Goal: Task Accomplishment & Management: Complete application form

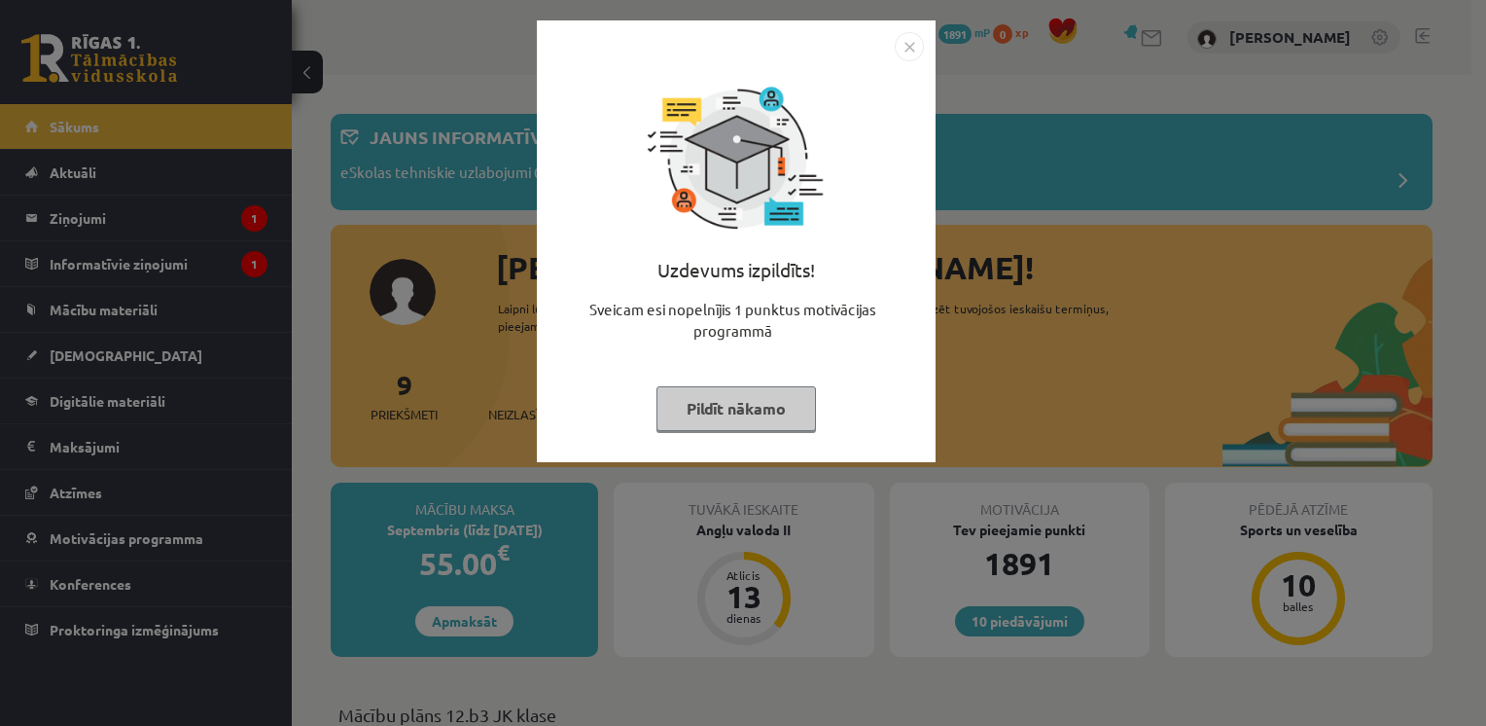
click at [907, 41] on img "Close" at bounding box center [909, 46] width 29 height 29
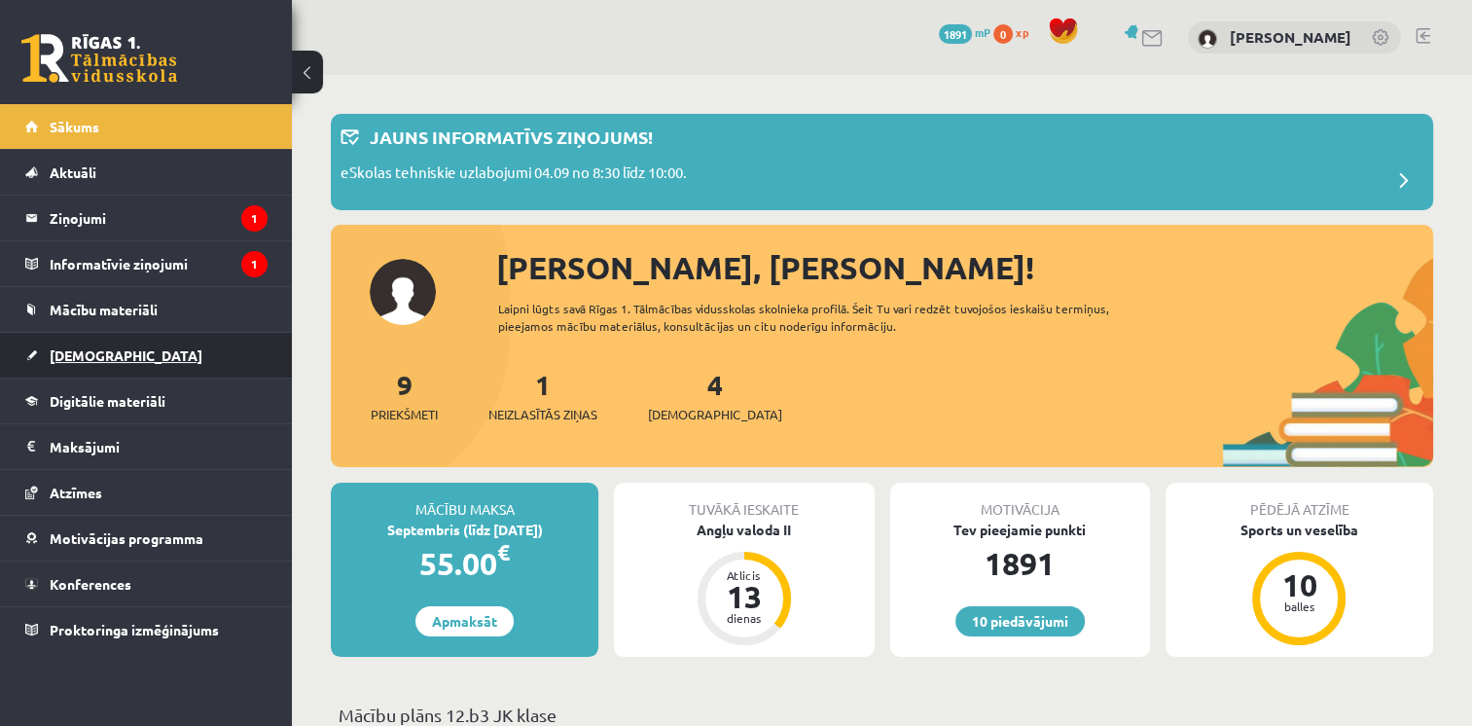
click at [124, 356] on link "[DEMOGRAPHIC_DATA]" at bounding box center [146, 355] width 242 height 45
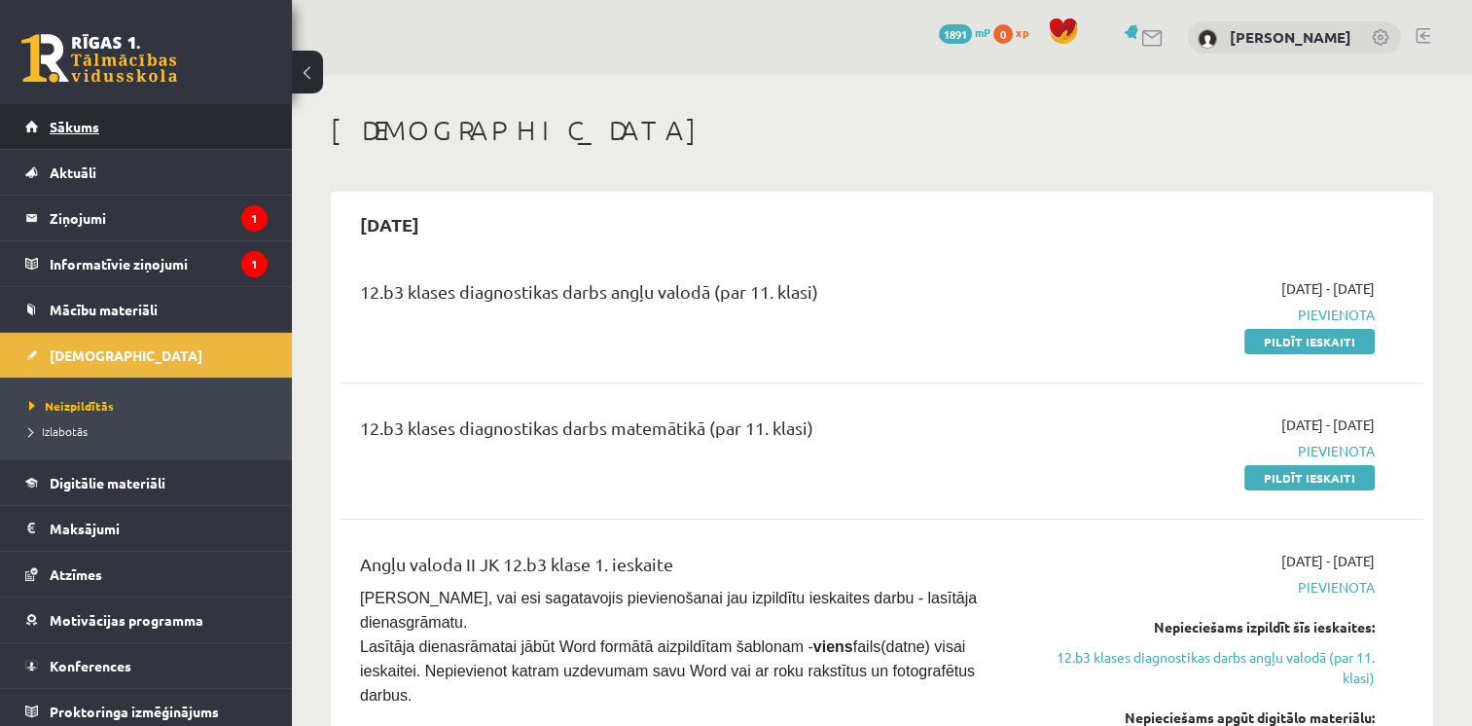
click at [213, 125] on link "Sākums" at bounding box center [146, 126] width 242 height 45
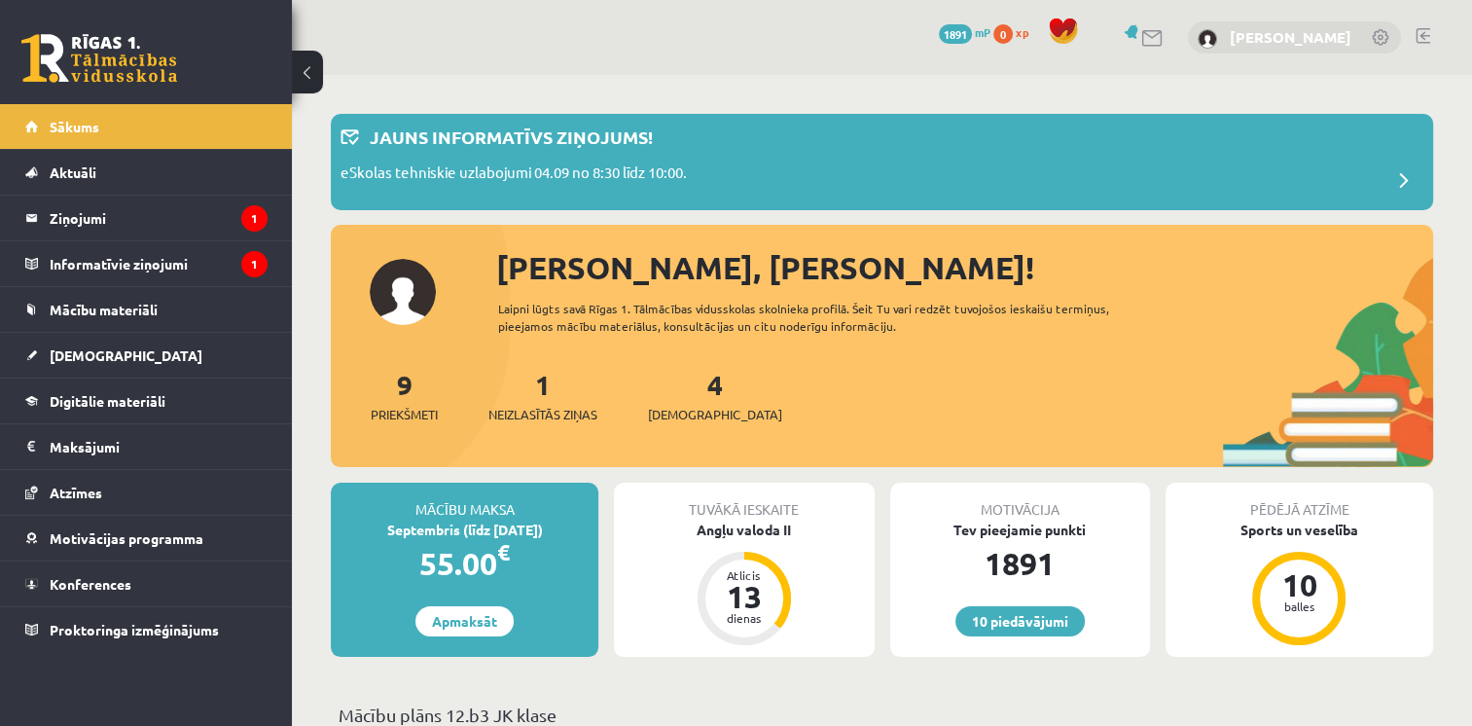
click at [1273, 39] on link "[PERSON_NAME]" at bounding box center [1290, 36] width 122 height 19
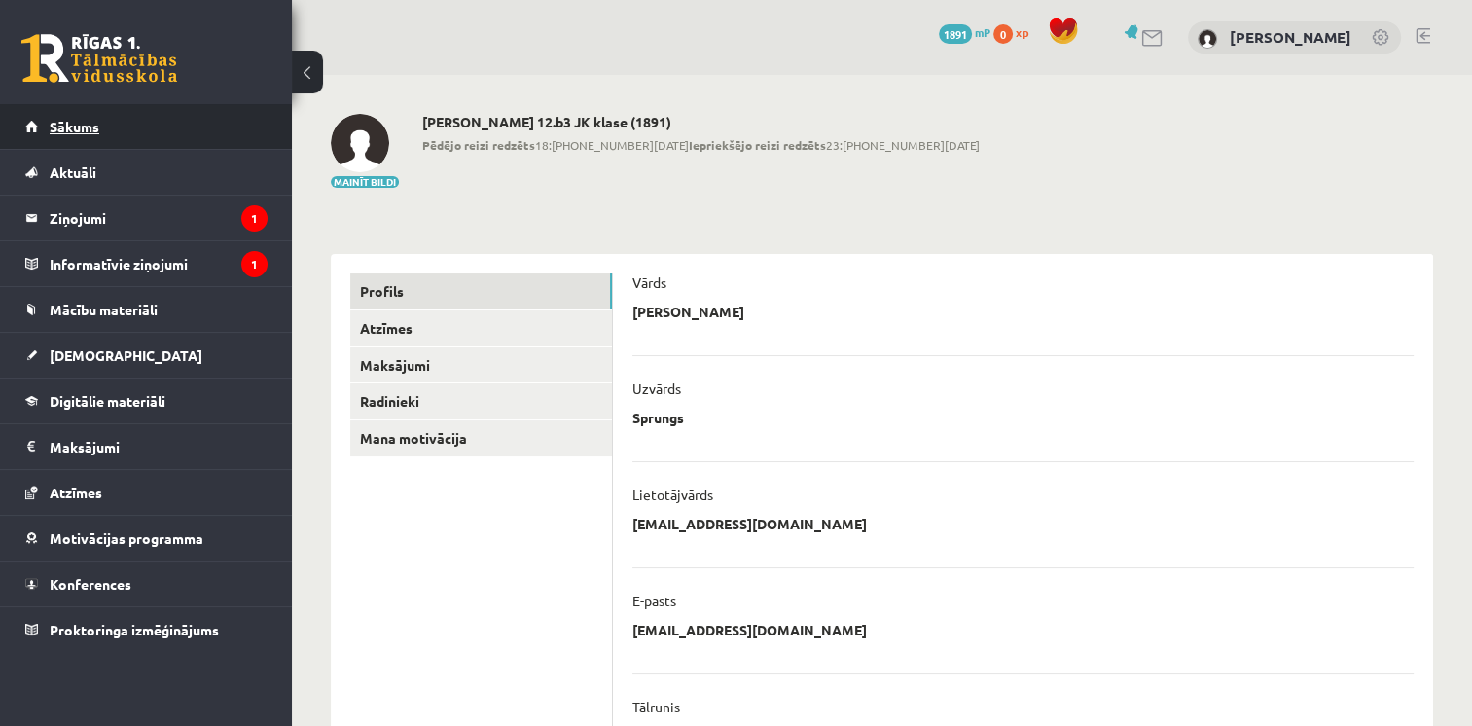
click at [182, 133] on link "Sākums" at bounding box center [146, 126] width 242 height 45
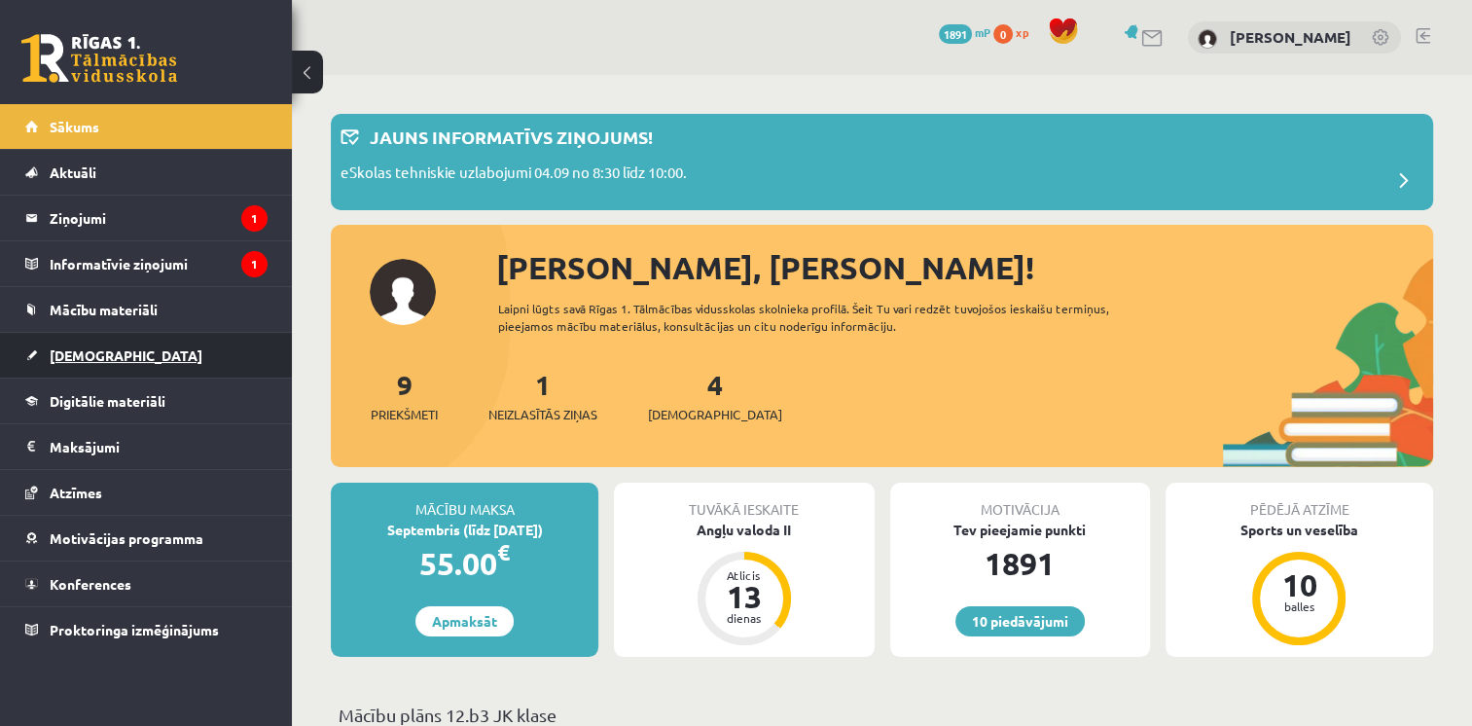
click at [175, 345] on link "[DEMOGRAPHIC_DATA]" at bounding box center [146, 355] width 242 height 45
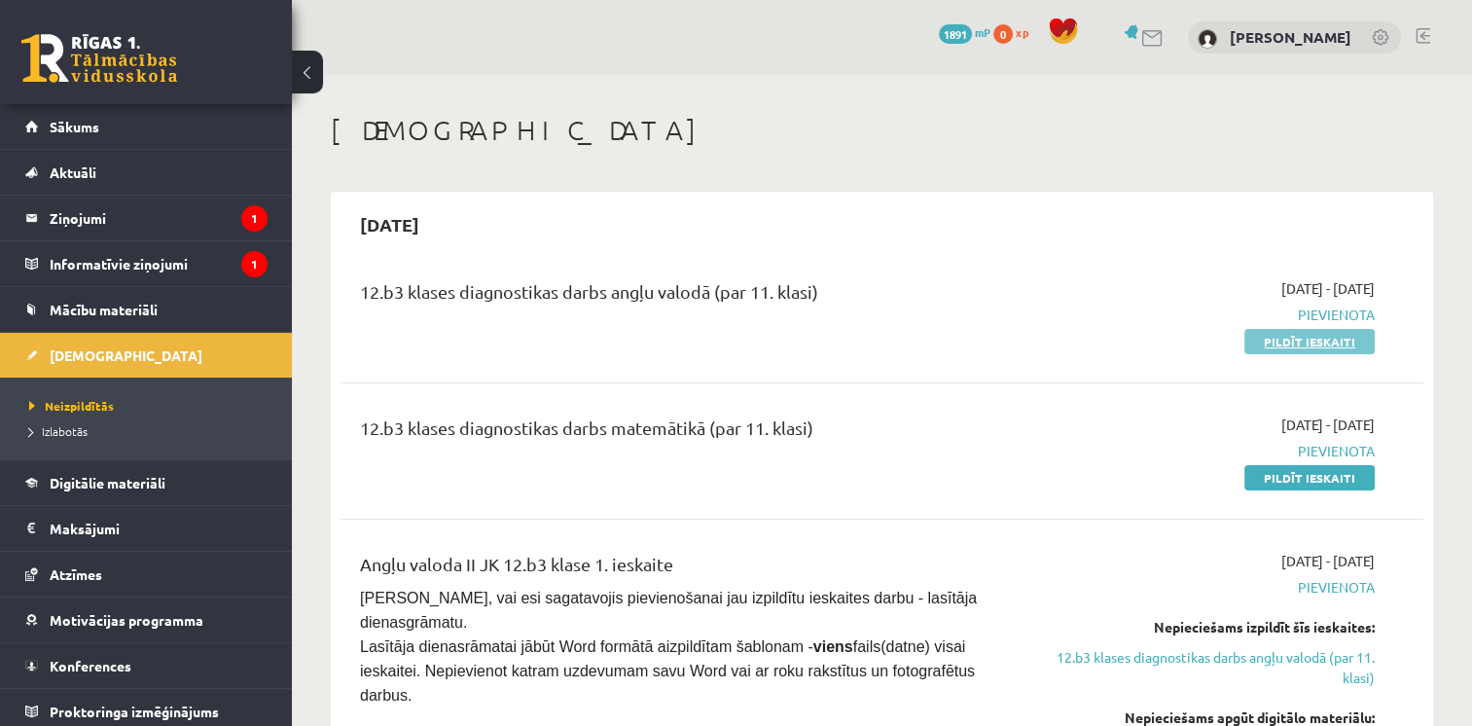
click at [1334, 343] on link "Pildīt ieskaiti" at bounding box center [1309, 341] width 130 height 25
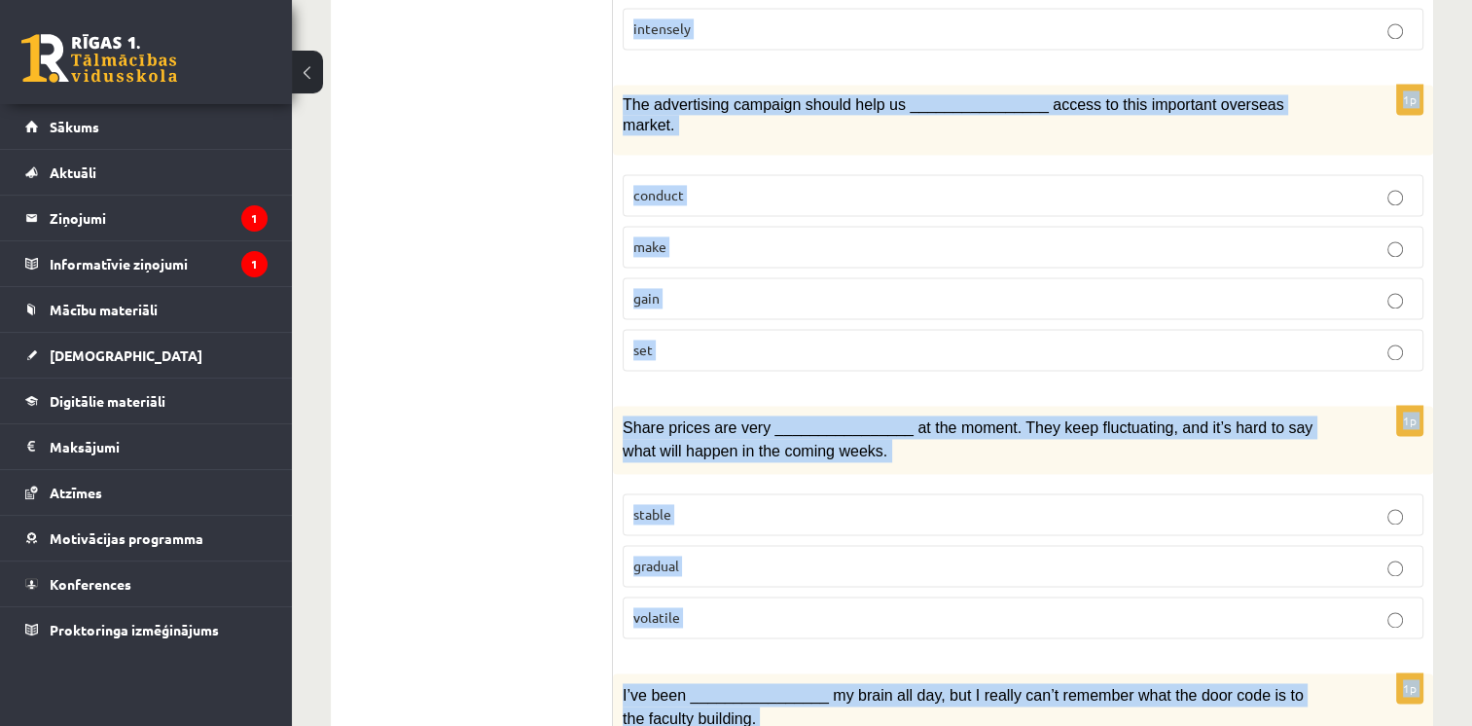
scroll to position [2951, 0]
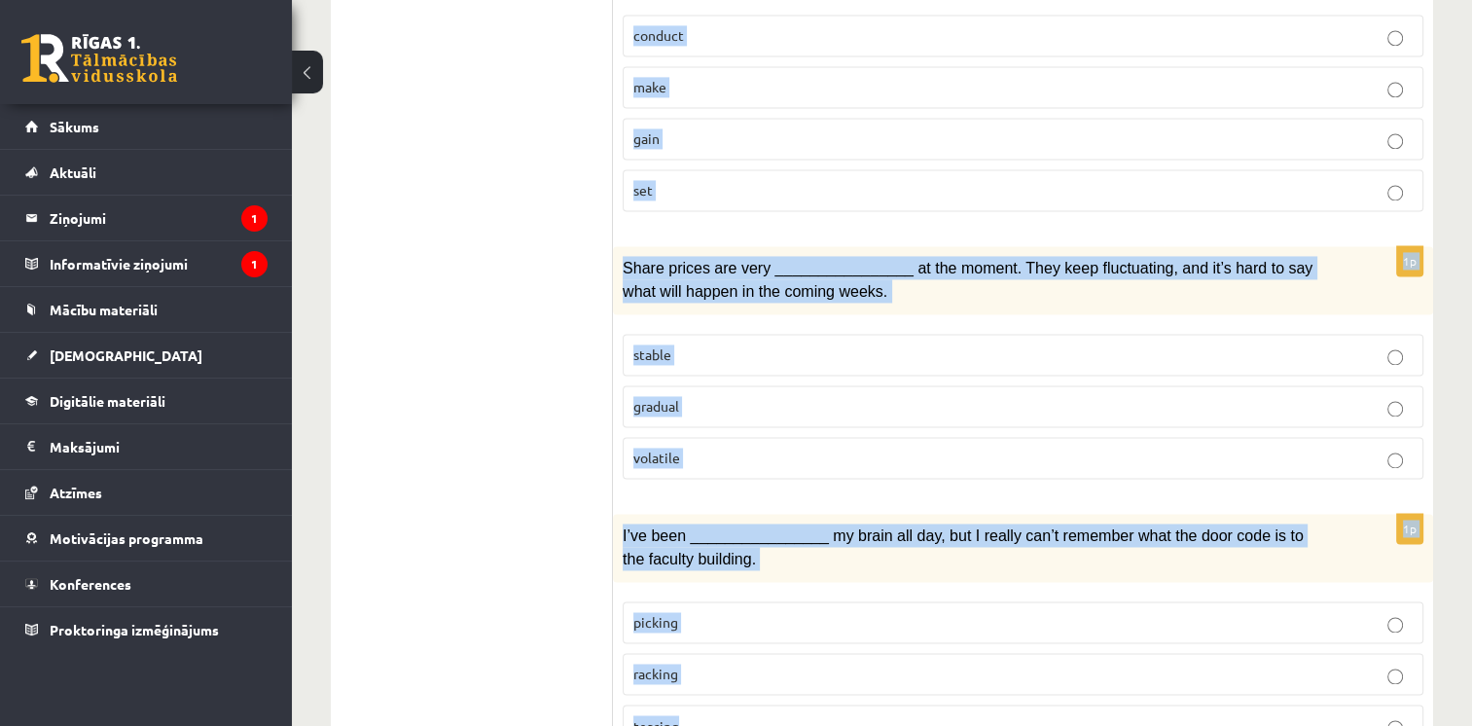
drag, startPoint x: 630, startPoint y: 372, endPoint x: 1012, endPoint y: 683, distance: 492.2
copy form "Choose the correct answers. 1p ________________ no means were all the students …"
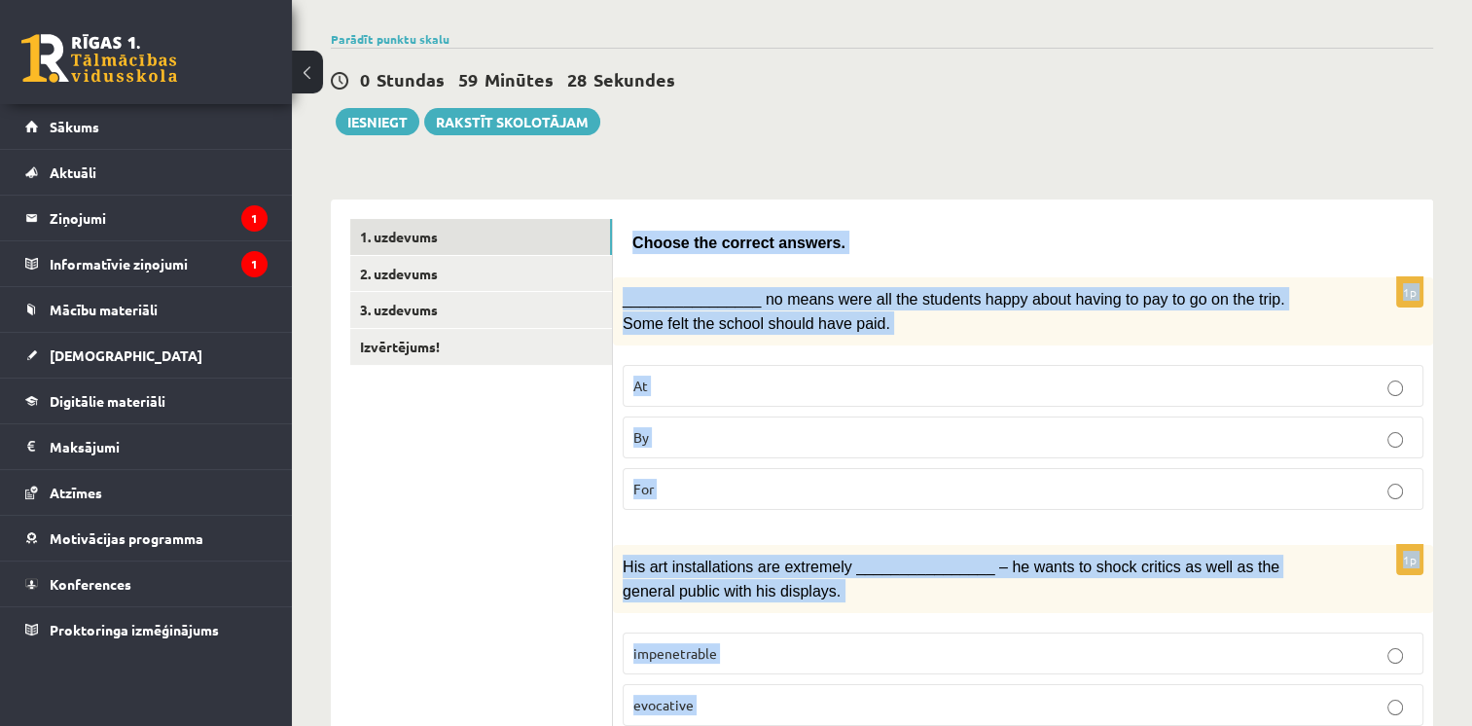
scroll to position [0, 0]
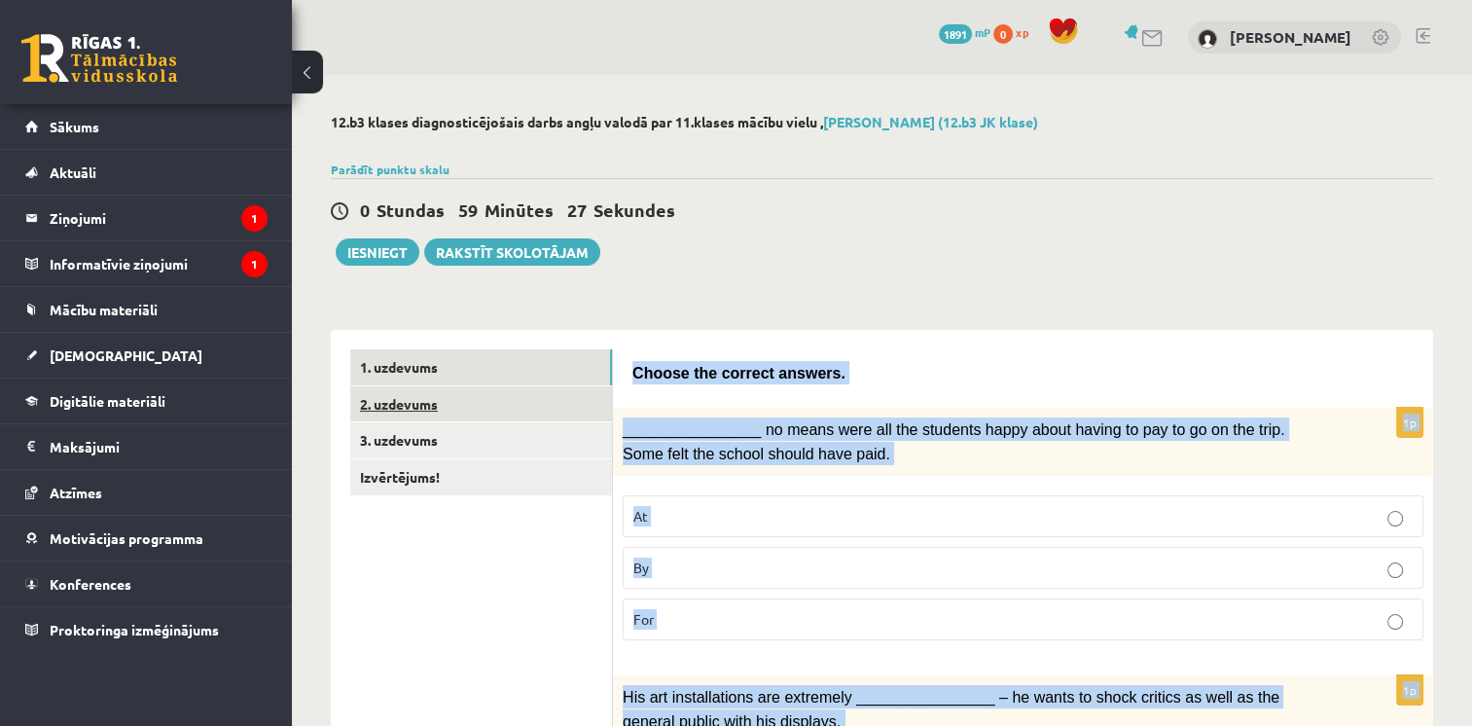
click at [447, 396] on link "2. uzdevums" at bounding box center [481, 404] width 262 height 36
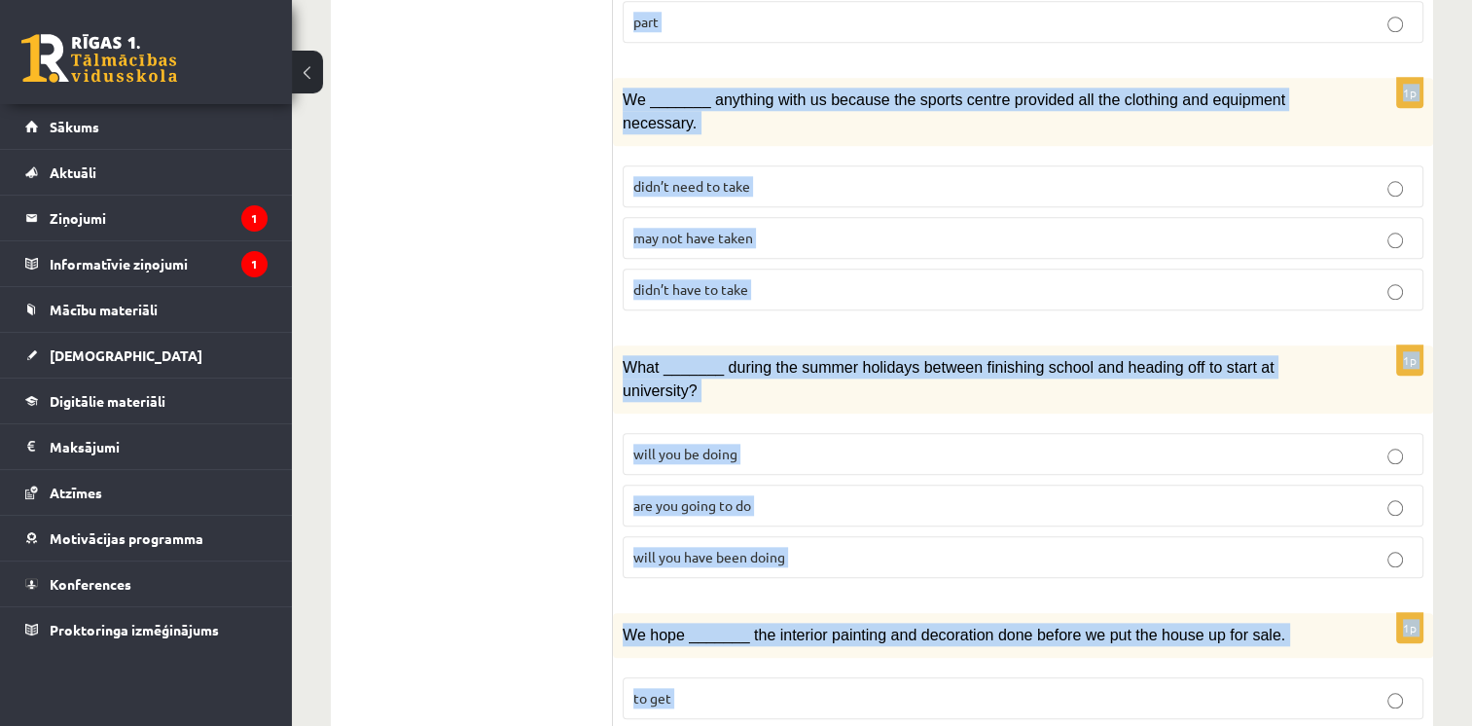
scroll to position [2235, 0]
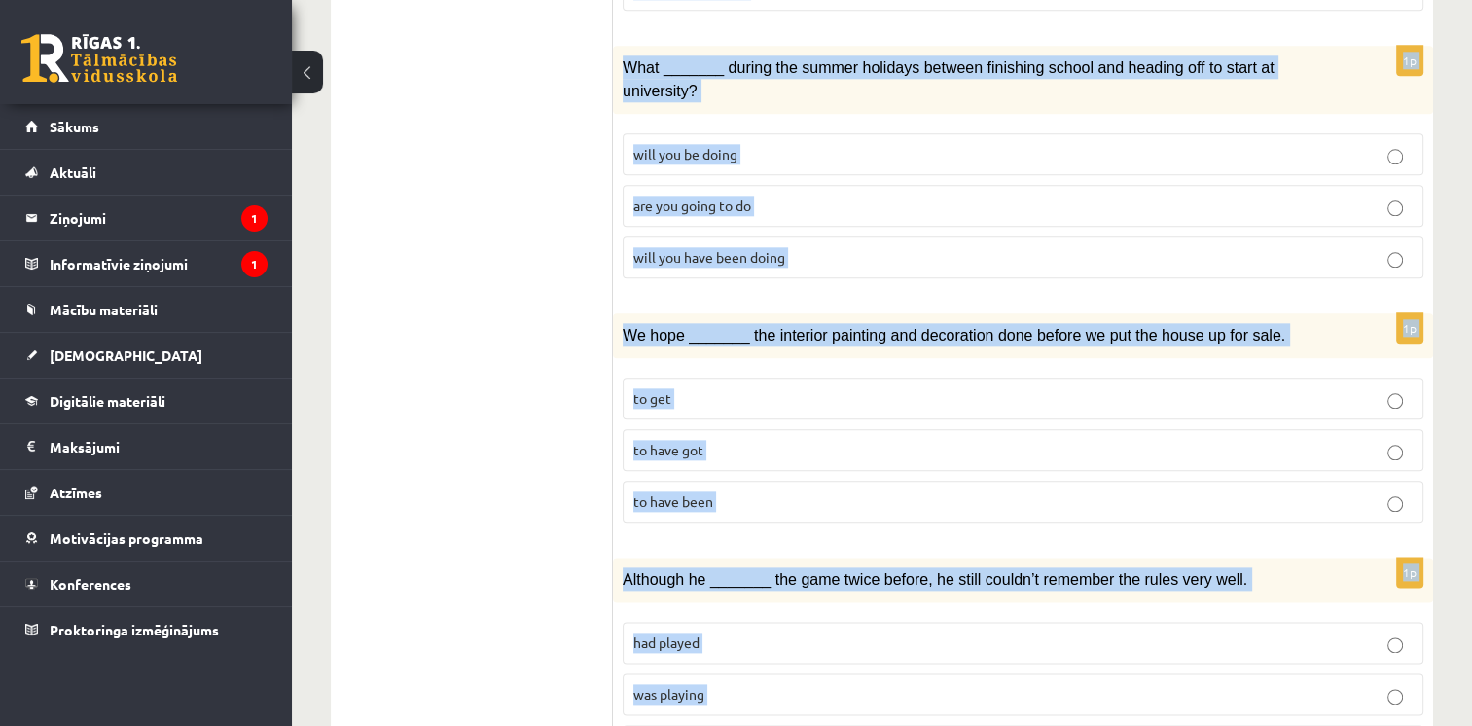
drag, startPoint x: 631, startPoint y: 368, endPoint x: 914, endPoint y: 675, distance: 417.8
copy form "Circle the form that cannot be used to complete the sentences. 1p _______, Judy…"
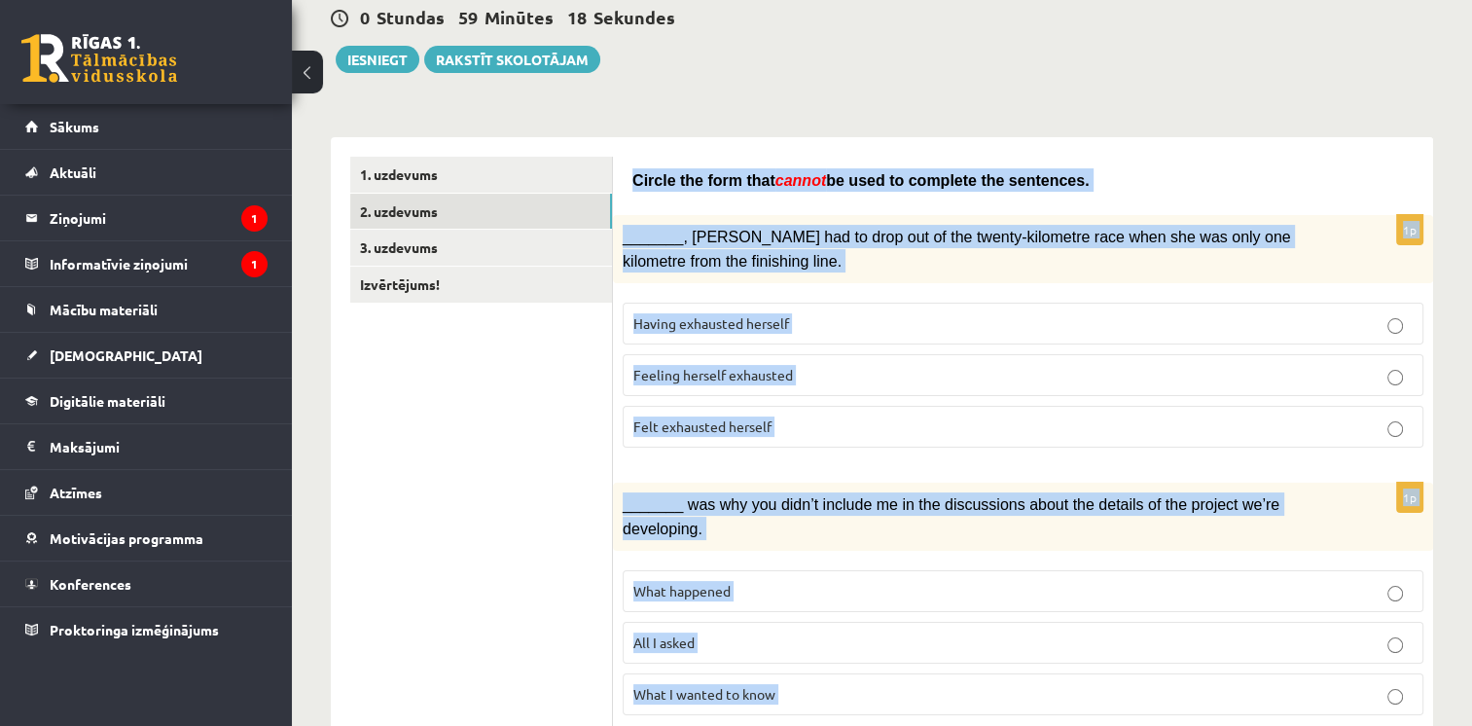
scroll to position [0, 0]
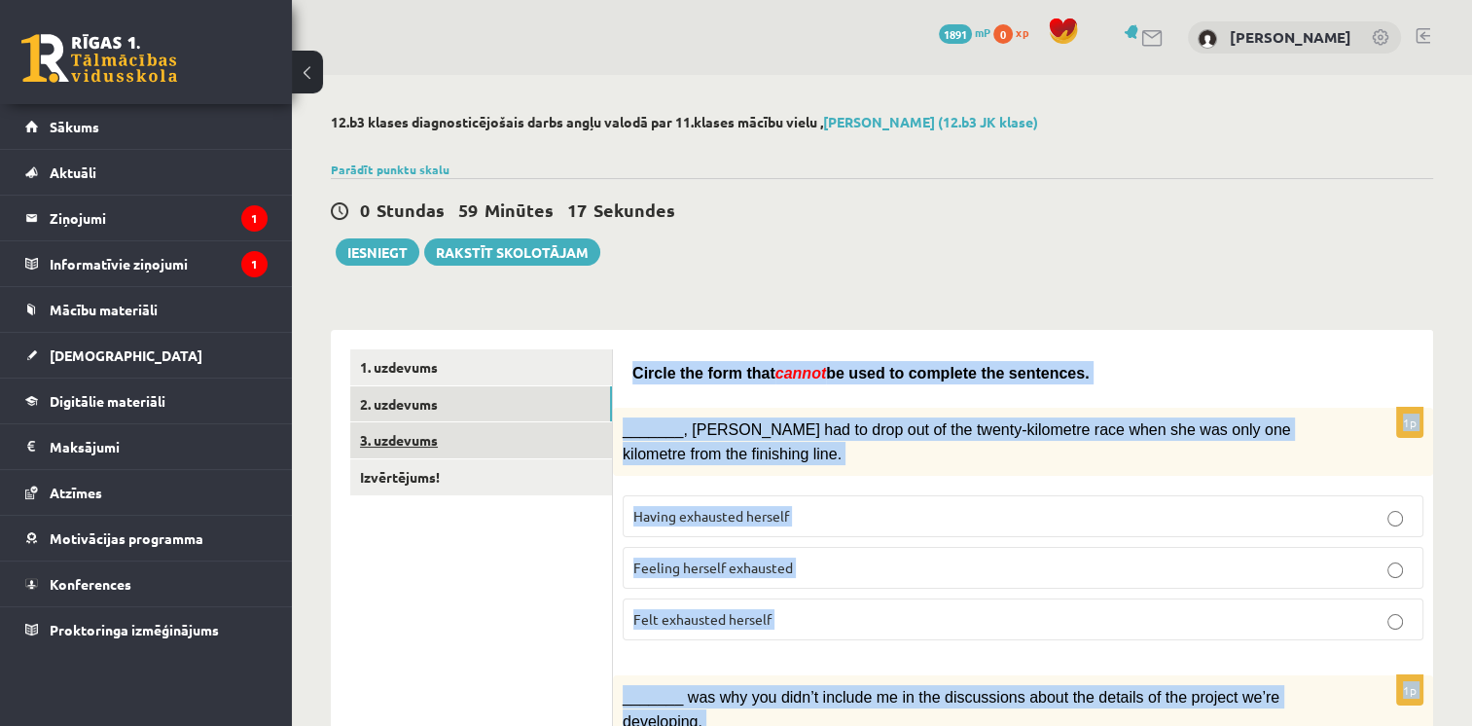
click at [412, 451] on link "3. uzdevums" at bounding box center [481, 440] width 262 height 36
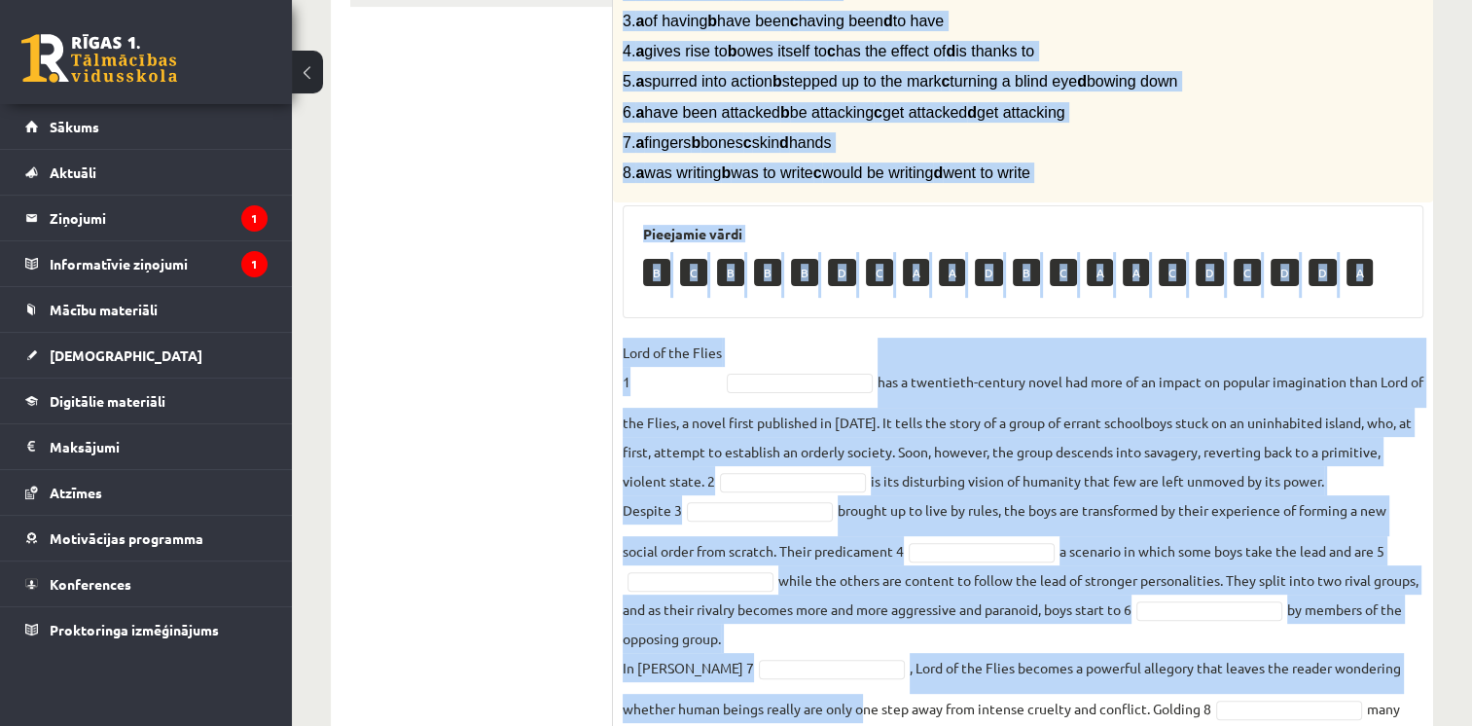
scroll to position [611, 0]
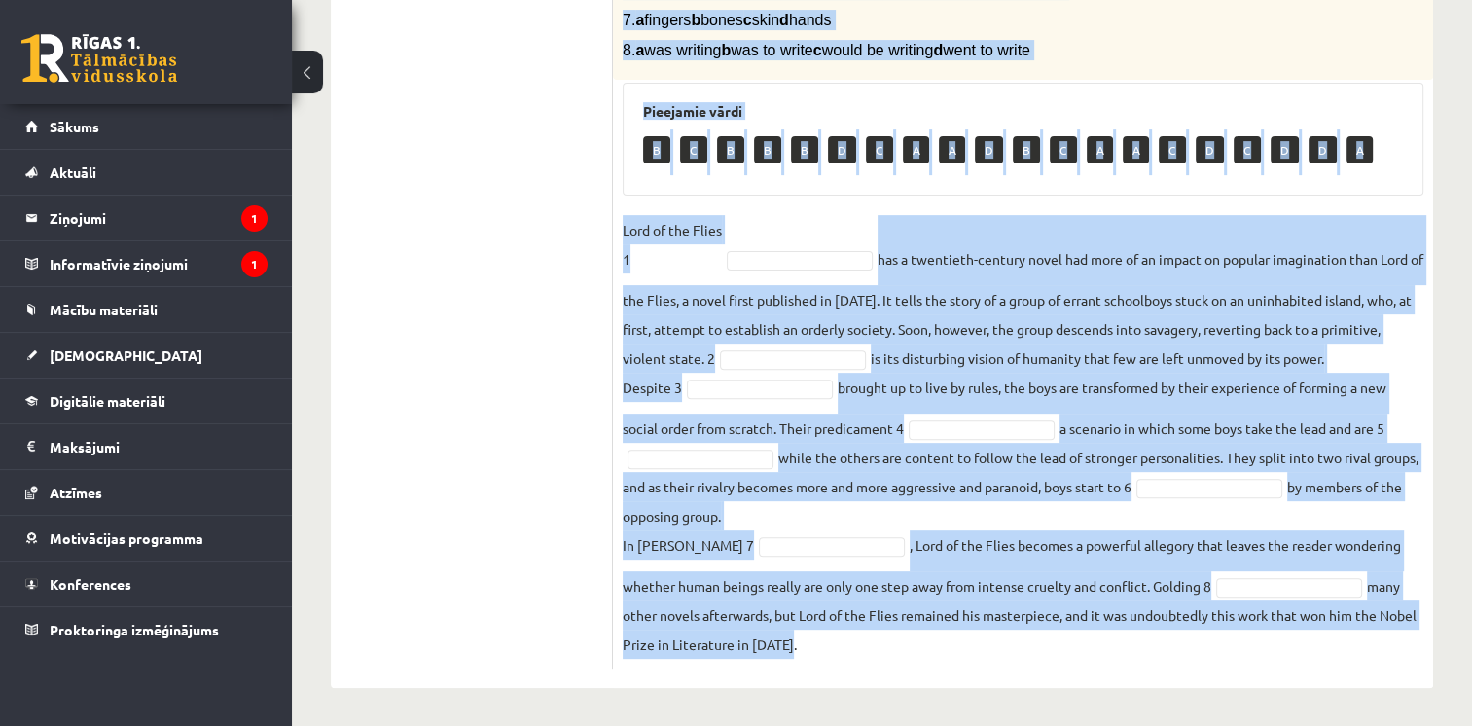
drag, startPoint x: 625, startPoint y: 387, endPoint x: 899, endPoint y: 652, distance: 380.4
click at [899, 652] on div "8p Complete the text with the correct words (a–d). 1. a No sooner b Rarely c On…" at bounding box center [1023, 213] width 820 height 910
copy div "Complete the text with the correct words (a–d). 1. a No sooner b Rarely c Only …"
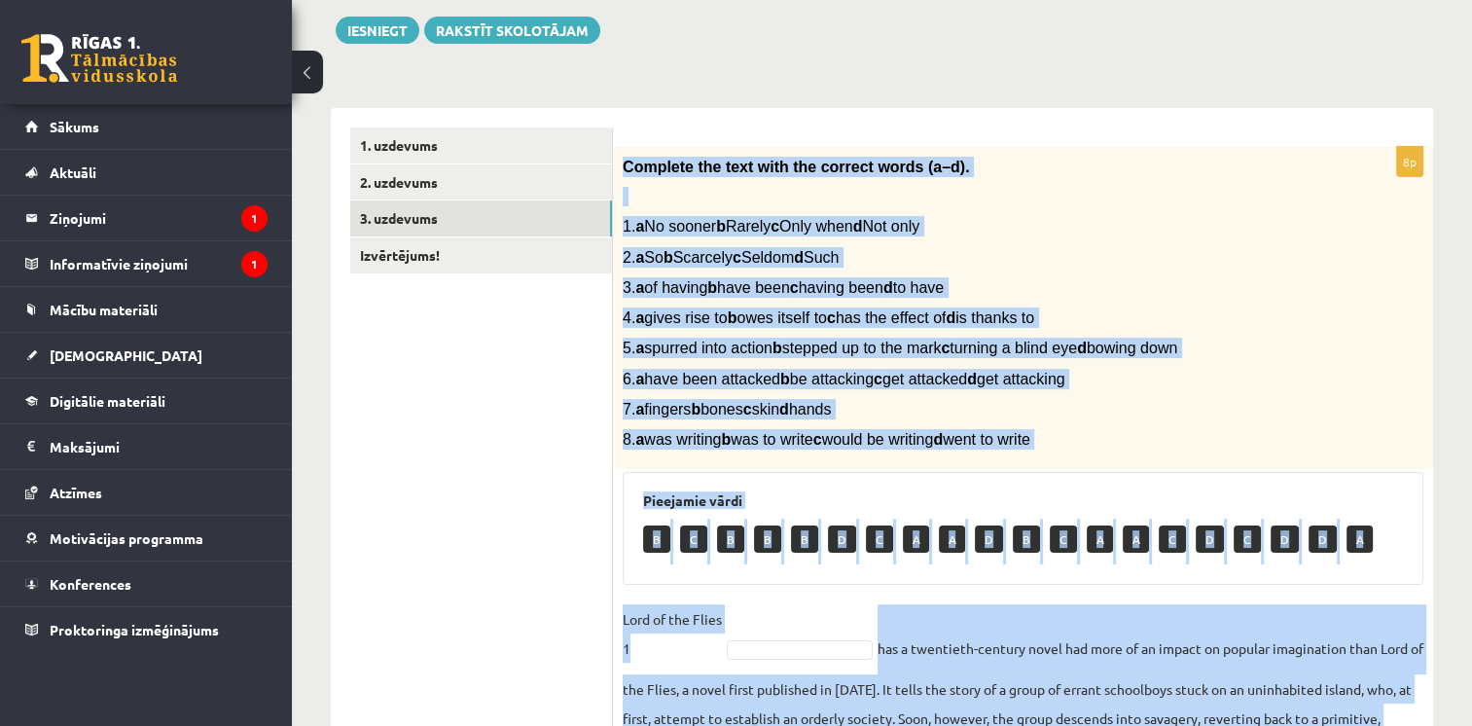
scroll to position [125, 0]
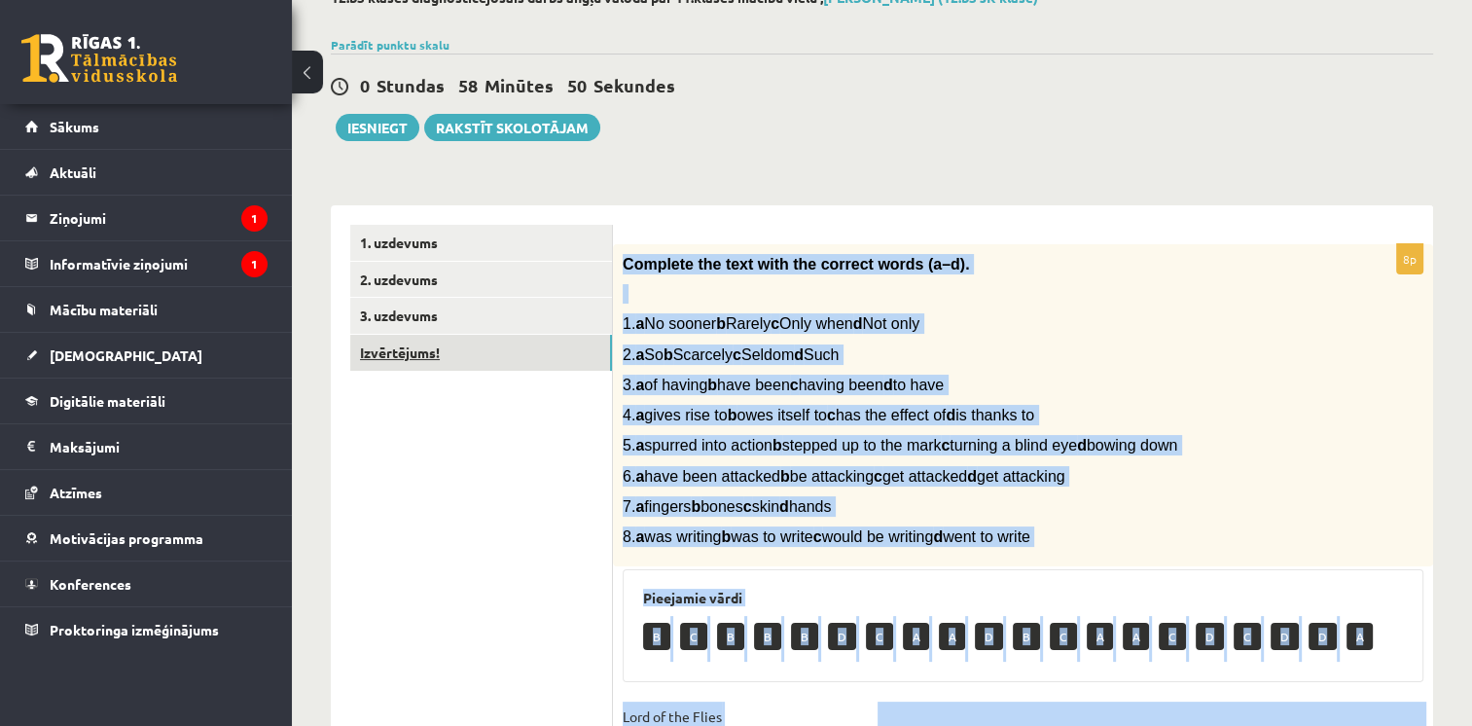
click at [493, 360] on link "Izvērtējums!" at bounding box center [481, 353] width 262 height 36
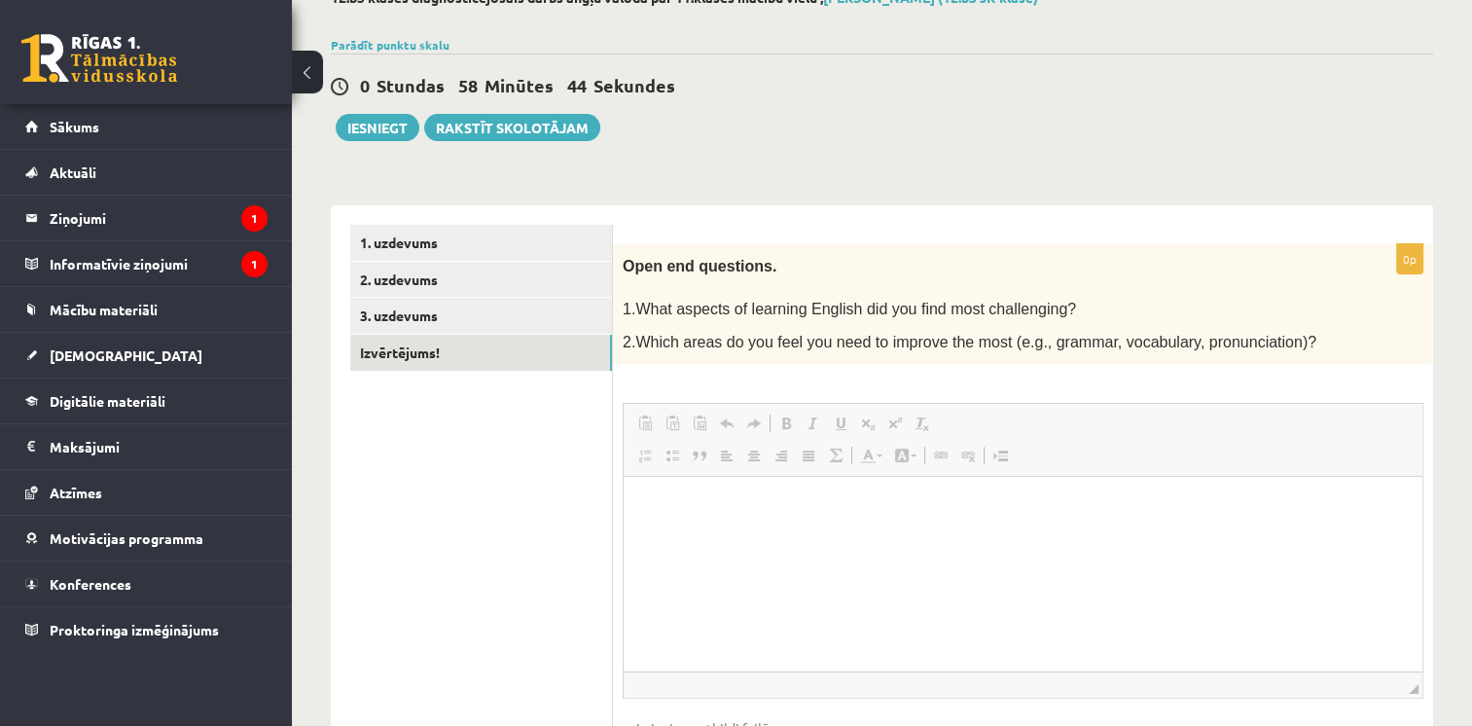
scroll to position [0, 0]
click at [156, 358] on link "[DEMOGRAPHIC_DATA]" at bounding box center [146, 355] width 242 height 45
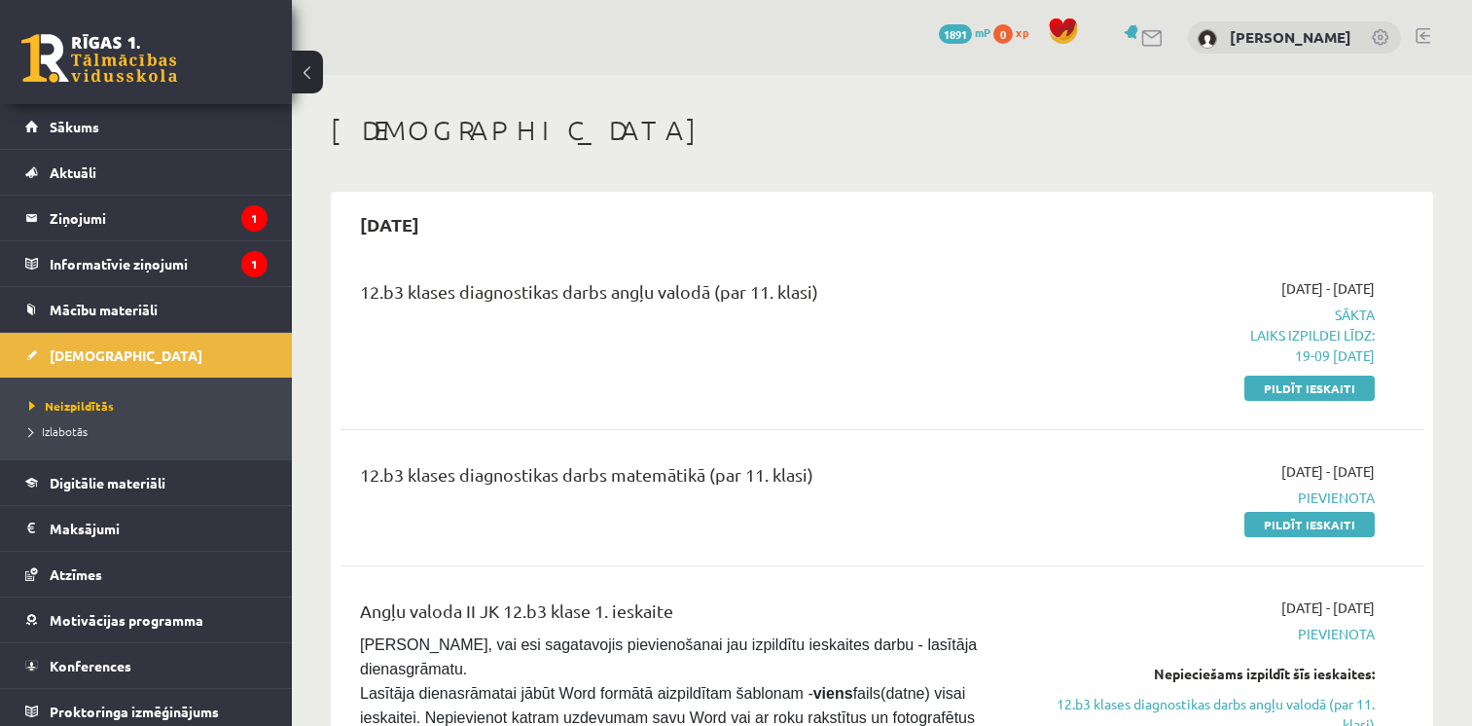
scroll to position [125, 0]
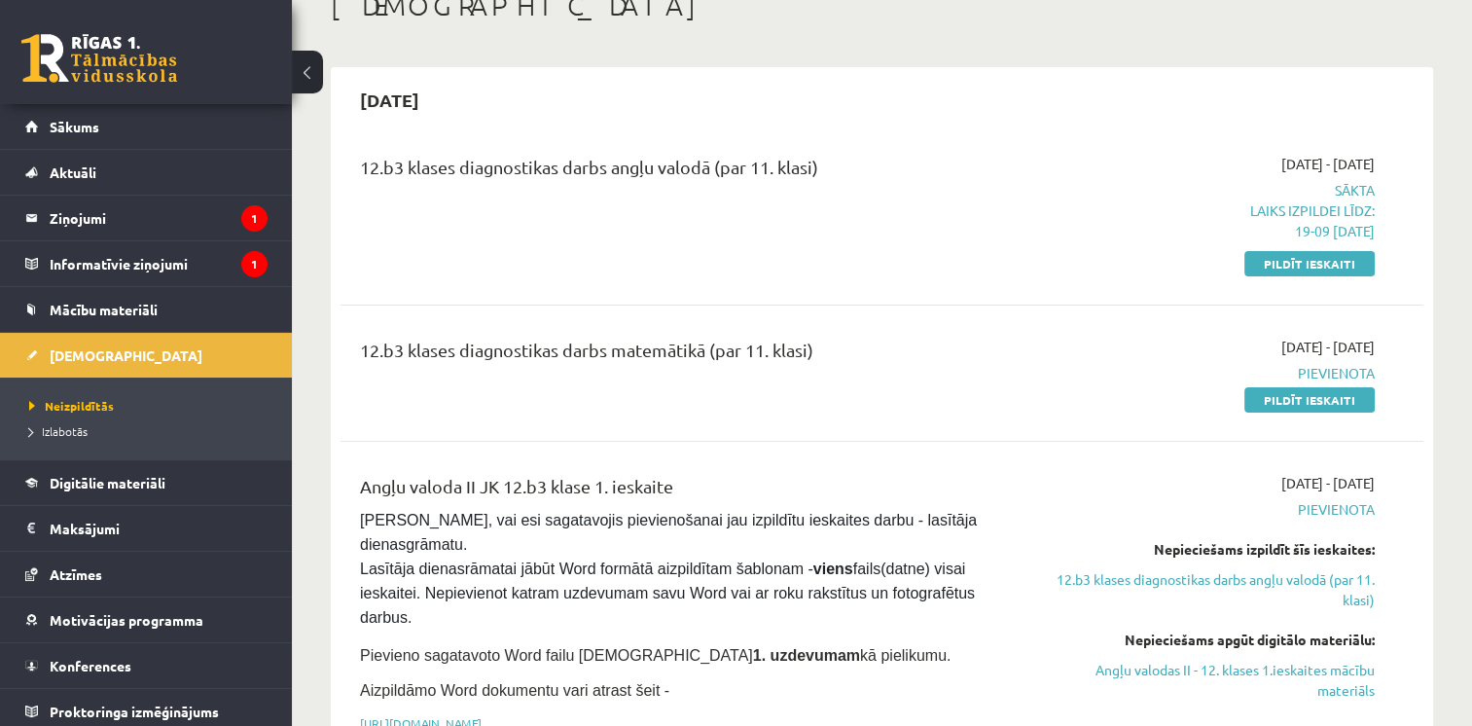
drag, startPoint x: 1264, startPoint y: 265, endPoint x: 836, endPoint y: 85, distance: 464.3
click at [1264, 265] on link "Pildīt ieskaiti" at bounding box center [1309, 263] width 130 height 25
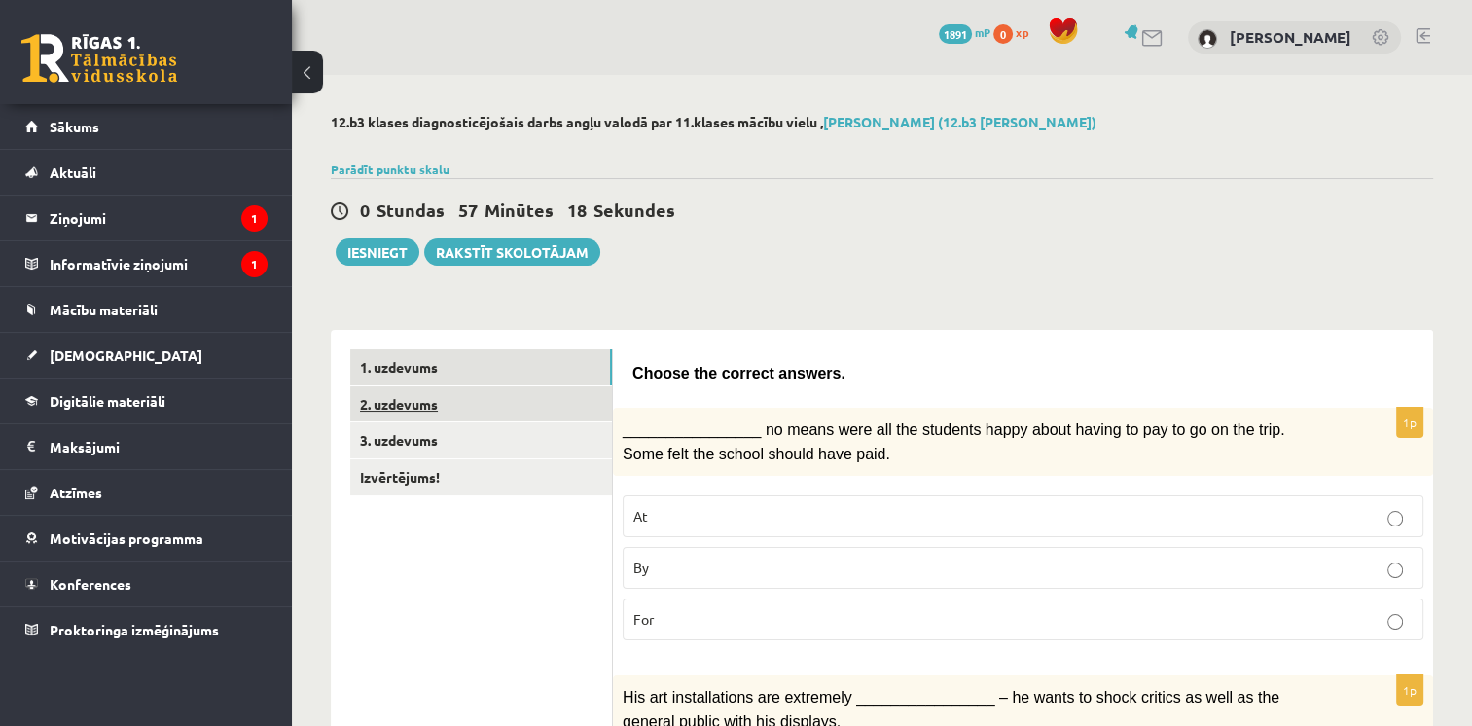
click at [486, 392] on link "2. uzdevums" at bounding box center [481, 404] width 262 height 36
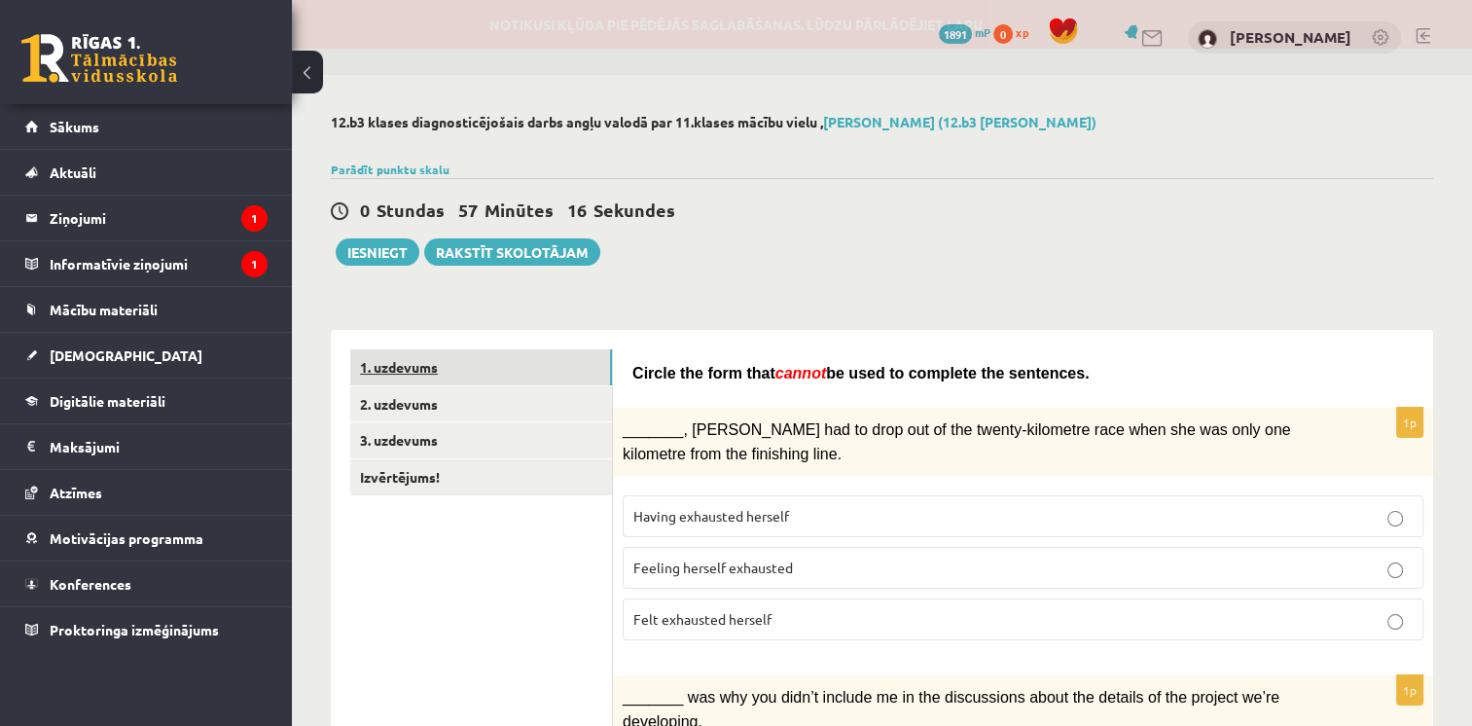
click at [481, 358] on link "1. uzdevums" at bounding box center [481, 367] width 262 height 36
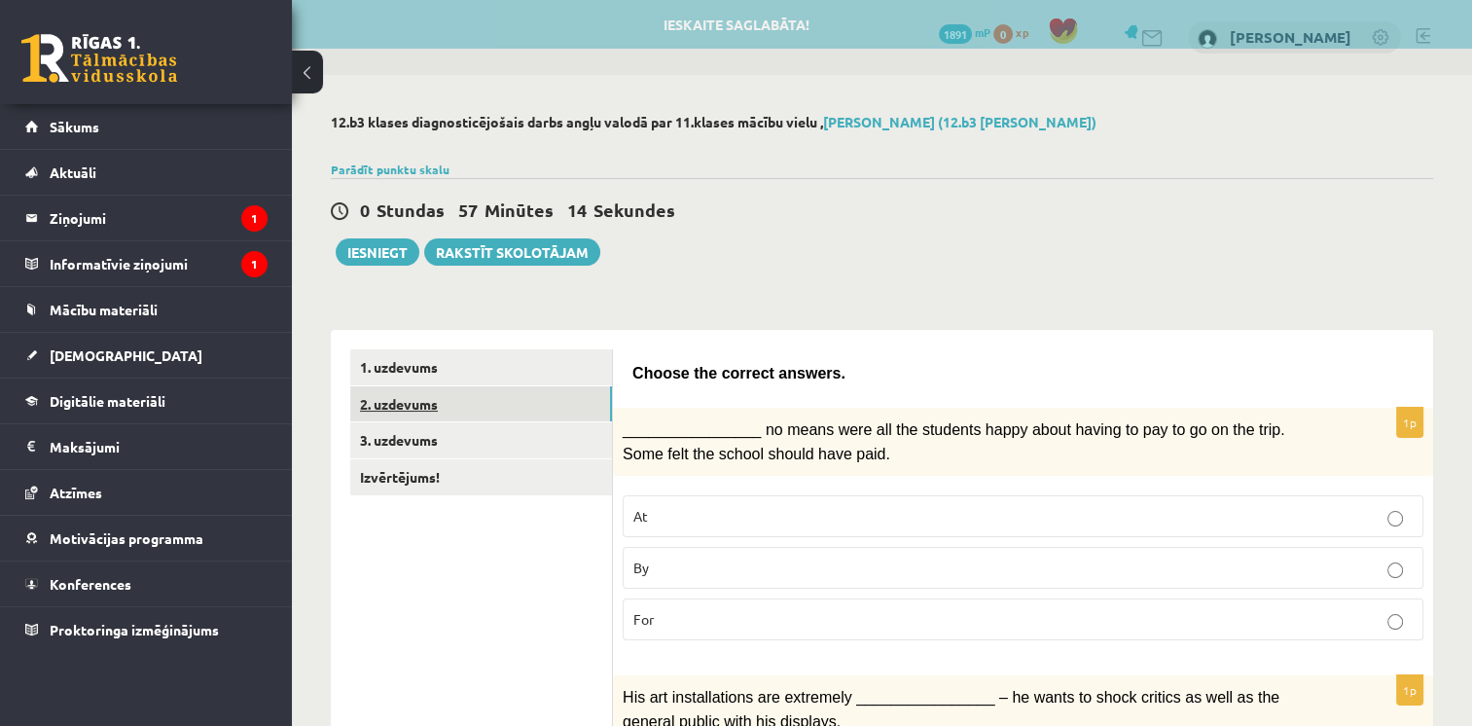
click at [483, 392] on link "2. uzdevums" at bounding box center [481, 404] width 262 height 36
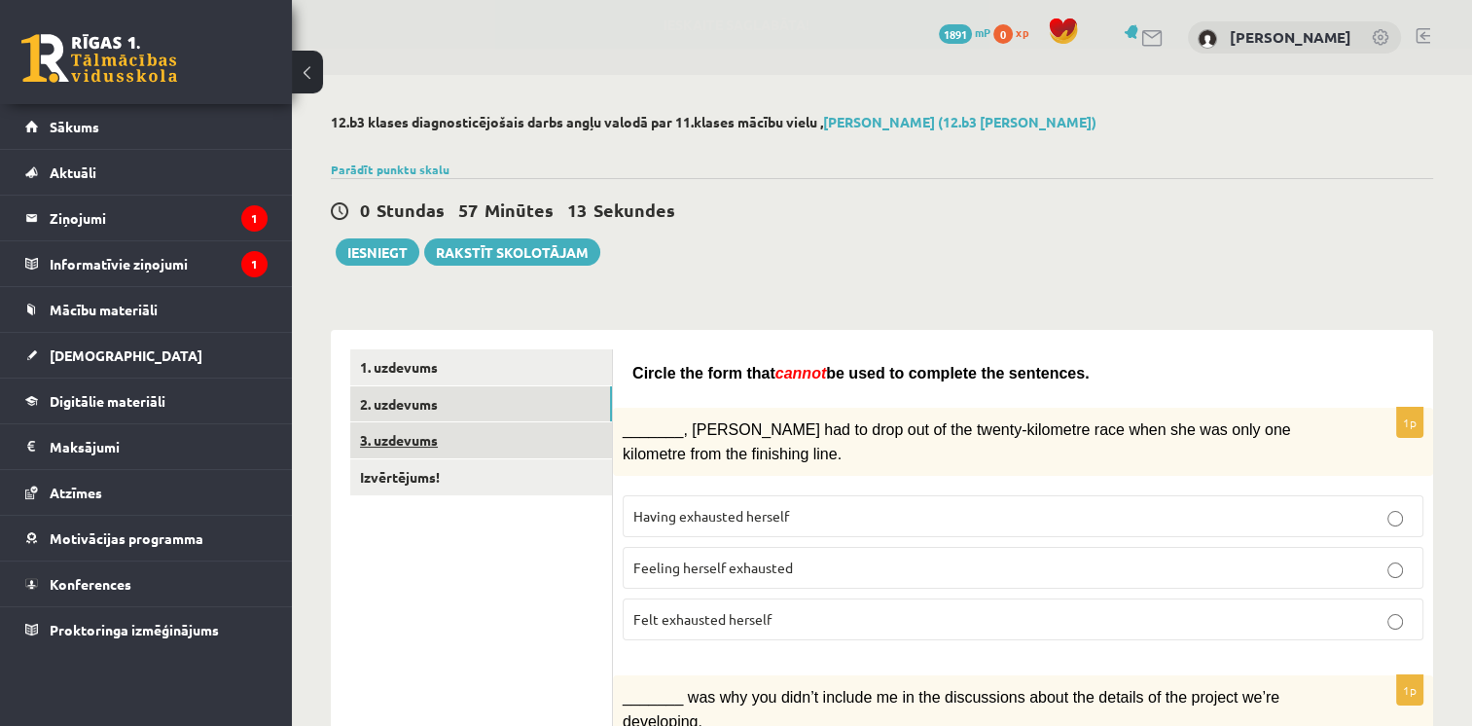
click at [497, 434] on link "3. uzdevums" at bounding box center [481, 440] width 262 height 36
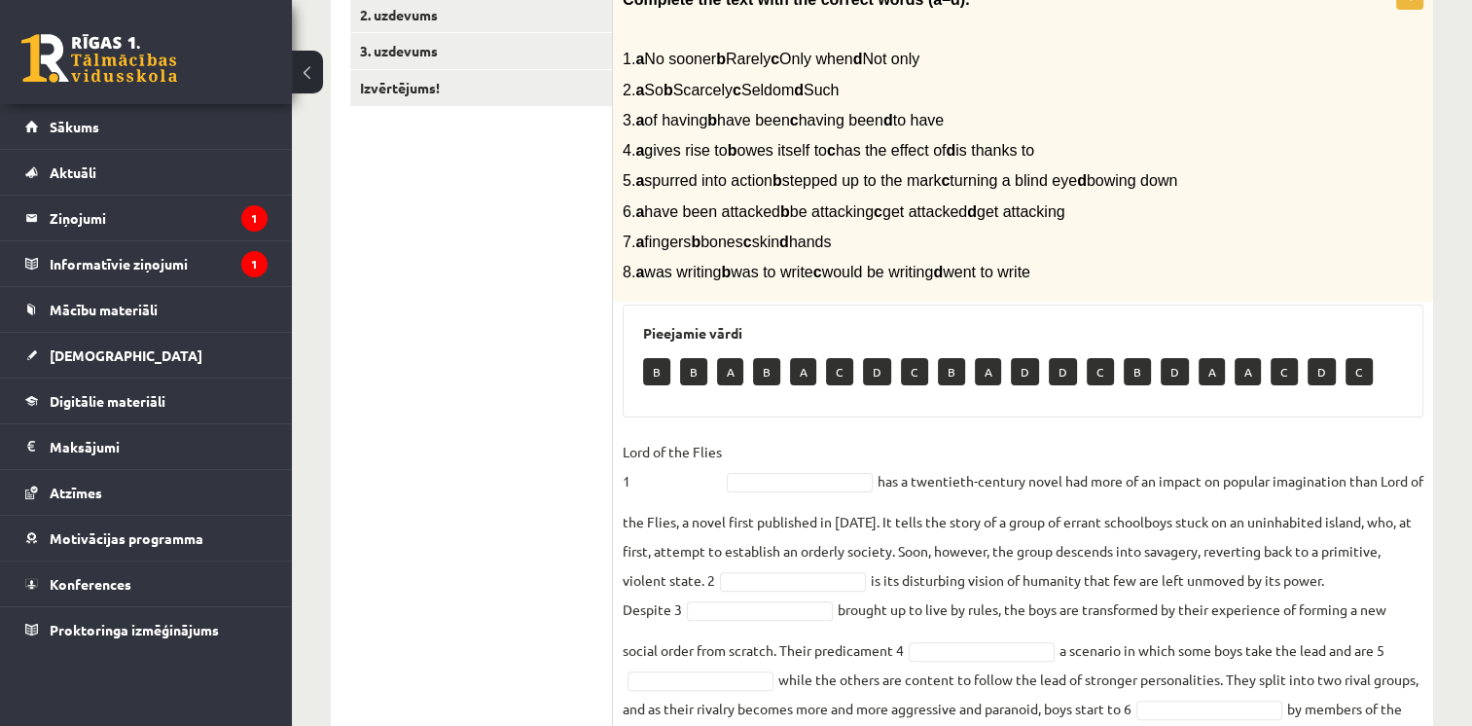
scroll to position [195, 0]
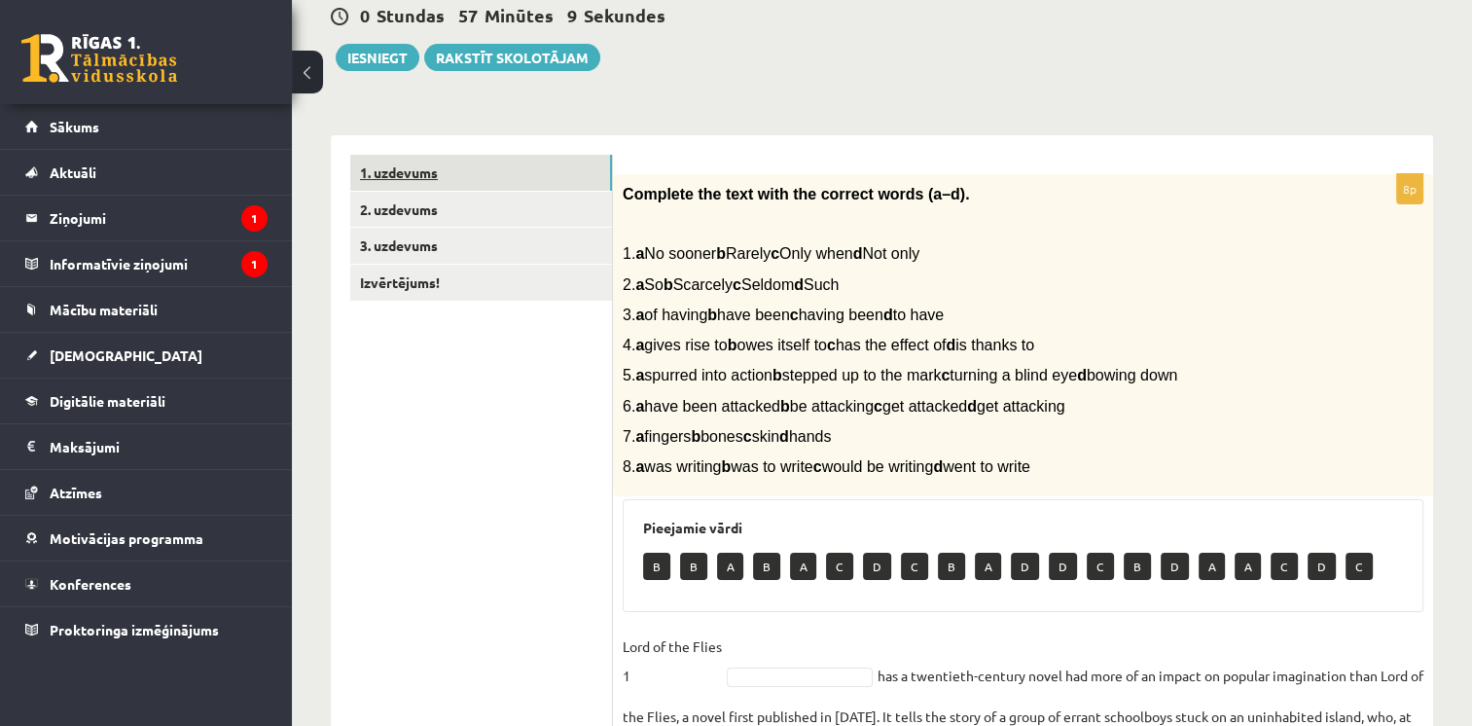
click at [510, 189] on link "1. uzdevums" at bounding box center [481, 173] width 262 height 36
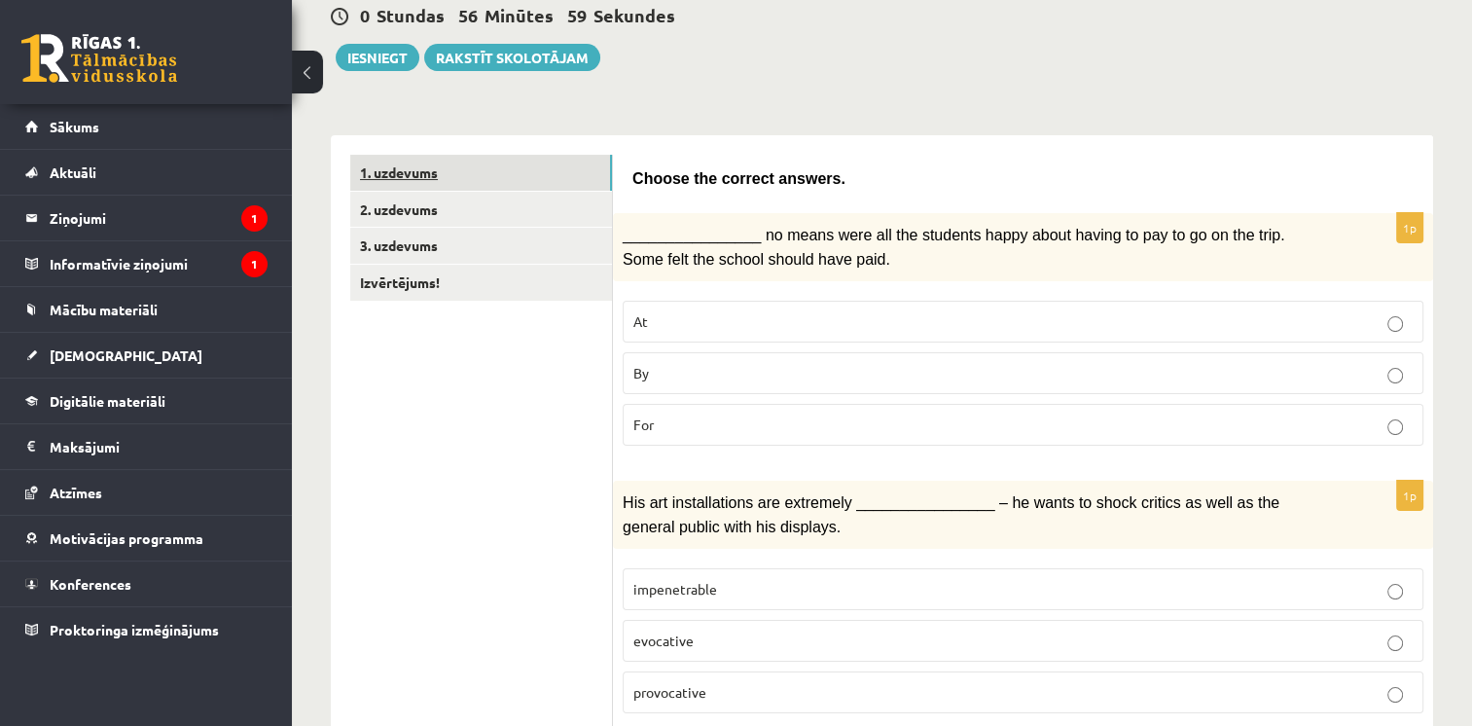
click at [515, 173] on link "1. uzdevums" at bounding box center [481, 173] width 262 height 36
click at [507, 204] on link "2. uzdevums" at bounding box center [481, 210] width 262 height 36
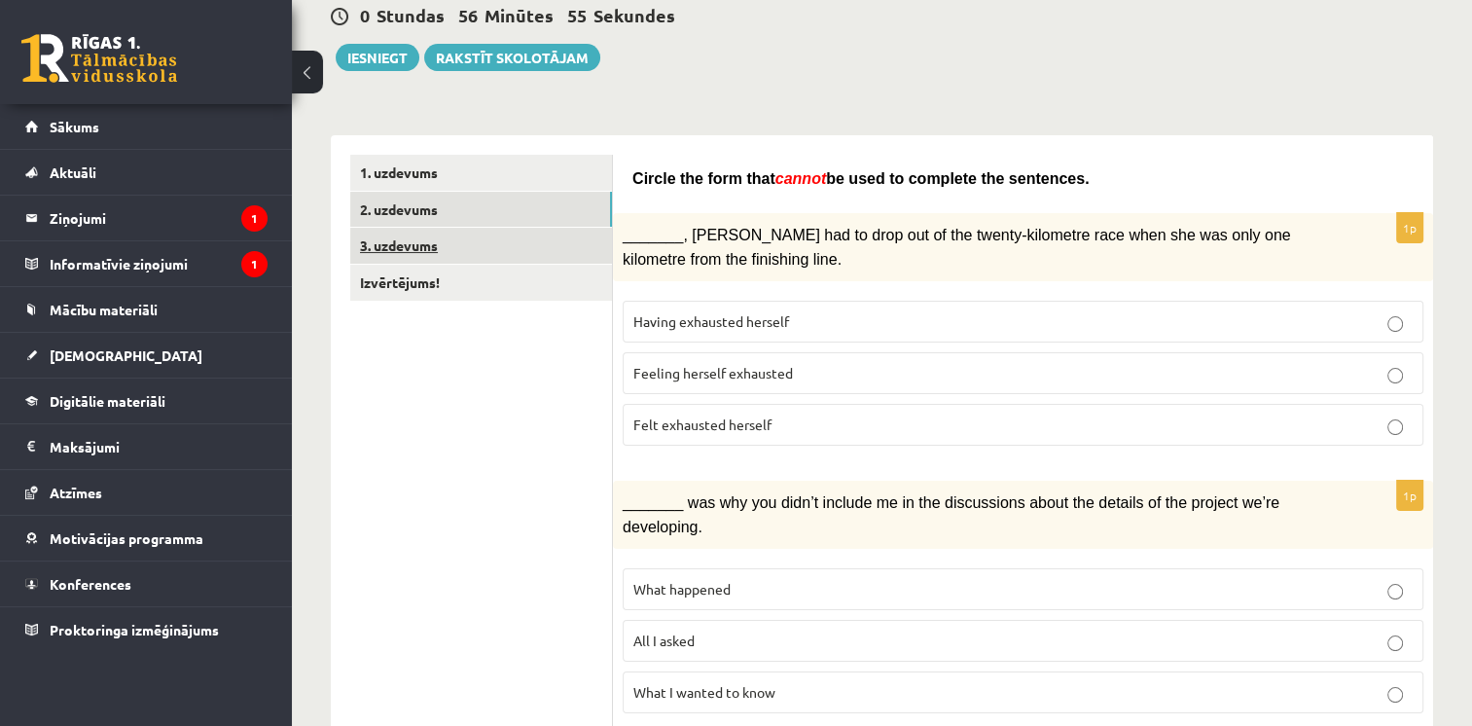
click at [508, 236] on link "3. uzdevums" at bounding box center [481, 246] width 262 height 36
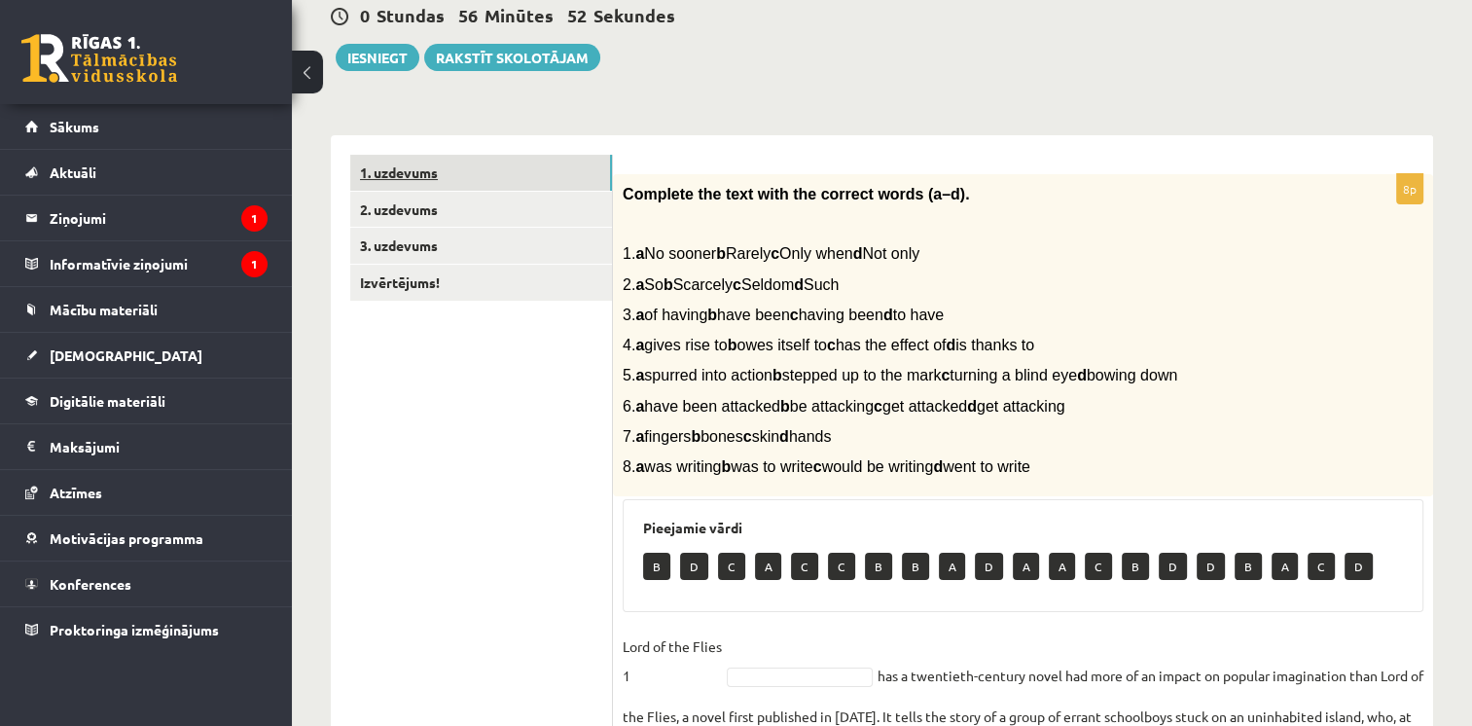
click at [490, 190] on link "1. uzdevums" at bounding box center [481, 173] width 262 height 36
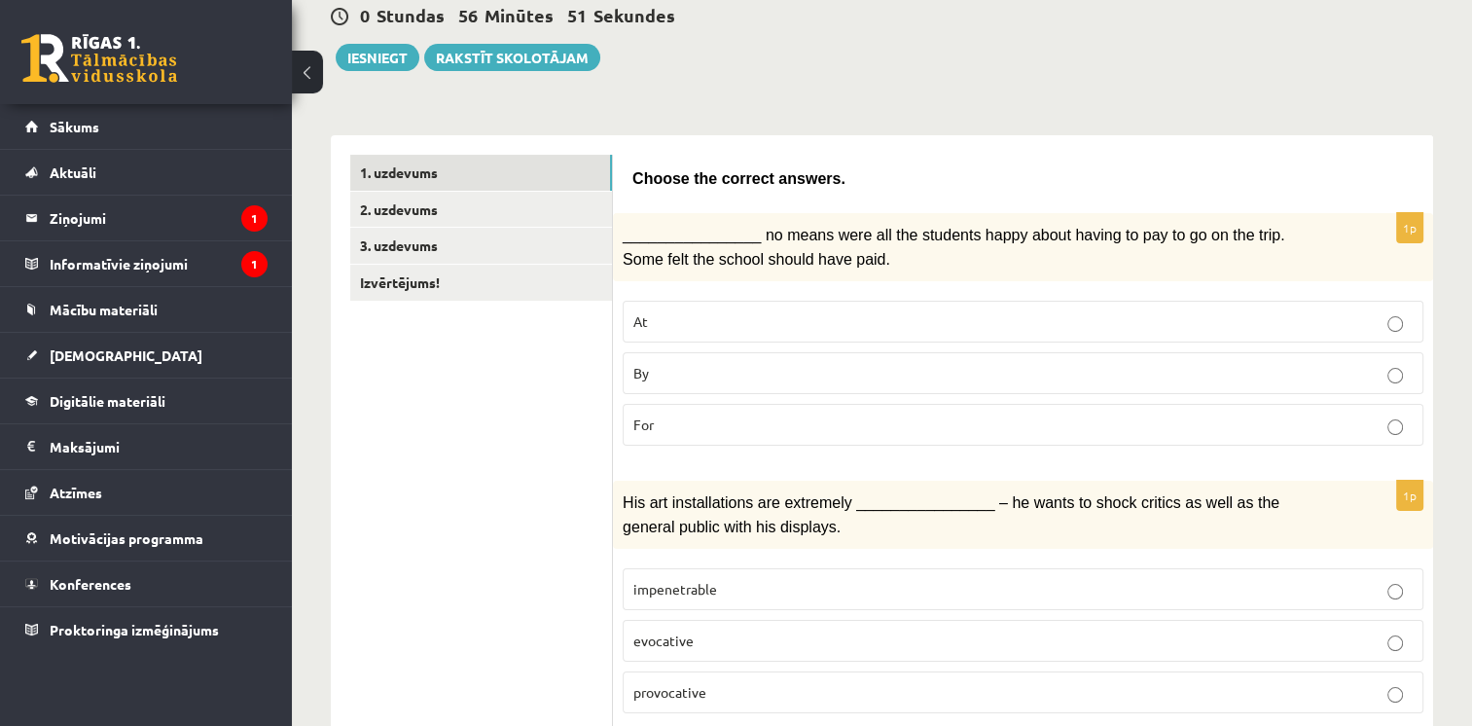
click at [665, 370] on p "By" at bounding box center [1022, 373] width 779 height 20
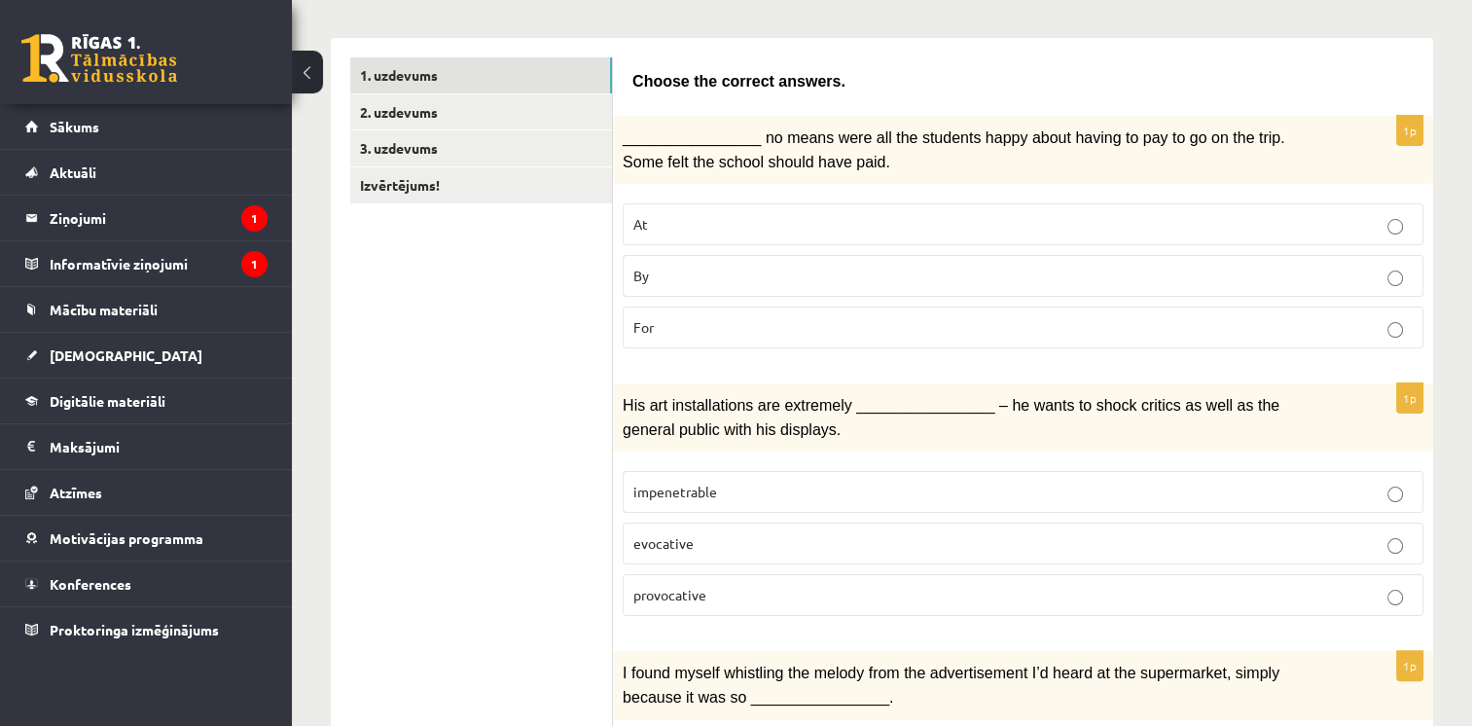
click at [718, 585] on p "provocative" at bounding box center [1022, 595] width 779 height 20
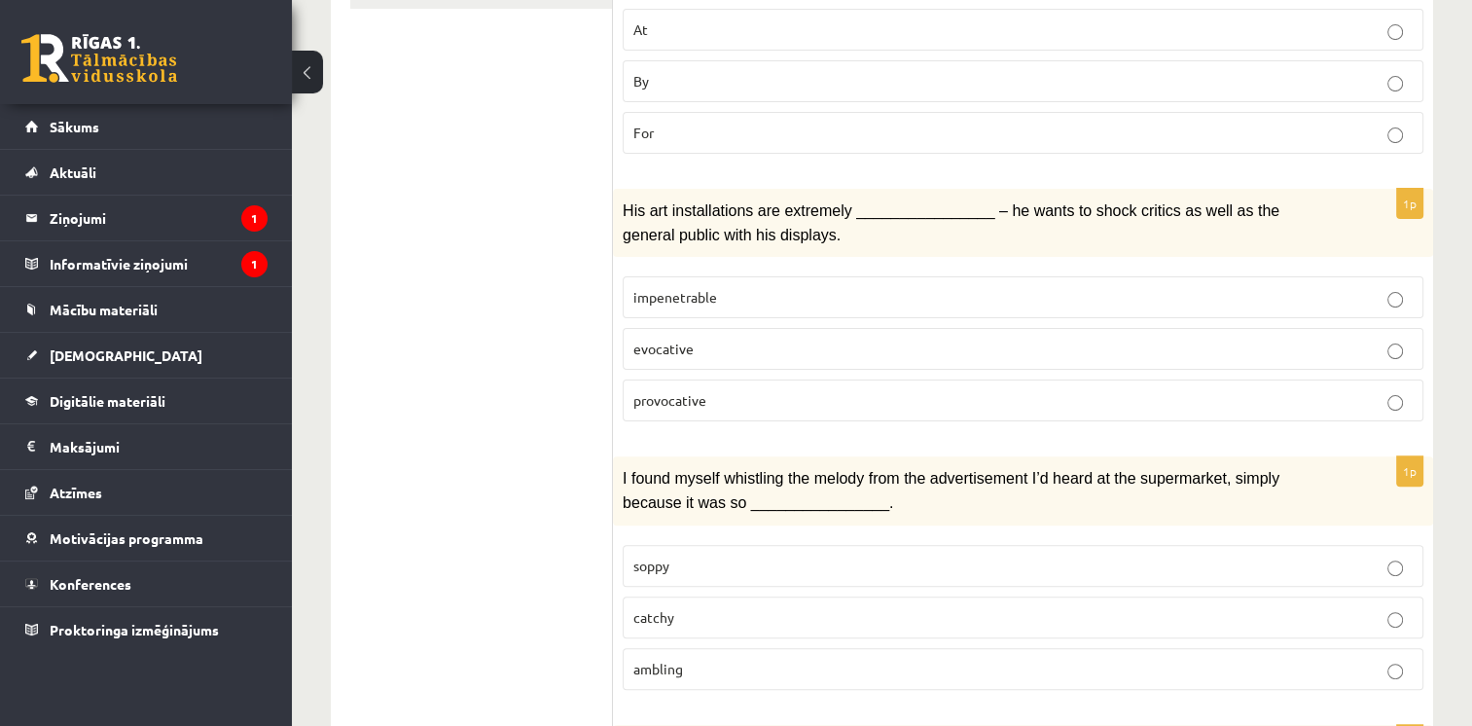
scroll to position [584, 0]
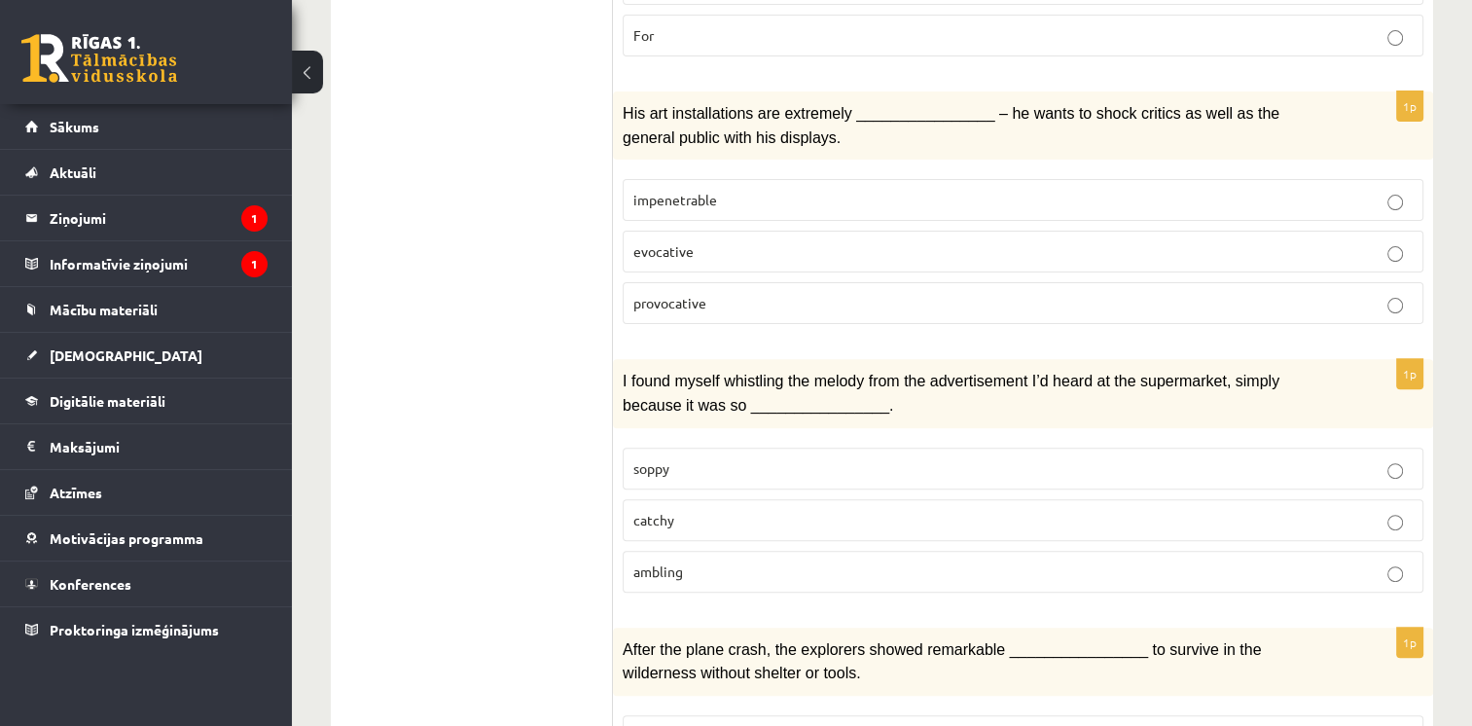
click at [1131, 510] on p "catchy" at bounding box center [1022, 520] width 779 height 20
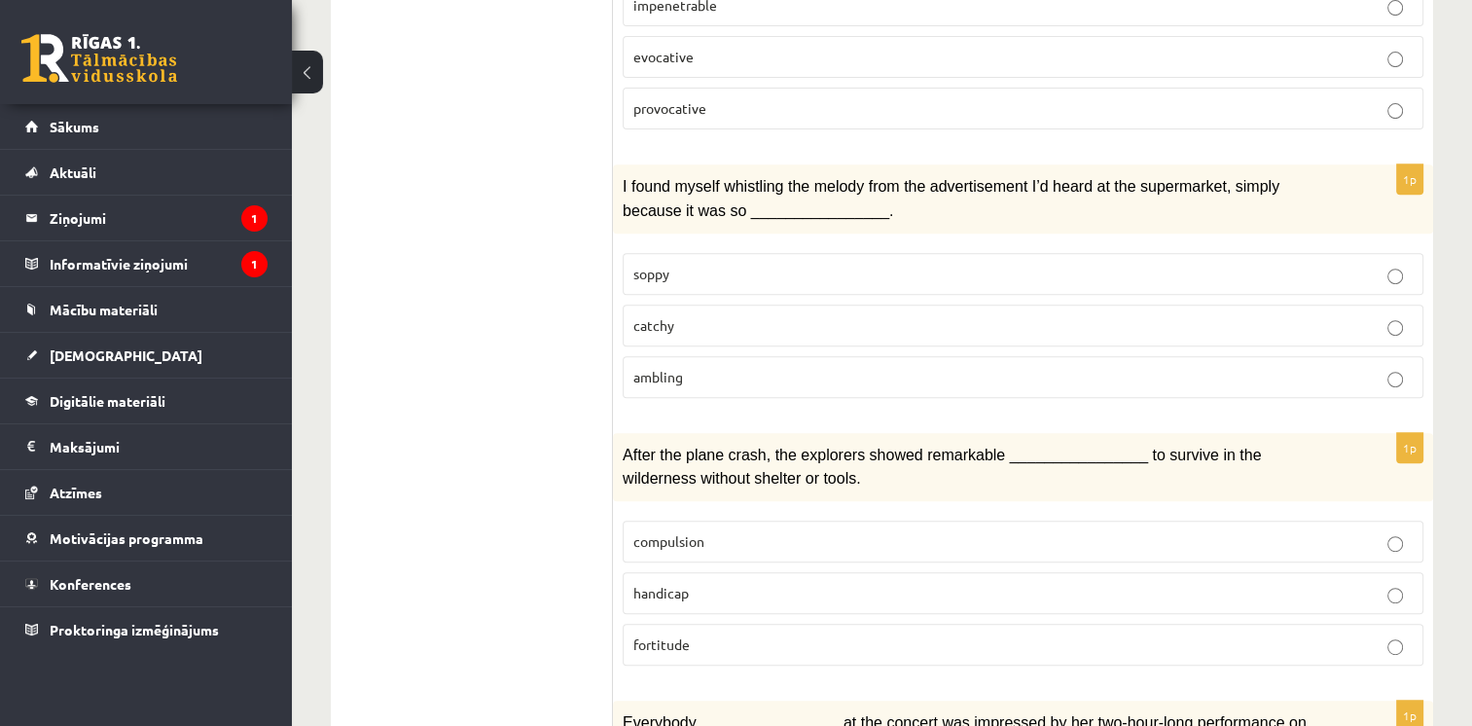
scroll to position [875, 0]
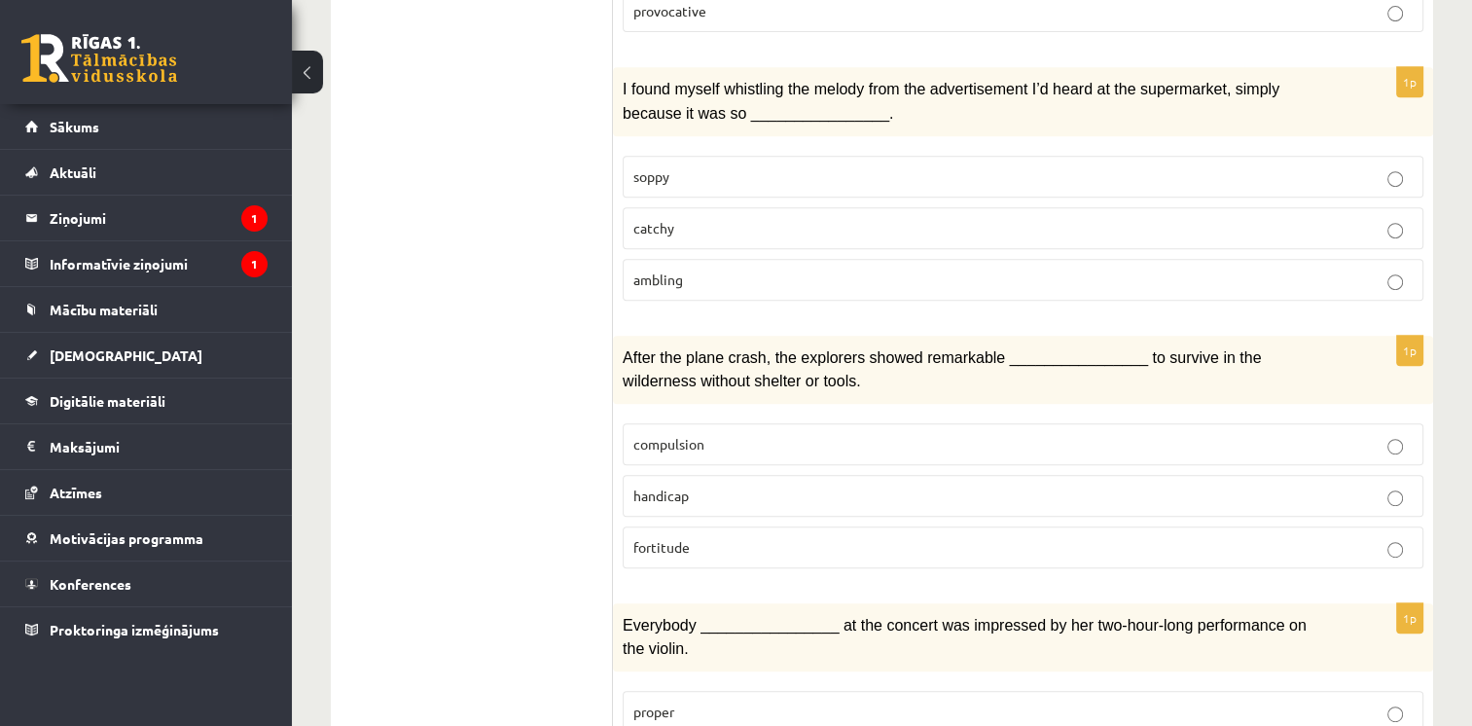
click at [896, 546] on fieldset "compulsion handicap fortitude" at bounding box center [1023, 493] width 800 height 160
click at [899, 536] on label "fortitude" at bounding box center [1023, 547] width 800 height 42
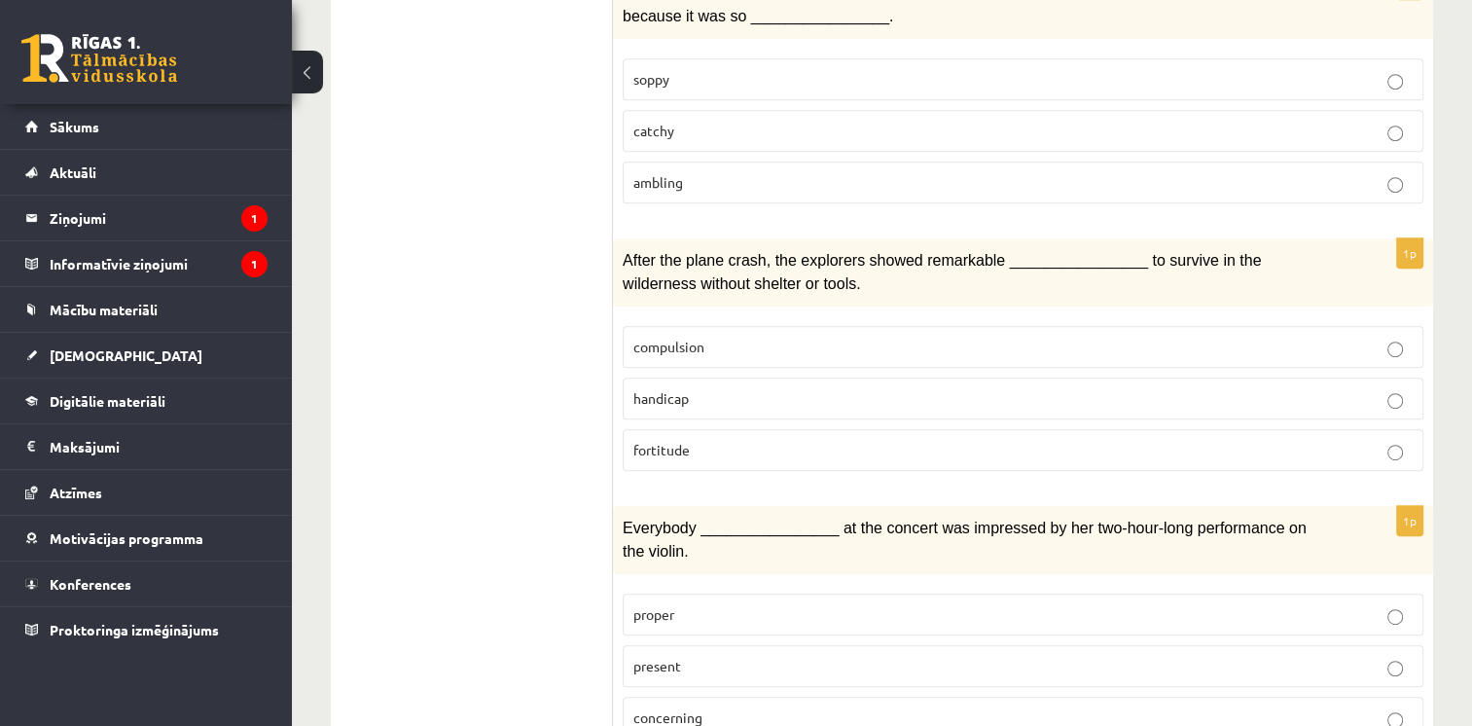
scroll to position [1070, 0]
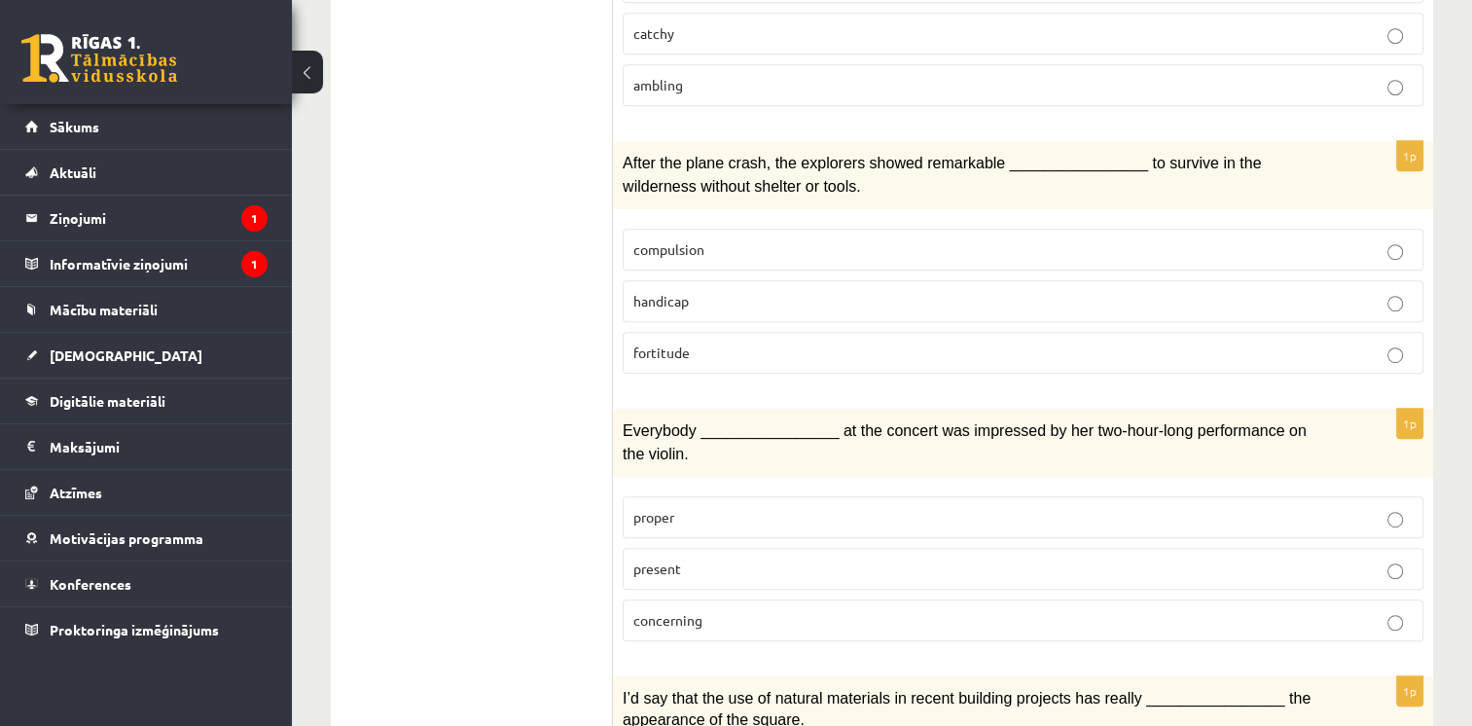
click at [755, 558] on p "present" at bounding box center [1022, 568] width 779 height 20
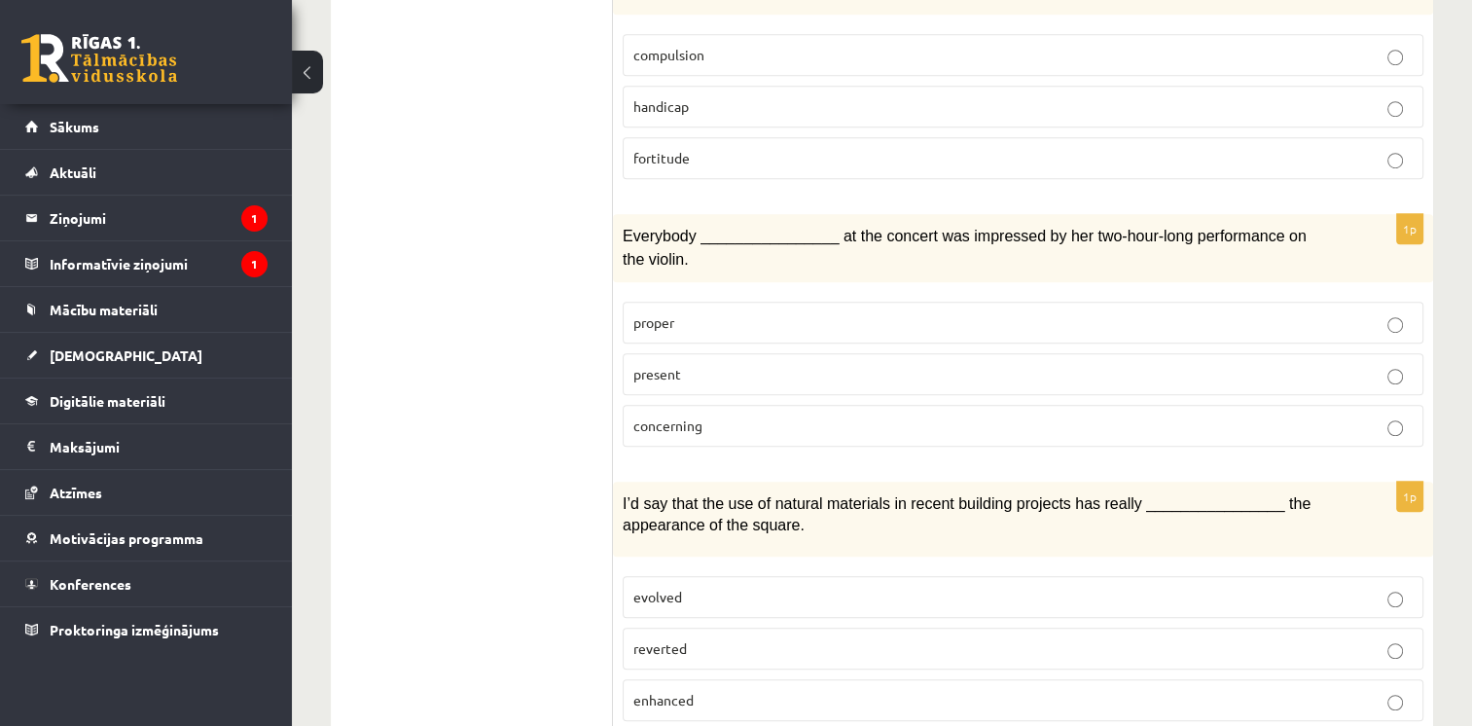
scroll to position [1362, 0]
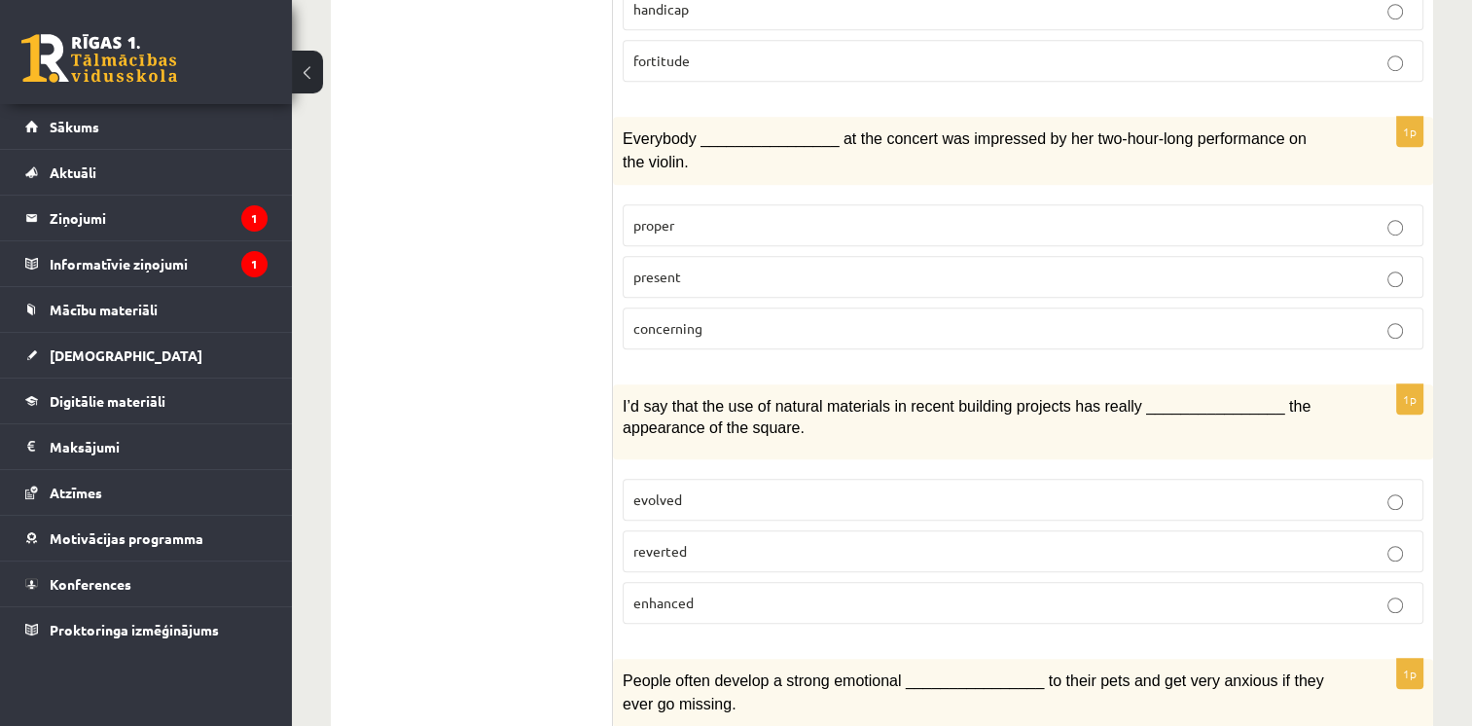
click at [782, 592] on p "enhanced" at bounding box center [1022, 602] width 779 height 20
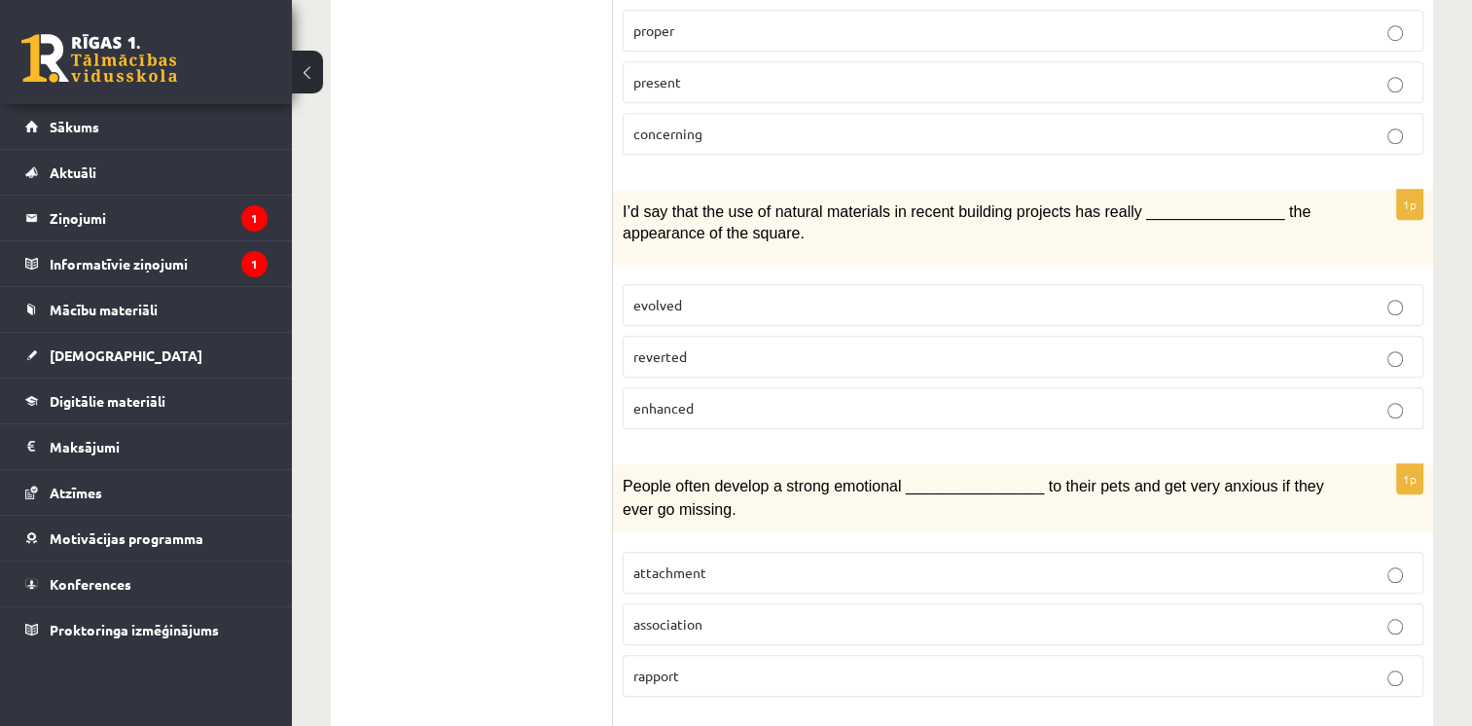
scroll to position [1654, 0]
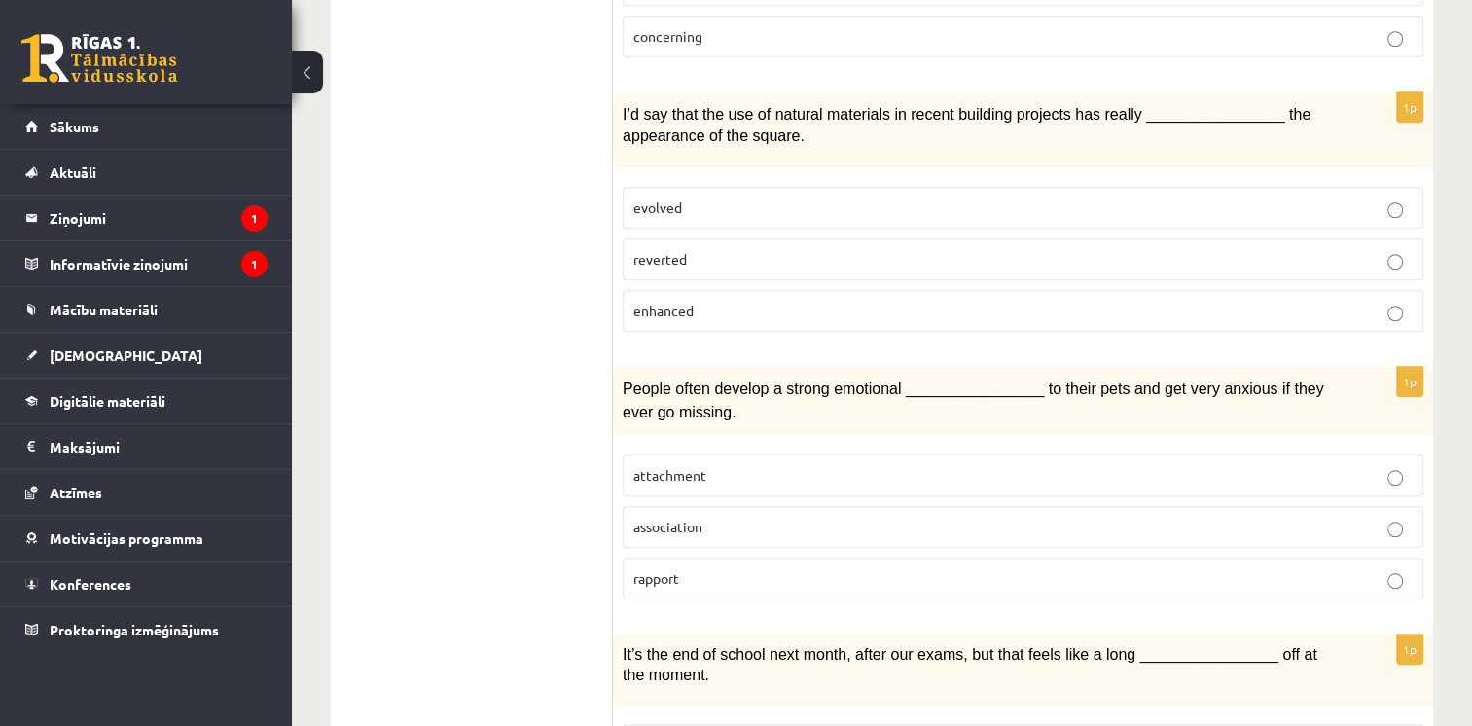
click at [747, 465] on p "attachment" at bounding box center [1022, 475] width 779 height 20
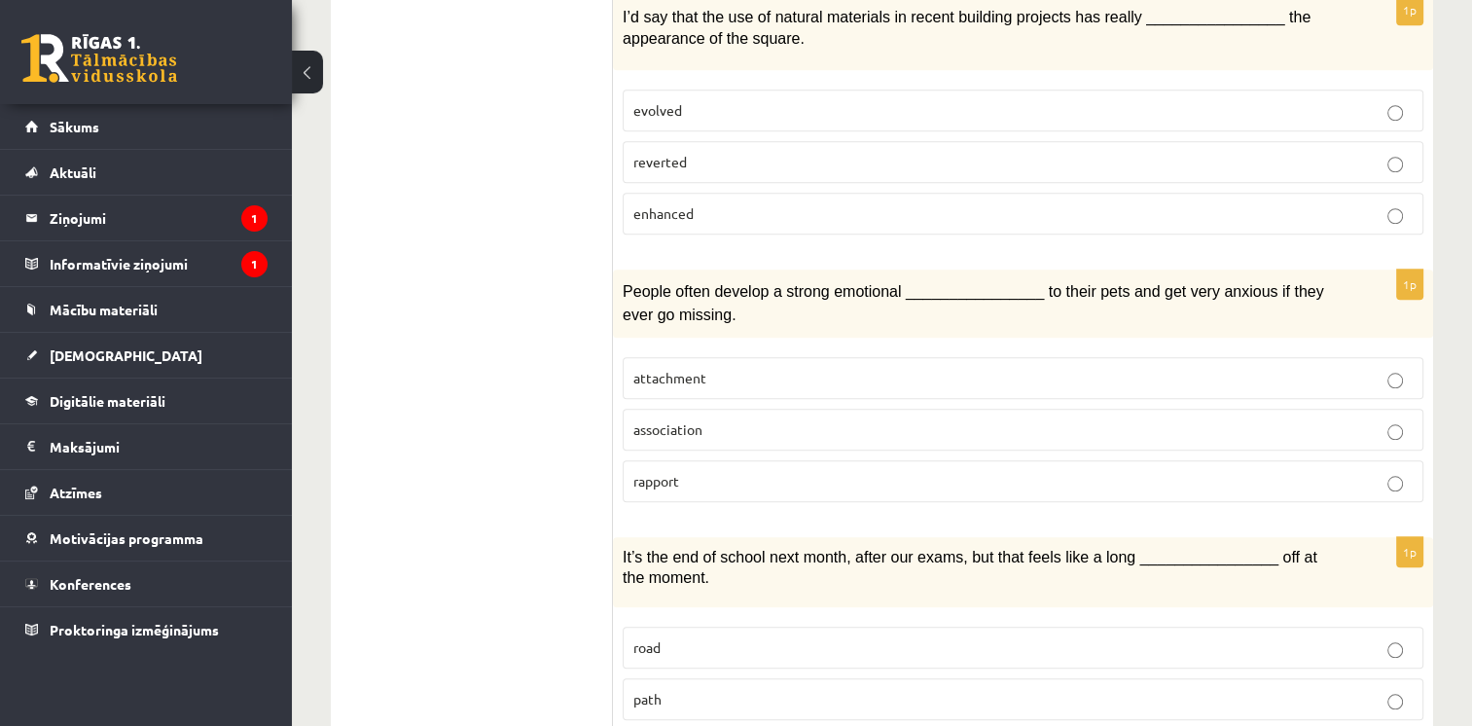
scroll to position [1848, 0]
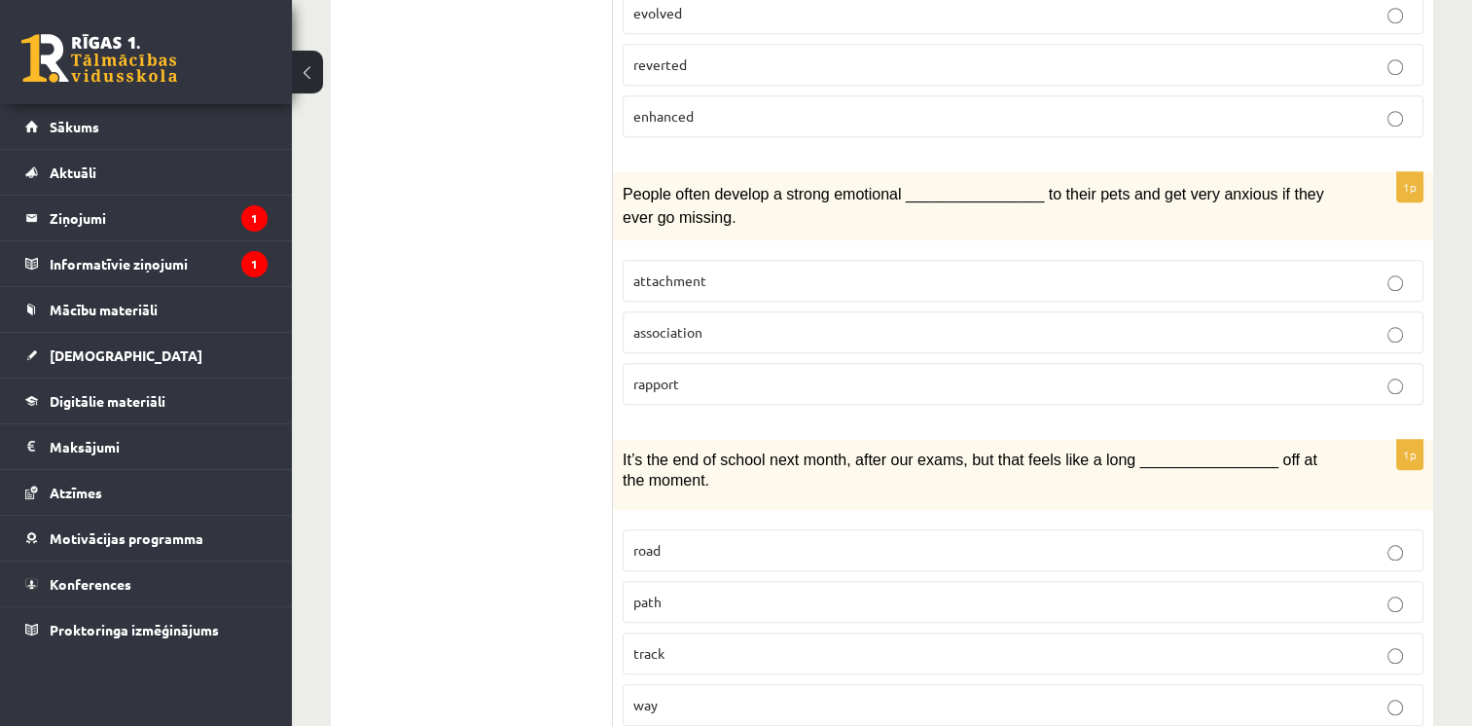
click at [670, 684] on label "way" at bounding box center [1023, 705] width 800 height 42
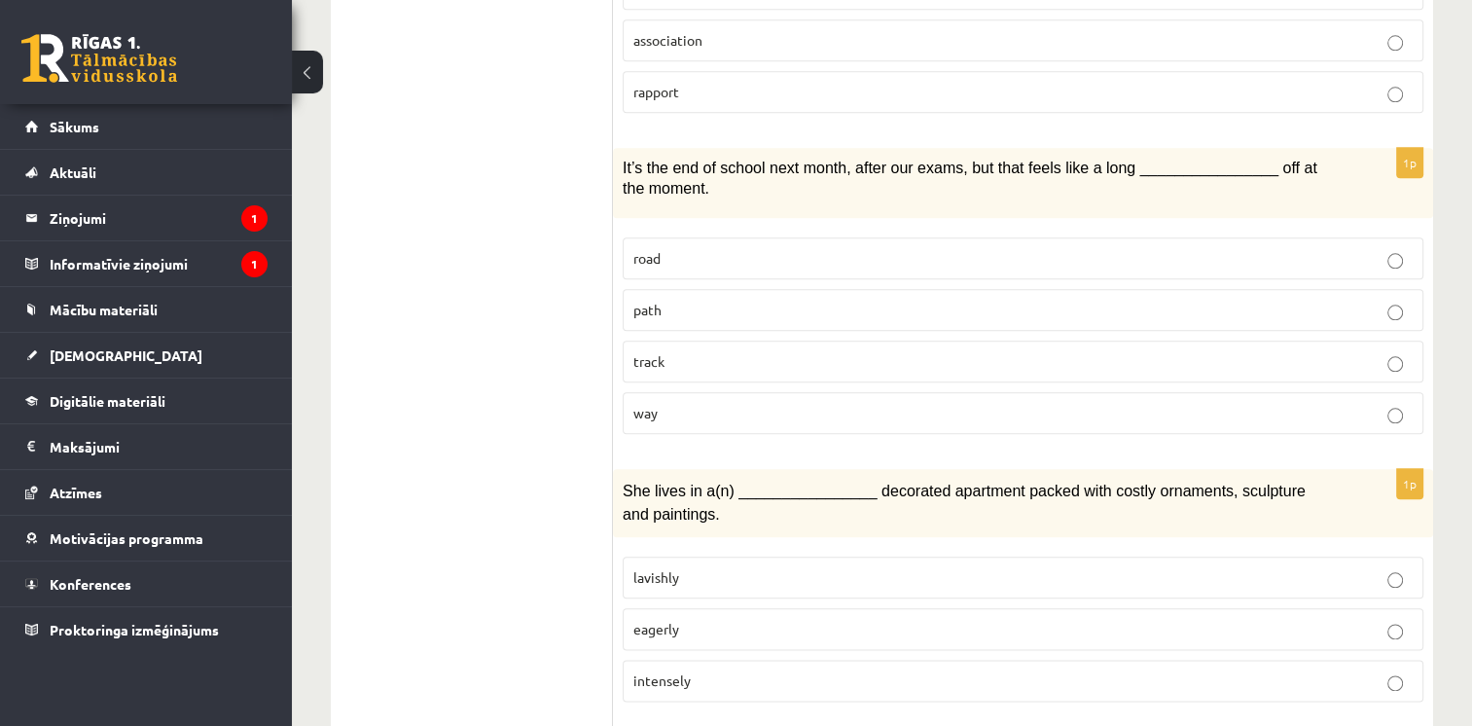
scroll to position [2334, 0]
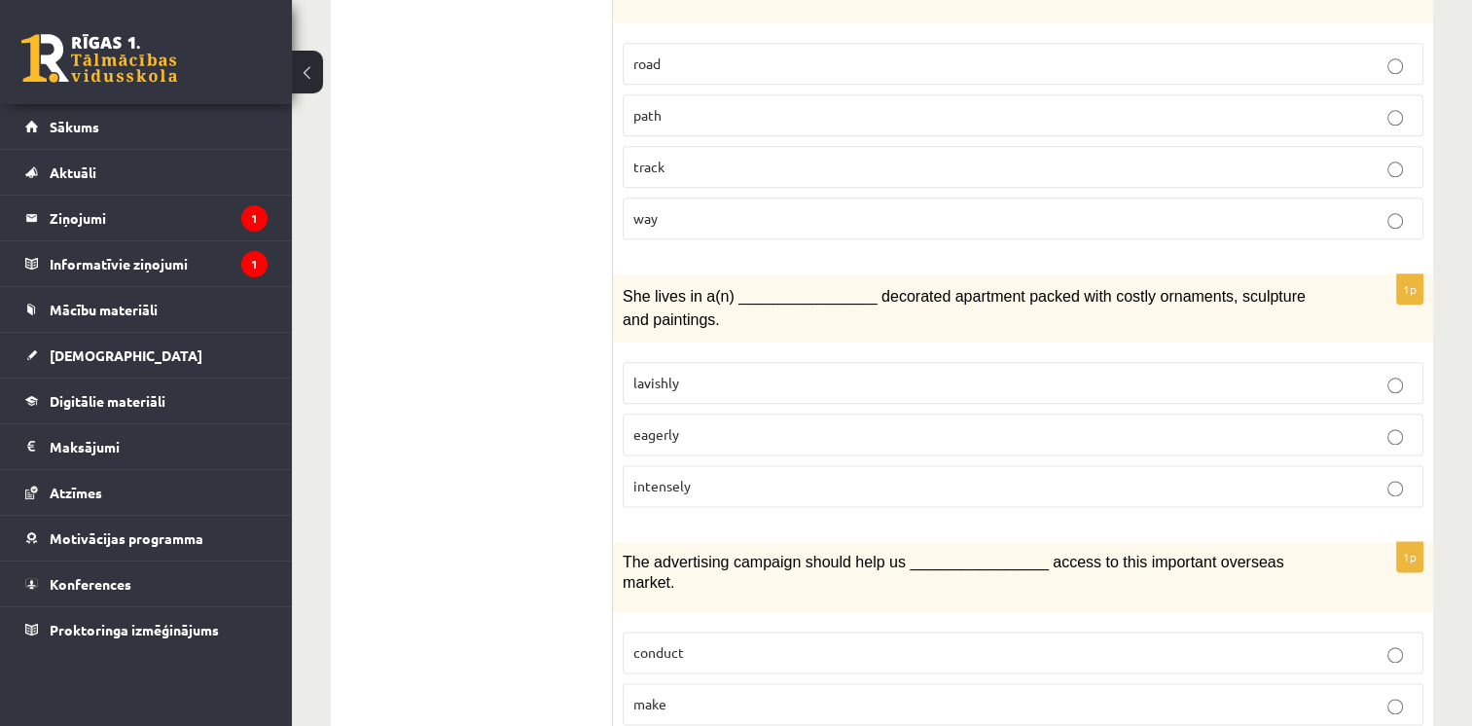
click at [669, 373] on p "lavishly" at bounding box center [1022, 383] width 779 height 20
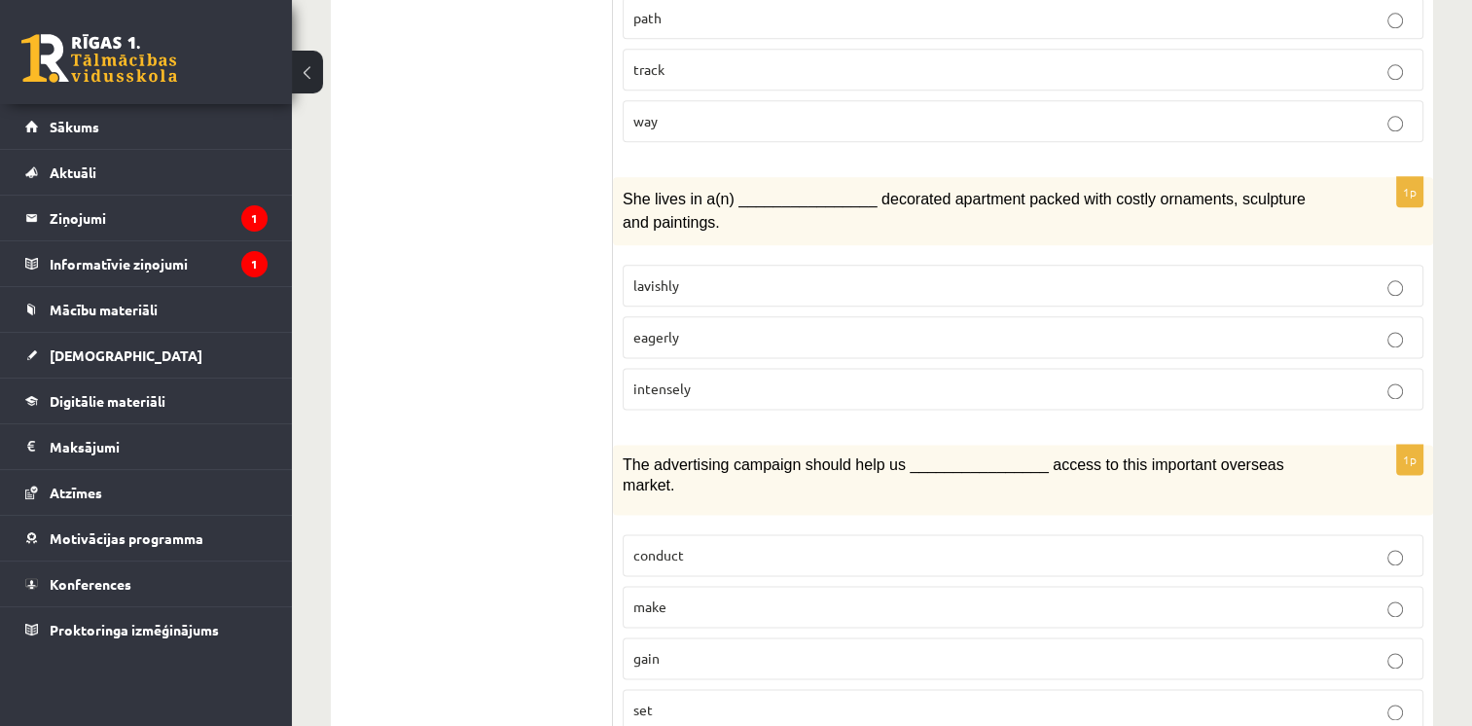
scroll to position [2529, 0]
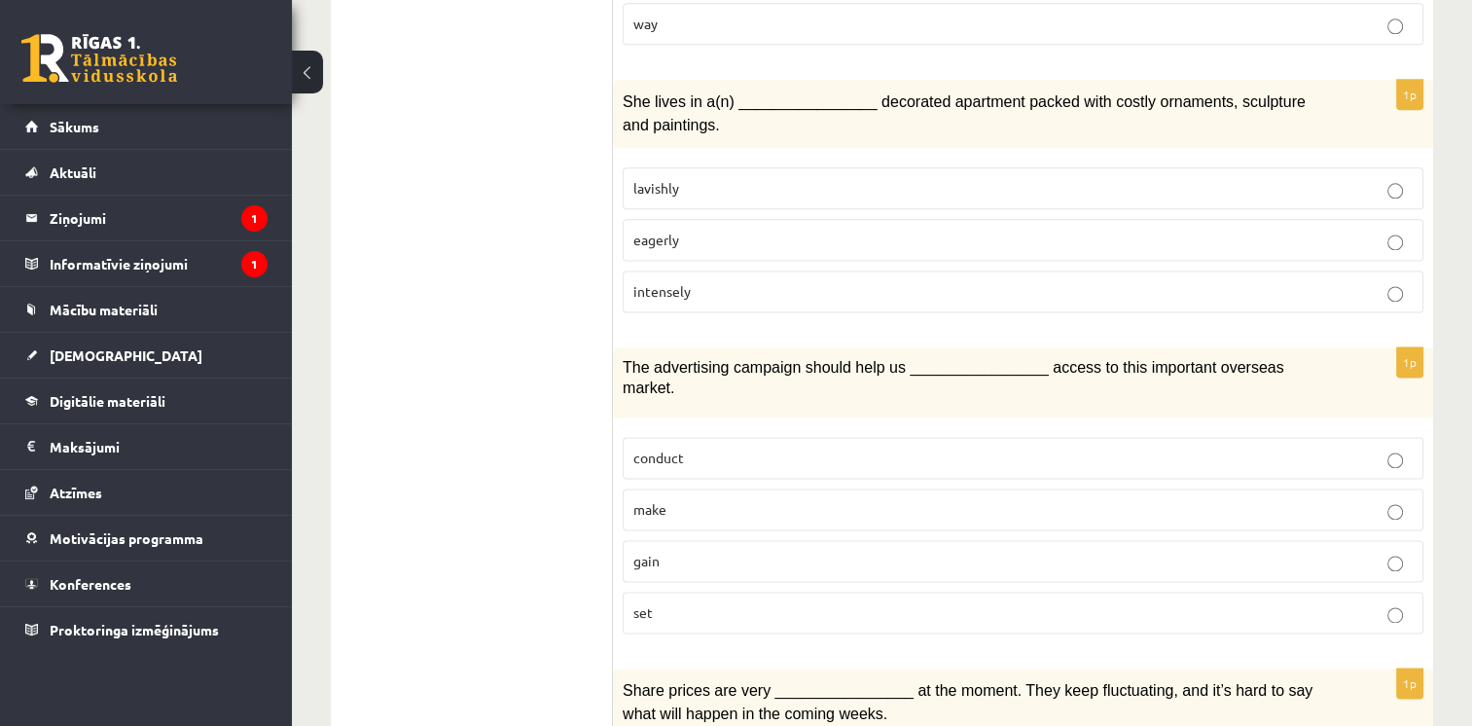
click at [786, 551] on p "gain" at bounding box center [1022, 561] width 779 height 20
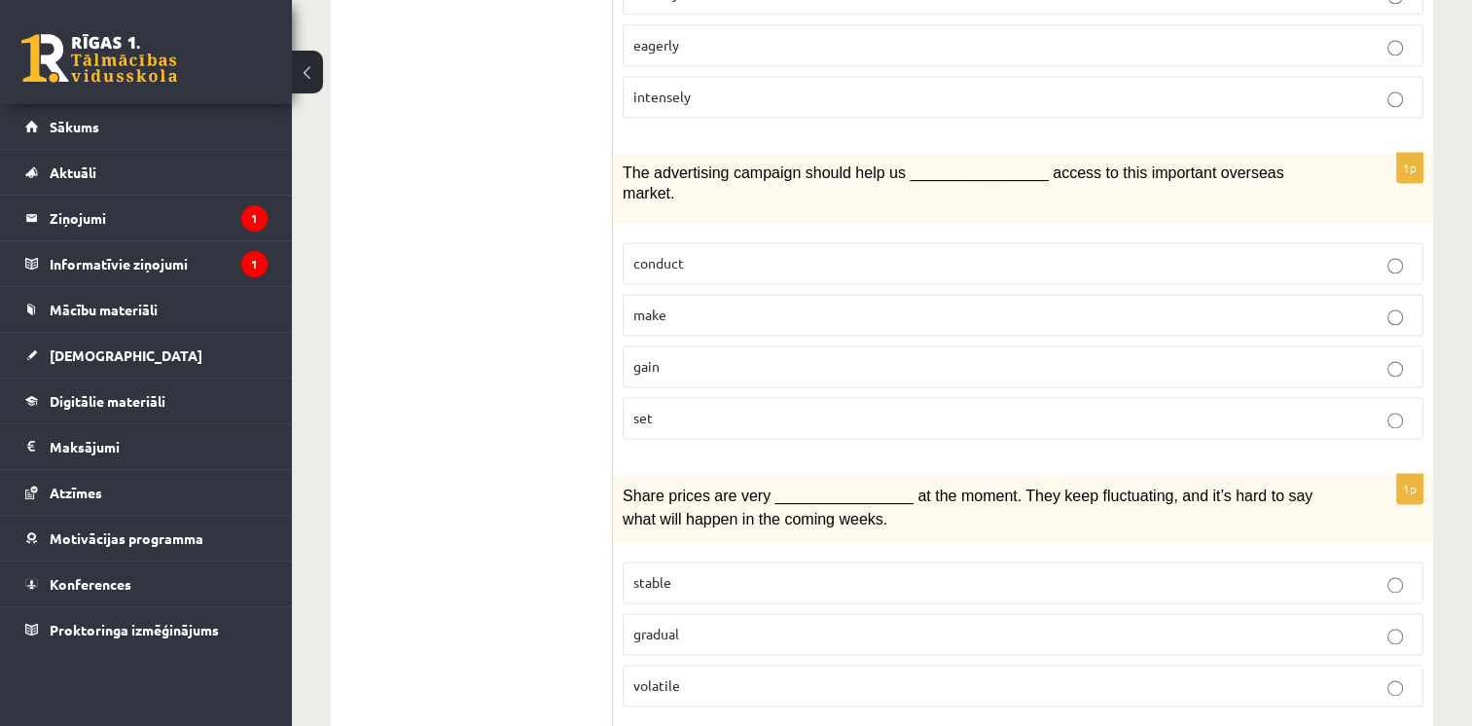
scroll to position [2821, 0]
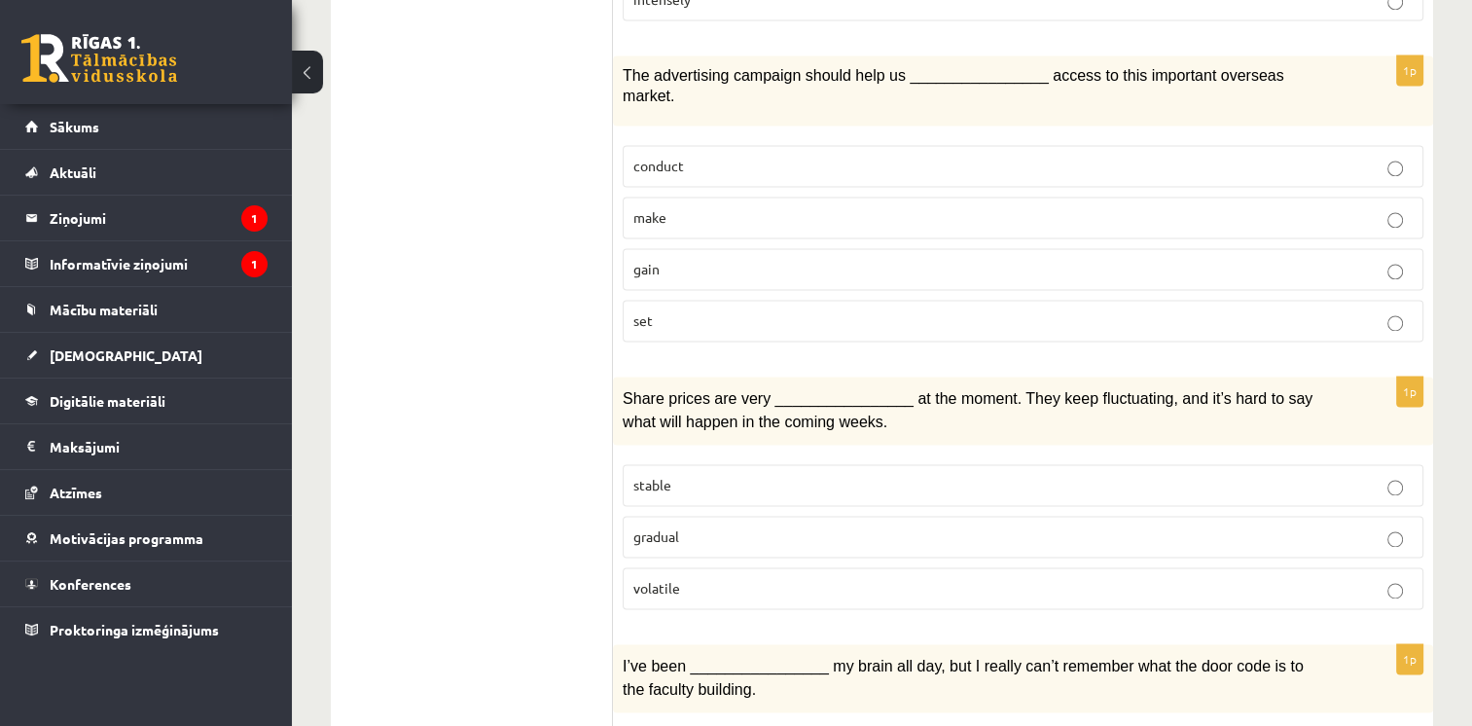
click at [802, 567] on label "volatile" at bounding box center [1023, 588] width 800 height 42
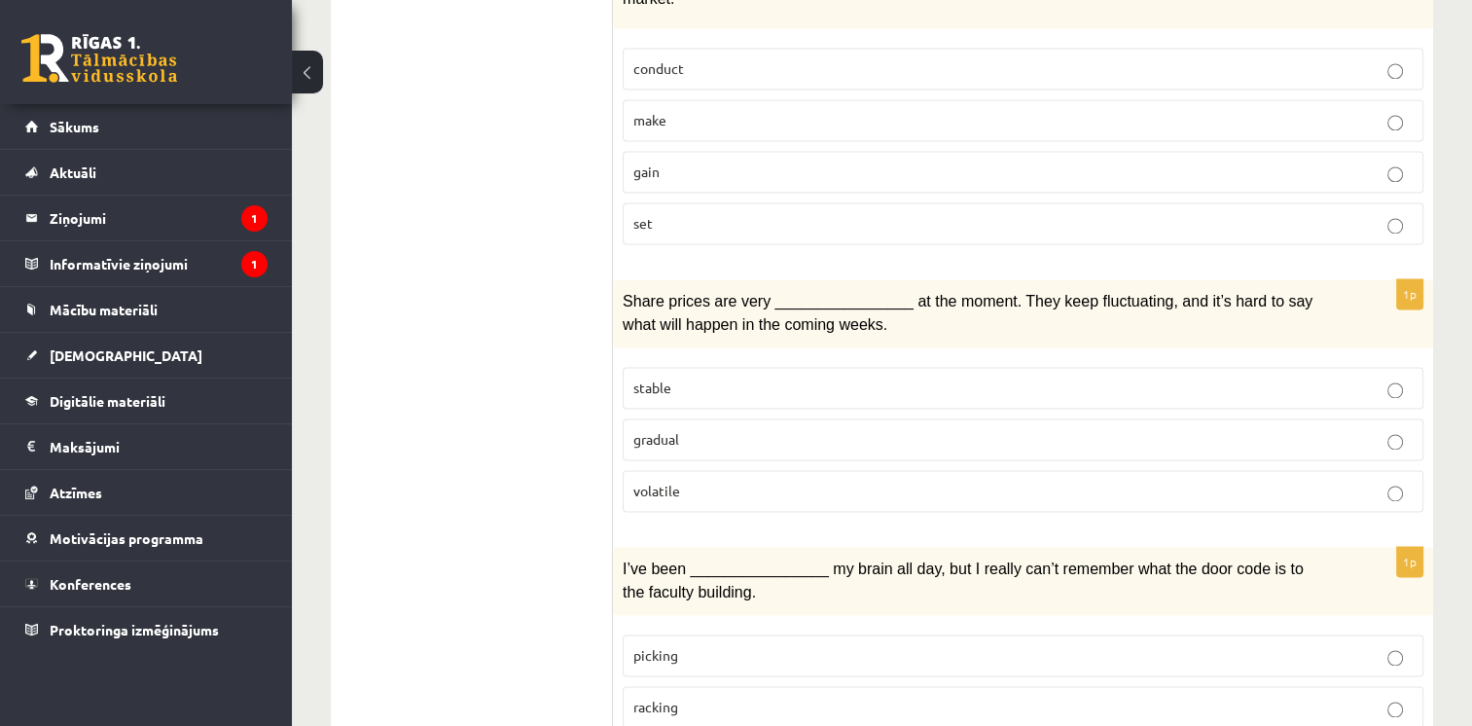
scroll to position [2951, 0]
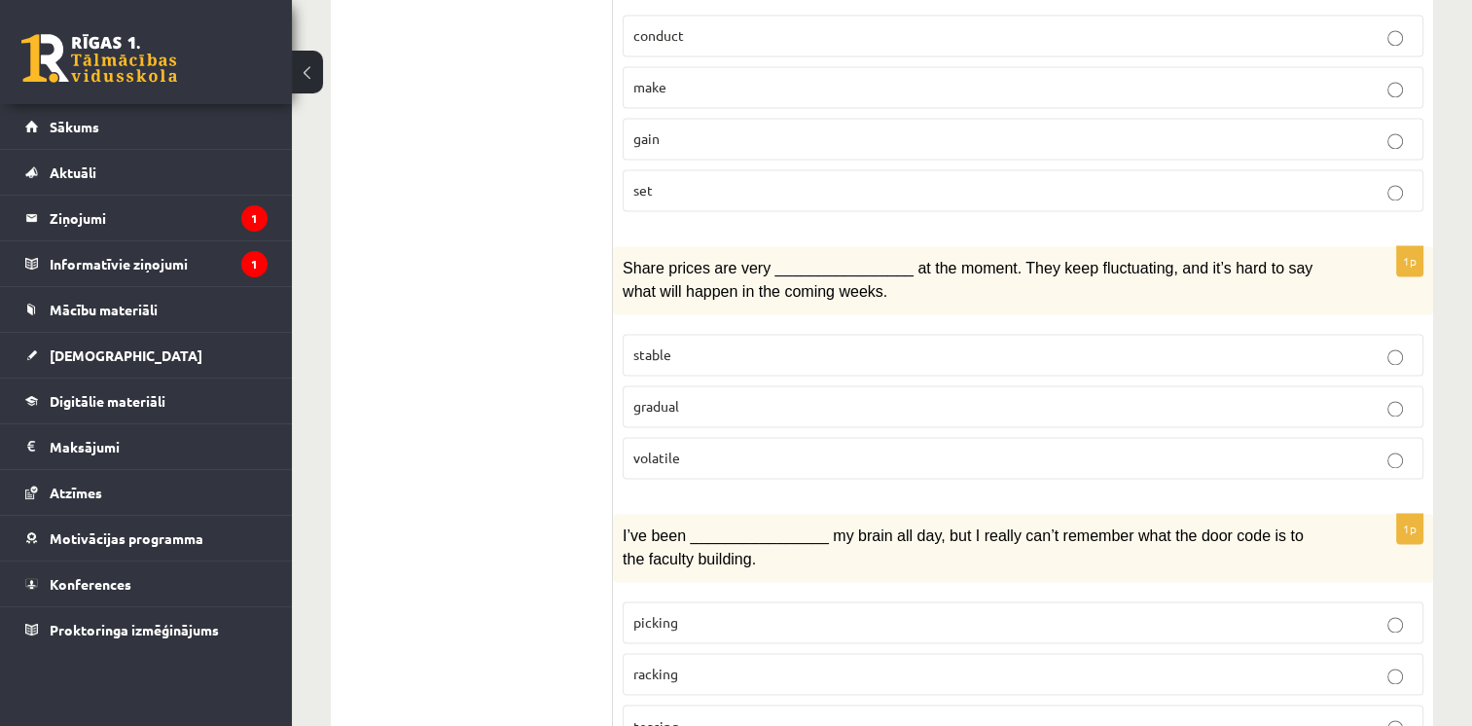
click at [733, 663] on p "racking" at bounding box center [1022, 673] width 779 height 20
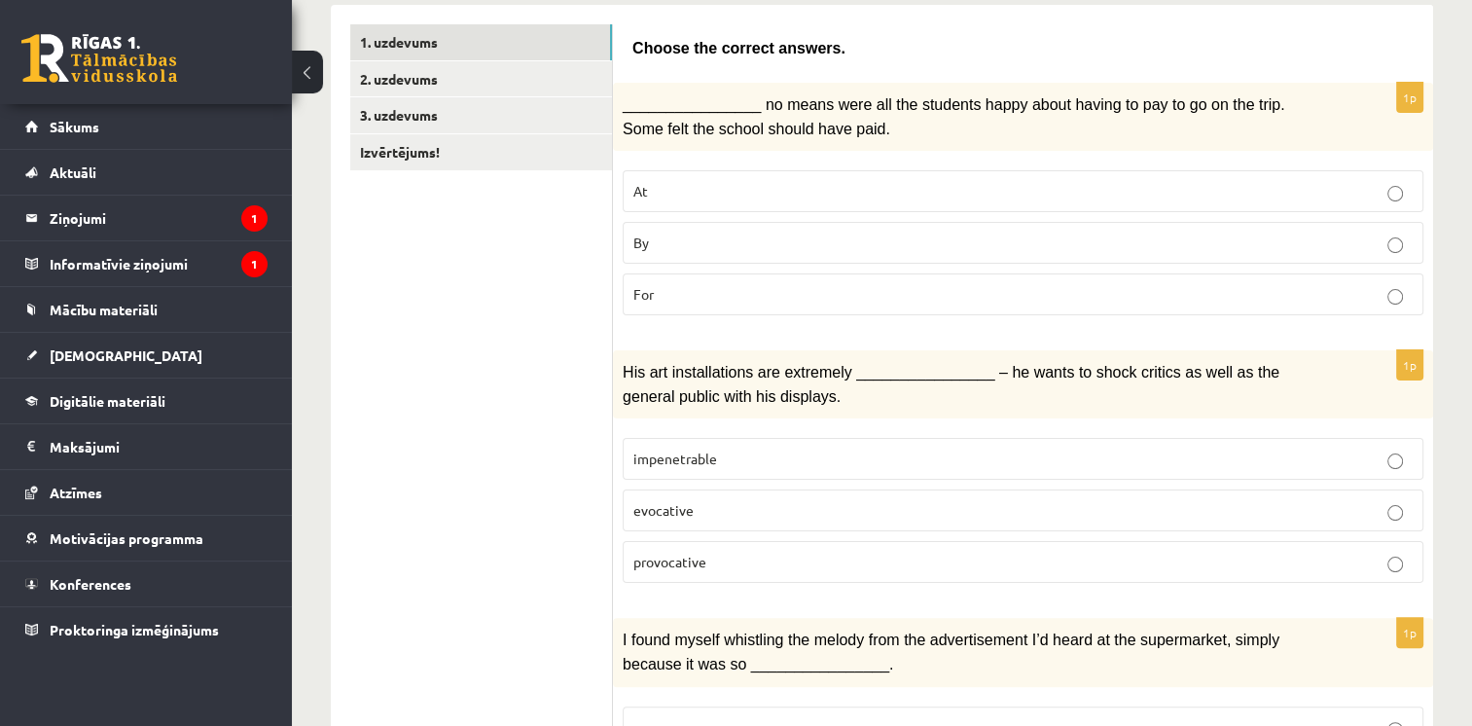
scroll to position [0, 0]
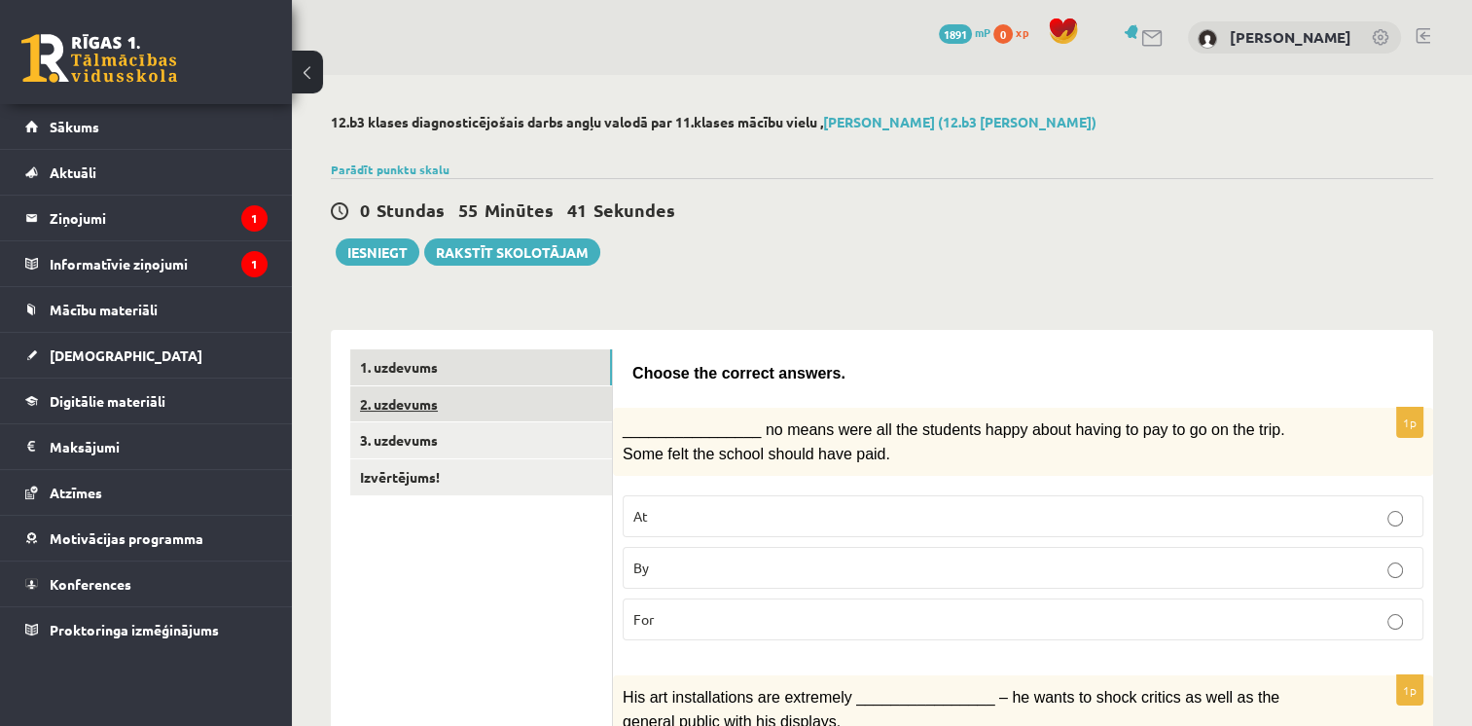
click at [415, 410] on link "2. uzdevums" at bounding box center [481, 404] width 262 height 36
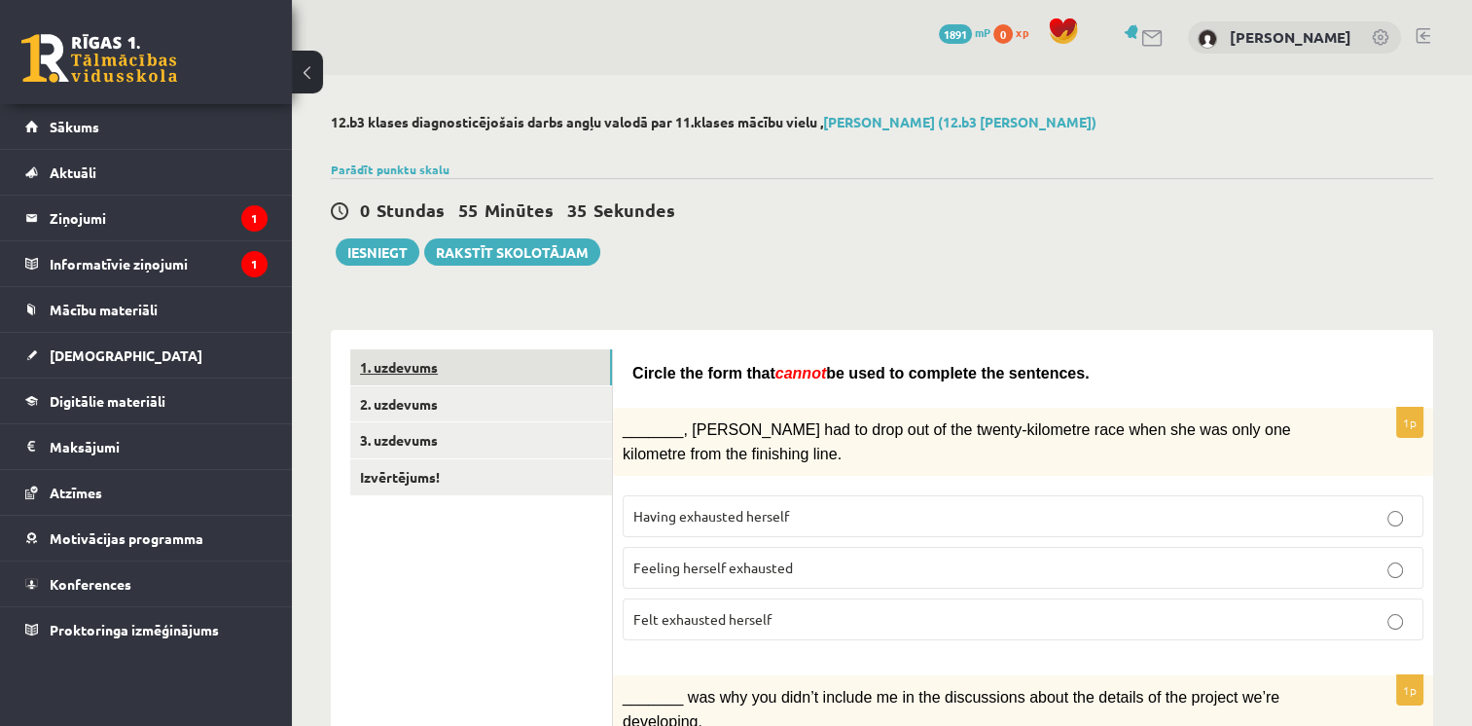
click at [559, 370] on link "1. uzdevums" at bounding box center [481, 367] width 262 height 36
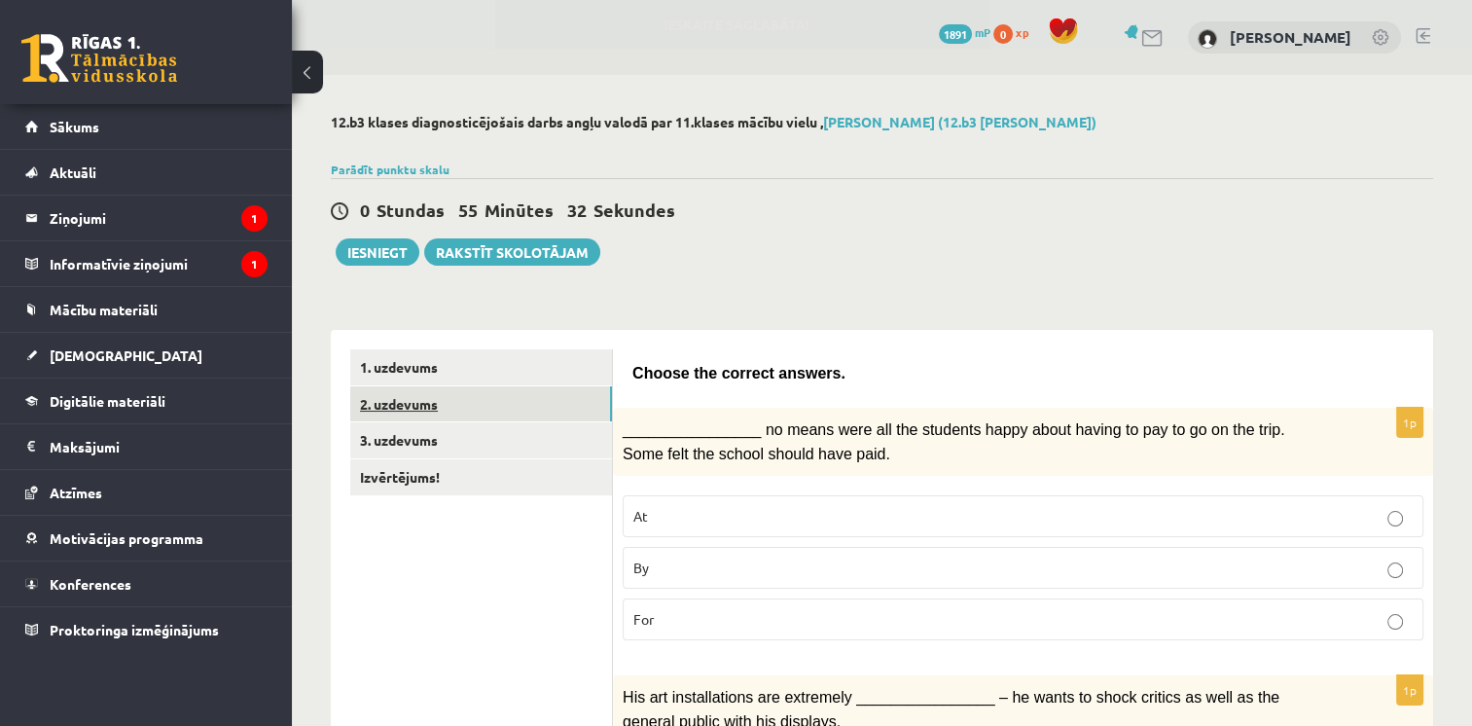
click at [526, 395] on link "2. uzdevums" at bounding box center [481, 404] width 262 height 36
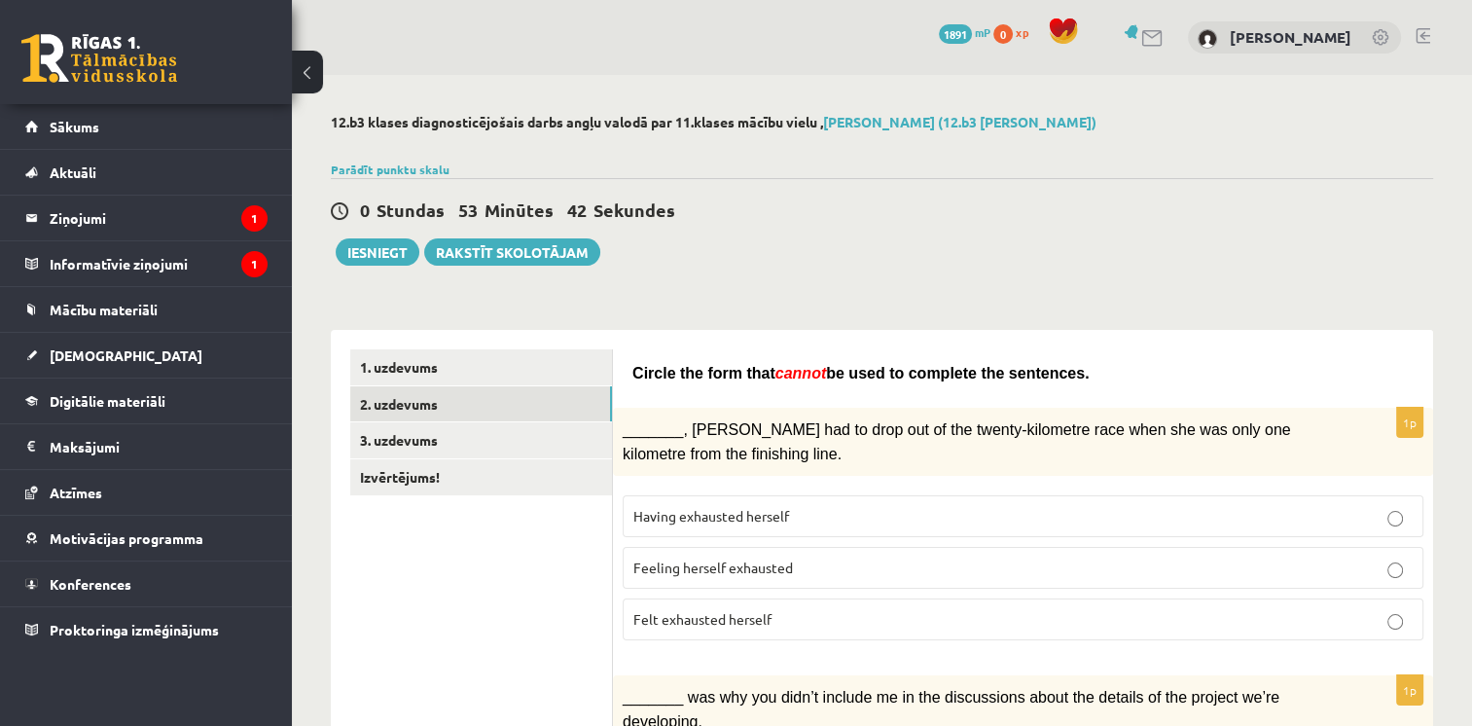
click at [691, 618] on span "Felt exhausted herself" at bounding box center [702, 619] width 138 height 18
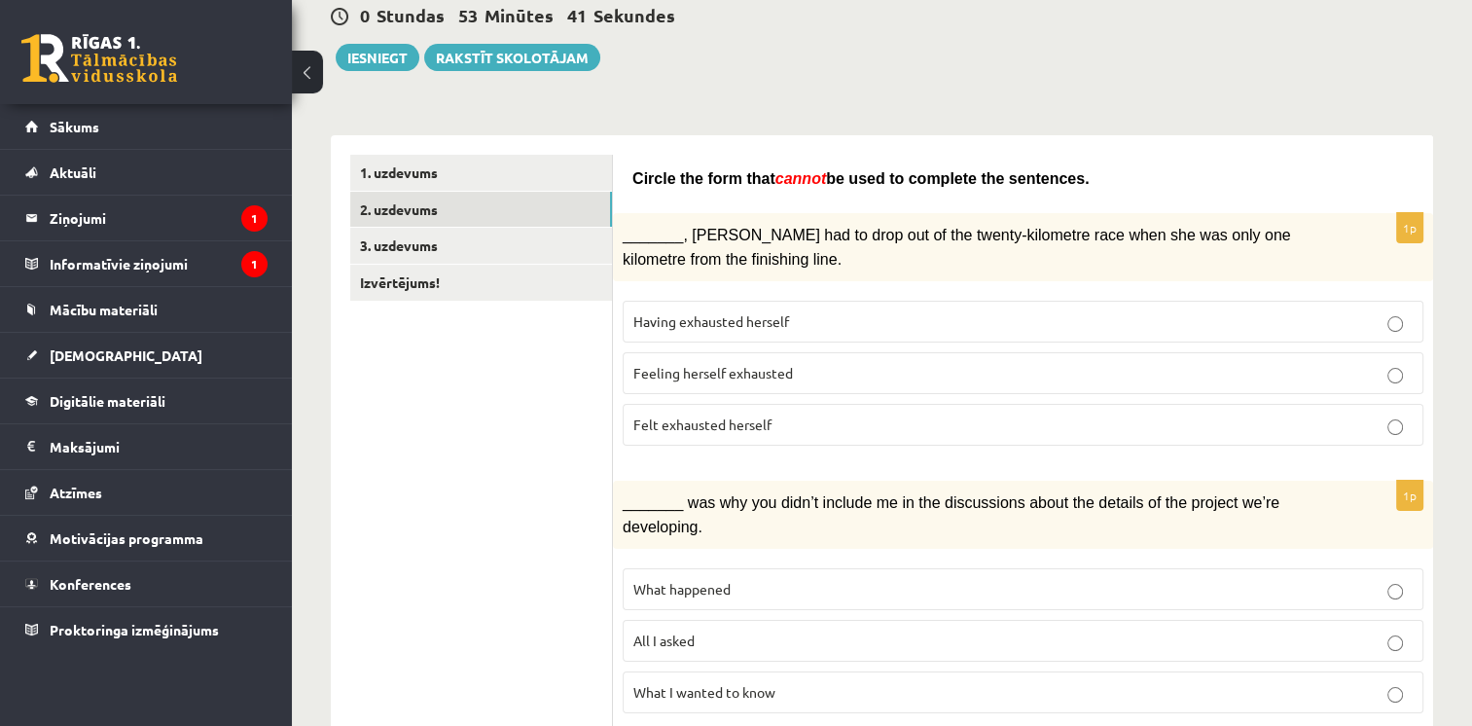
scroll to position [292, 0]
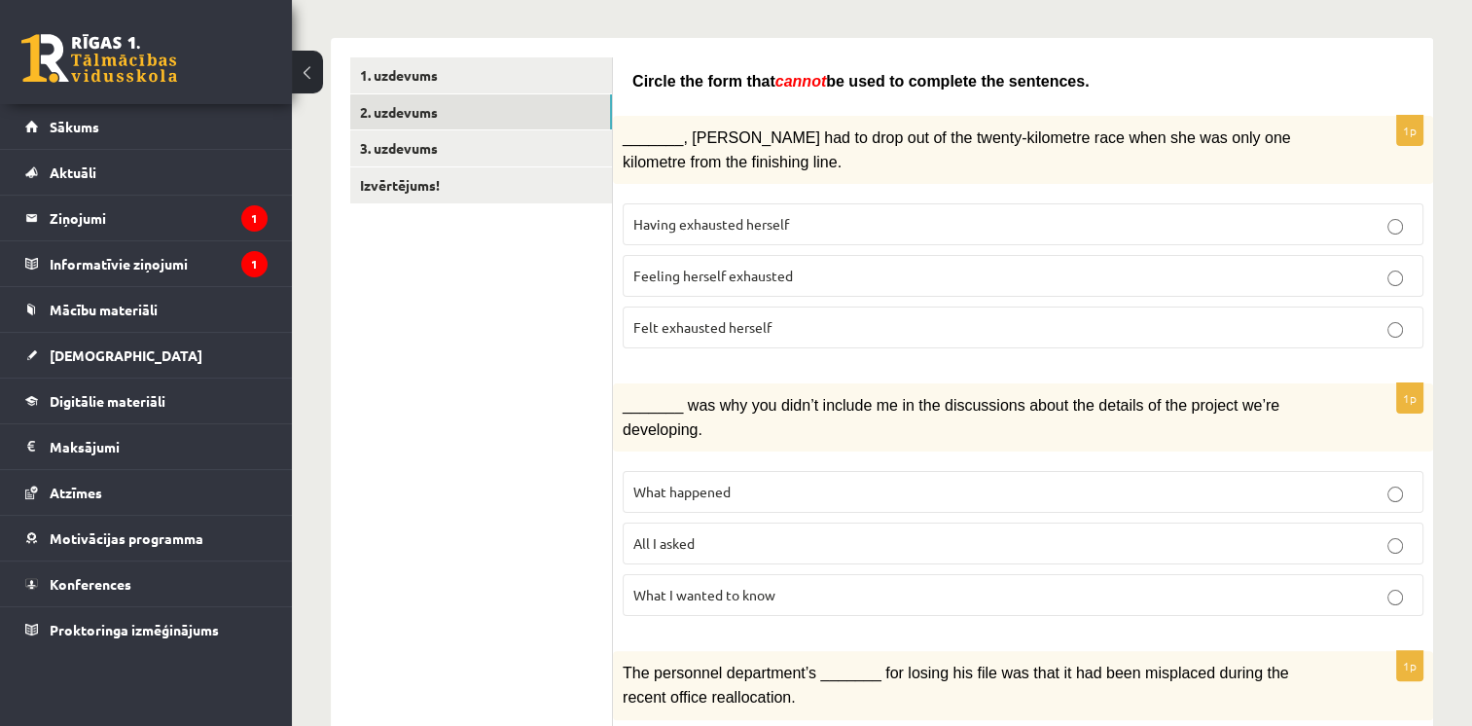
click at [708, 533] on p "All I asked" at bounding box center [1022, 543] width 779 height 20
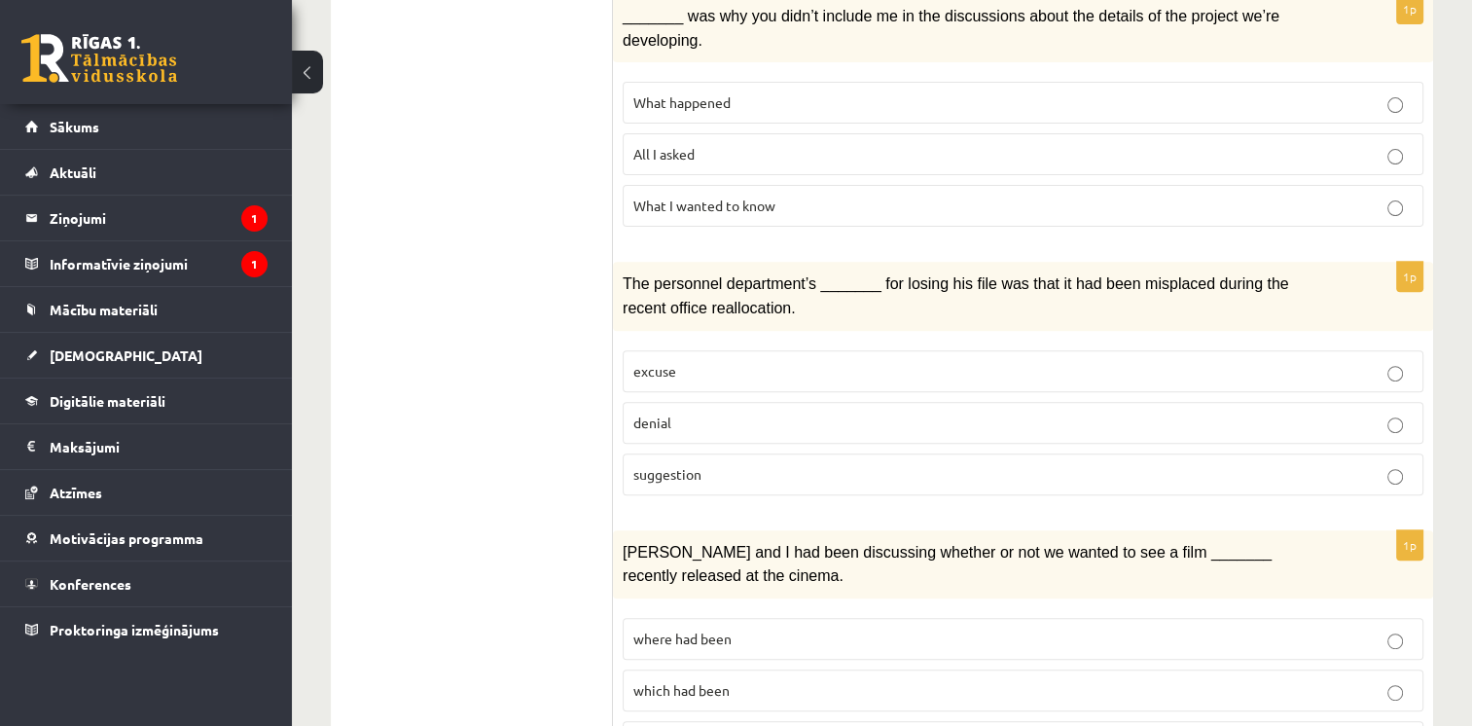
click at [729, 412] on p "denial" at bounding box center [1022, 422] width 779 height 20
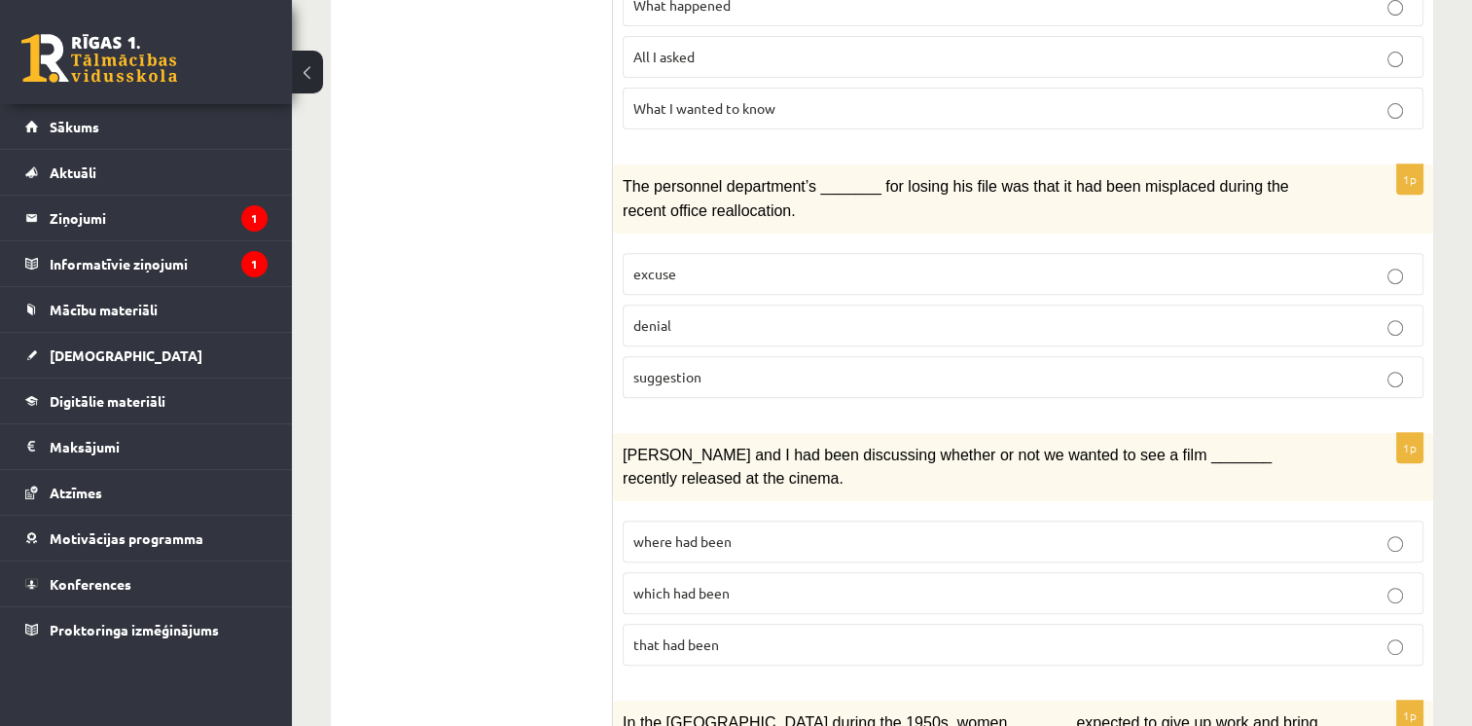
click at [702, 532] on span "where had been" at bounding box center [682, 541] width 98 height 18
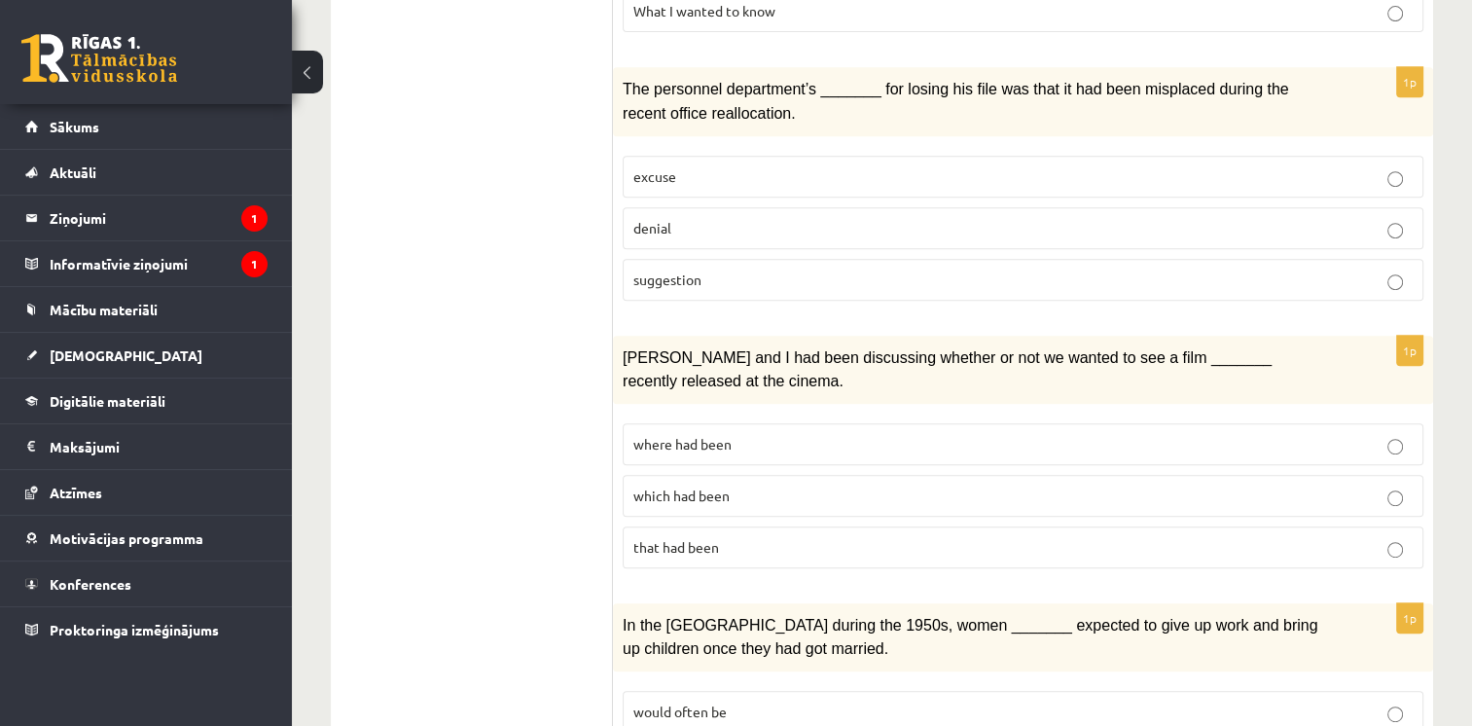
scroll to position [1070, 0]
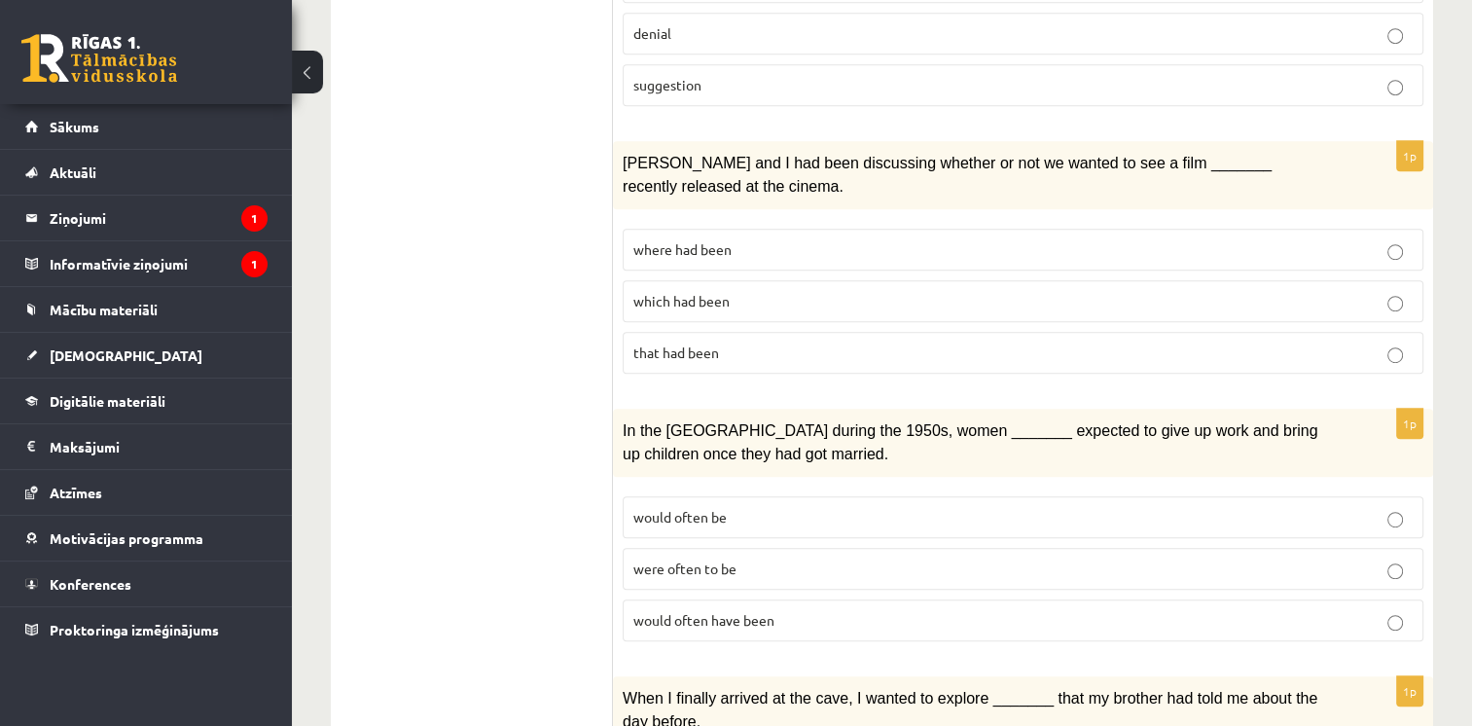
click at [743, 599] on label "would often have been" at bounding box center [1023, 620] width 800 height 42
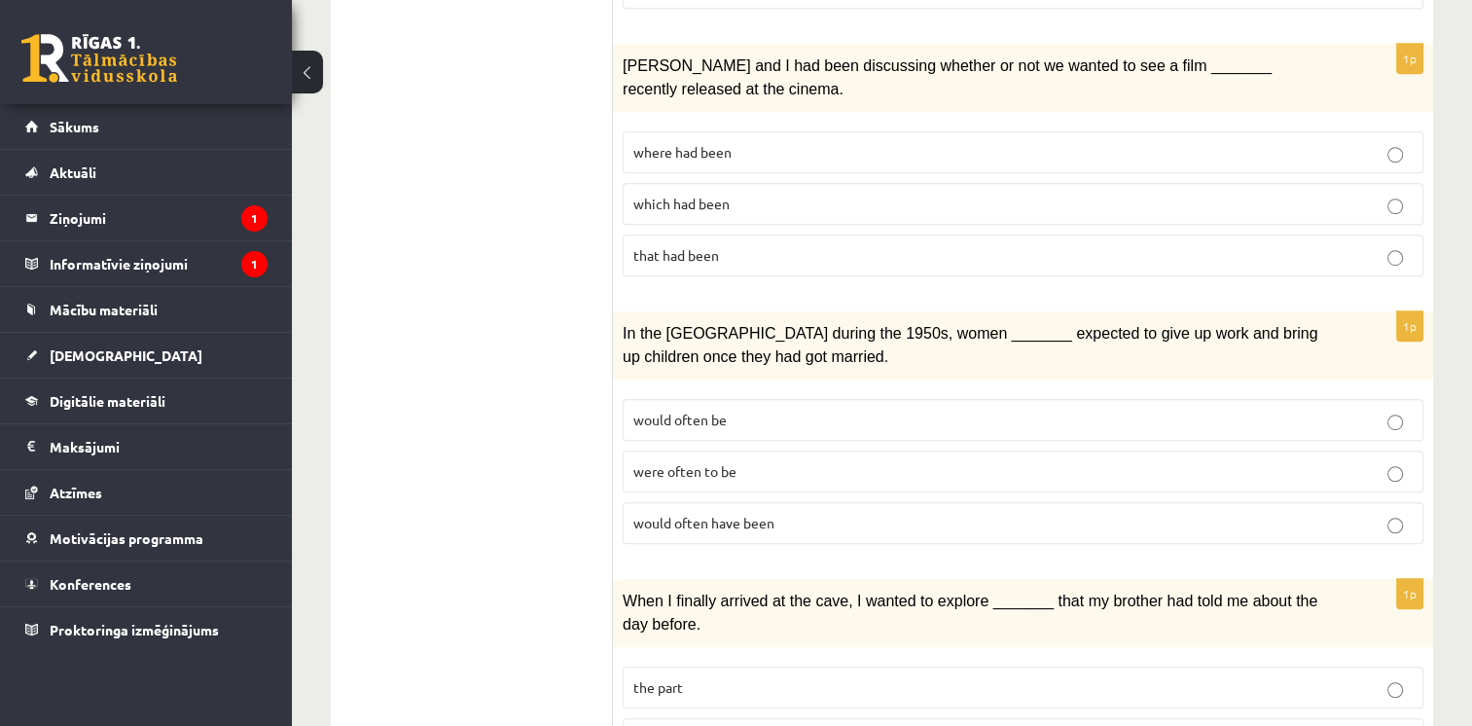
scroll to position [1264, 0]
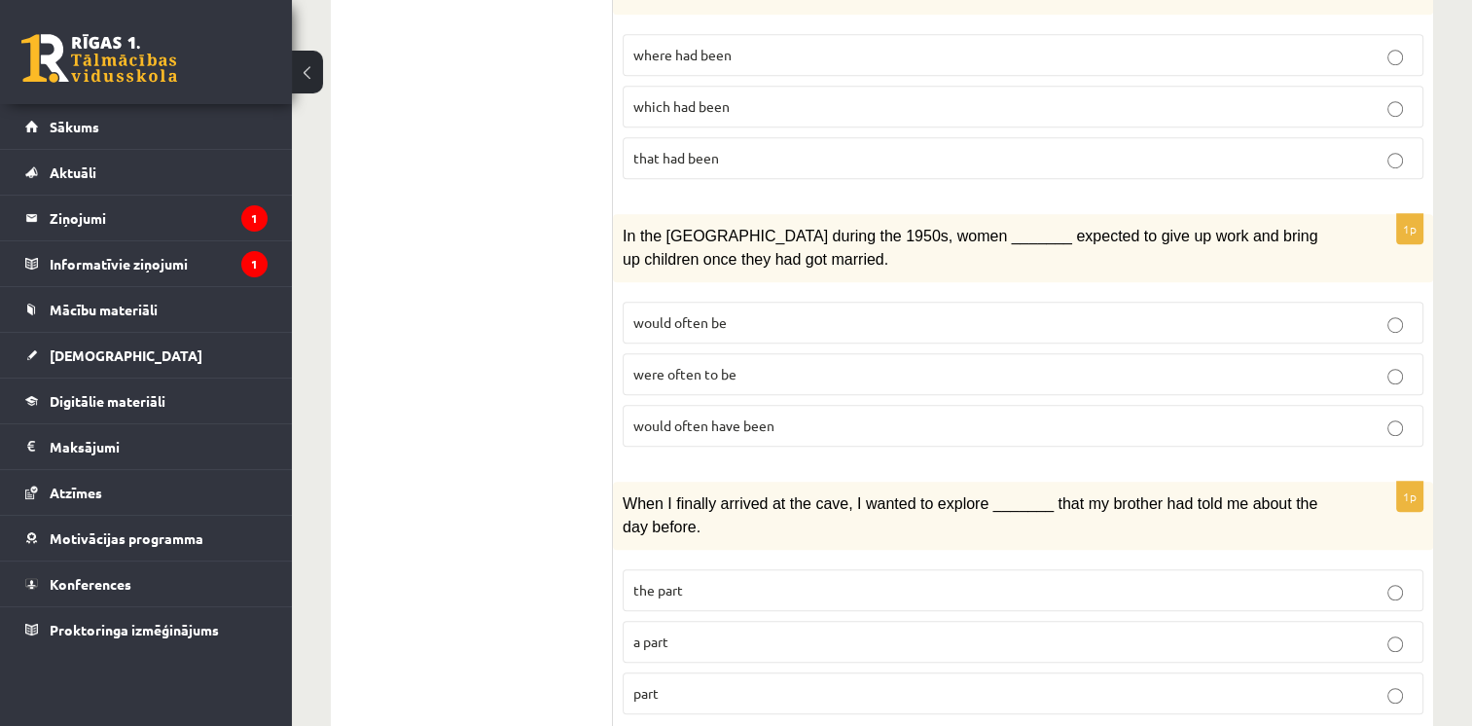
click at [684, 683] on p "part" at bounding box center [1022, 693] width 779 height 20
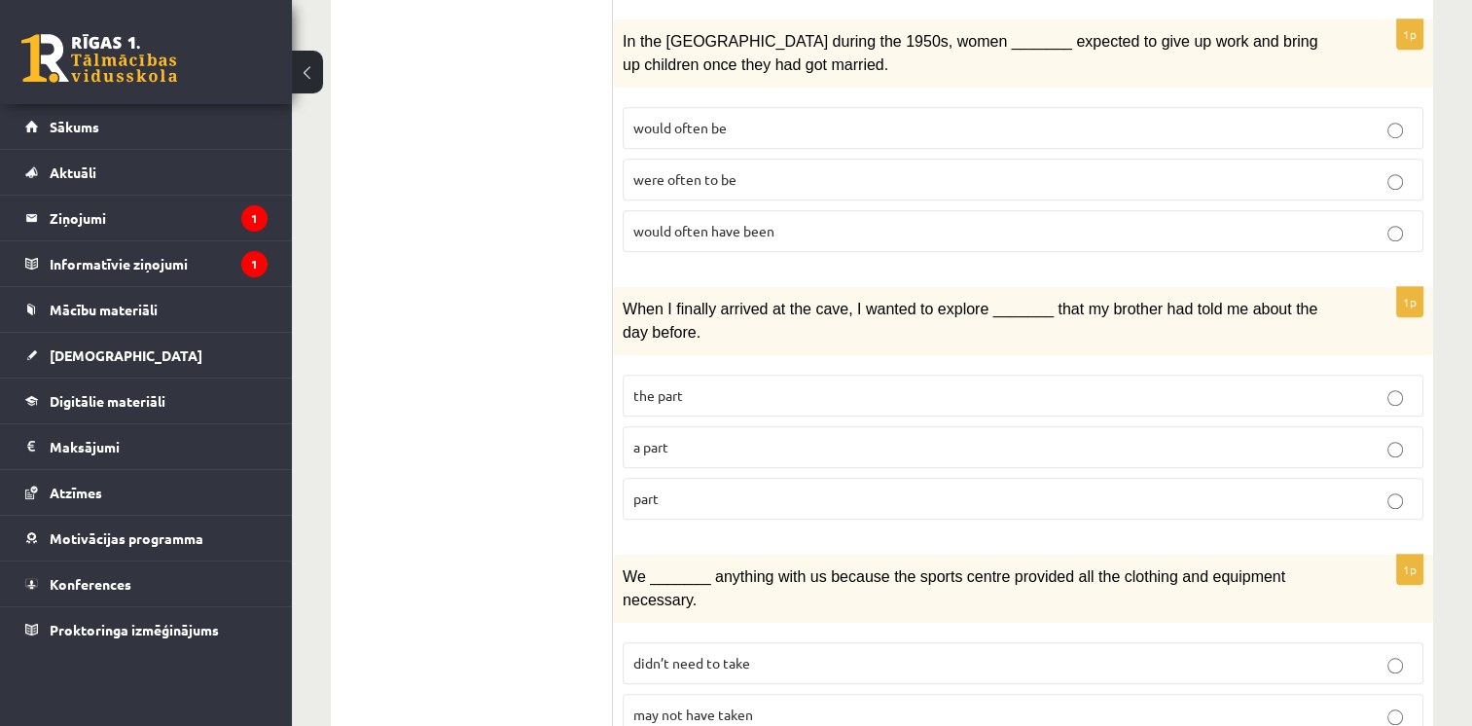
scroll to position [1556, 0]
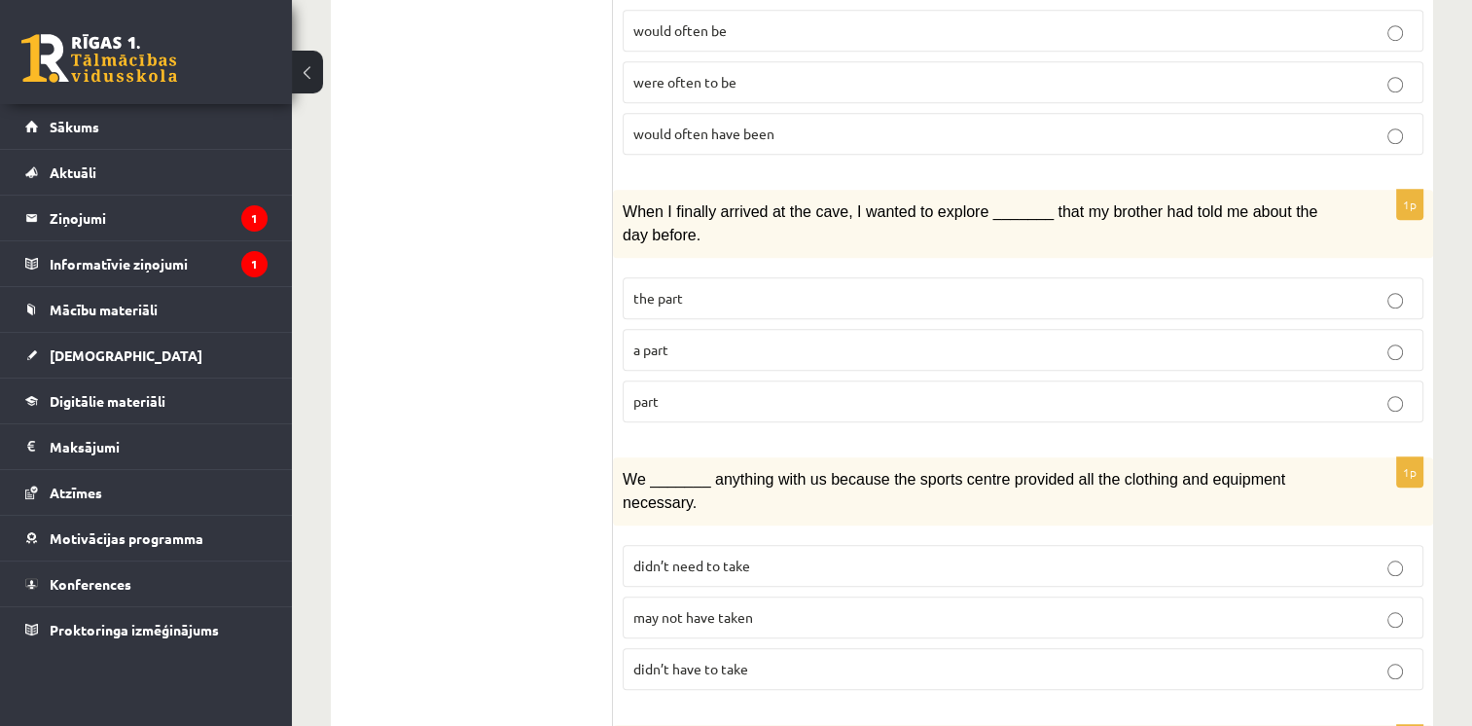
click at [735, 608] on span "may not have taken" at bounding box center [693, 617] width 120 height 18
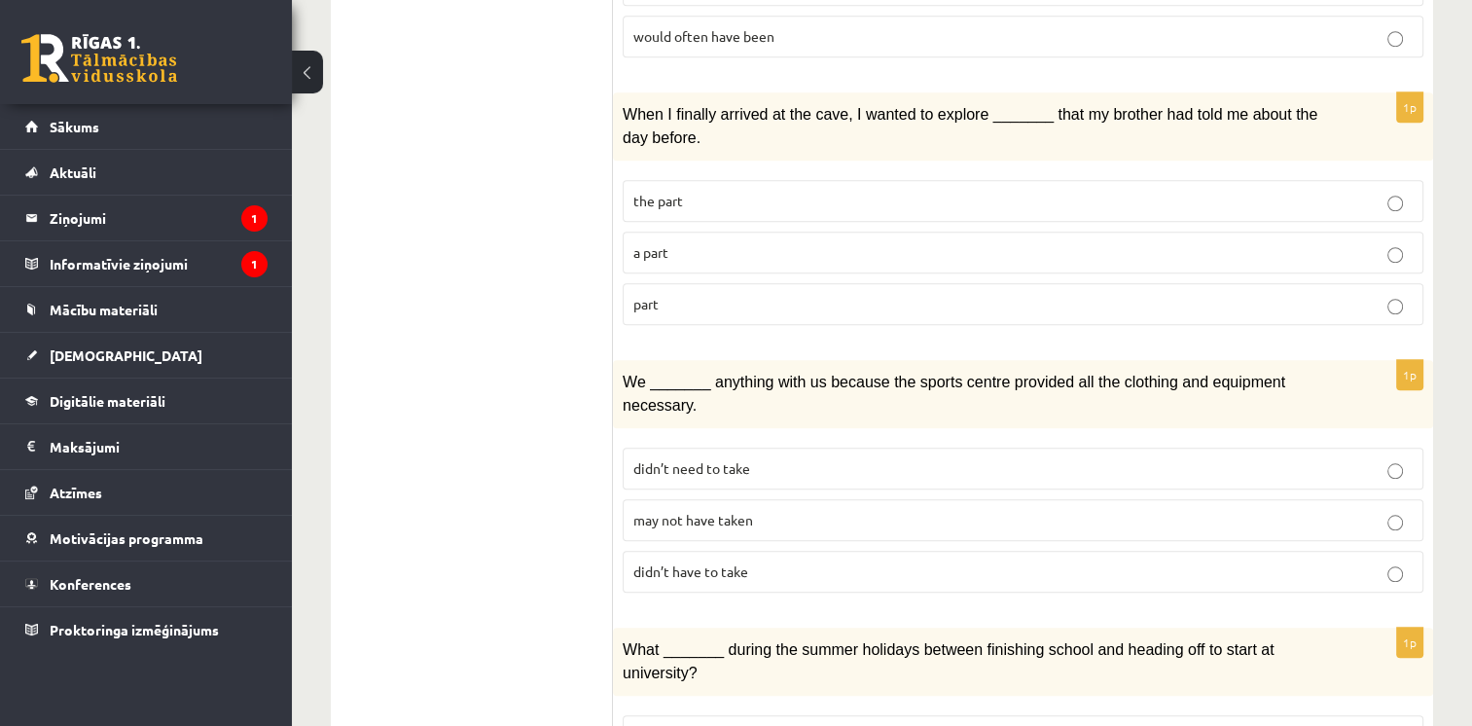
scroll to position [1751, 0]
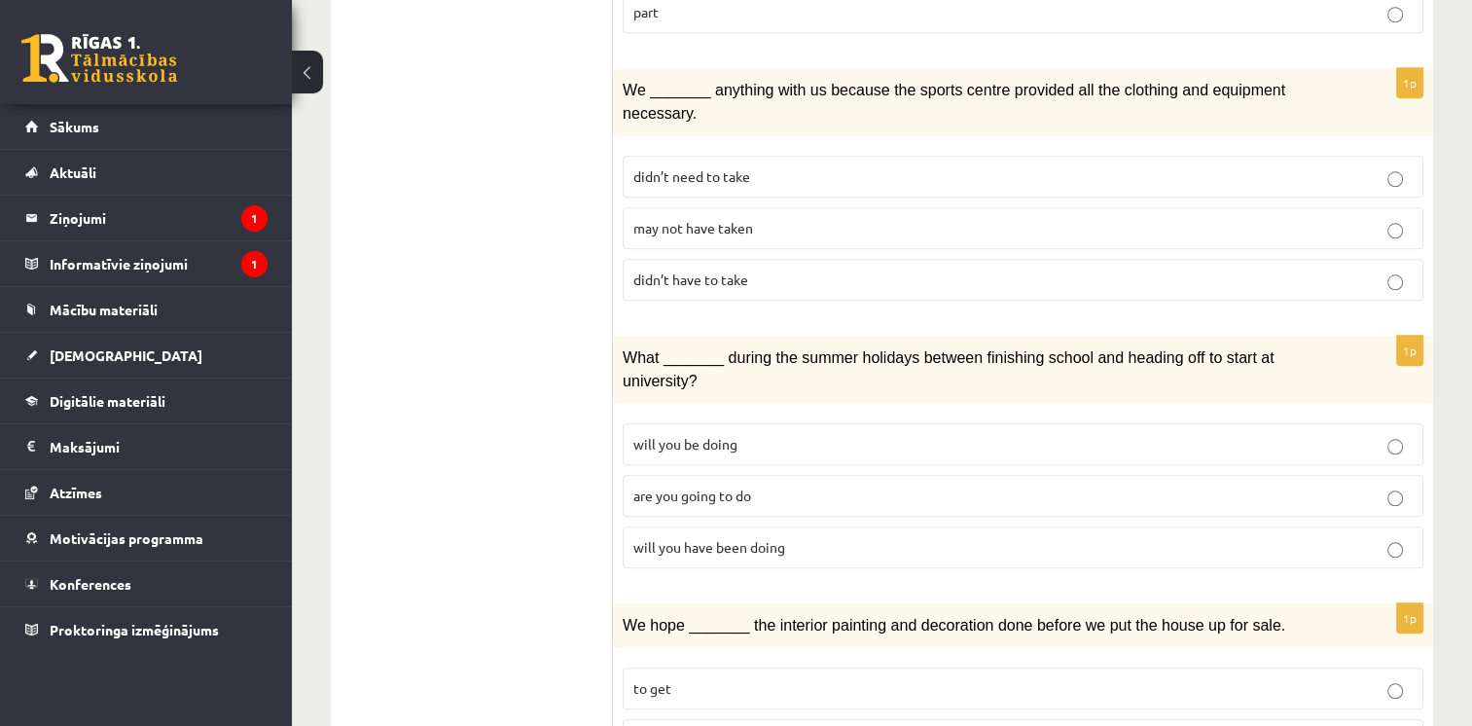
scroll to position [2043, 0]
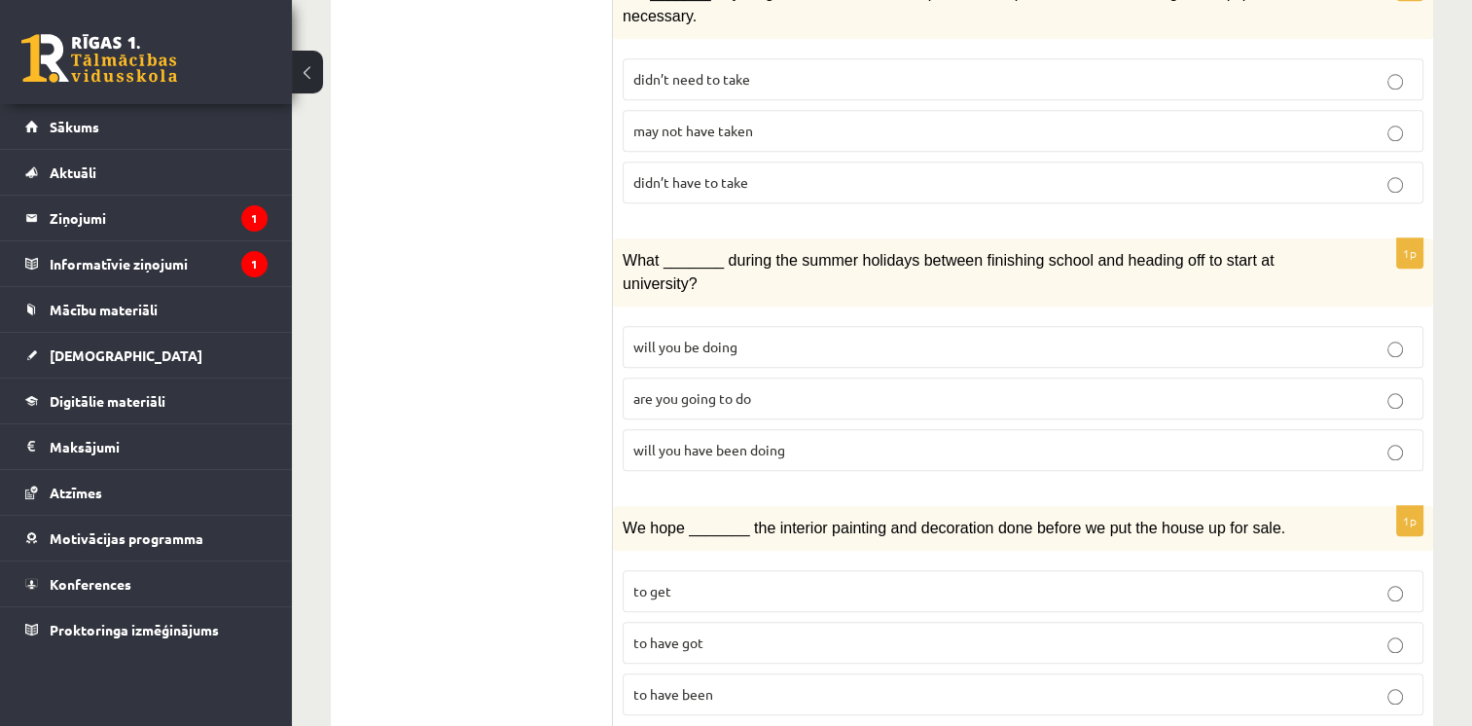
click at [682, 685] on span "to have been" at bounding box center [673, 694] width 80 height 18
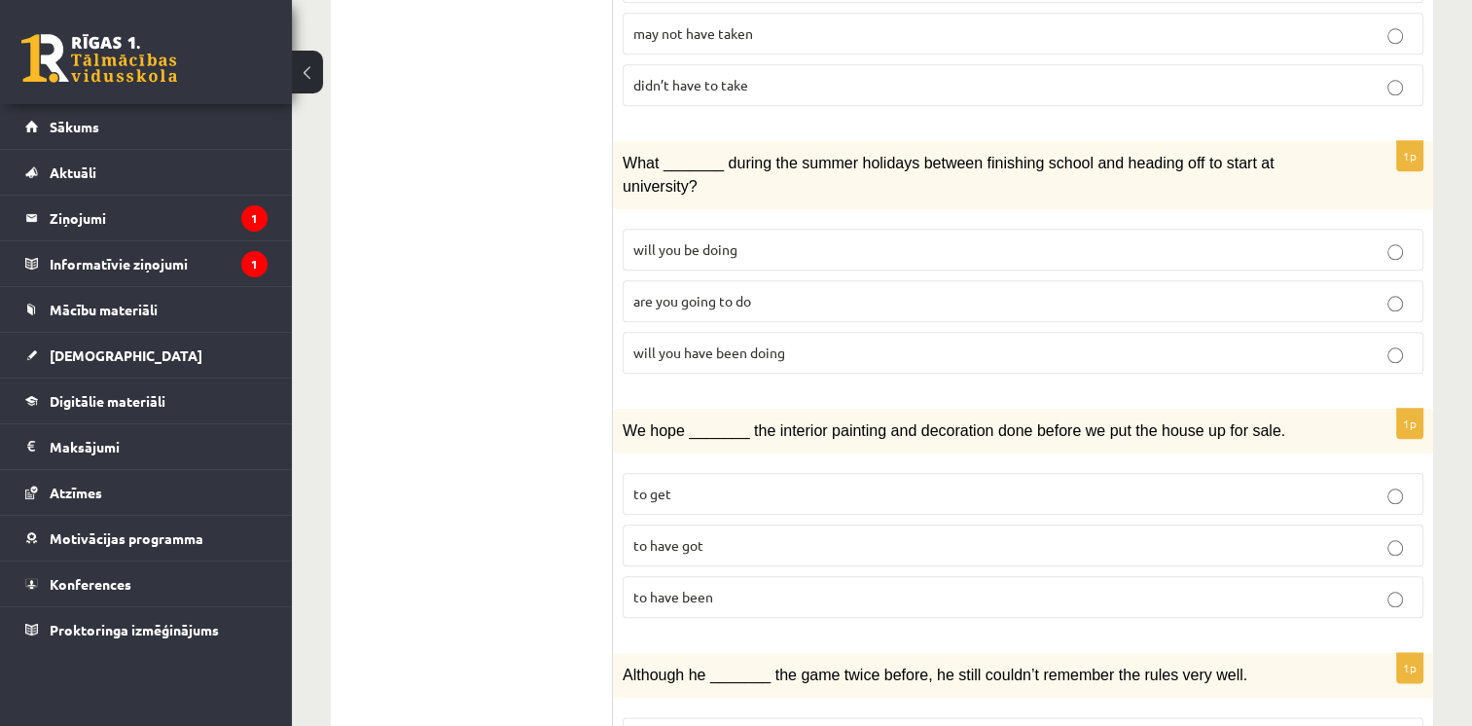
scroll to position [2235, 0]
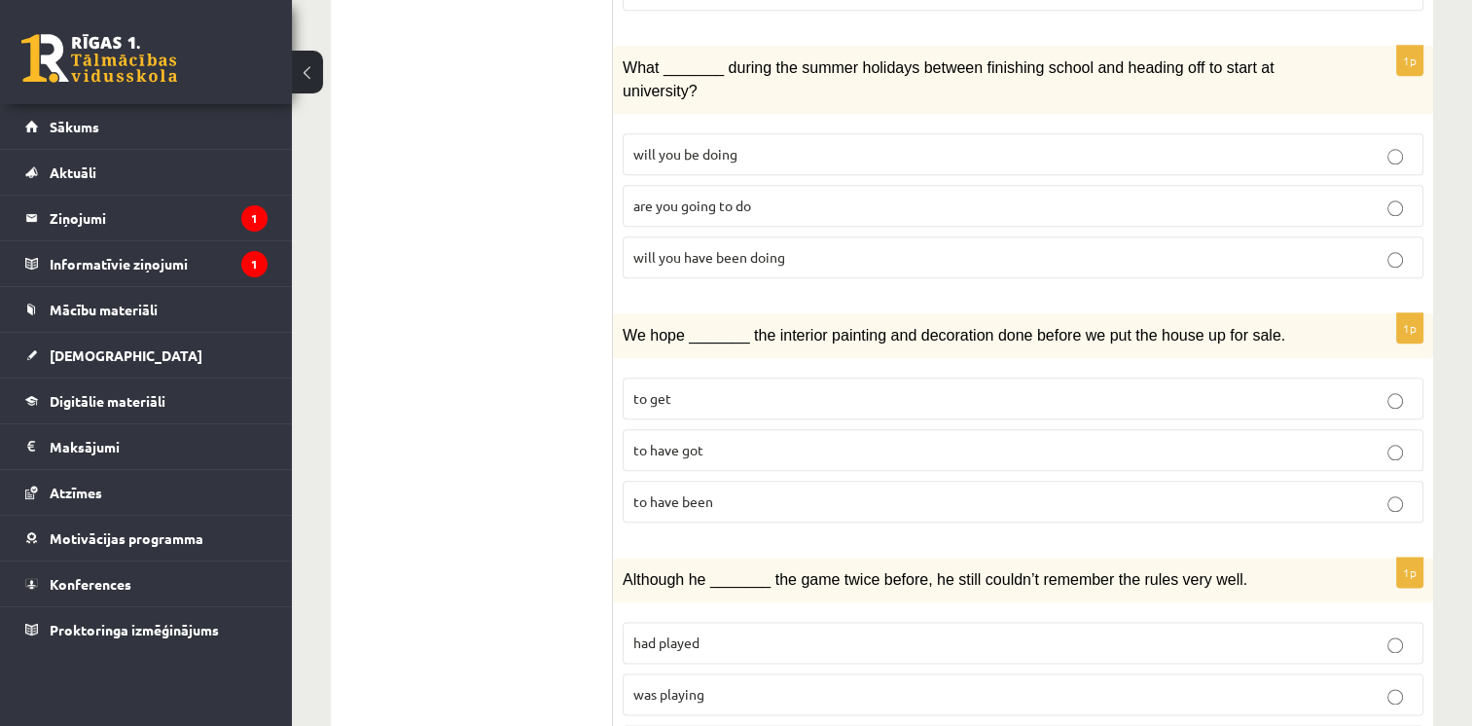
click at [673, 685] on span "was playing" at bounding box center [668, 694] width 71 height 18
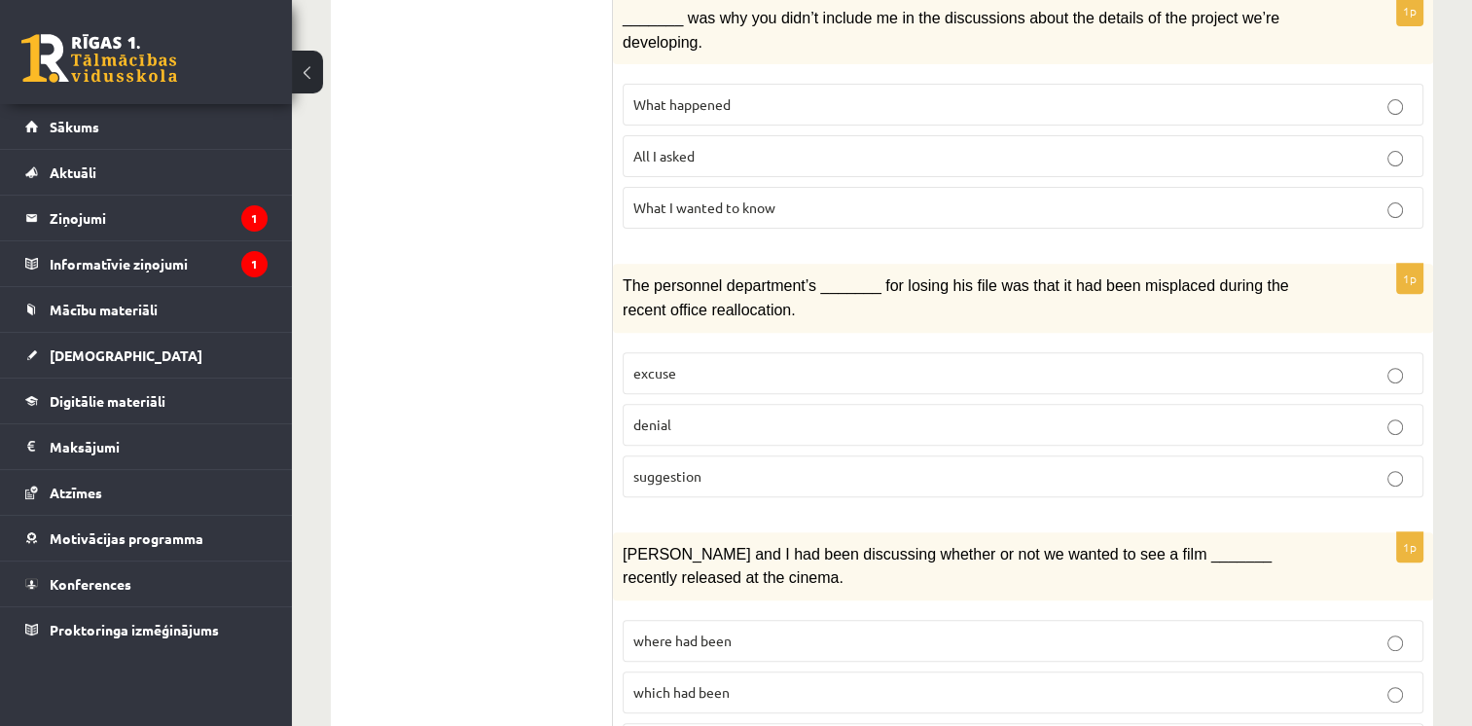
scroll to position [95, 0]
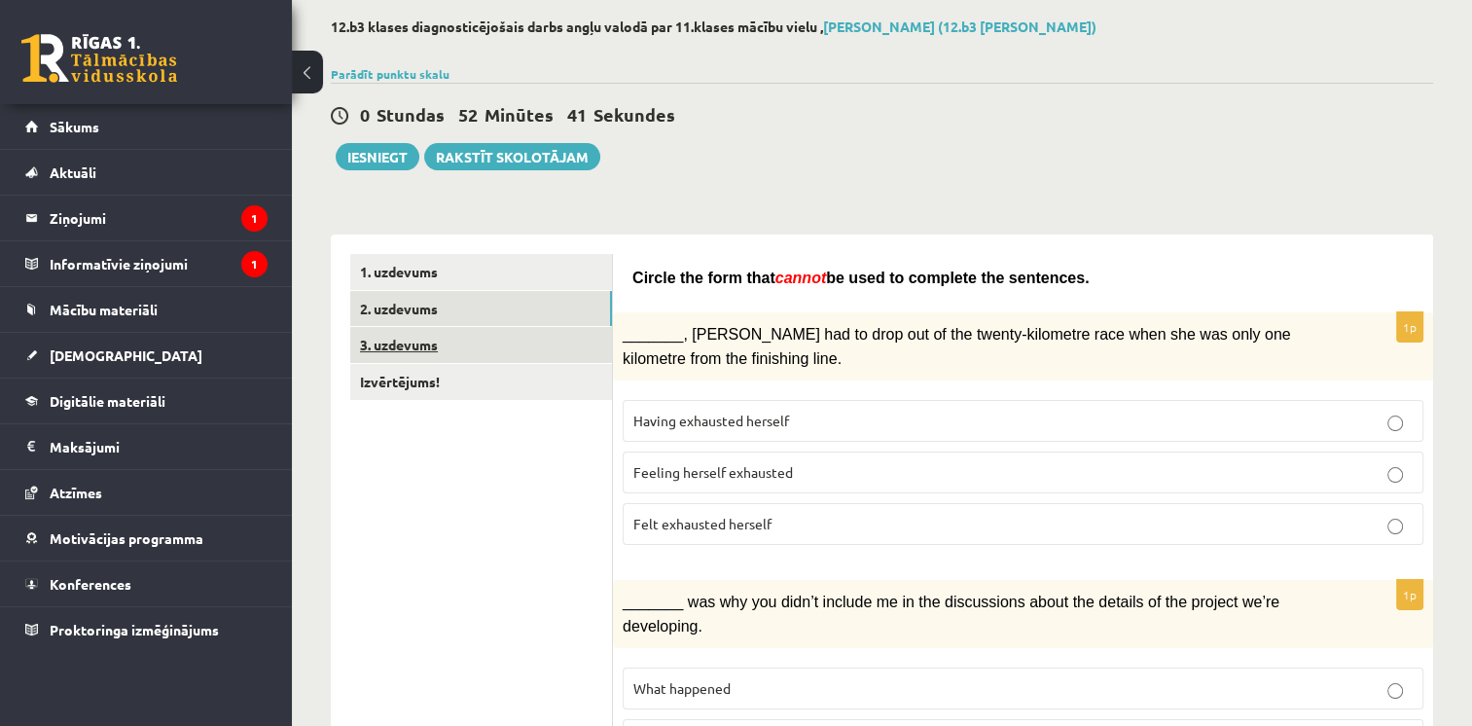
click at [503, 339] on link "3. uzdevums" at bounding box center [481, 345] width 262 height 36
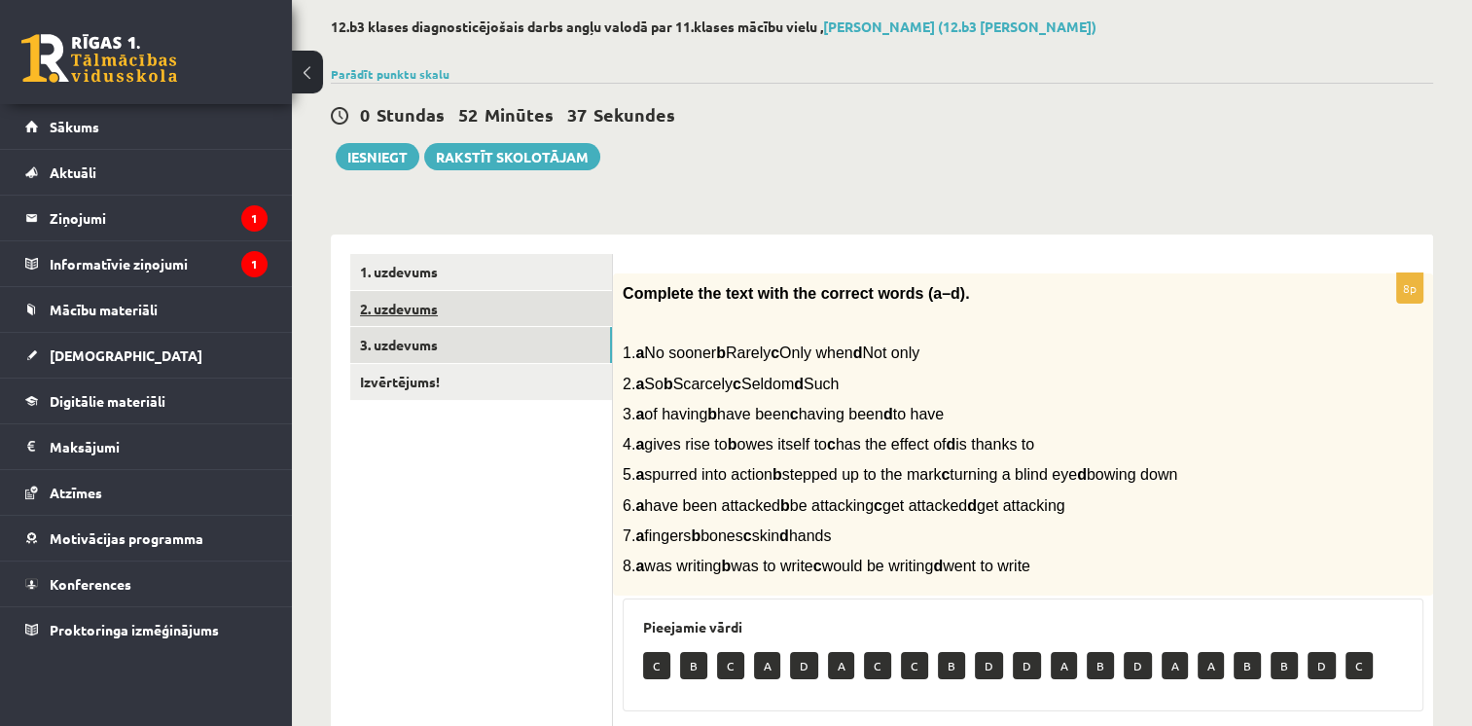
click at [546, 320] on link "2. uzdevums" at bounding box center [481, 309] width 262 height 36
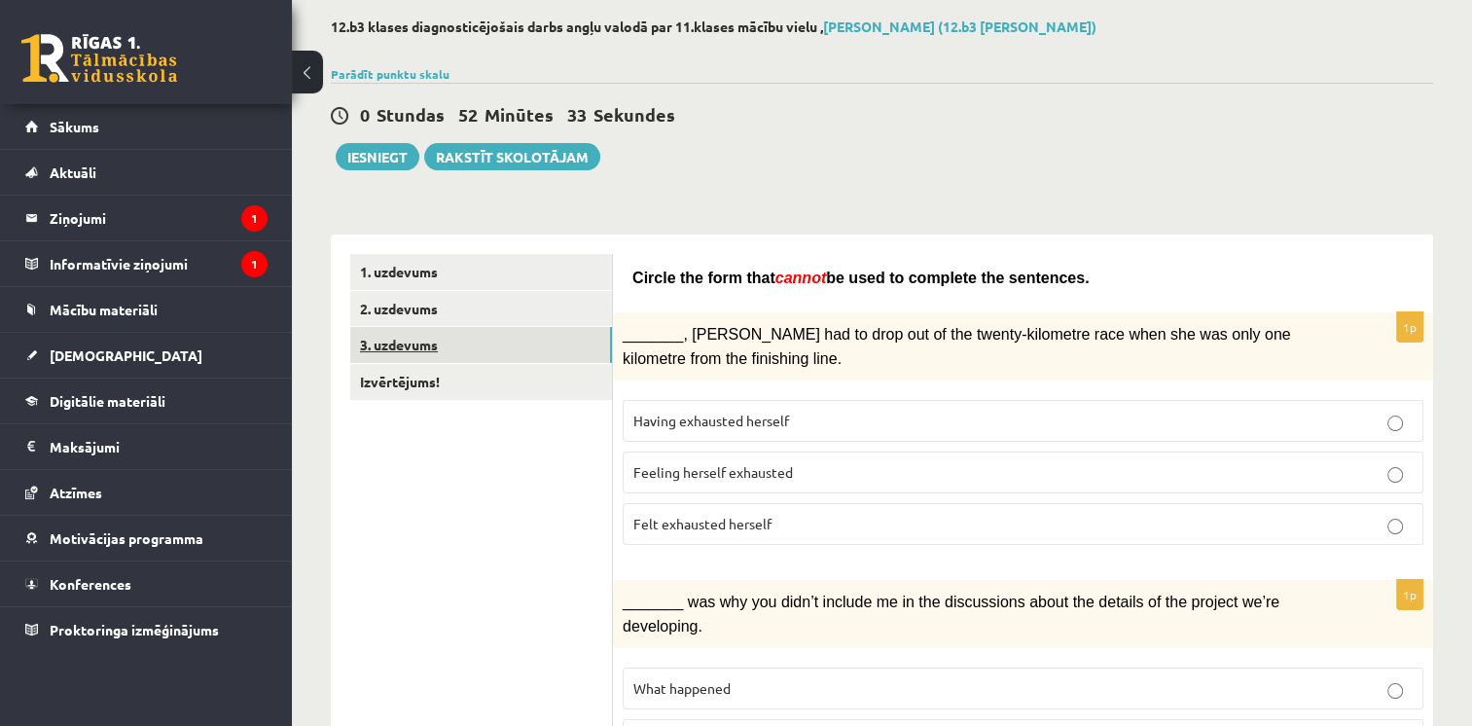
click at [539, 352] on link "3. uzdevums" at bounding box center [481, 345] width 262 height 36
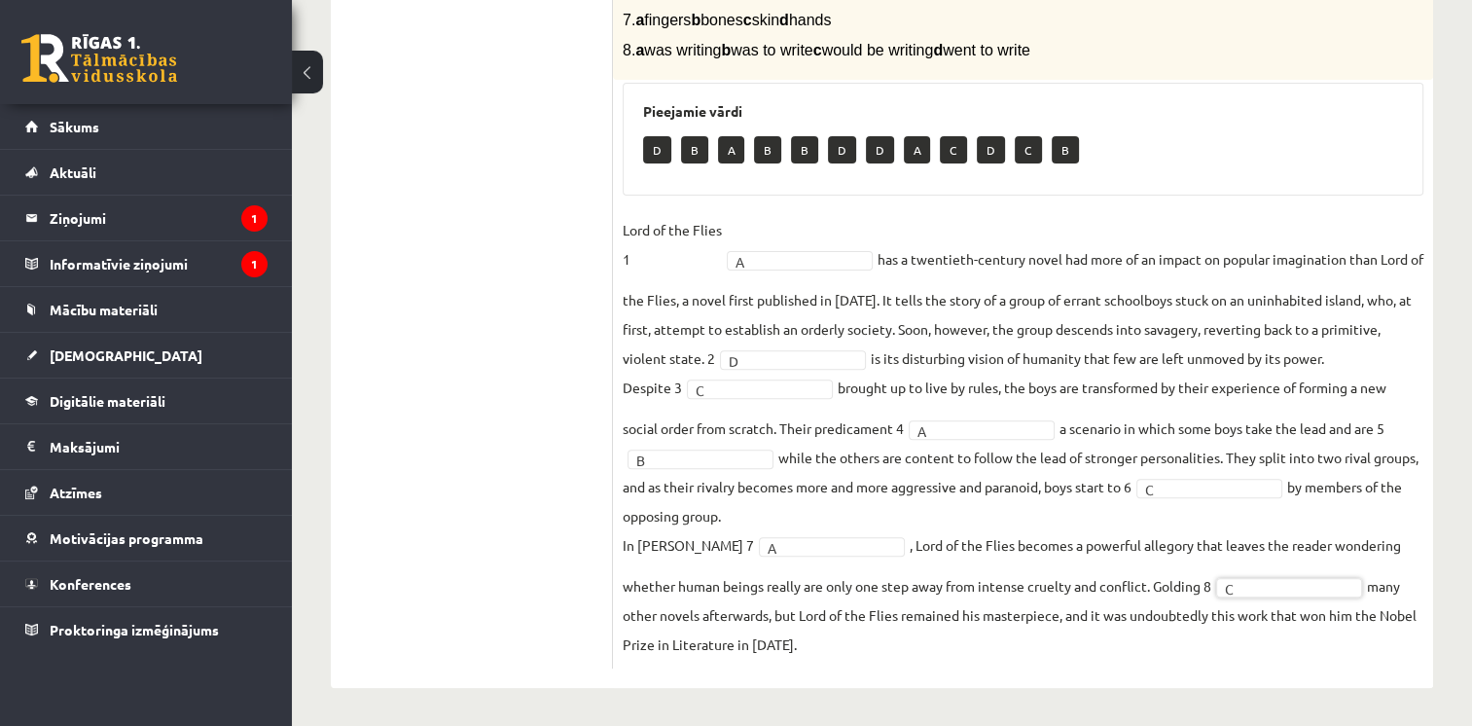
scroll to position [222, 0]
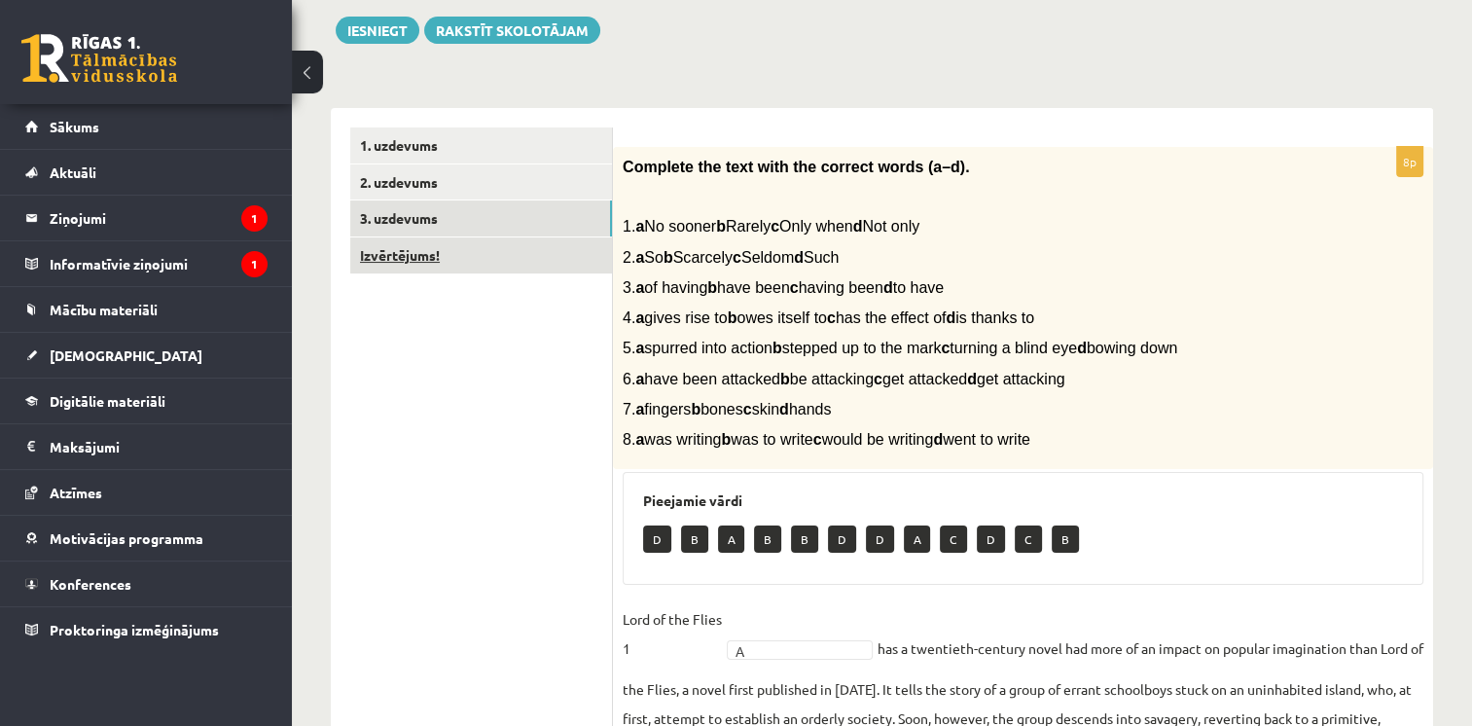
click at [416, 257] on link "Izvērtējums!" at bounding box center [481, 255] width 262 height 36
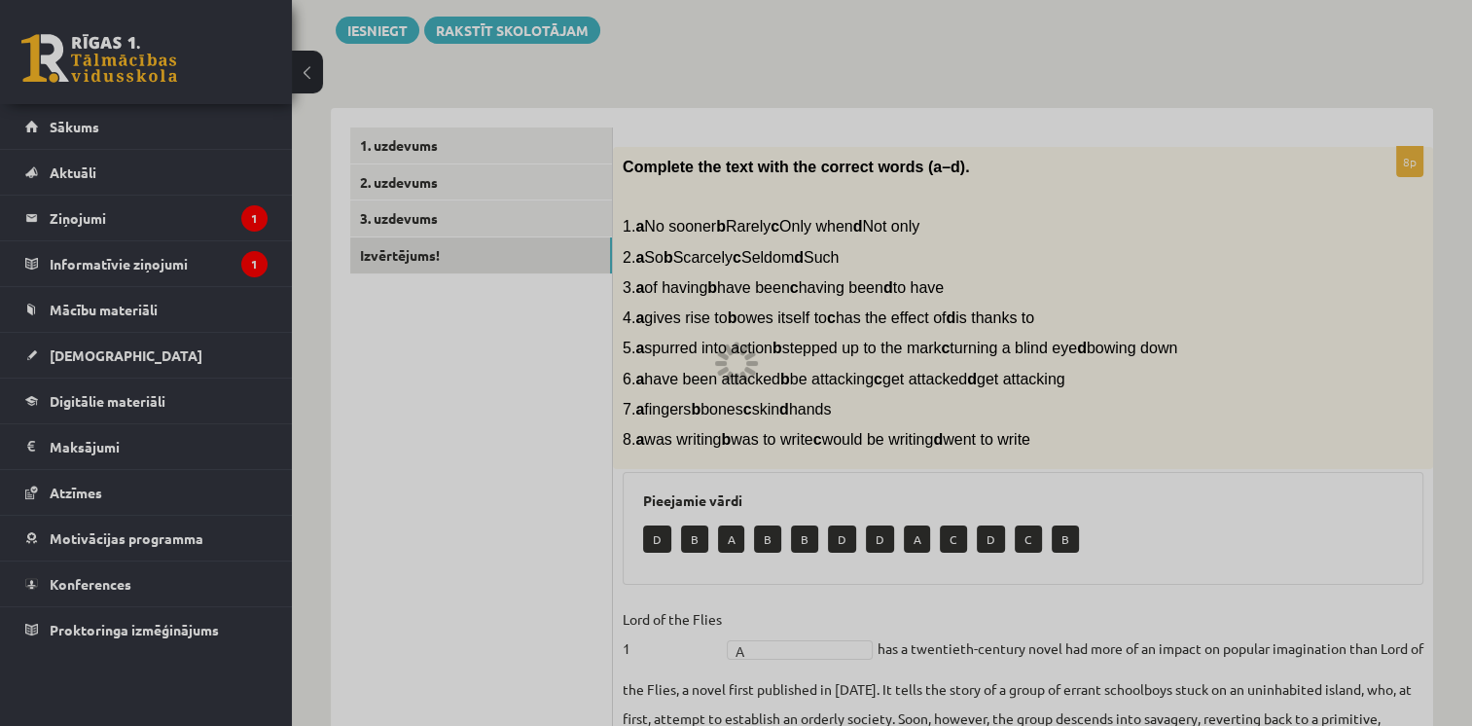
scroll to position [66, 0]
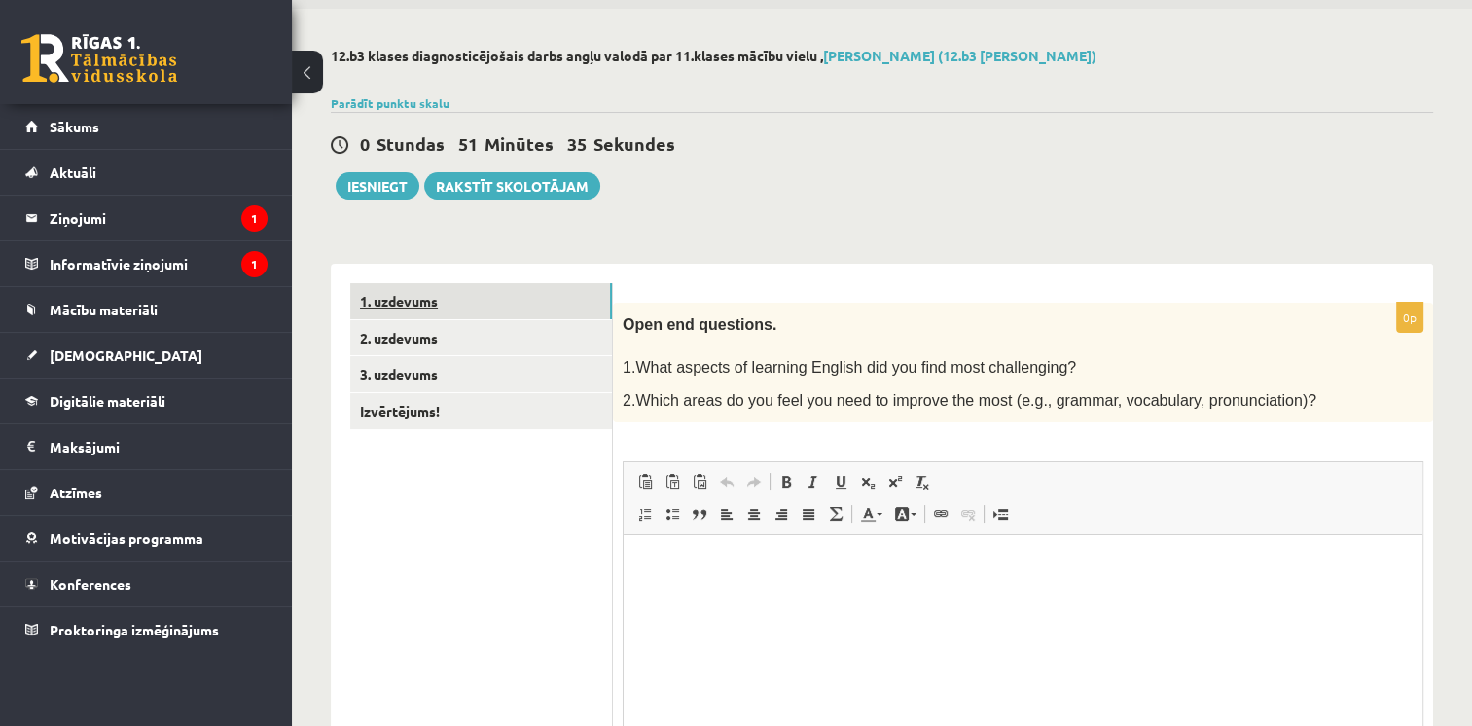
click at [502, 294] on link "1. uzdevums" at bounding box center [481, 301] width 262 height 36
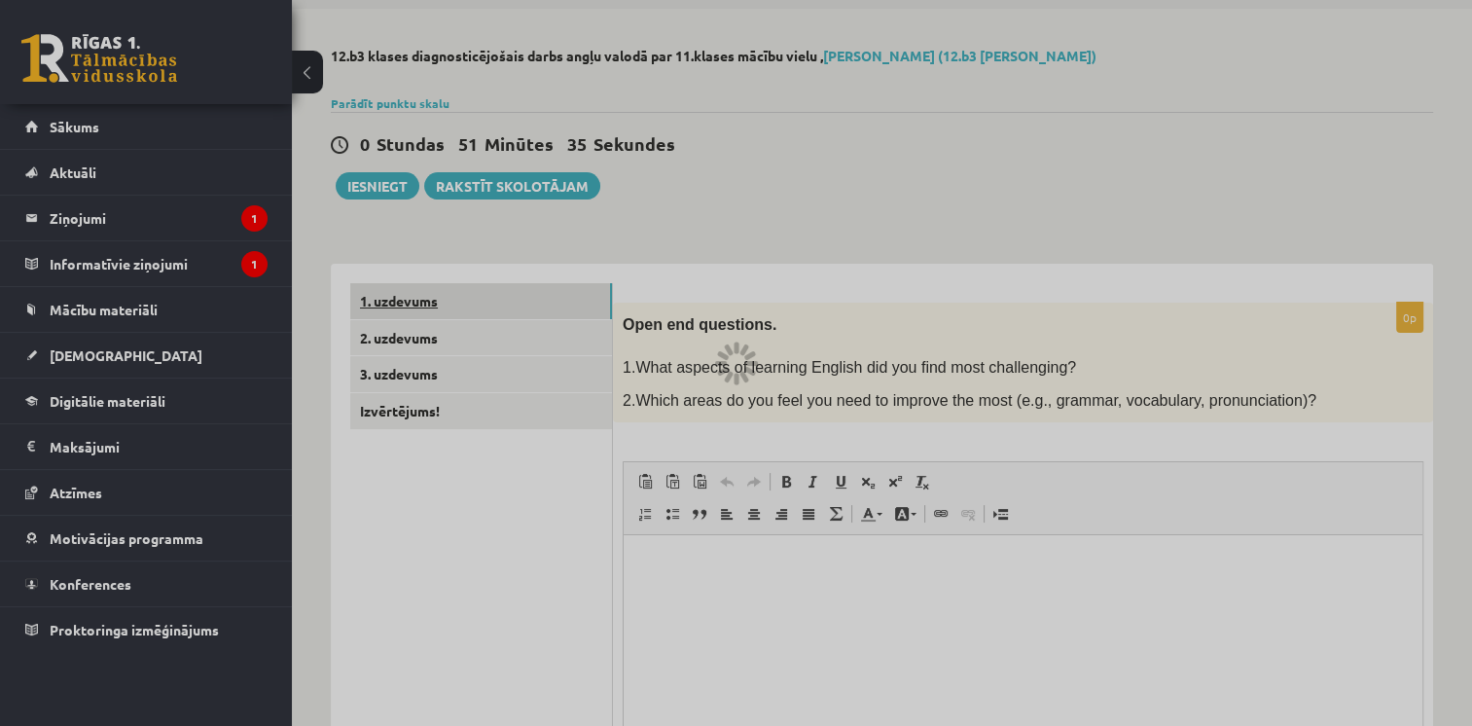
scroll to position [0, 0]
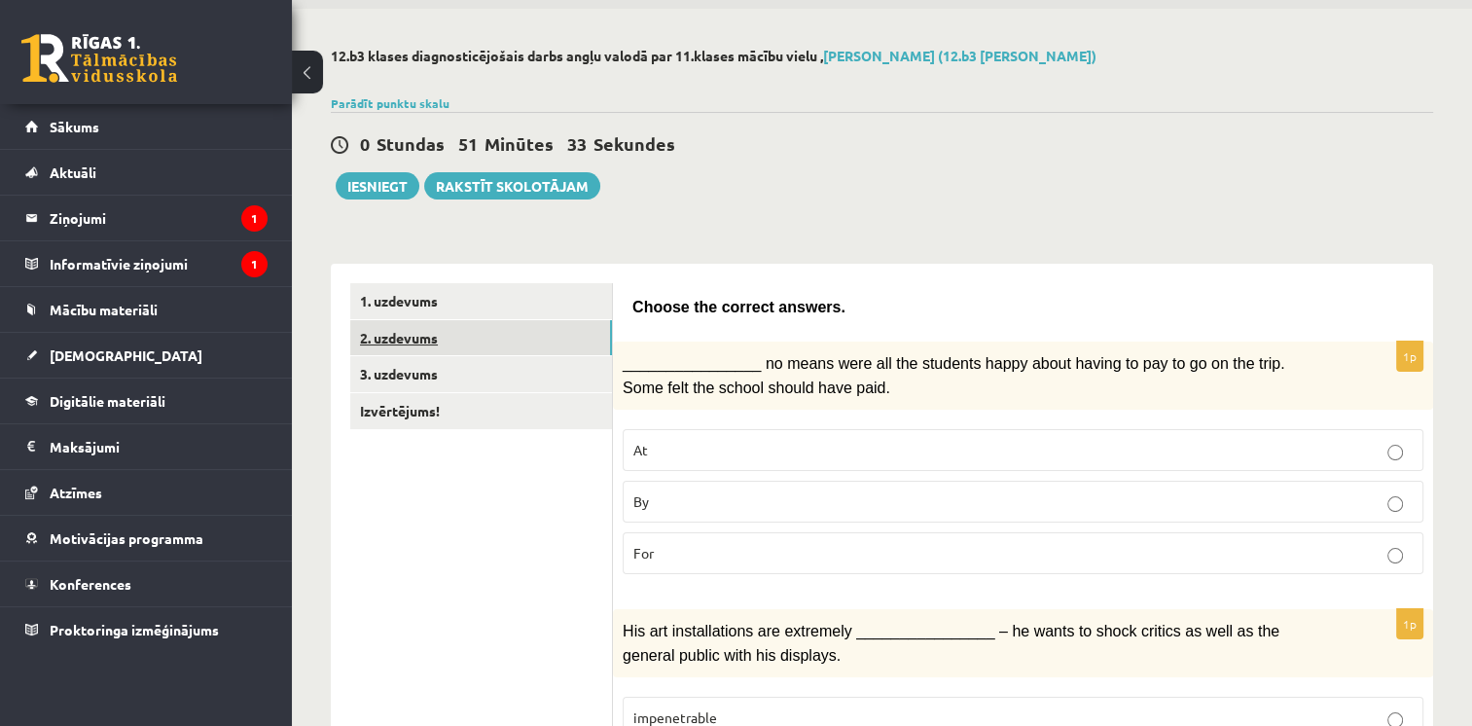
click at [488, 329] on link "2. uzdevums" at bounding box center [481, 338] width 262 height 36
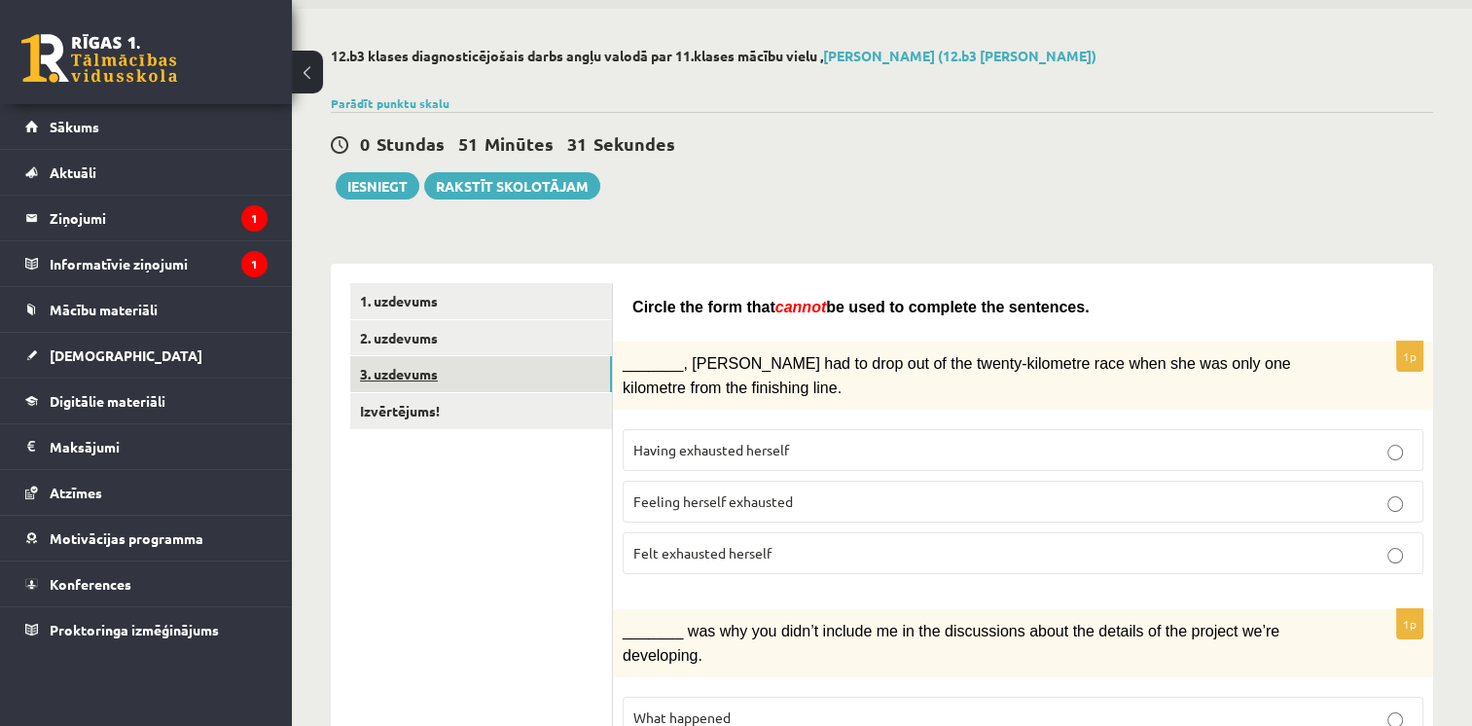
click at [480, 381] on link "3. uzdevums" at bounding box center [481, 374] width 262 height 36
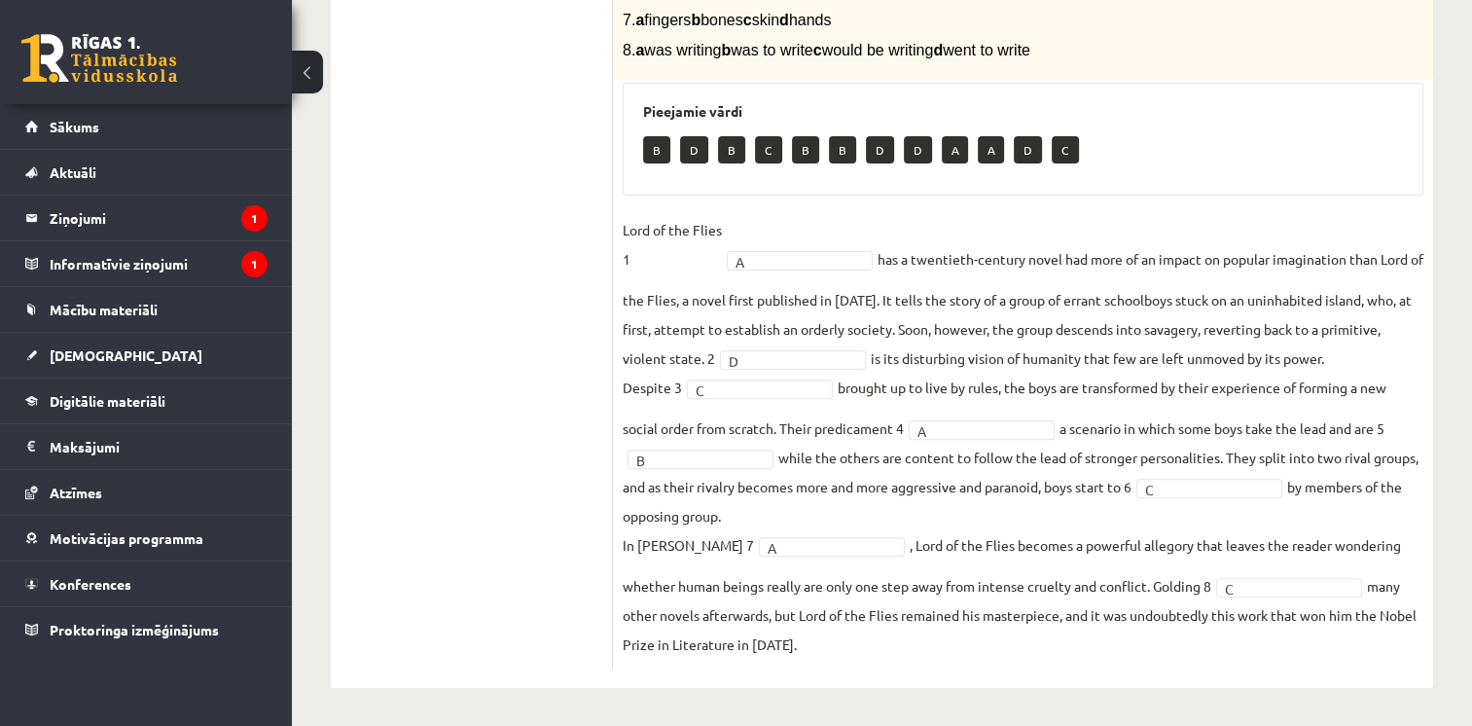
scroll to position [319, 0]
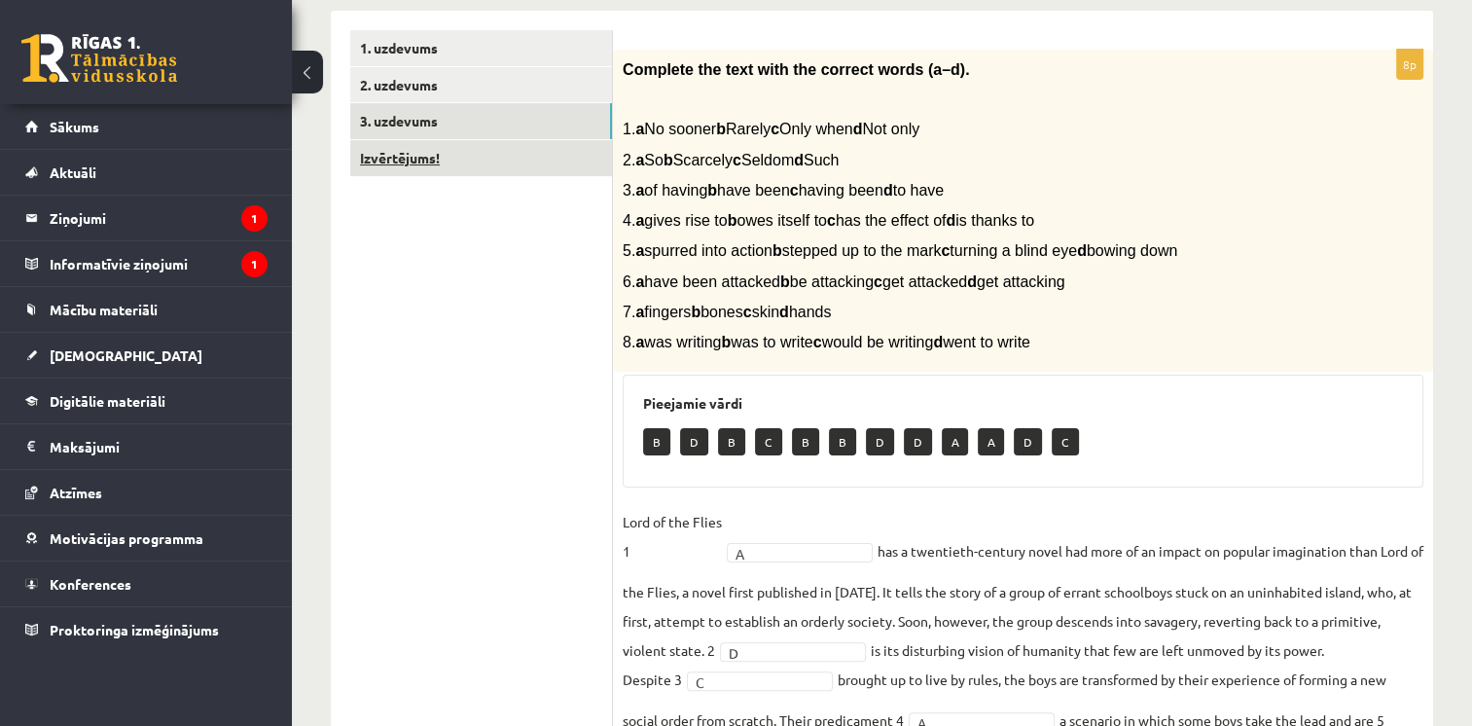
click at [551, 173] on link "Izvērtējums!" at bounding box center [481, 158] width 262 height 36
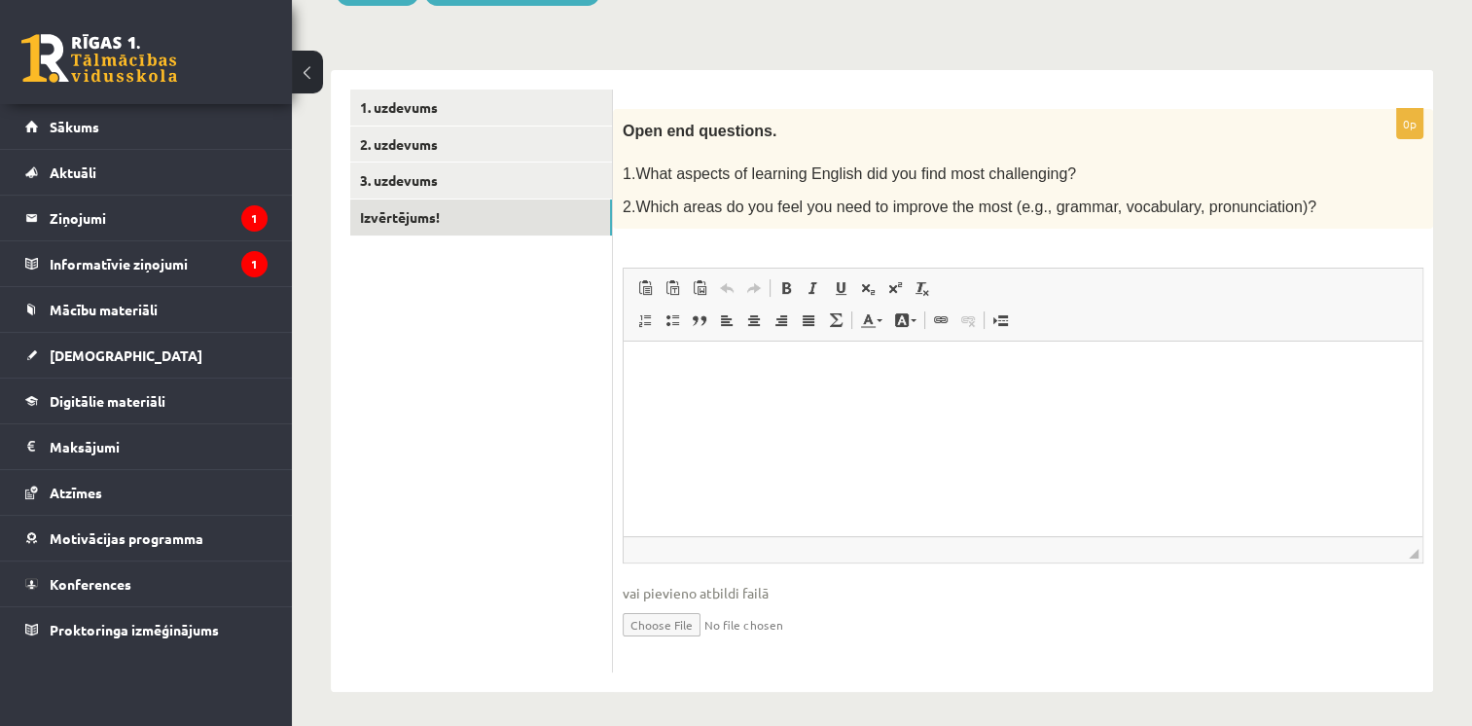
scroll to position [65, 0]
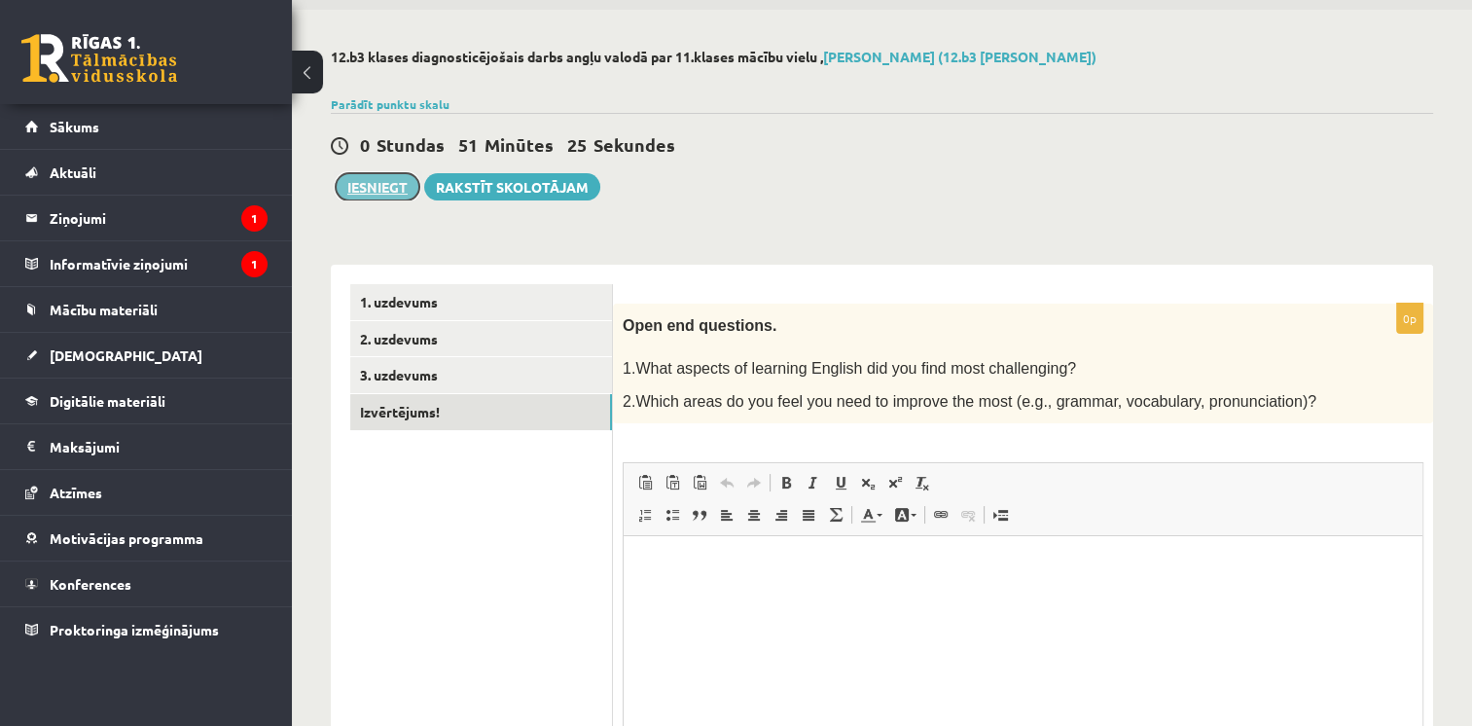
click at [374, 190] on button "Iesniegt" at bounding box center [378, 186] width 84 height 27
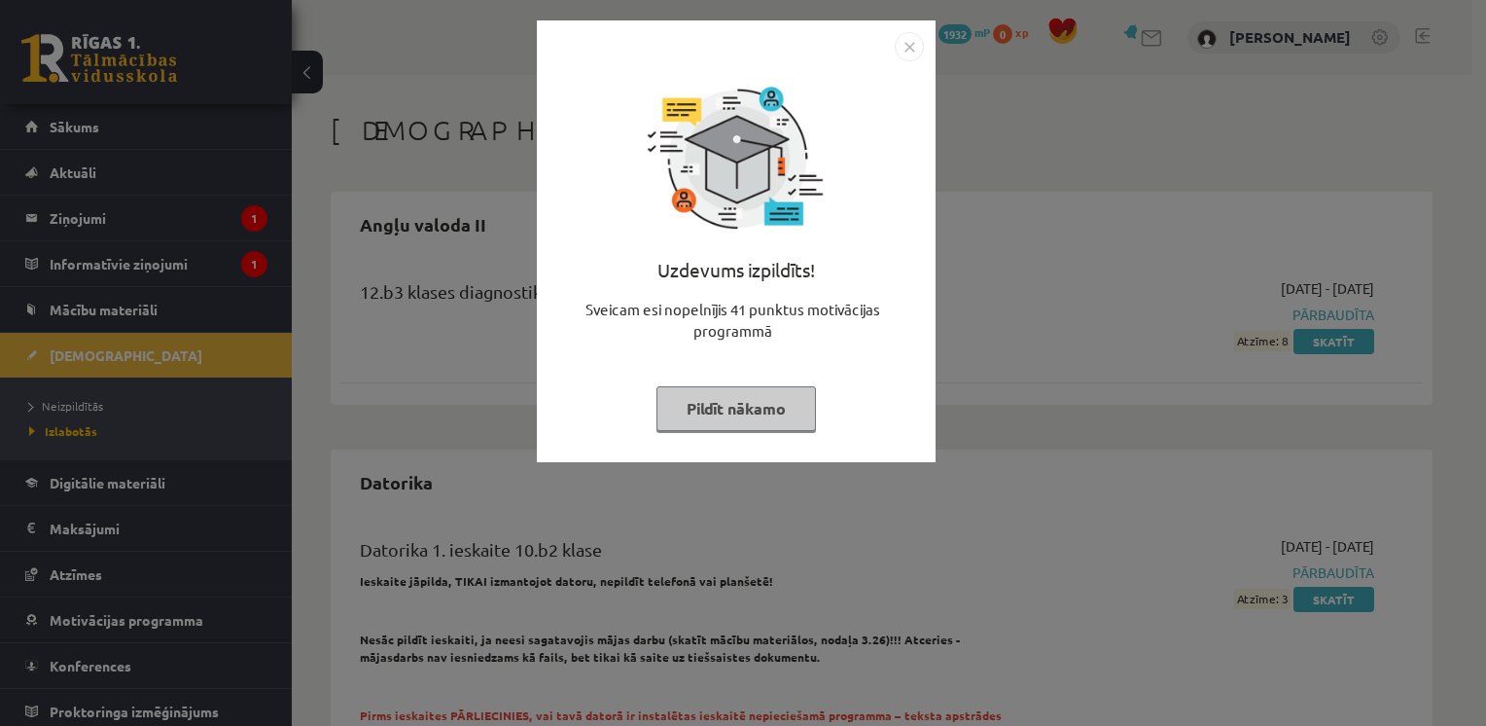
click at [907, 54] on img "Close" at bounding box center [909, 46] width 29 height 29
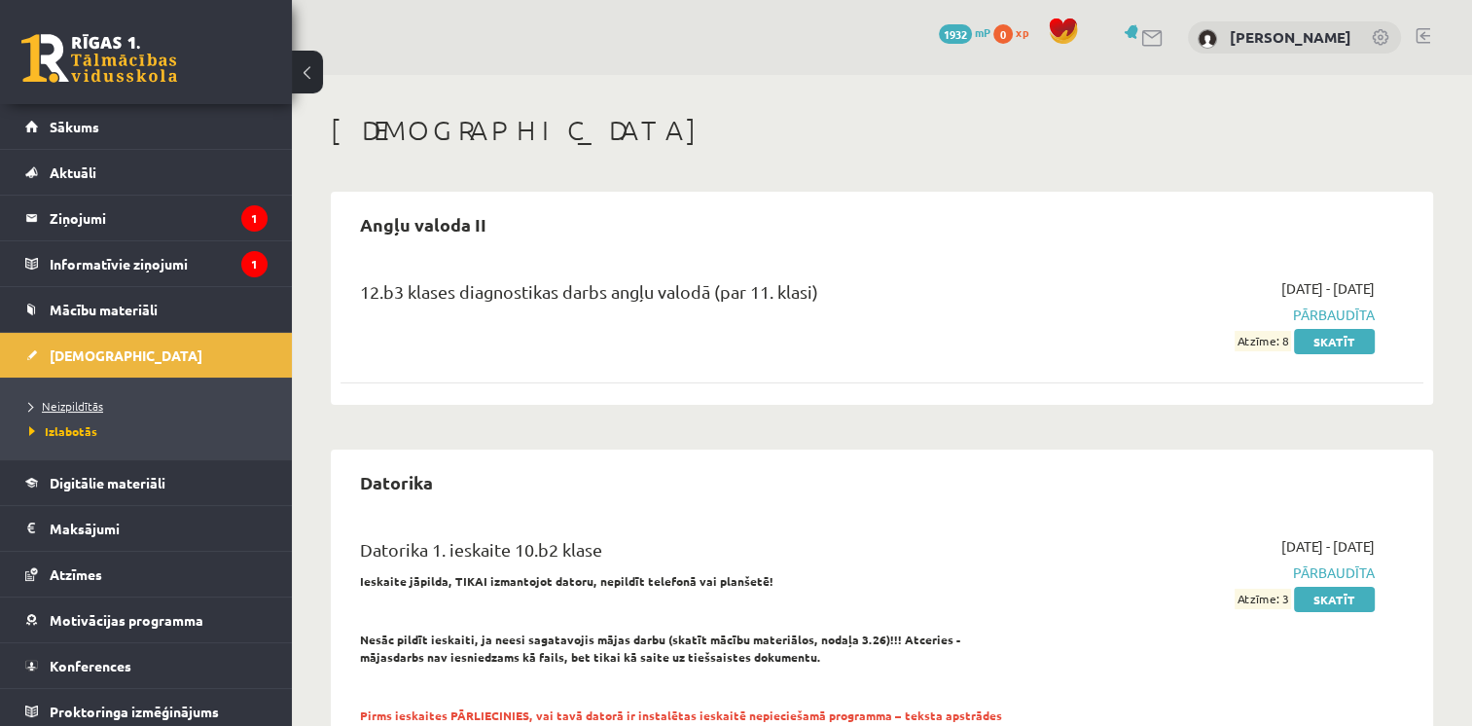
click at [68, 399] on span "Neizpildītās" at bounding box center [66, 406] width 74 height 16
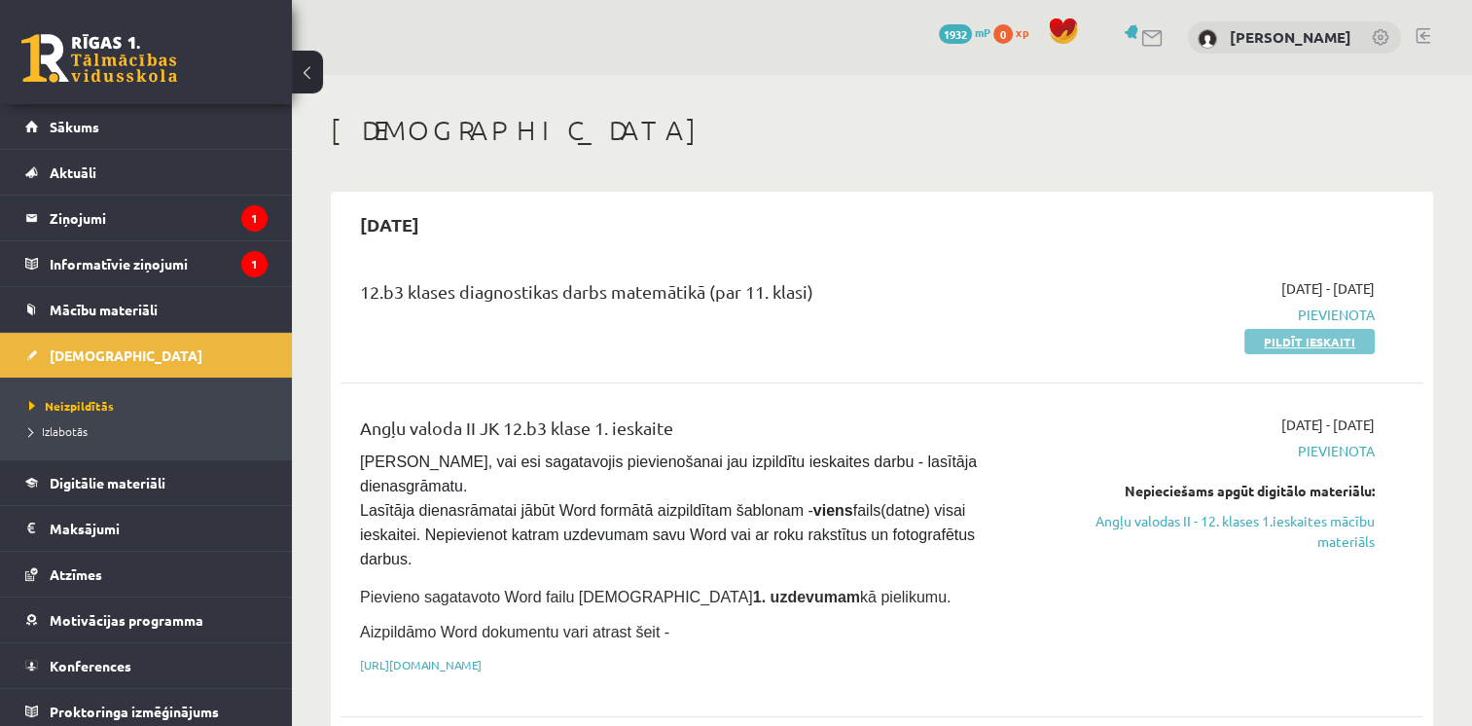
click at [1316, 337] on link "Pildīt ieskaiti" at bounding box center [1309, 341] width 130 height 25
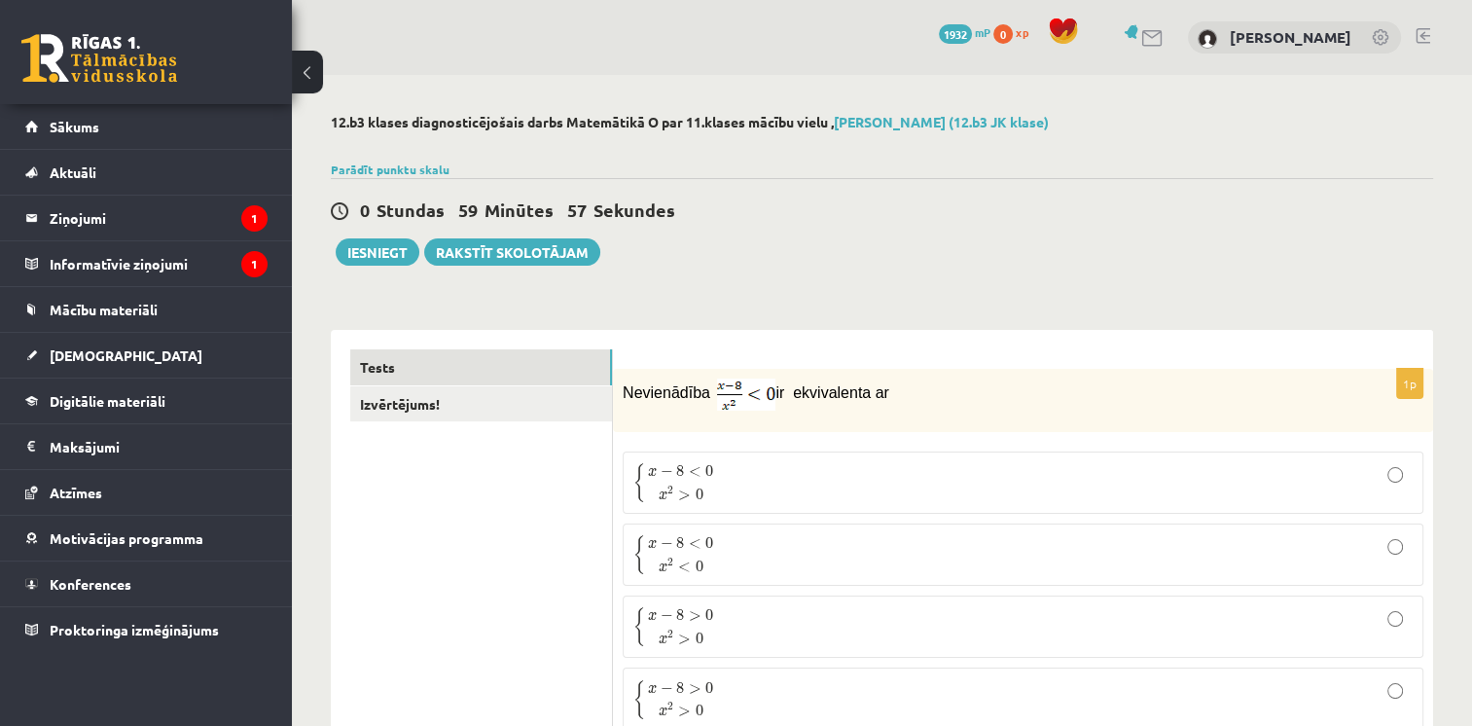
scroll to position [97, 0]
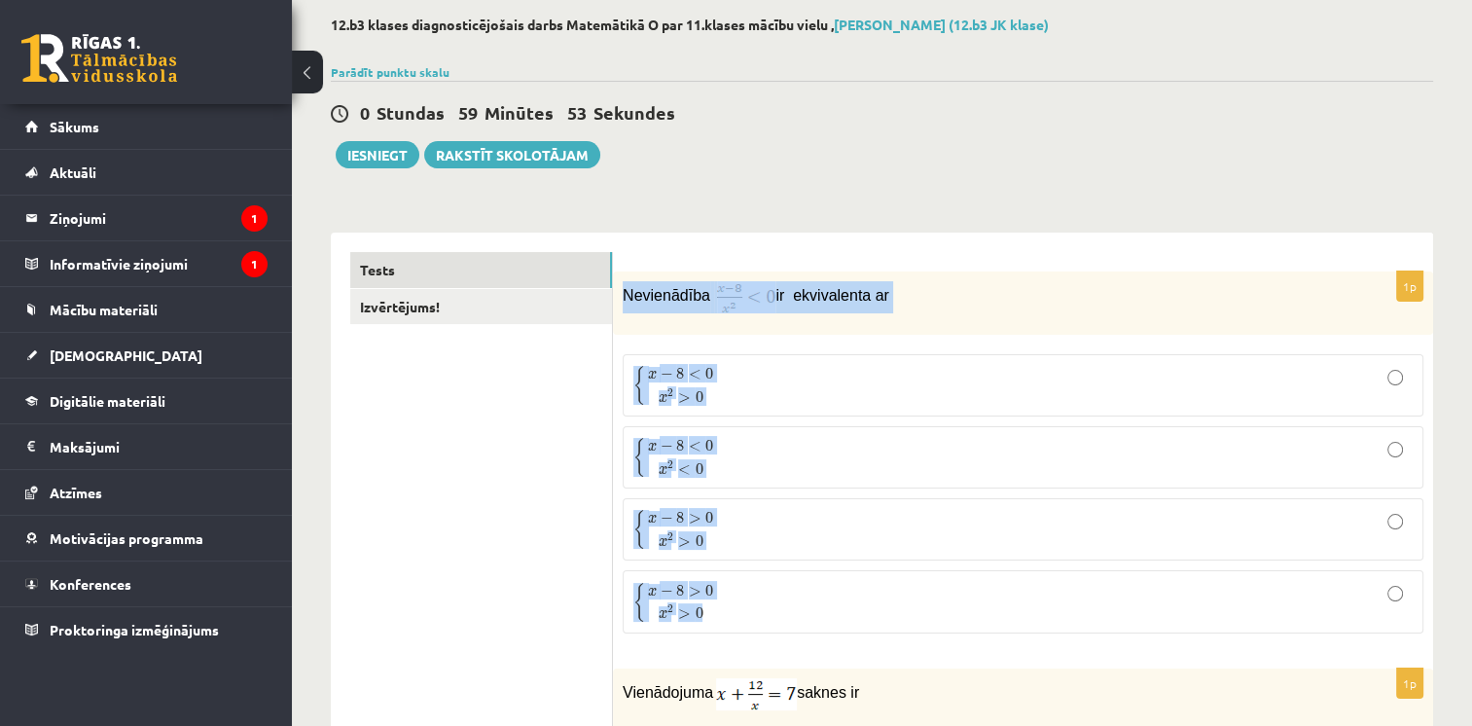
drag, startPoint x: 620, startPoint y: 294, endPoint x: 763, endPoint y: 624, distance: 360.3
click at [763, 624] on div "1p Nevienādība ir ekvivalenta ar { x − 8 < 0 x 2 > 0 { x − 8 < 0 x 2 > 0 { x − …" at bounding box center [1023, 459] width 820 height 377
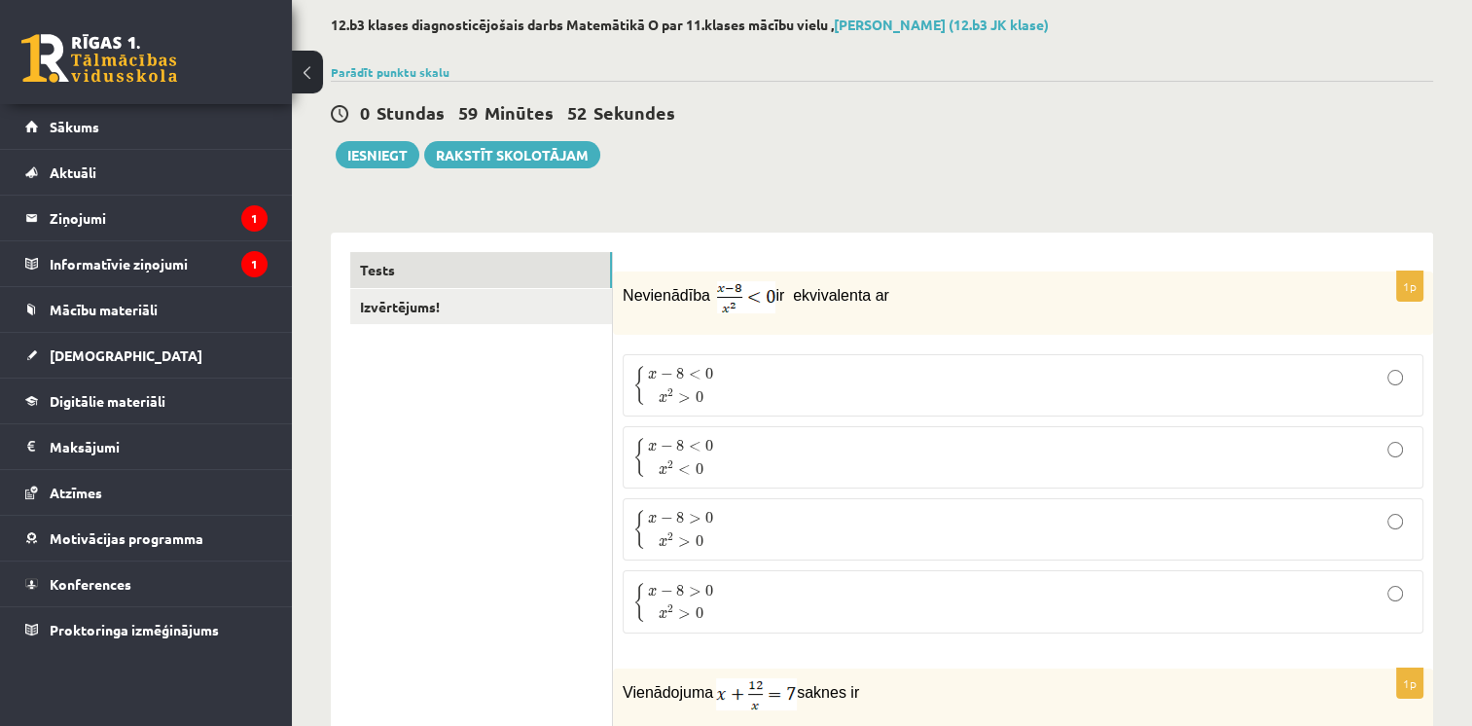
click at [1035, 154] on div "0 Stundas 59 Minūtes 52 Sekundes Iesniegt Rakstīt skolotājam" at bounding box center [882, 125] width 1102 height 88
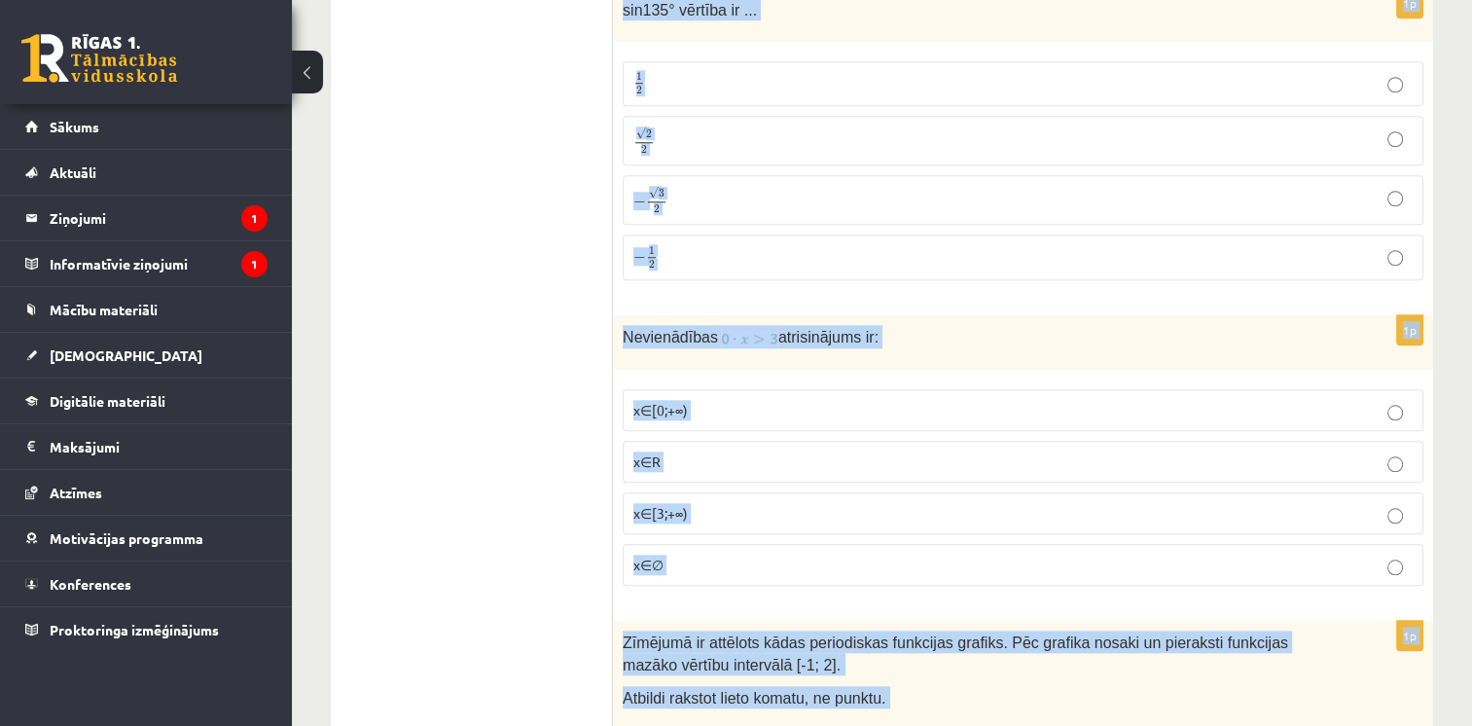
scroll to position [9505, 0]
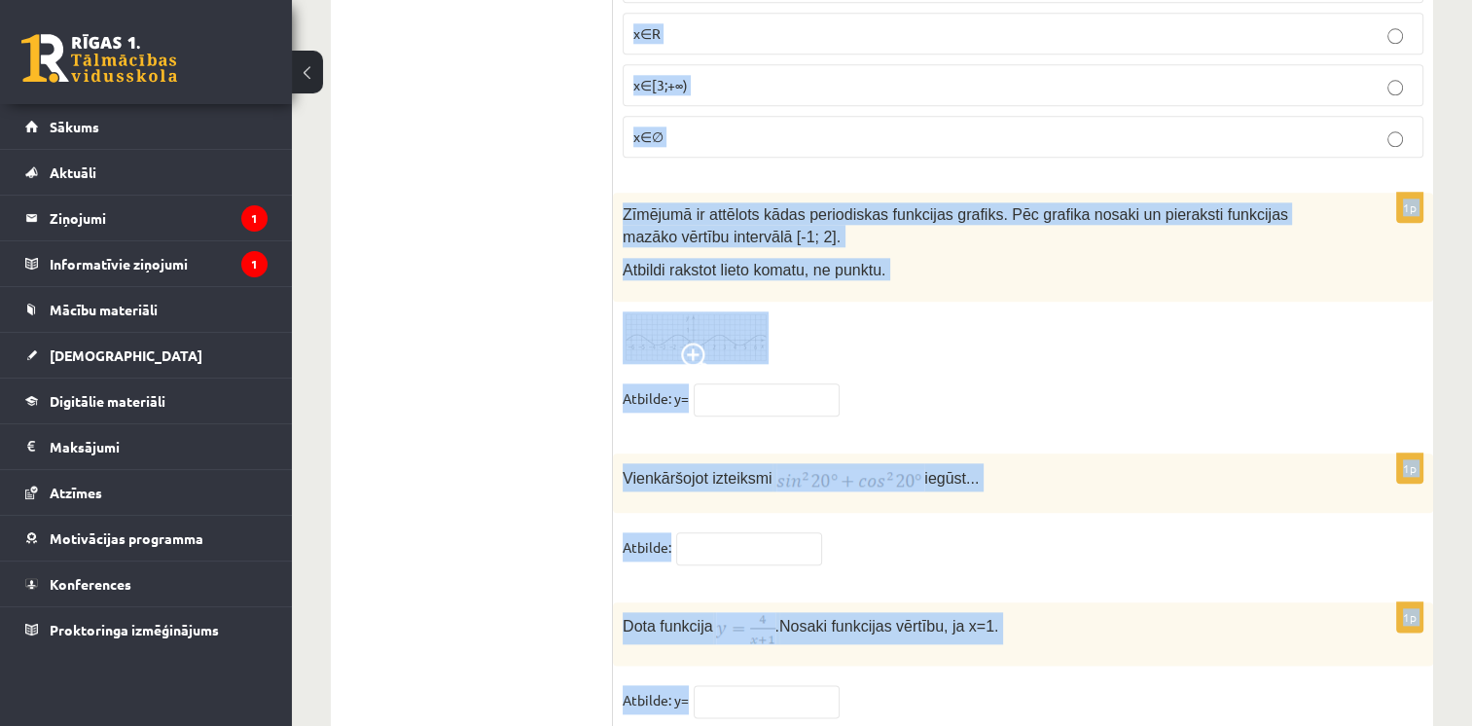
drag, startPoint x: 620, startPoint y: 290, endPoint x: 909, endPoint y: 692, distance: 495.4
copy form "Nevienādība ir ekvivalenta ar { x − 8 < 0 x 2 > 0 { x − 8 < 0 x 2 > 0 { x − 8 <…"
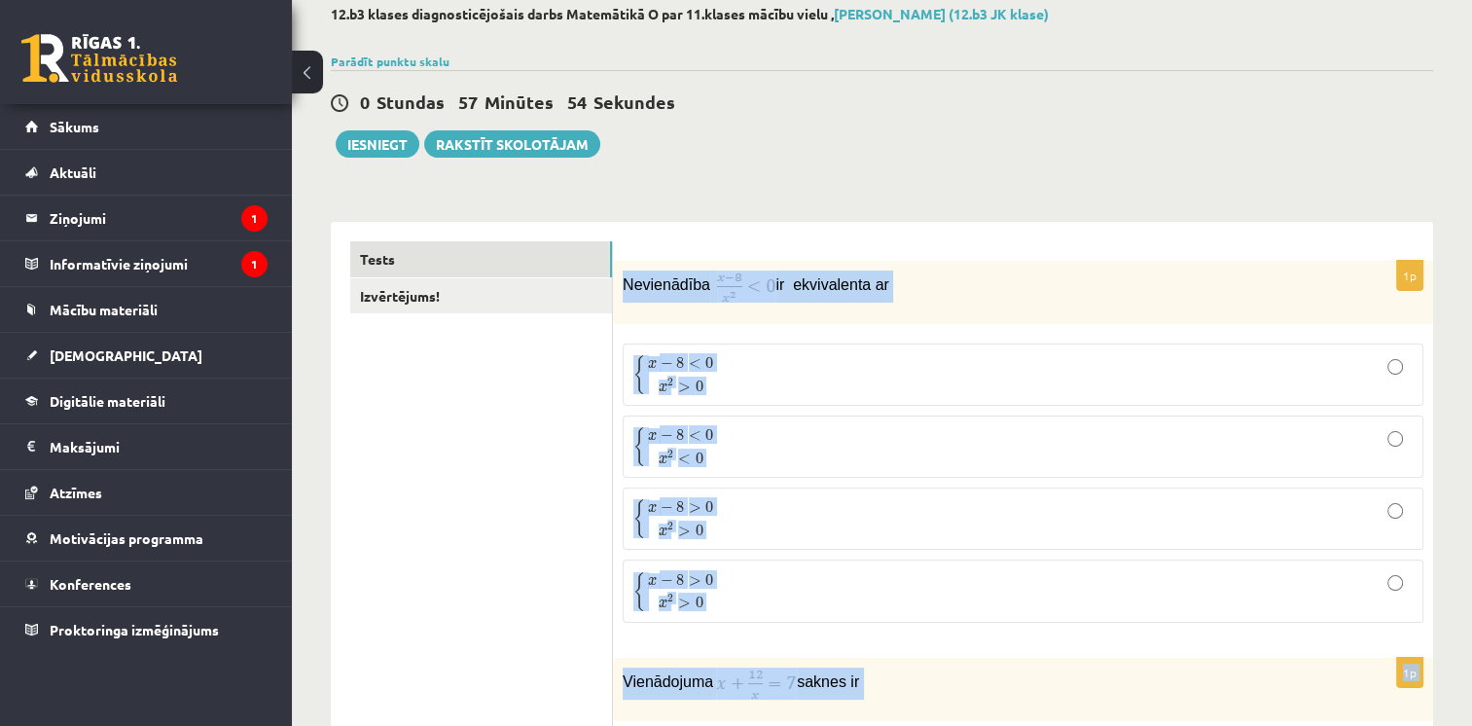
scroll to position [0, 0]
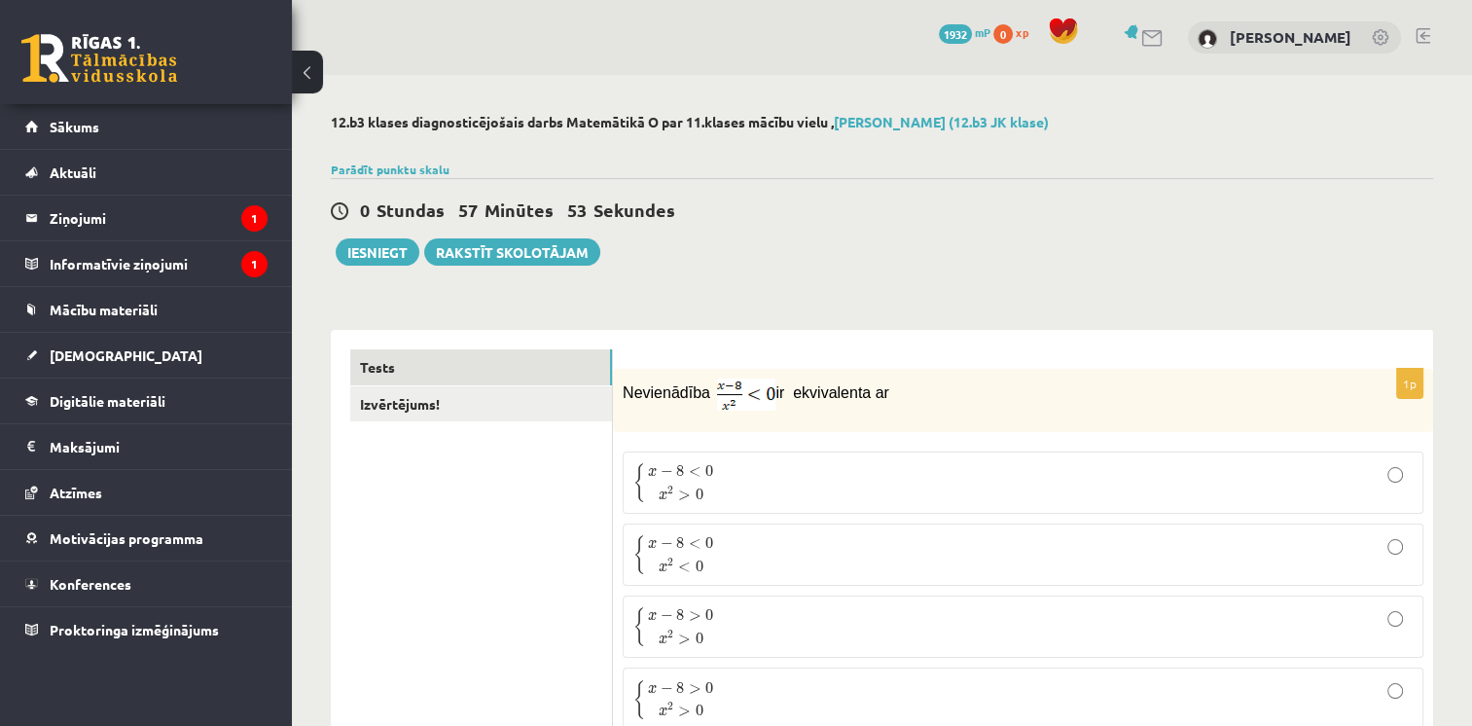
click at [1027, 220] on div "0 Stundas 57 Minūtes 53 Sekundes" at bounding box center [882, 210] width 1102 height 25
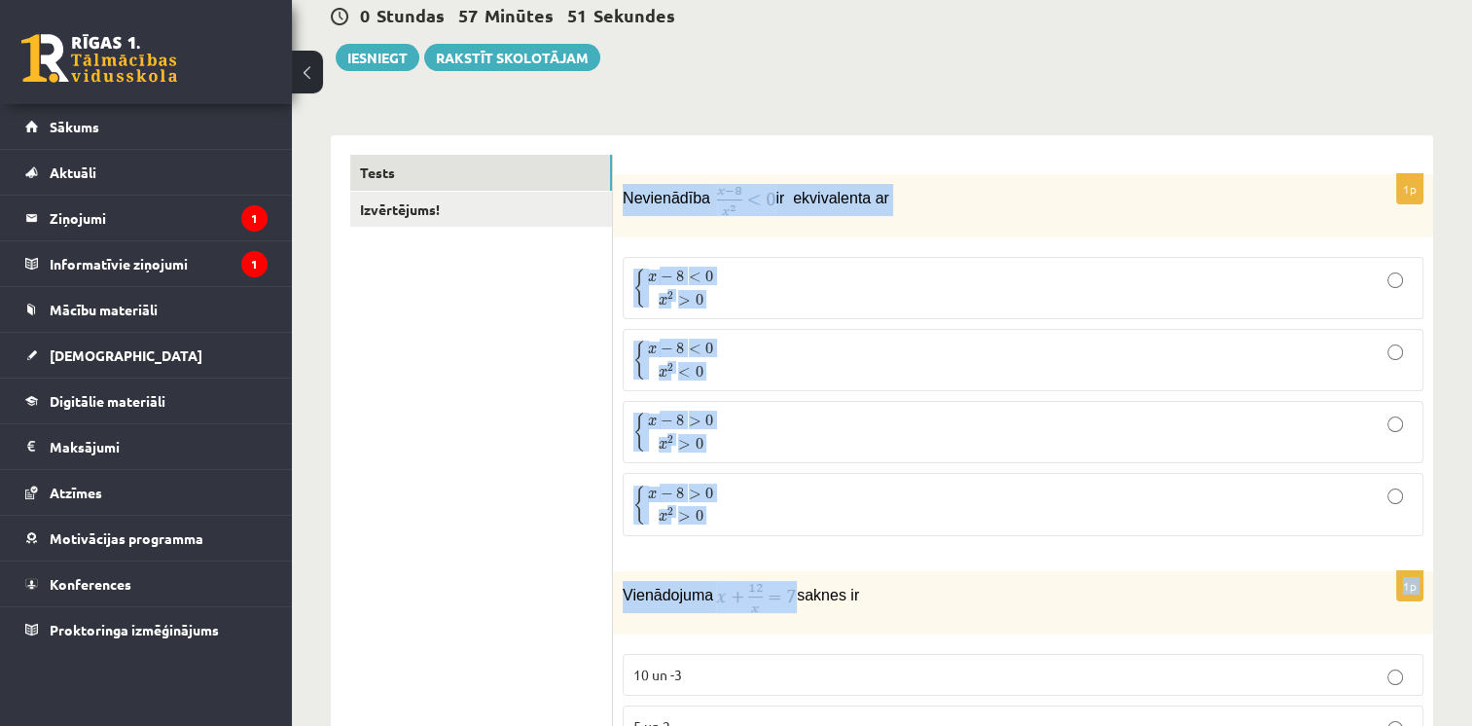
scroll to position [292, 0]
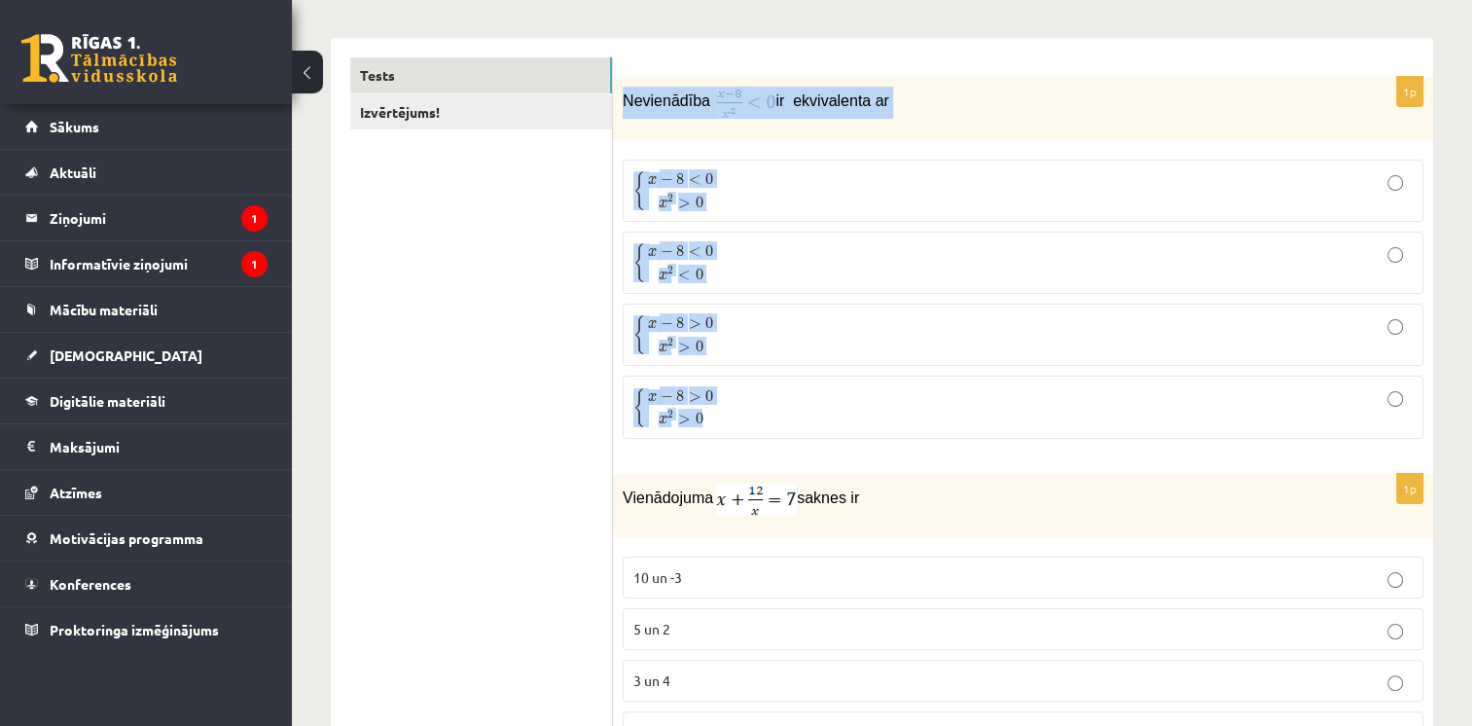
drag, startPoint x: 625, startPoint y: 387, endPoint x: 821, endPoint y: 447, distance: 204.6
click at [821, 447] on div "1p Nevienādība ir ekvivalenta ar { x − 8 < 0 x 2 > 0 { x − 8 < 0 x 2 > 0 { x − …" at bounding box center [1023, 265] width 820 height 377
copy div "Nevienādība ir ekvivalenta ar { x − 8 < 0 x 2 > 0 { x − 8 < 0 x 2 > 0 { x − 8 <…"
drag, startPoint x: 749, startPoint y: 89, endPoint x: 759, endPoint y: 85, distance: 10.9
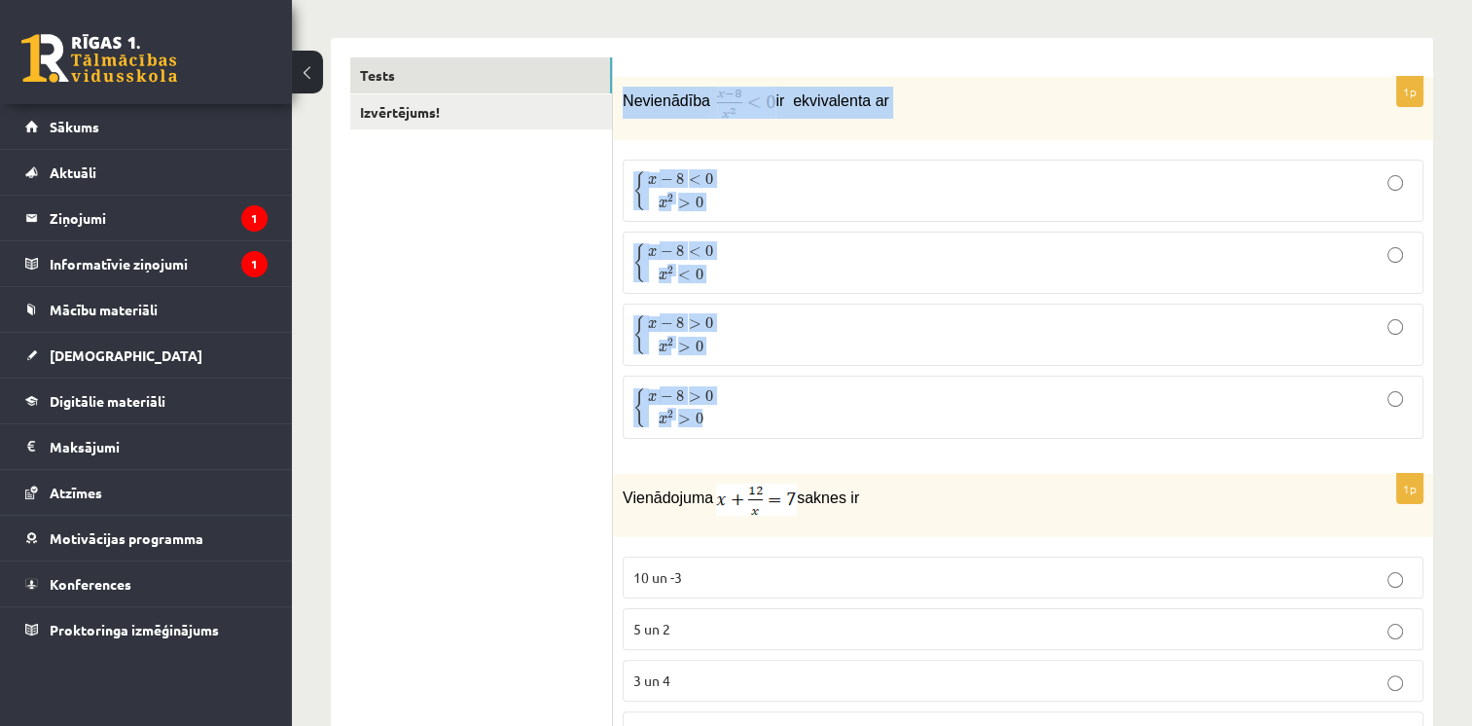
click at [750, 89] on img at bounding box center [746, 103] width 58 height 32
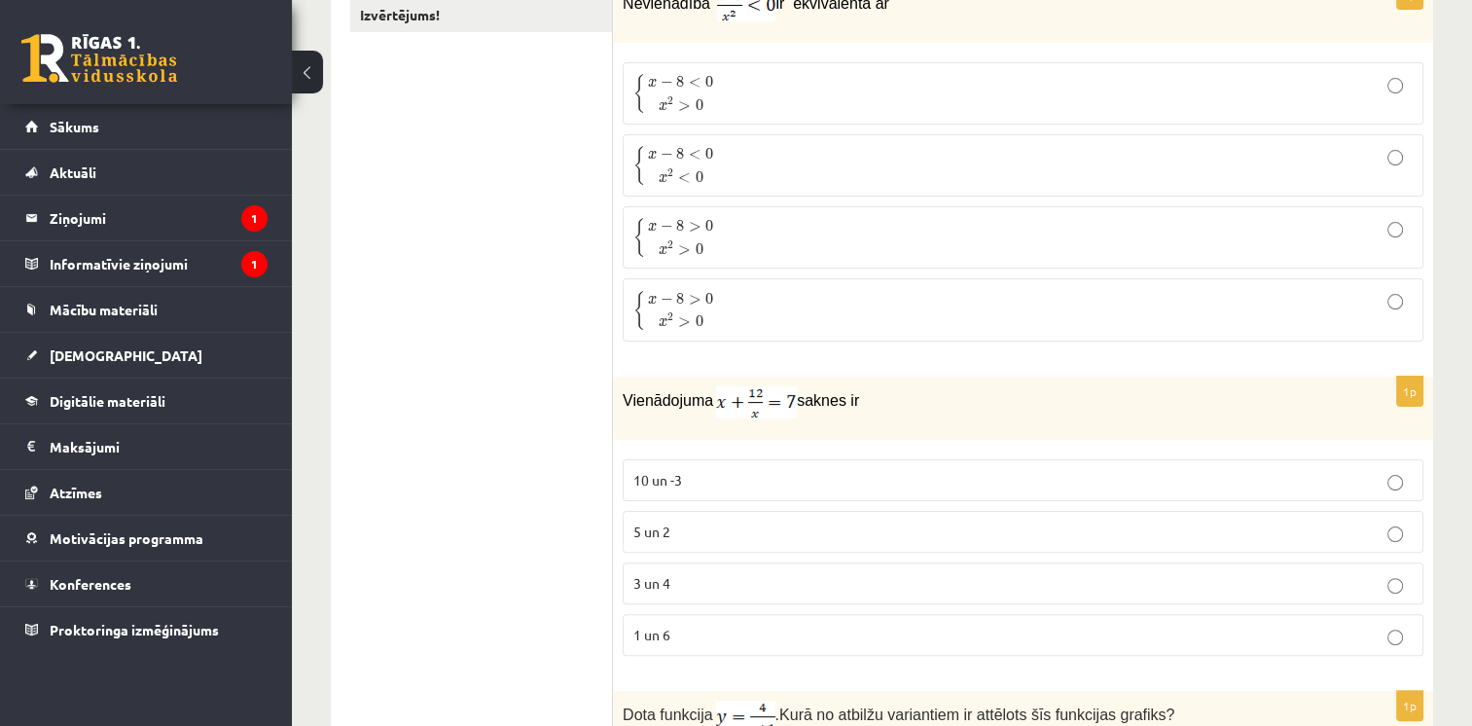
scroll to position [486, 0]
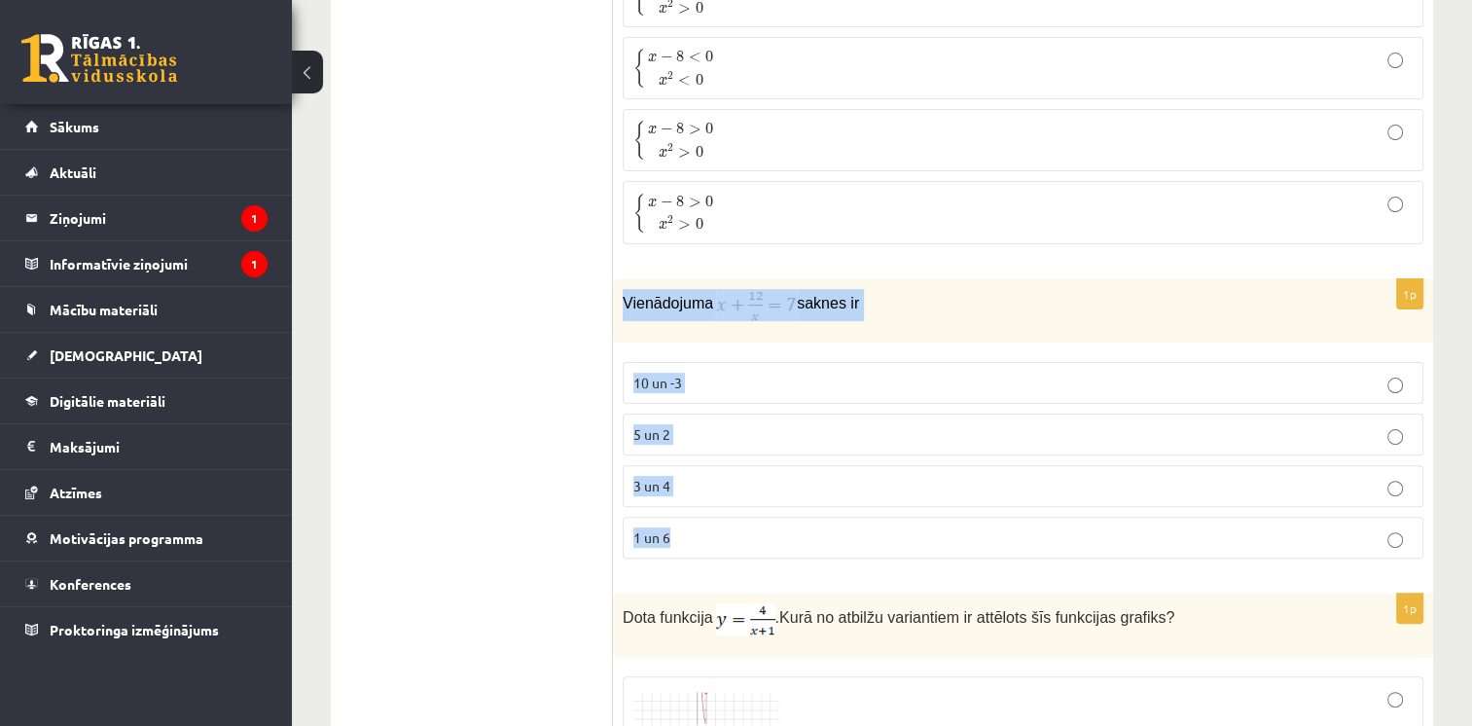
drag, startPoint x: 616, startPoint y: 301, endPoint x: 772, endPoint y: 566, distance: 308.3
click at [772, 566] on div "1p Vienādojuma saknes ir 10 un -3 5 un 2 3 un 4 1 un 6" at bounding box center [1023, 426] width 820 height 295
copy div "Vienādojuma saknes ir 10 un -3 5 un 2 3 un 4 1 un 6"
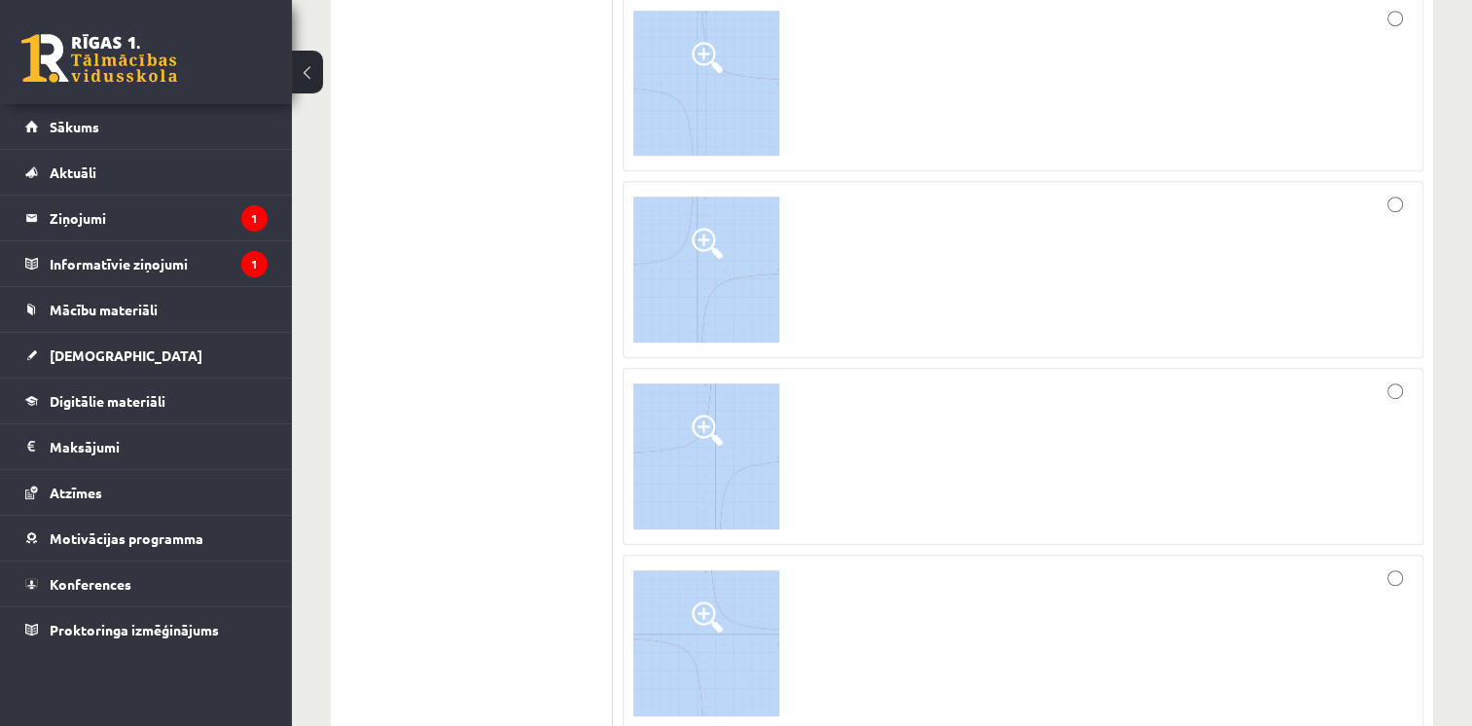
scroll to position [1264, 0]
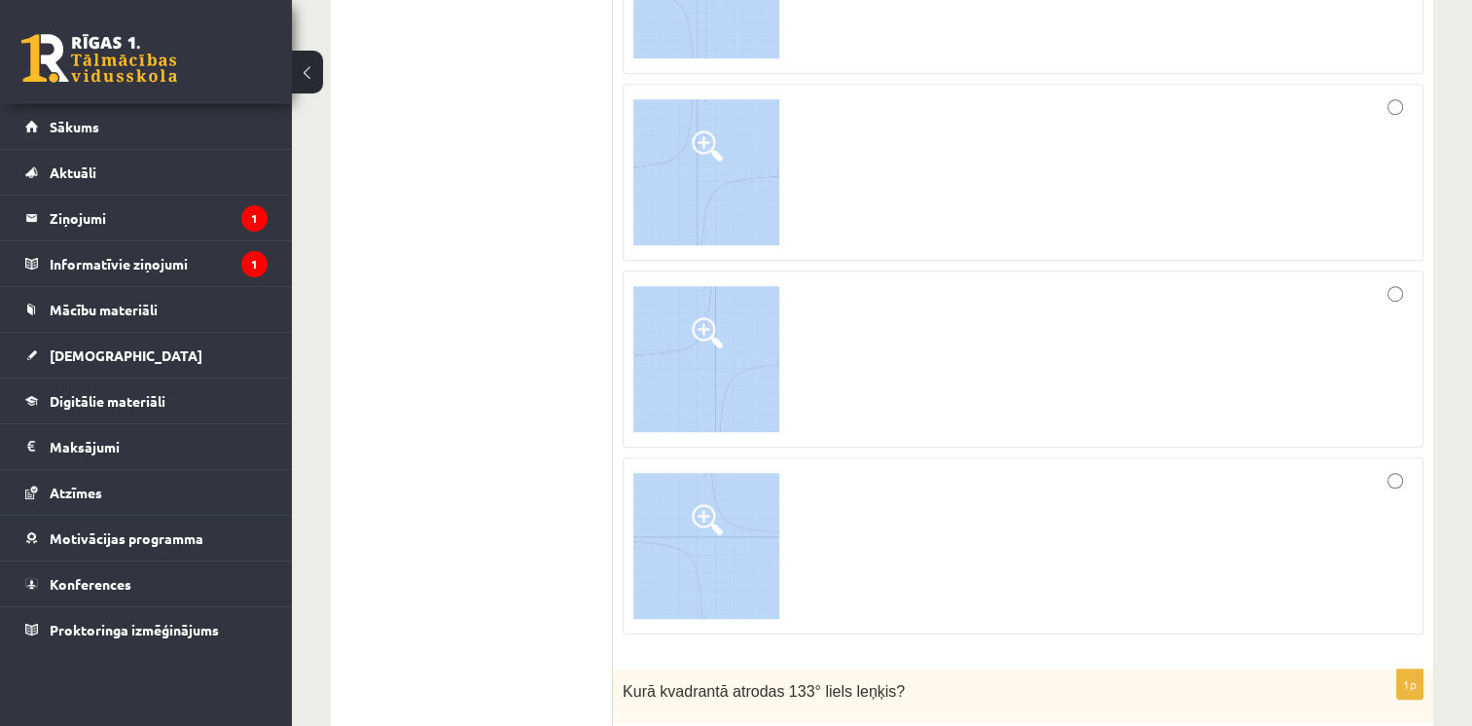
drag, startPoint x: 620, startPoint y: 316, endPoint x: 823, endPoint y: 624, distance: 369.3
click at [823, 624] on div "1p Dota funkcija . Kurā no atbilžu variantiem ir attēlots šīs funkcijas grafiks?" at bounding box center [1023, 233] width 820 height 836
copy div "Dota funkcija . Kurā no atbilžu variantiem ir attēlots šīs funkcijas grafiks?"
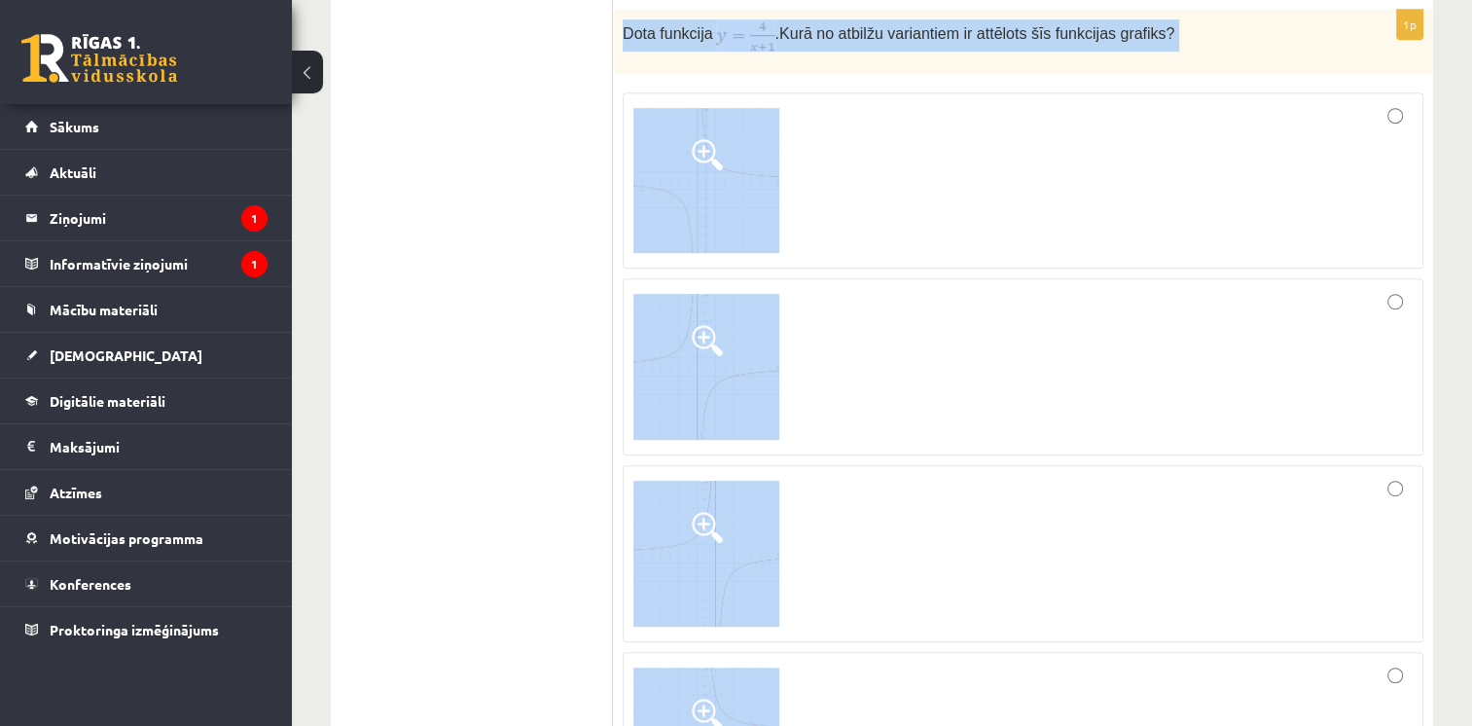
scroll to position [973, 0]
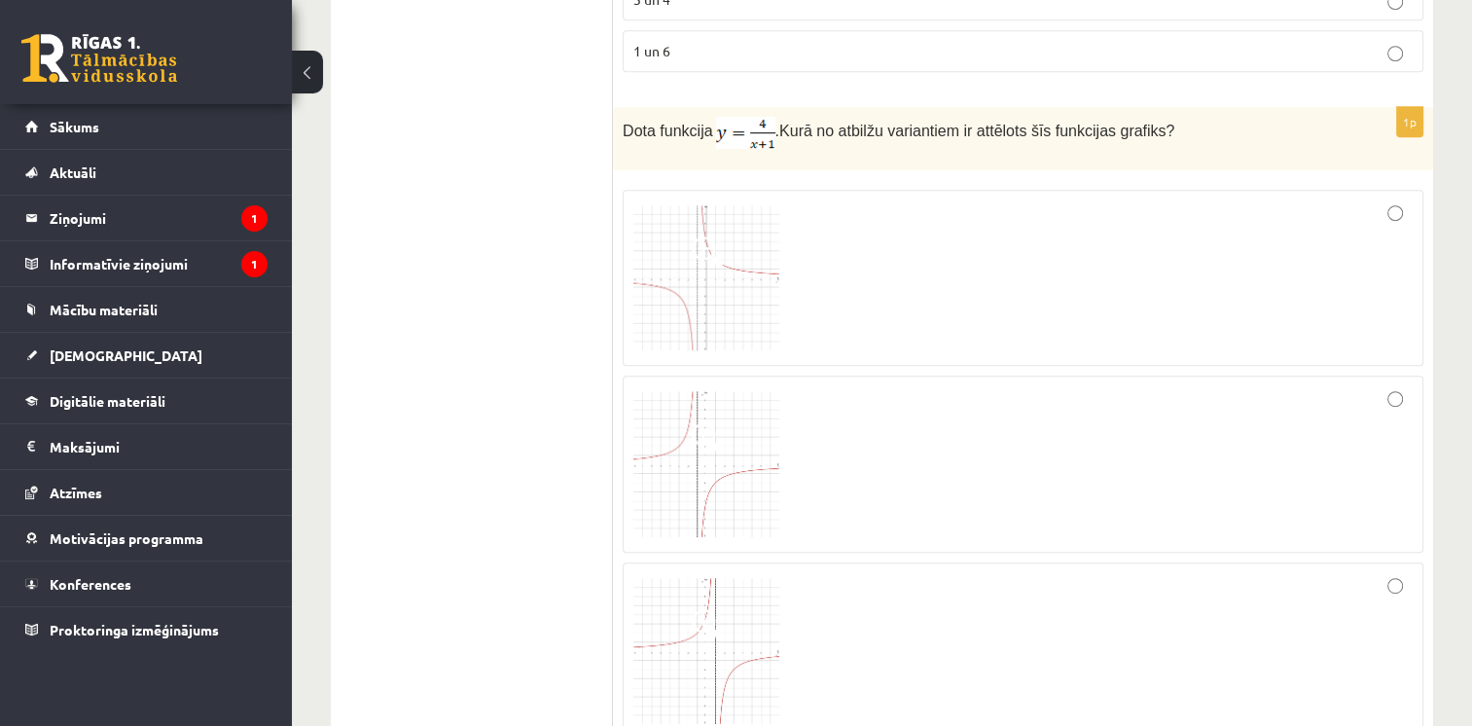
drag, startPoint x: 659, startPoint y: 323, endPoint x: 403, endPoint y: 274, distance: 261.3
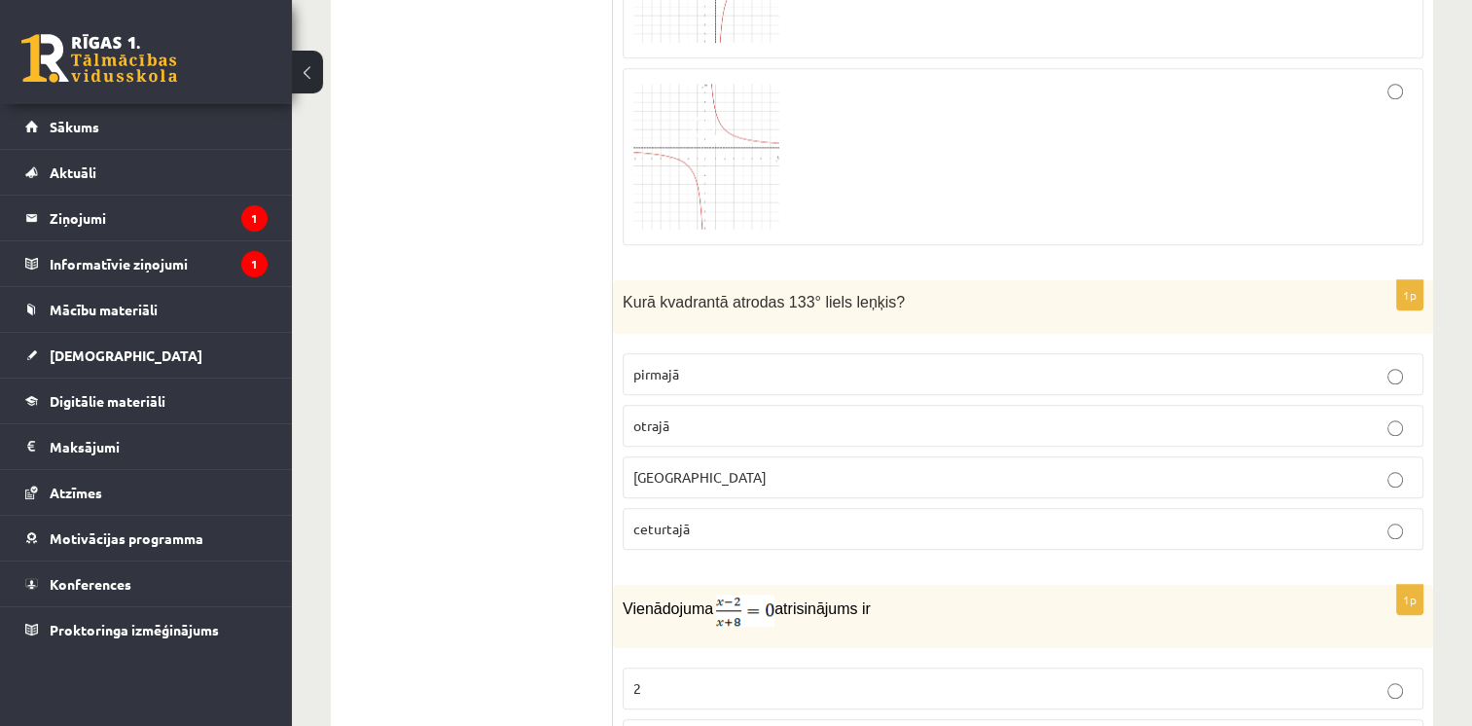
scroll to position [1751, 0]
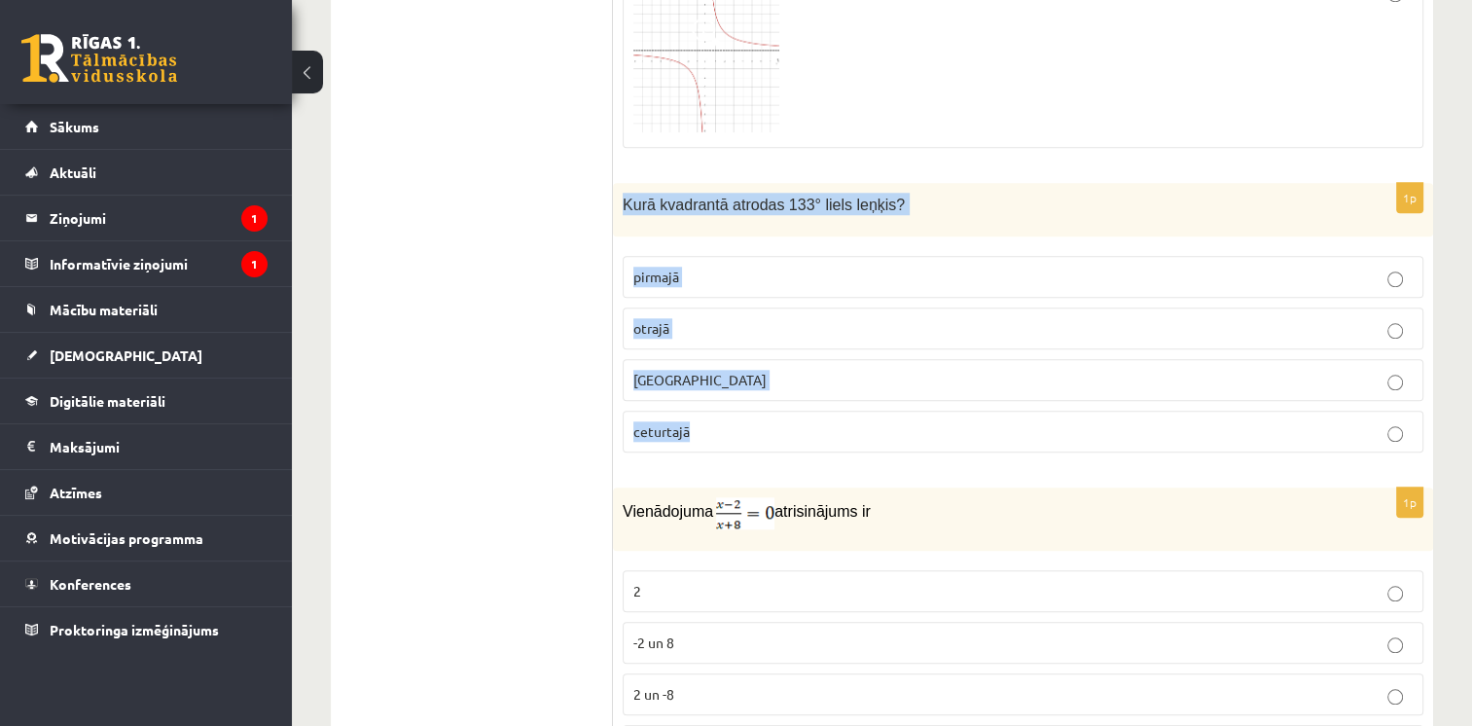
drag, startPoint x: 619, startPoint y: 192, endPoint x: 804, endPoint y: 442, distance: 311.4
click at [804, 442] on div "1p Kurā kvadrantā atrodas 133° liels leņķis? pirmajā otrajā trešajā ceturtajā" at bounding box center [1023, 325] width 820 height 285
copy div "Kurā kvadrantā atrodas 133° liels leņķis? pirmajā otrajā trešajā ceturtajā"
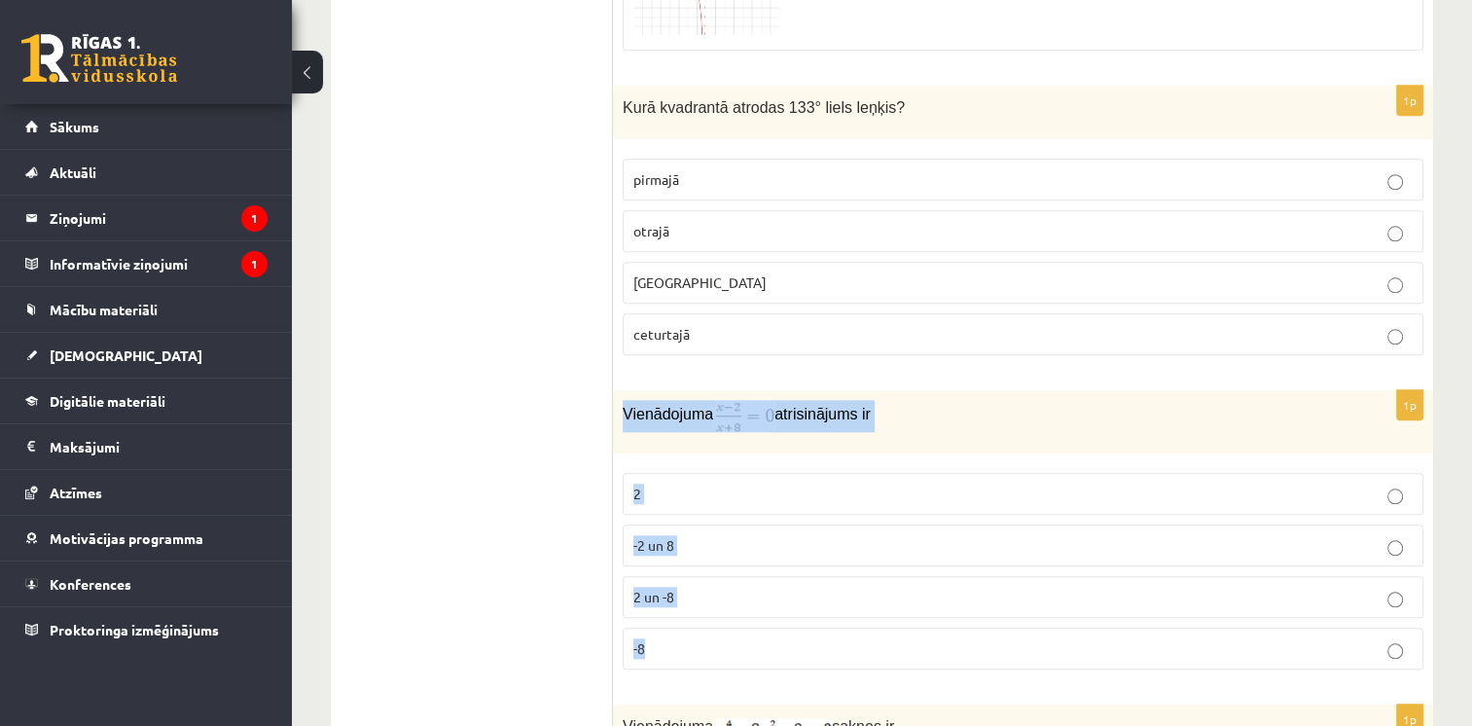
drag, startPoint x: 619, startPoint y: 407, endPoint x: 751, endPoint y: 643, distance: 270.9
click at [751, 643] on div "1p Vienādojuma atrisinājums ir 2 -2 un 8 2 un -8 -8" at bounding box center [1023, 537] width 820 height 295
copy div "Vienādojuma atrisinājums ir 2 -2 un 8 2 un -8 -8"
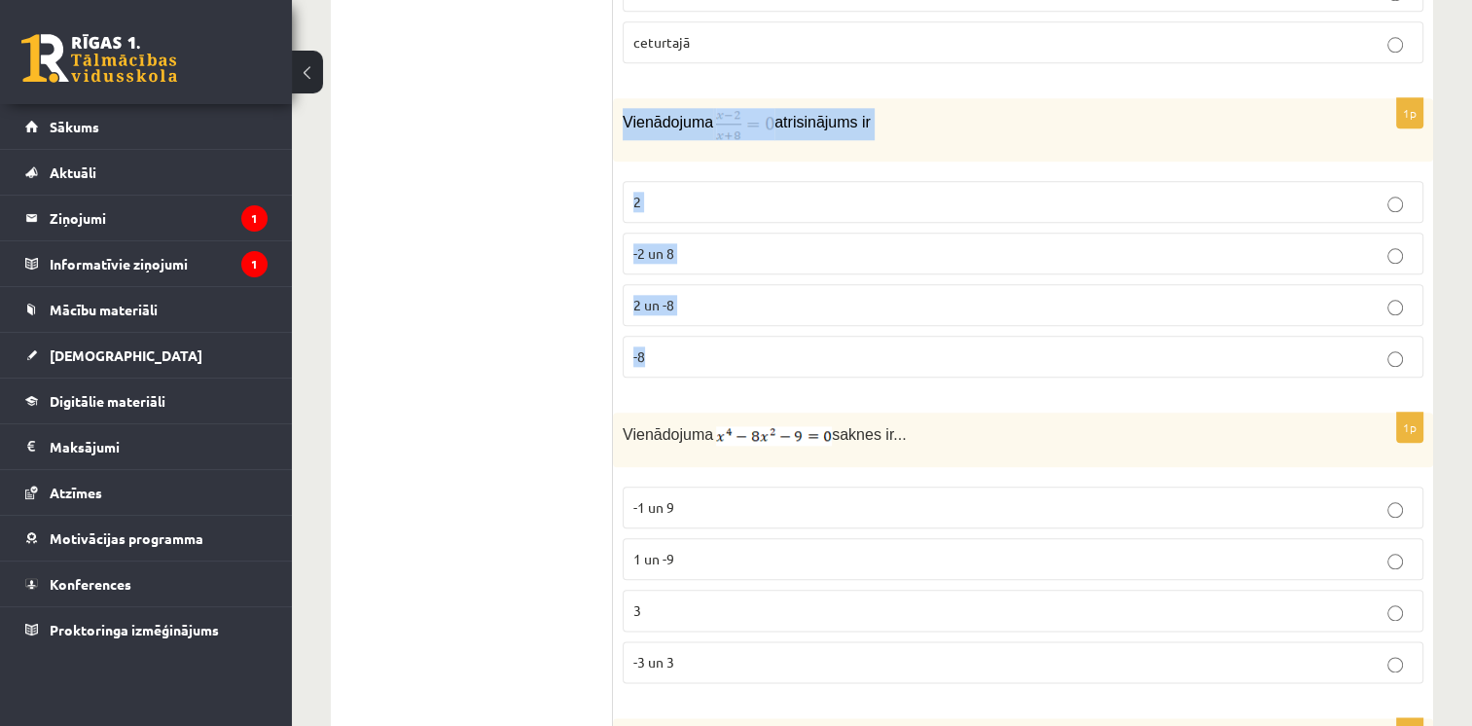
scroll to position [2237, 0]
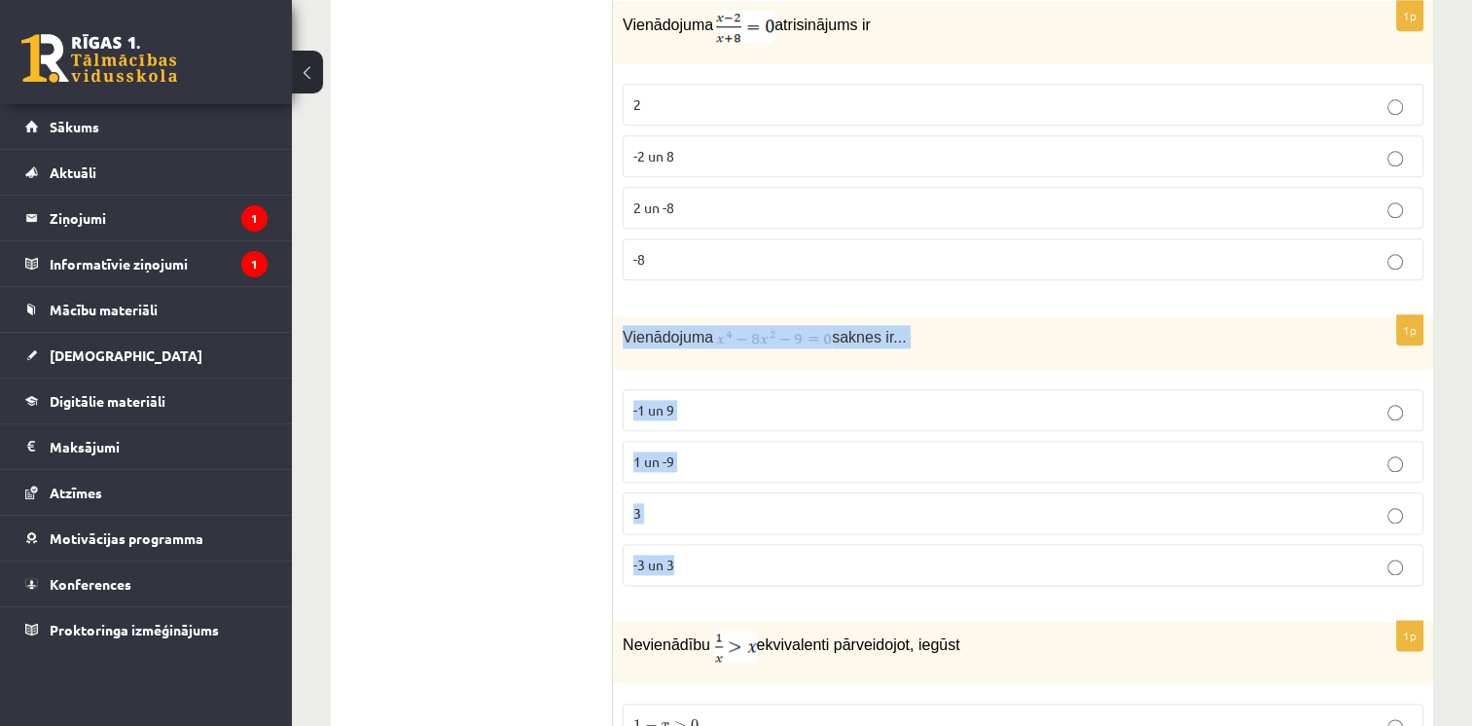
drag, startPoint x: 619, startPoint y: 322, endPoint x: 757, endPoint y: 562, distance: 277.1
click at [757, 562] on div "1p Vienādojuma saknes ir... -1 un 9 1 un -9 3 -3 un 3" at bounding box center [1023, 458] width 820 height 286
copy div "Vienādojuma saknes ir... -1 un 9 1 un -9 3 -3 un 3"
click at [766, 361] on div "1p Vienādojuma saknes ir... -1 un 9 1 un -9 3 -3 un 3" at bounding box center [1023, 458] width 820 height 286
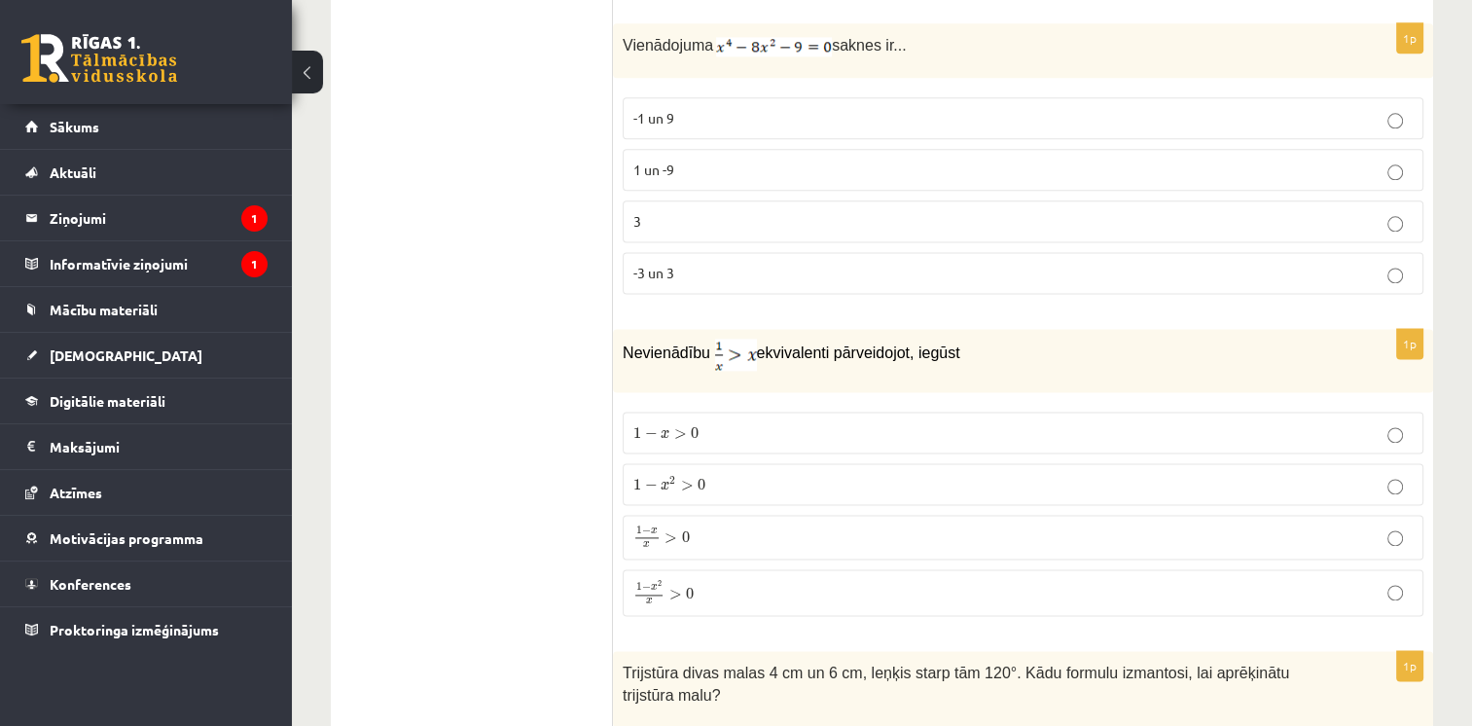
scroll to position [2723, 0]
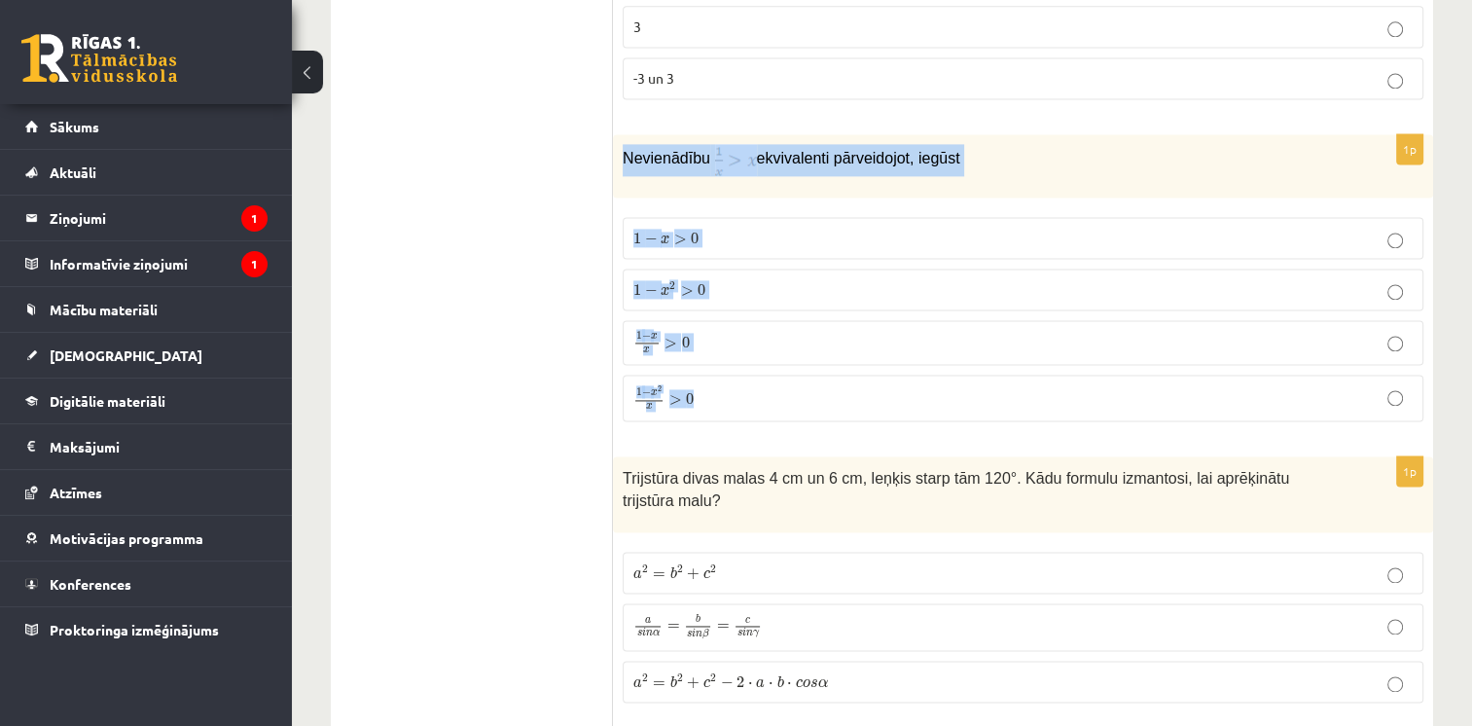
drag, startPoint x: 615, startPoint y: 144, endPoint x: 787, endPoint y: 404, distance: 311.6
click at [787, 404] on div "1p Nevienādību ekvivalenti pārveidojot, iegūst 1 − x > 0 1 − x > 0 1 − x 2 > 0 …" at bounding box center [1023, 285] width 820 height 303
copy div "Nevienādību ekvivalenti pārveidojot, iegūst 1 − x > 0 1 − x > 0 1 − x 2 > 0 1 −…"
click at [708, 157] on p "Nevienādību ekvivalenti pārveidojot, iegūst" at bounding box center [974, 160] width 703 height 32
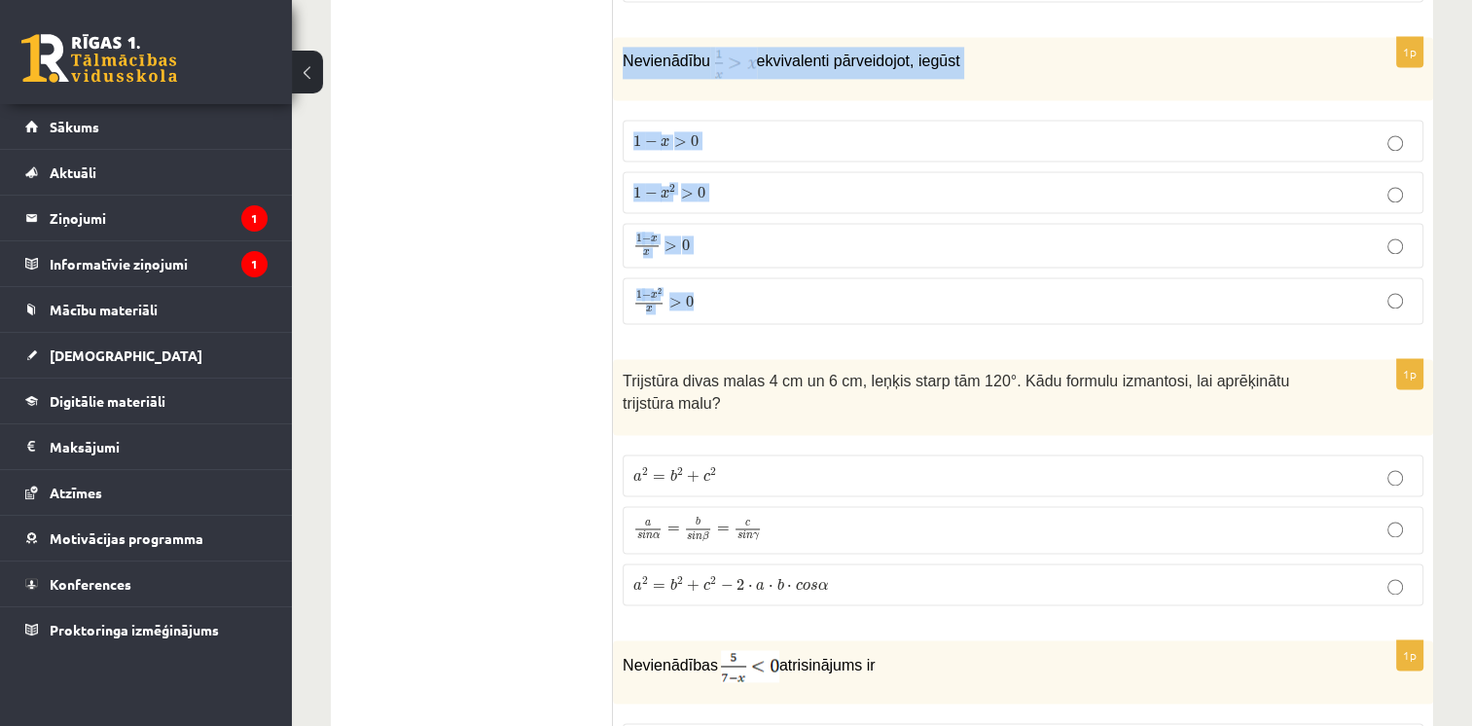
scroll to position [3113, 0]
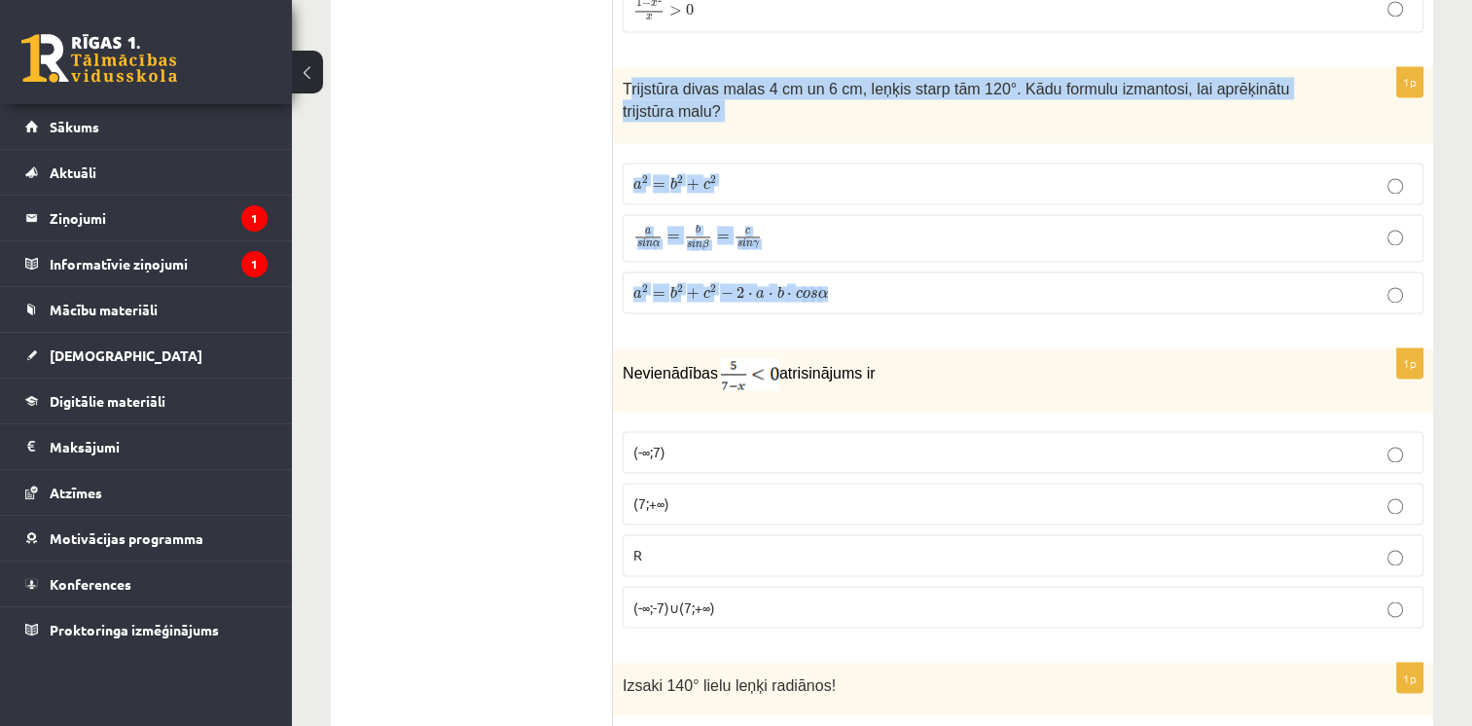
drag, startPoint x: 626, startPoint y: 72, endPoint x: 880, endPoint y: 289, distance: 333.9
click at [880, 289] on div "1p Trijstūra divas malas 4 cm un 6 cm, leņķis starp tām 120°. Kādu formulu izma…" at bounding box center [1023, 198] width 820 height 262
copy div "rijstūra divas malas 4 cm un 6 cm, leņķis starp tām 120°. Kādu formulu izmantos…"
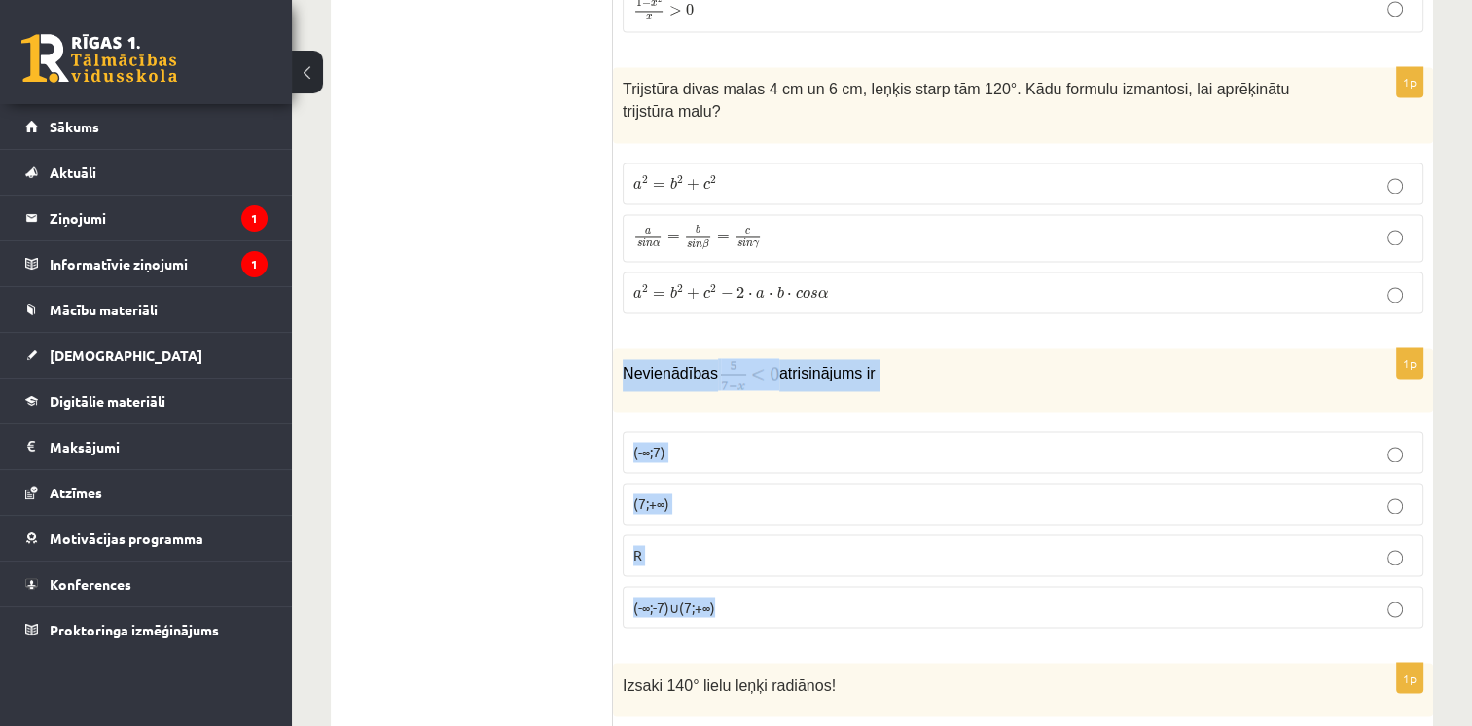
drag, startPoint x: 623, startPoint y: 333, endPoint x: 850, endPoint y: 569, distance: 328.1
click at [850, 569] on div "1p Nevienādības atrisinājums ir (-∞;7) (7;+∞) R (-∞;-7)∪(7;+∞)" at bounding box center [1023, 495] width 820 height 295
click at [685, 358] on div "Nevienādības atrisinājums ir" at bounding box center [1023, 379] width 820 height 63
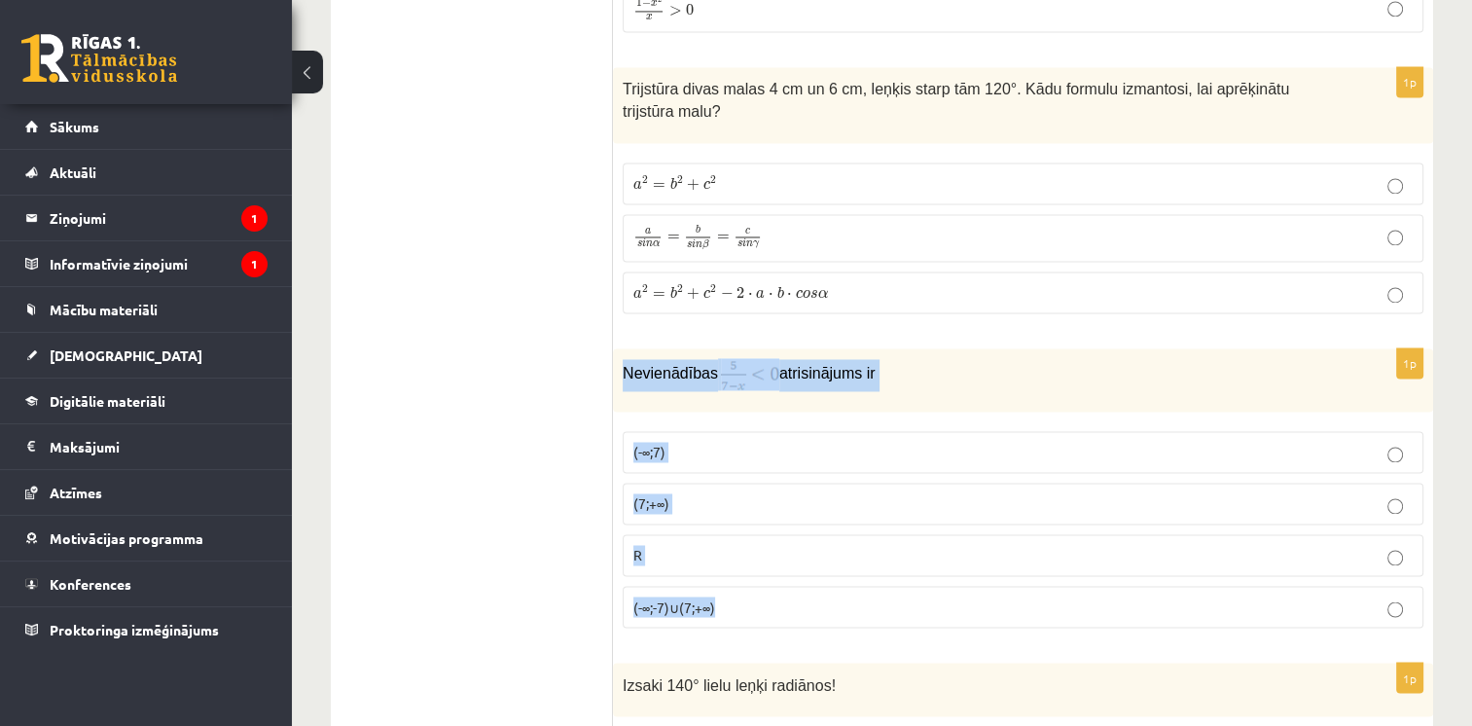
drag, startPoint x: 625, startPoint y: 338, endPoint x: 774, endPoint y: 594, distance: 296.8
click at [774, 594] on div "1p Nevienādības atrisinājums ir (-∞;7) (7;+∞) R (-∞;-7)∪(7;+∞)" at bounding box center [1023, 495] width 820 height 295
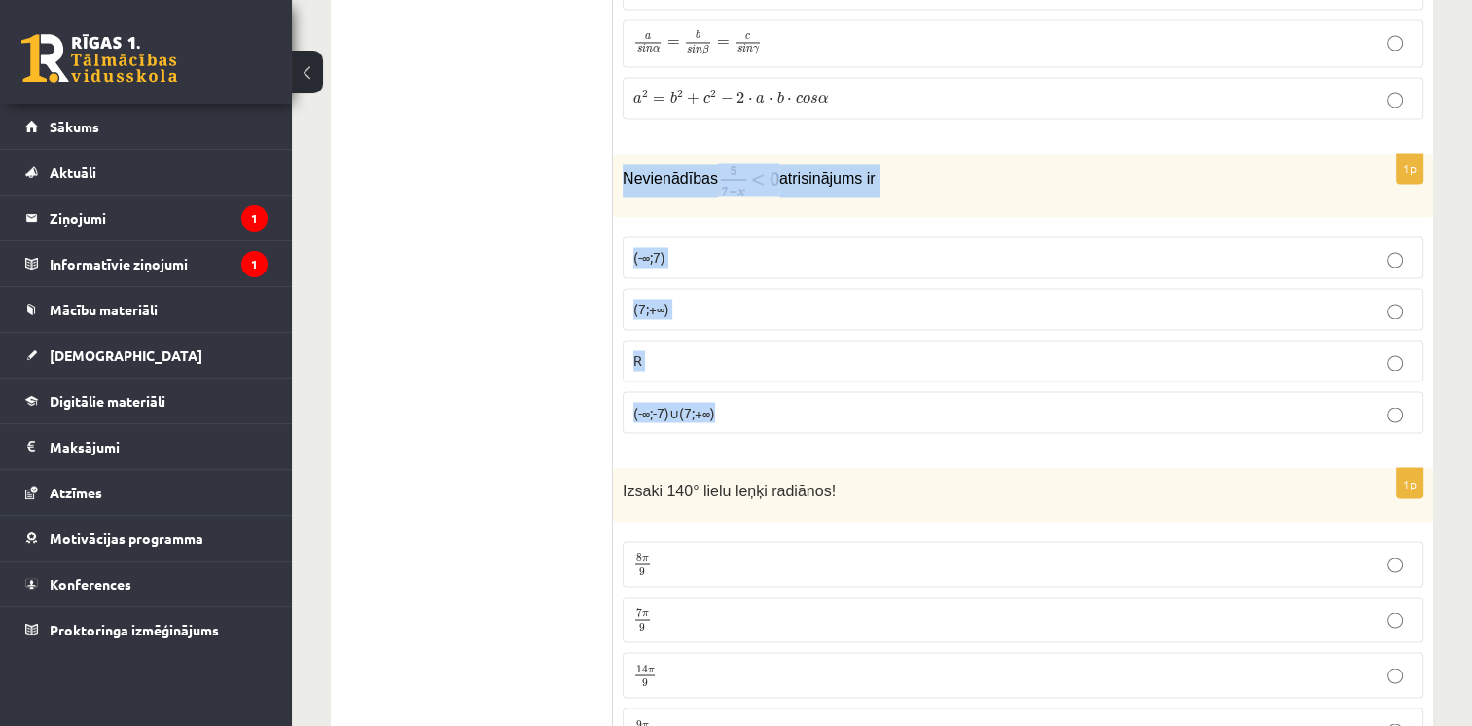
scroll to position [3404, 0]
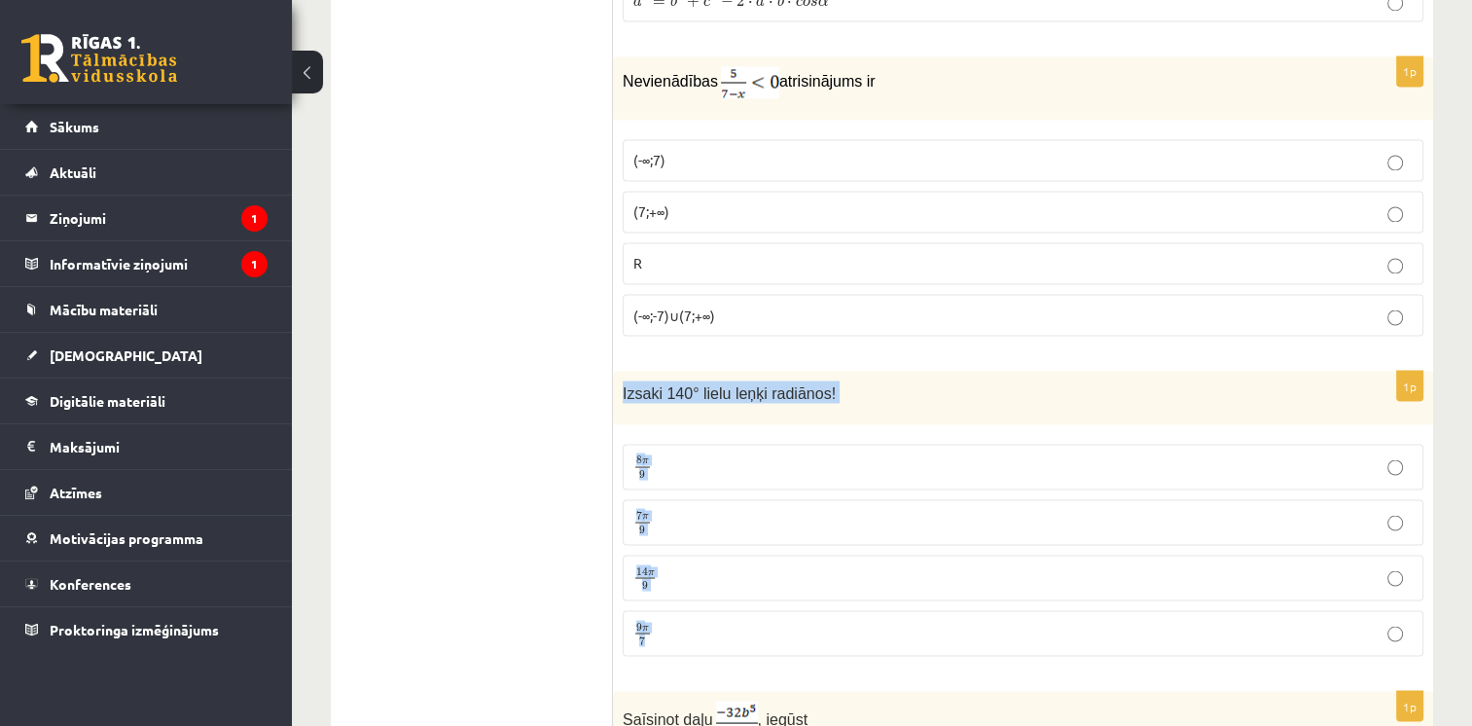
drag, startPoint x: 623, startPoint y: 352, endPoint x: 776, endPoint y: 616, distance: 305.1
click at [776, 616] on div "1p Izsaki 140° lielu leņķi radiānos! 8 π 9 8 π 9 7 π 9 7 π 9 14 π 9 14 π 9 9 π …" at bounding box center [1023, 521] width 820 height 301
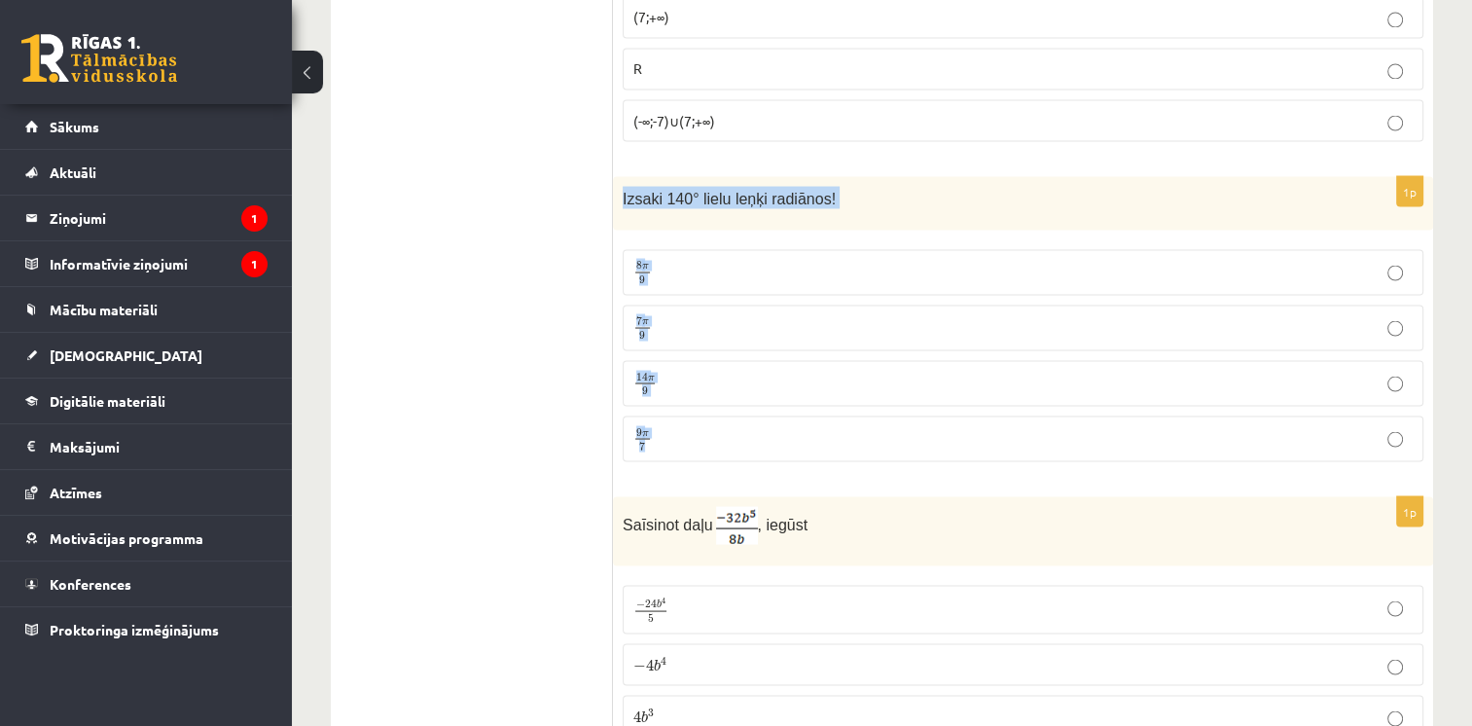
scroll to position [3696, 0]
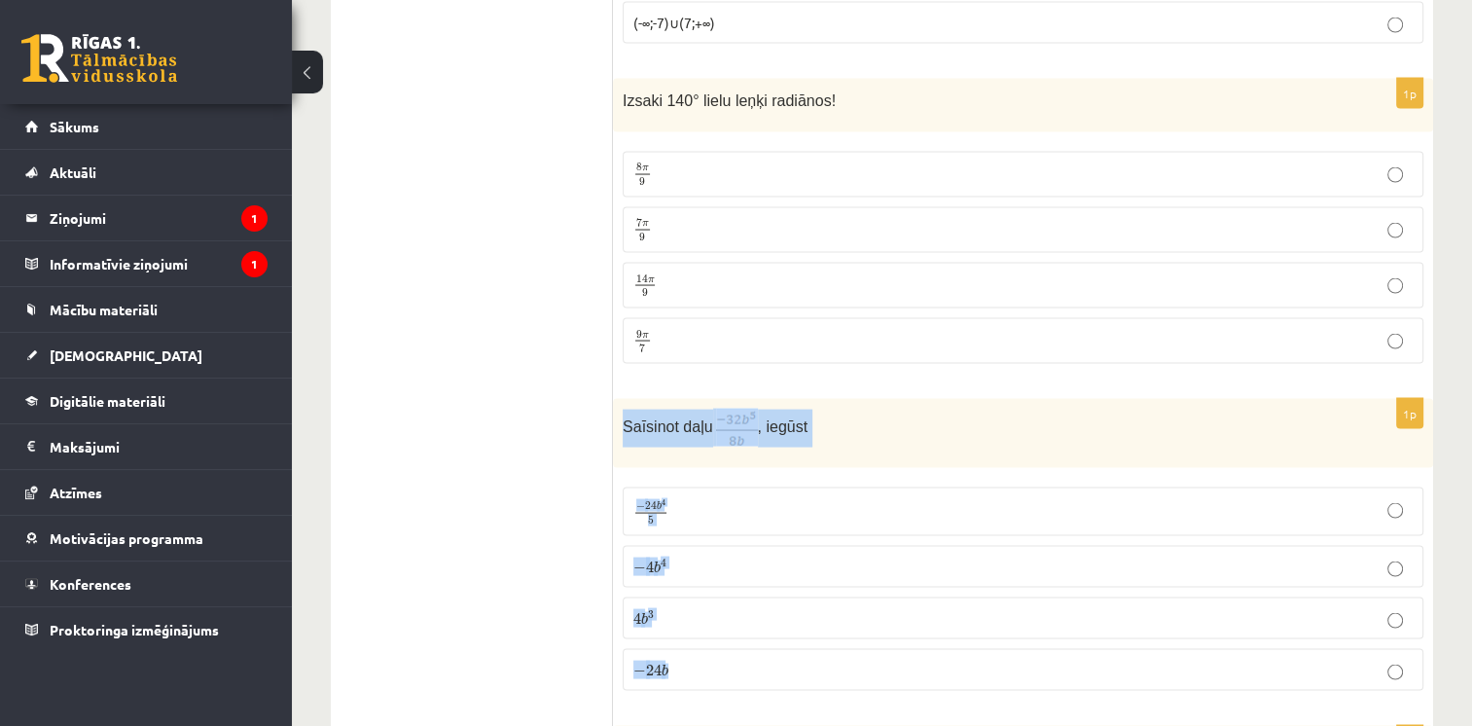
drag, startPoint x: 622, startPoint y: 383, endPoint x: 730, endPoint y: 636, distance: 275.4
click at [730, 636] on div "1p Saīsinot daļu , iegūst − 24 b 4 5 − 24 b 4 5 − 4 b 4 − 4 b 4 4 b 3 4 b 3 − 2…" at bounding box center [1023, 552] width 820 height 307
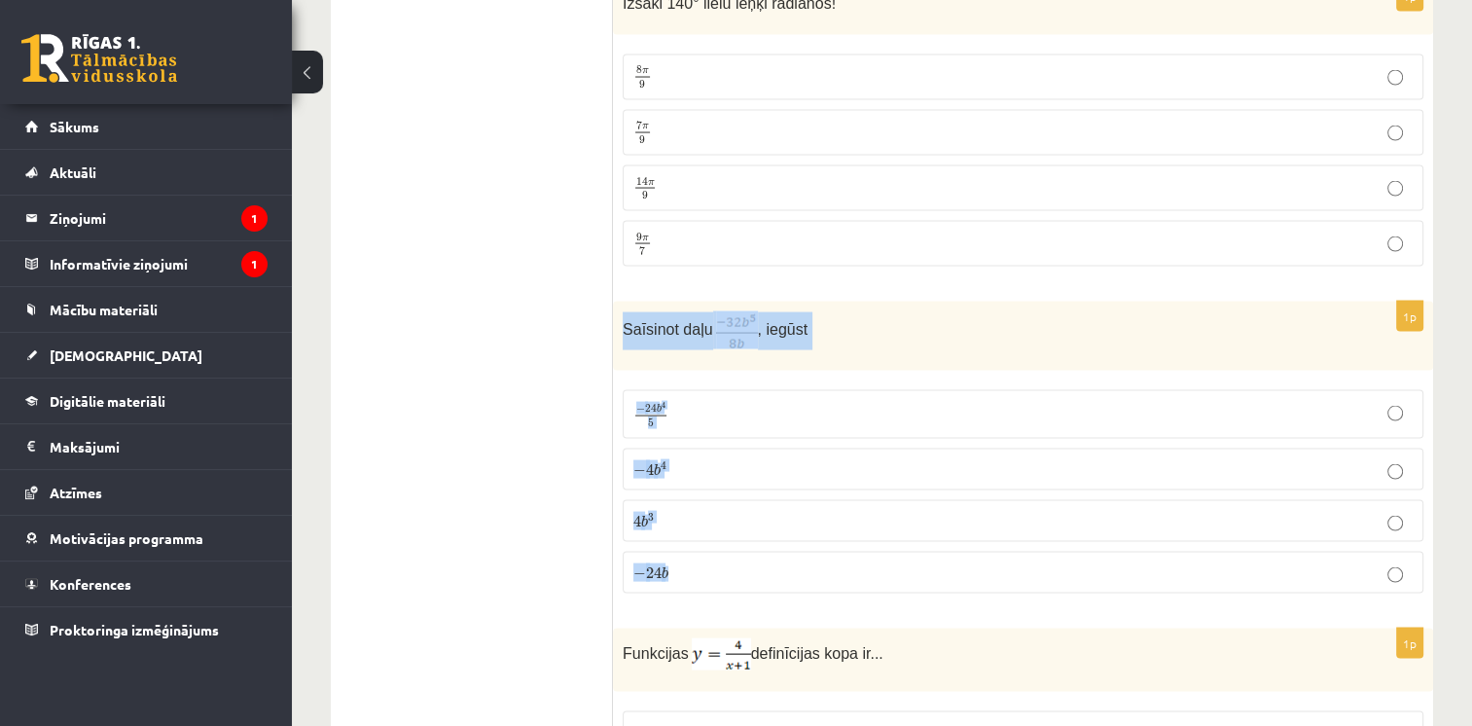
scroll to position [3988, 0]
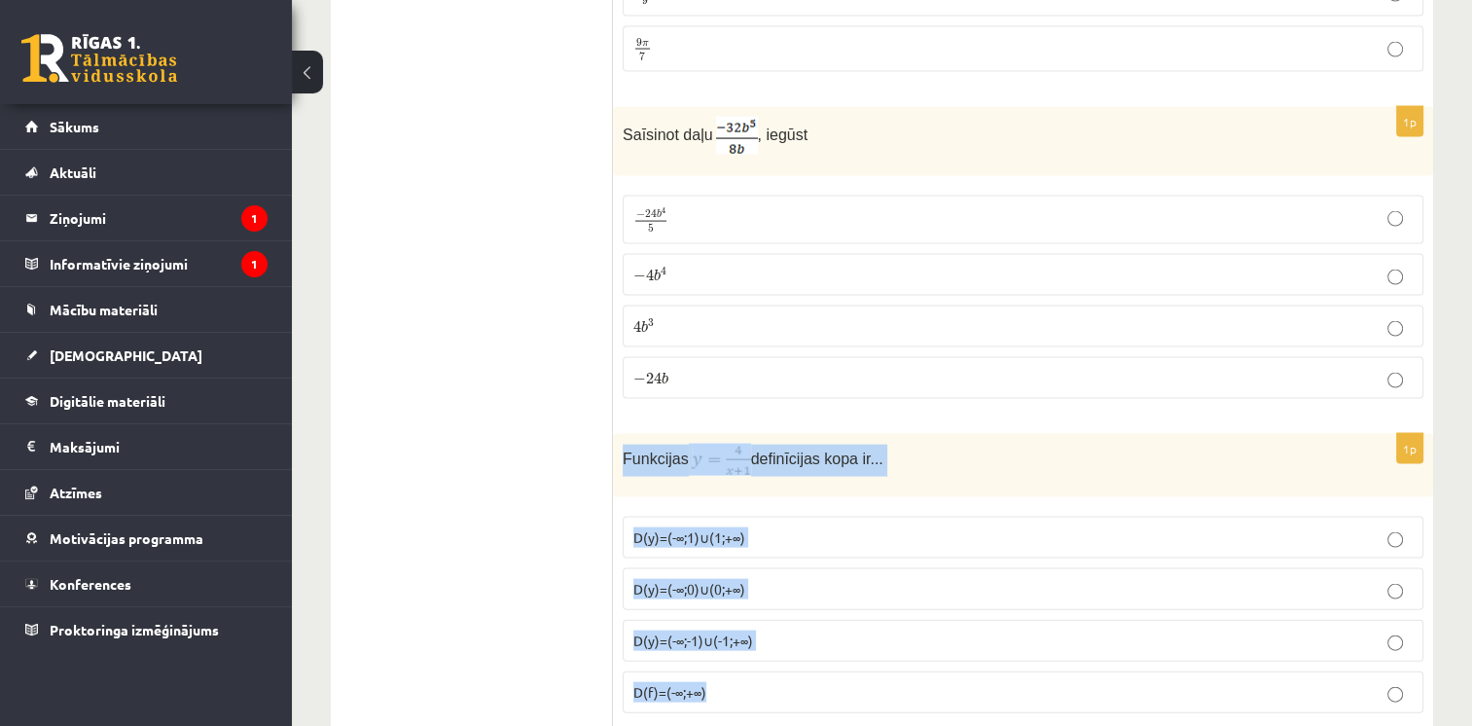
drag, startPoint x: 619, startPoint y: 413, endPoint x: 751, endPoint y: 636, distance: 259.1
click at [751, 636] on div "1p Funkcijas definīcijas kopa ir... D(y)=(-∞;1)∪(1;+∞) D(y)=(-∞;0)∪(0;+∞) D(y)=…" at bounding box center [1023, 581] width 820 height 295
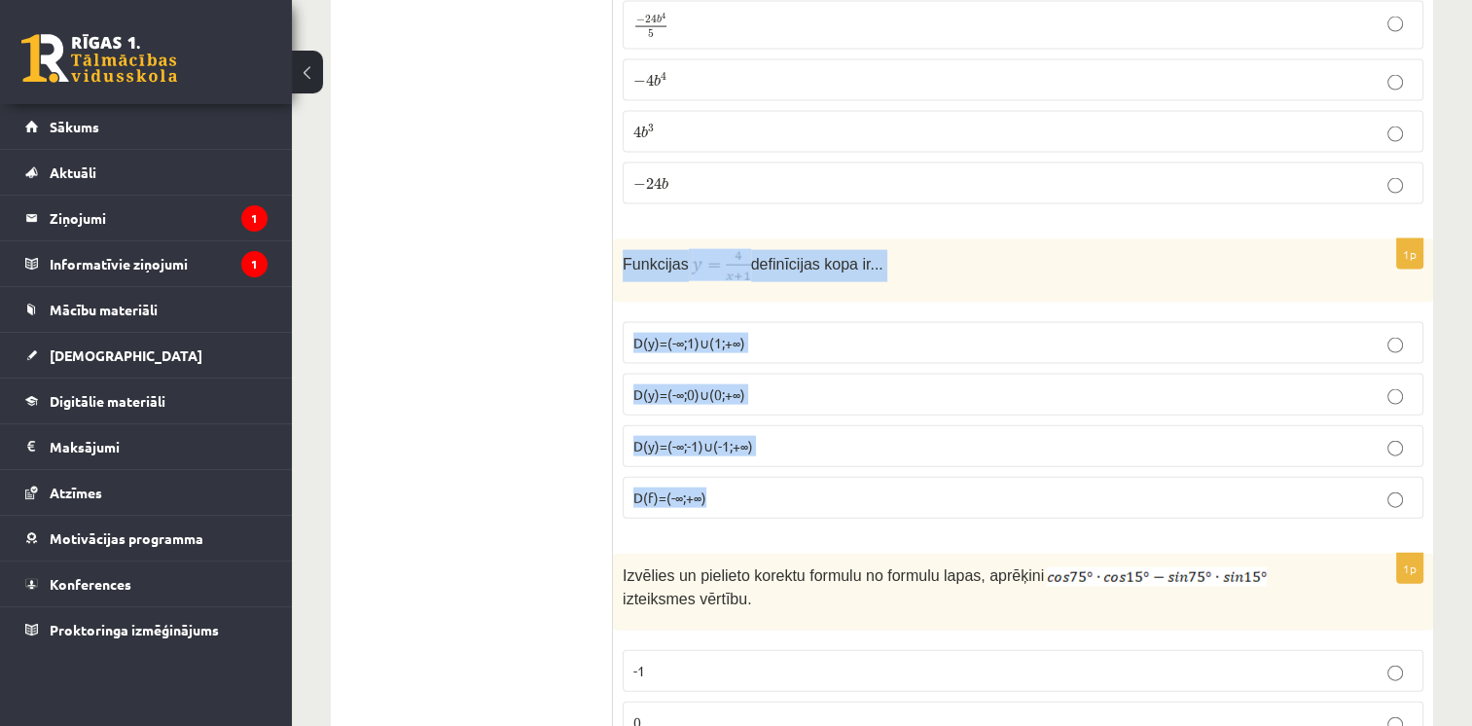
scroll to position [4377, 0]
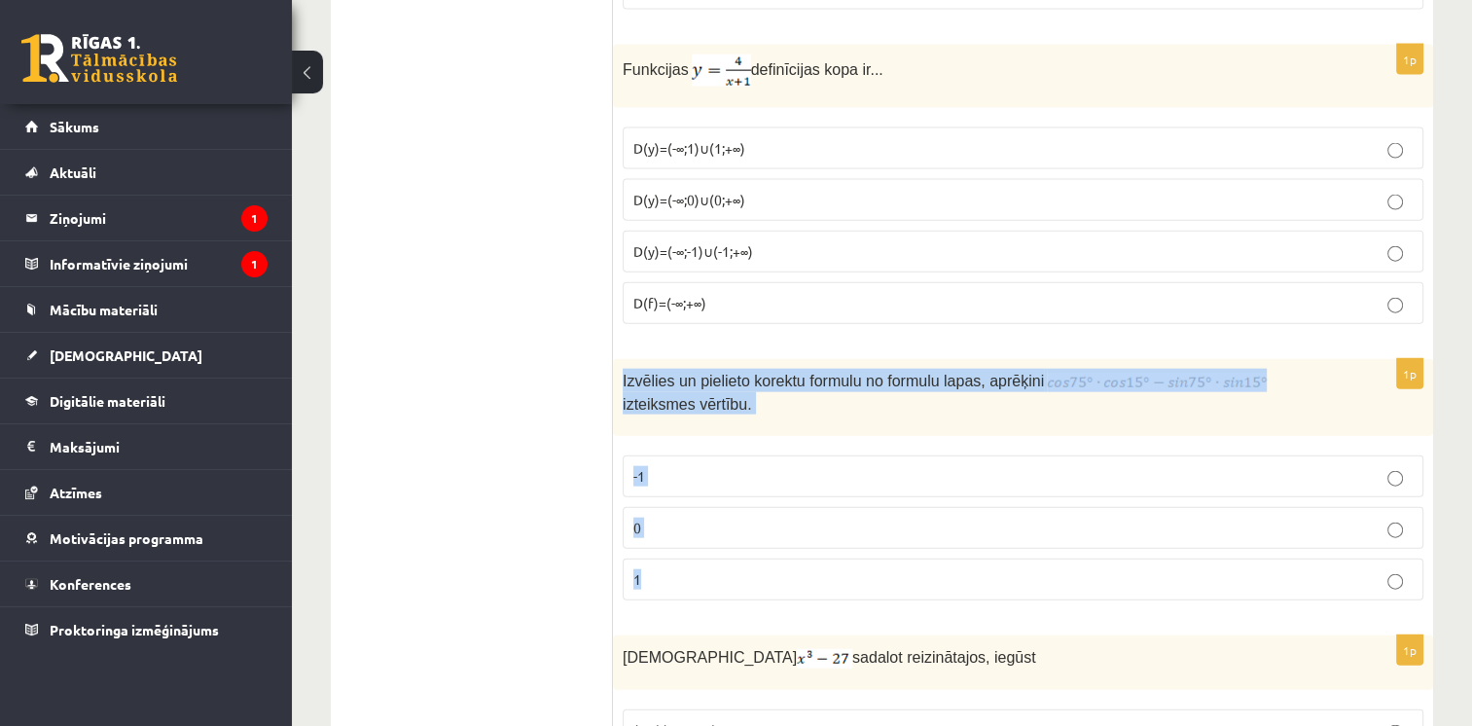
drag, startPoint x: 631, startPoint y: 337, endPoint x: 759, endPoint y: 545, distance: 244.1
click at [759, 545] on div "1p Izvēlies un pielieto korektu formulu no formulu lapas, aprēķini izteiksmes v…" at bounding box center [1023, 487] width 820 height 257
click at [1065, 369] on p "Izvēlies un pielieto korektu formulu no formulu lapas, aprēķini izteiksmes vērt…" at bounding box center [974, 392] width 703 height 46
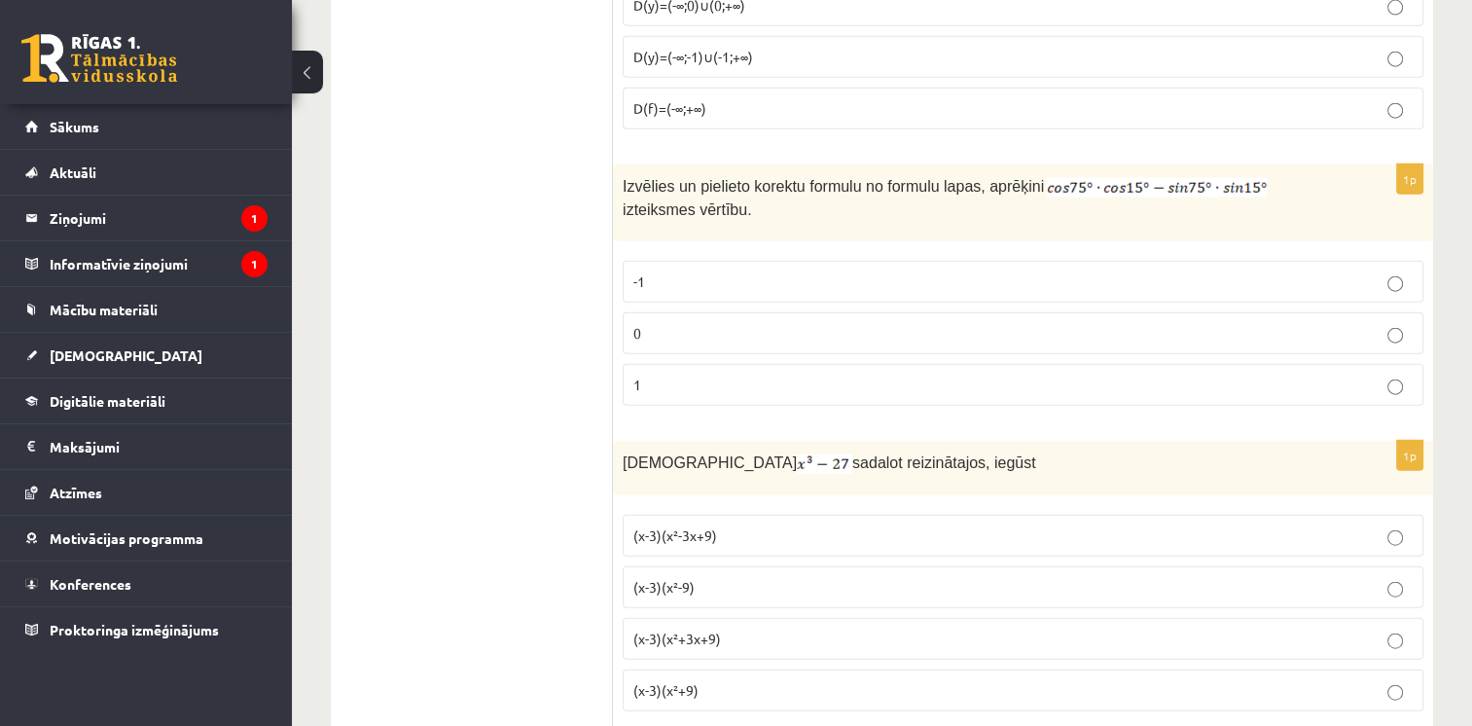
scroll to position [4669, 0]
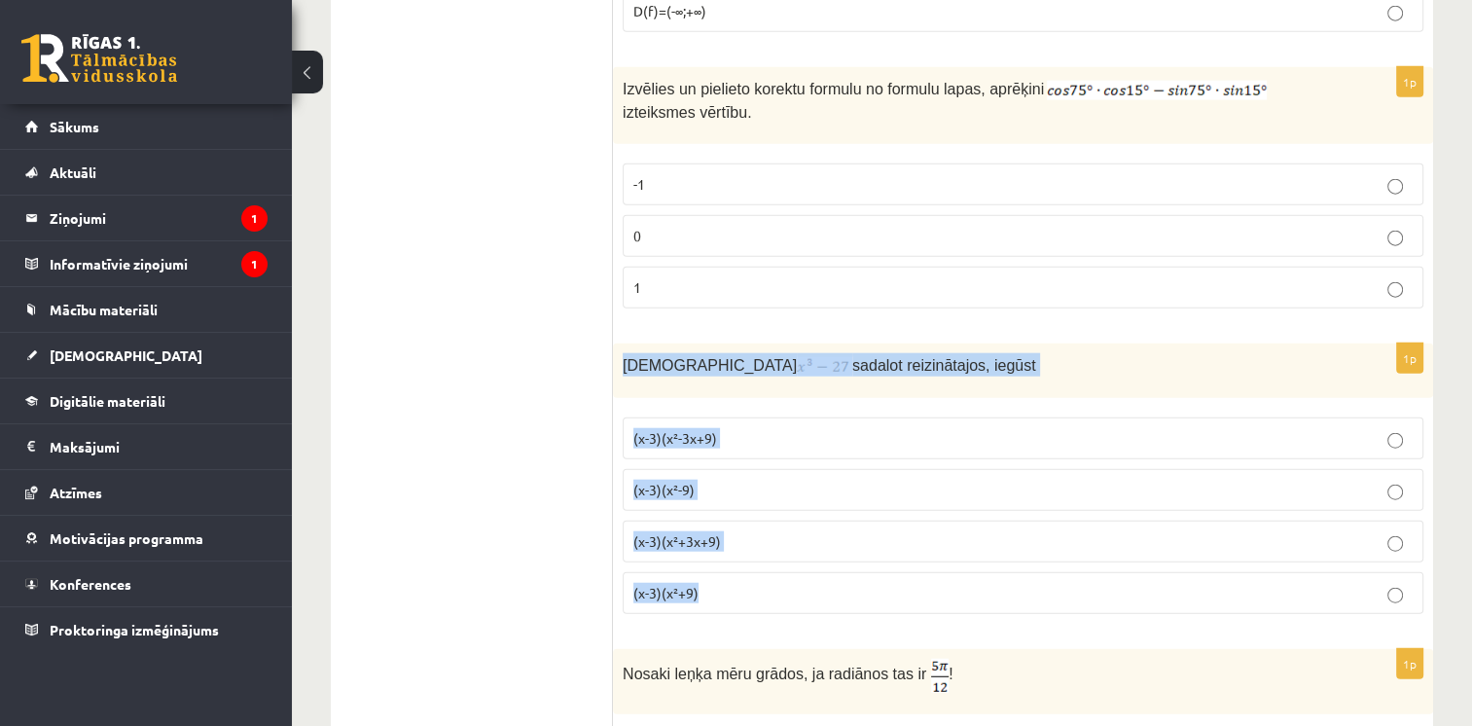
drag, startPoint x: 627, startPoint y: 316, endPoint x: 862, endPoint y: 573, distance: 347.7
click at [862, 573] on div "1p Izteiksmi sadalot reizinātajos, iegūst (x-3)(x²-3x+9) (x-3)(x²-9) (x-3)(x²+3…" at bounding box center [1023, 486] width 820 height 286
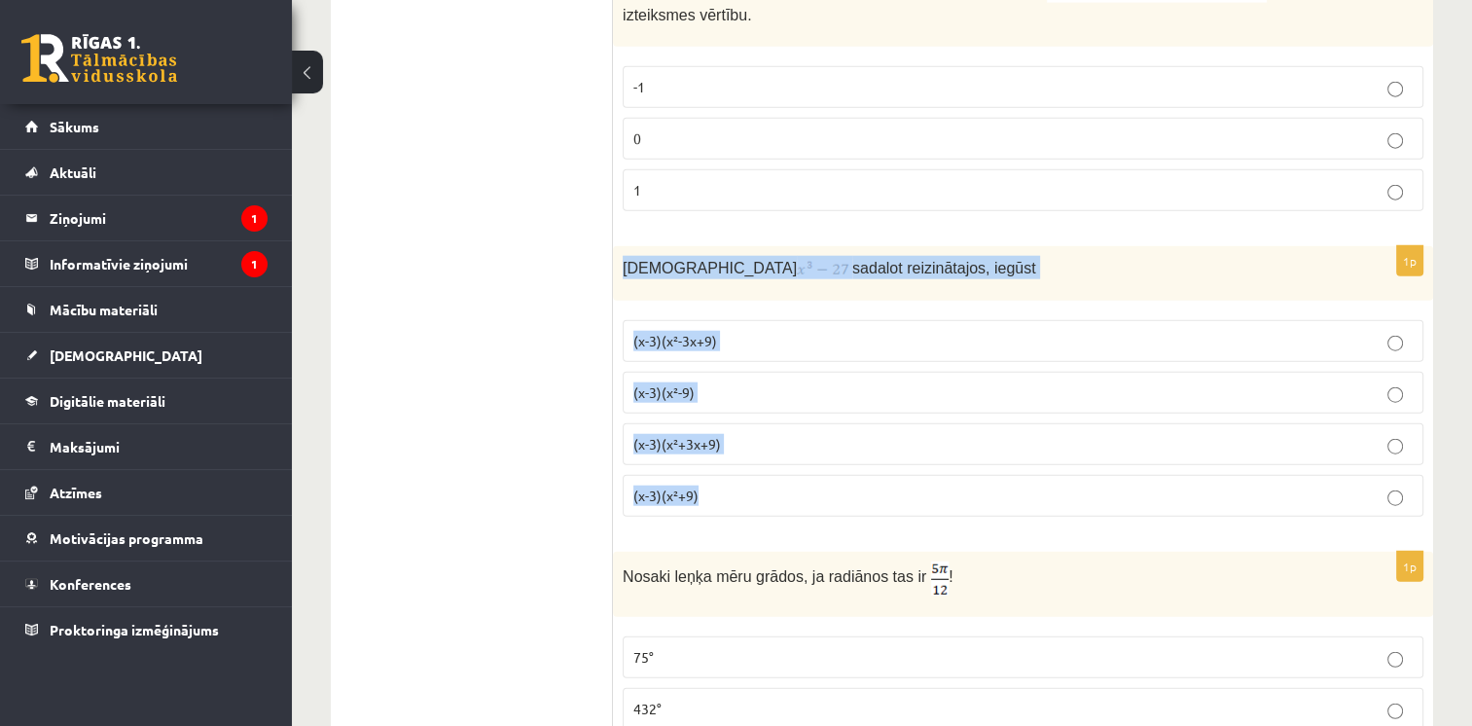
scroll to position [4961, 0]
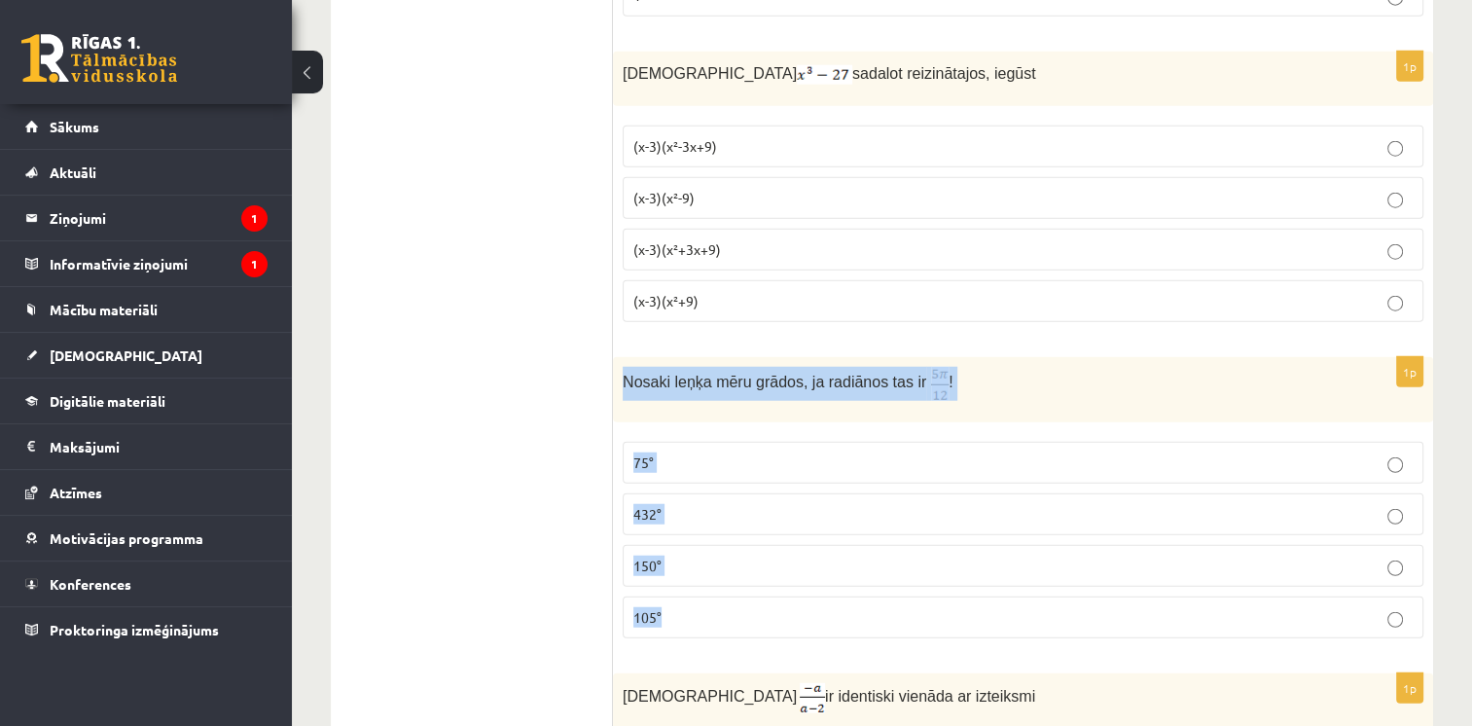
drag, startPoint x: 616, startPoint y: 329, endPoint x: 900, endPoint y: 551, distance: 360.9
click at [900, 551] on div "1p Nosaki leņķa mēru grādos, ja radiānos tas ir ! 75° 432° 150° 105°" at bounding box center [1023, 505] width 820 height 297
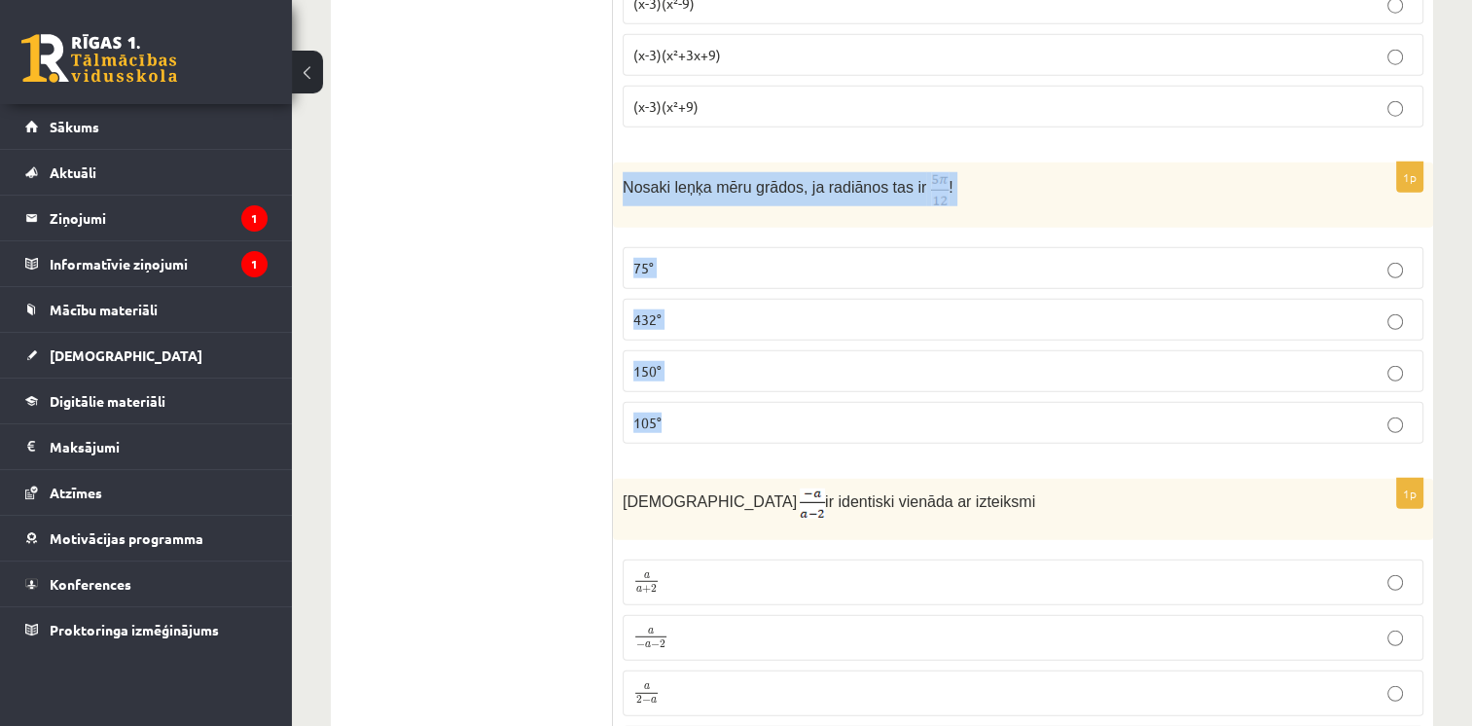
scroll to position [5252, 0]
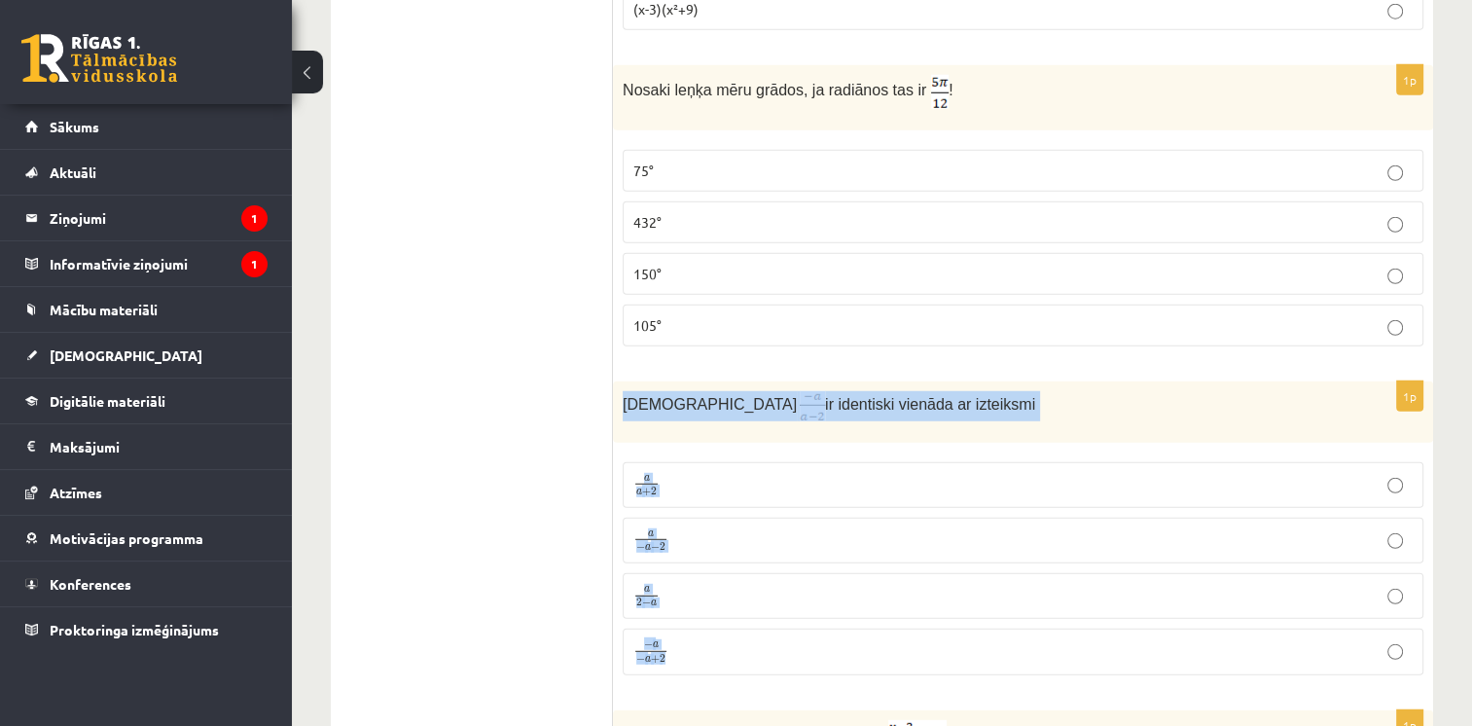
drag, startPoint x: 626, startPoint y: 356, endPoint x: 742, endPoint y: 610, distance: 279.0
click at [742, 610] on div "1p Izteiksme ir identiski vienāda ar izteiksmi a a + 2 a a + 2 a − a − 2 a − a …" at bounding box center [1023, 535] width 820 height 309
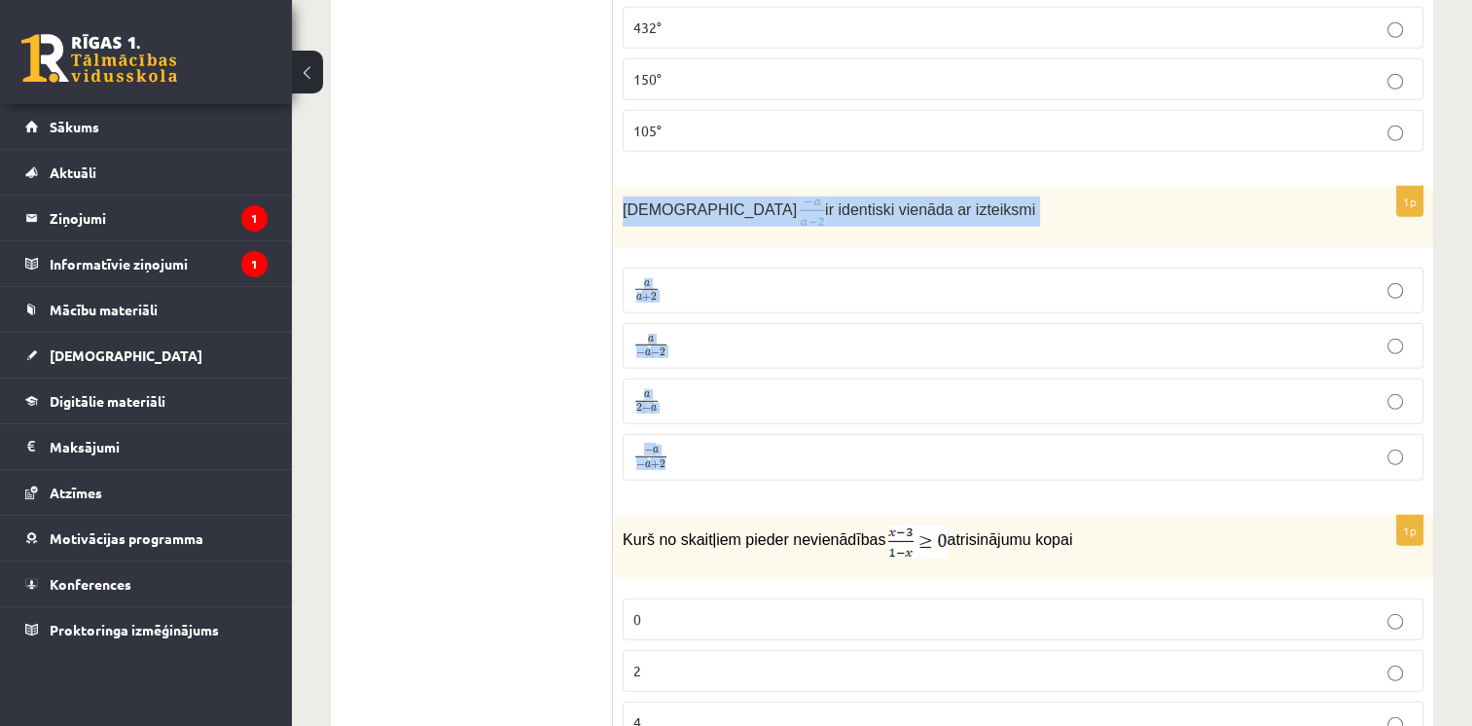
scroll to position [5544, 0]
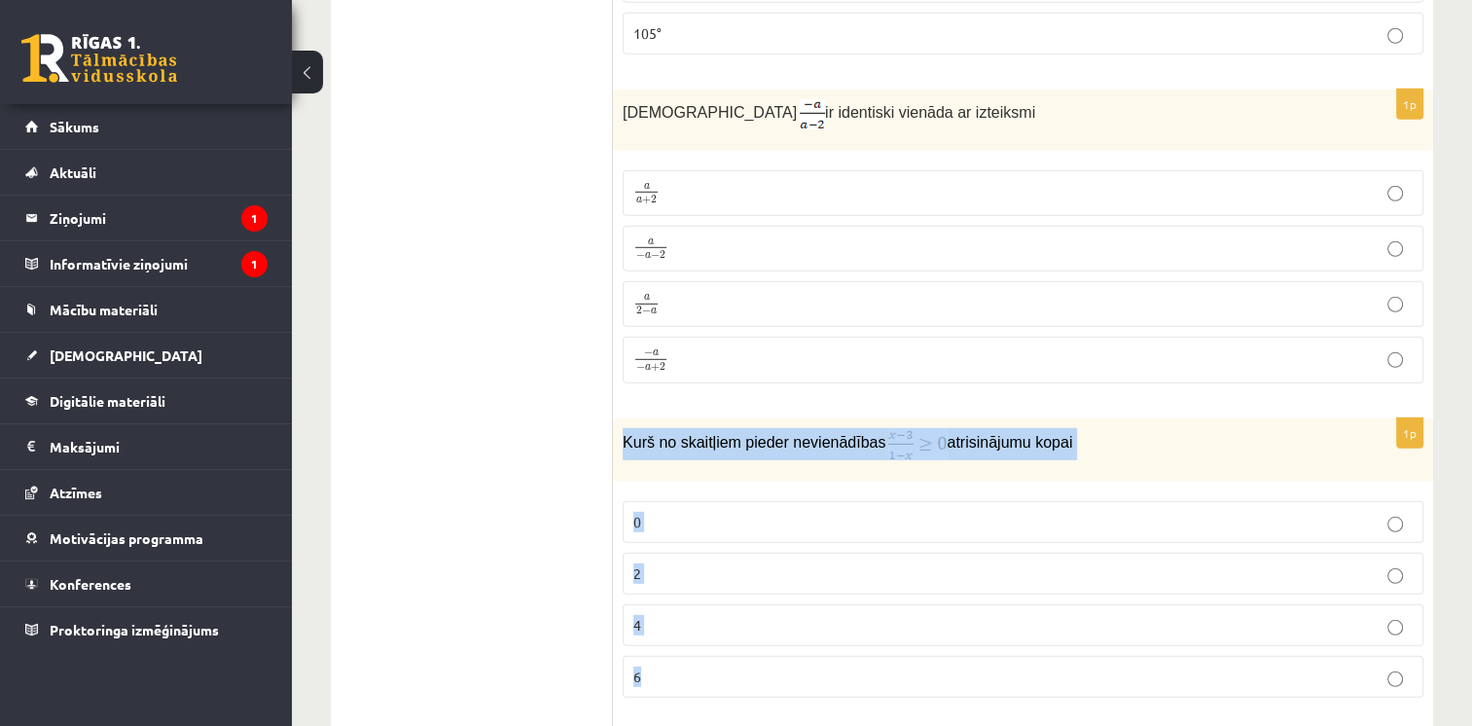
drag, startPoint x: 623, startPoint y: 391, endPoint x: 724, endPoint y: 647, distance: 274.7
click at [724, 647] on div "1p Kurš no skaitļiem pieder nevienādības atrisinājumu kopai 0 2 4 6" at bounding box center [1023, 565] width 820 height 295
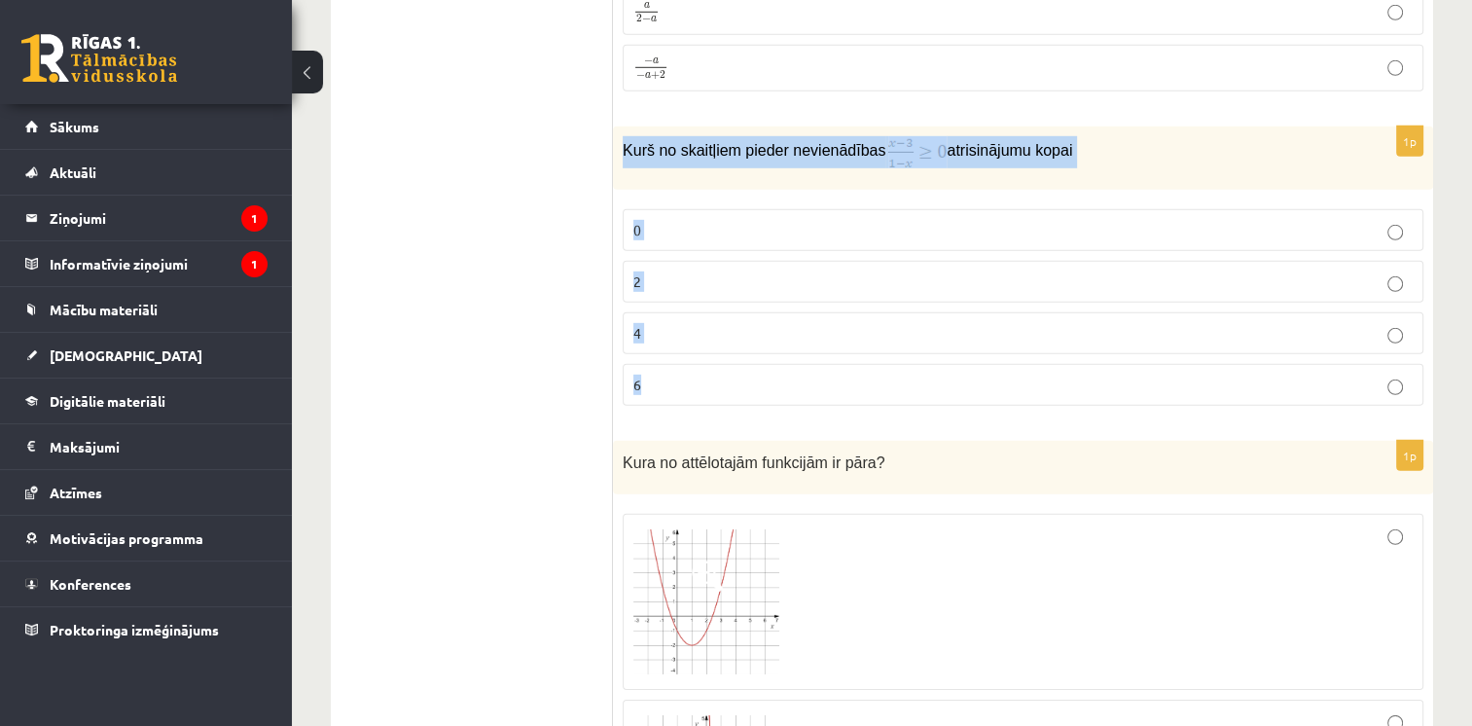
scroll to position [6030, 0]
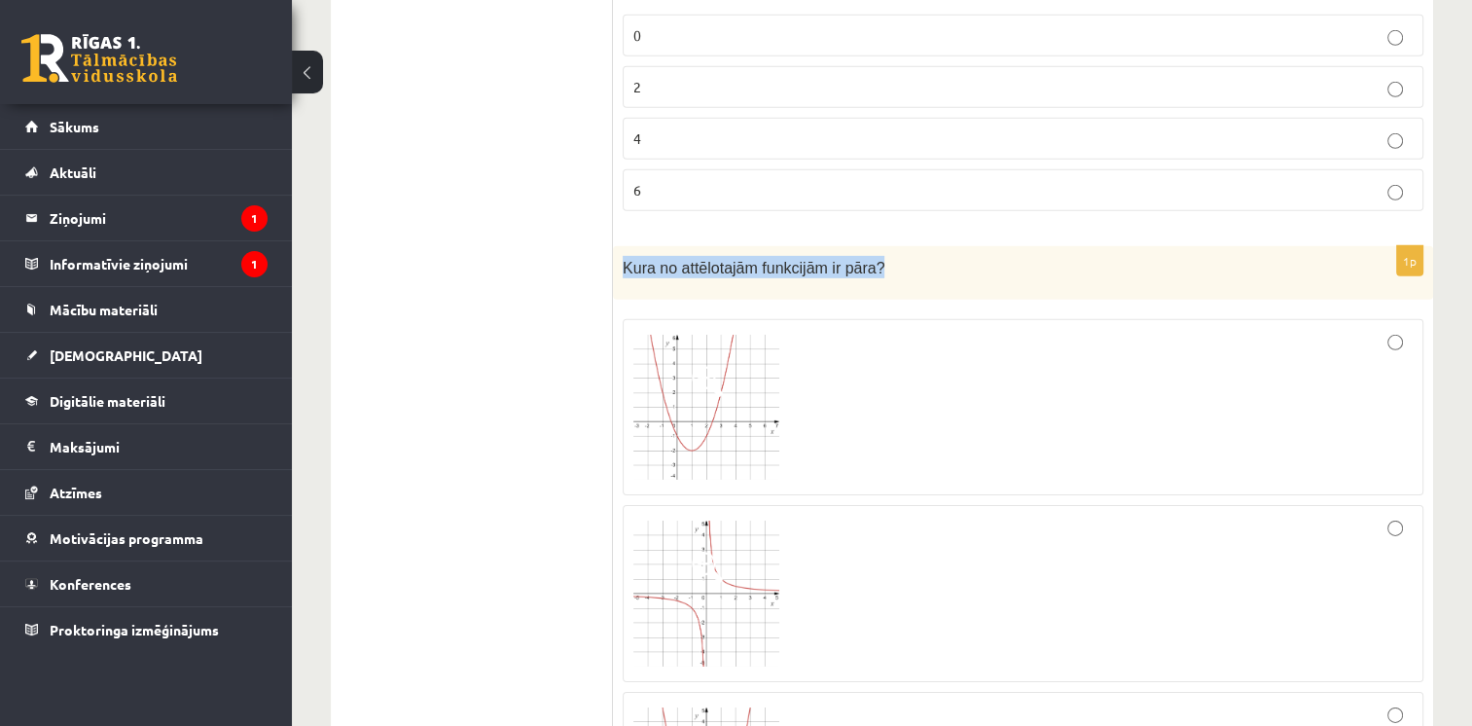
drag, startPoint x: 622, startPoint y: 208, endPoint x: 890, endPoint y: 201, distance: 268.5
click at [890, 246] on div "Kura no attēlotajām funkcijām ir pāra?" at bounding box center [1023, 272] width 820 height 53
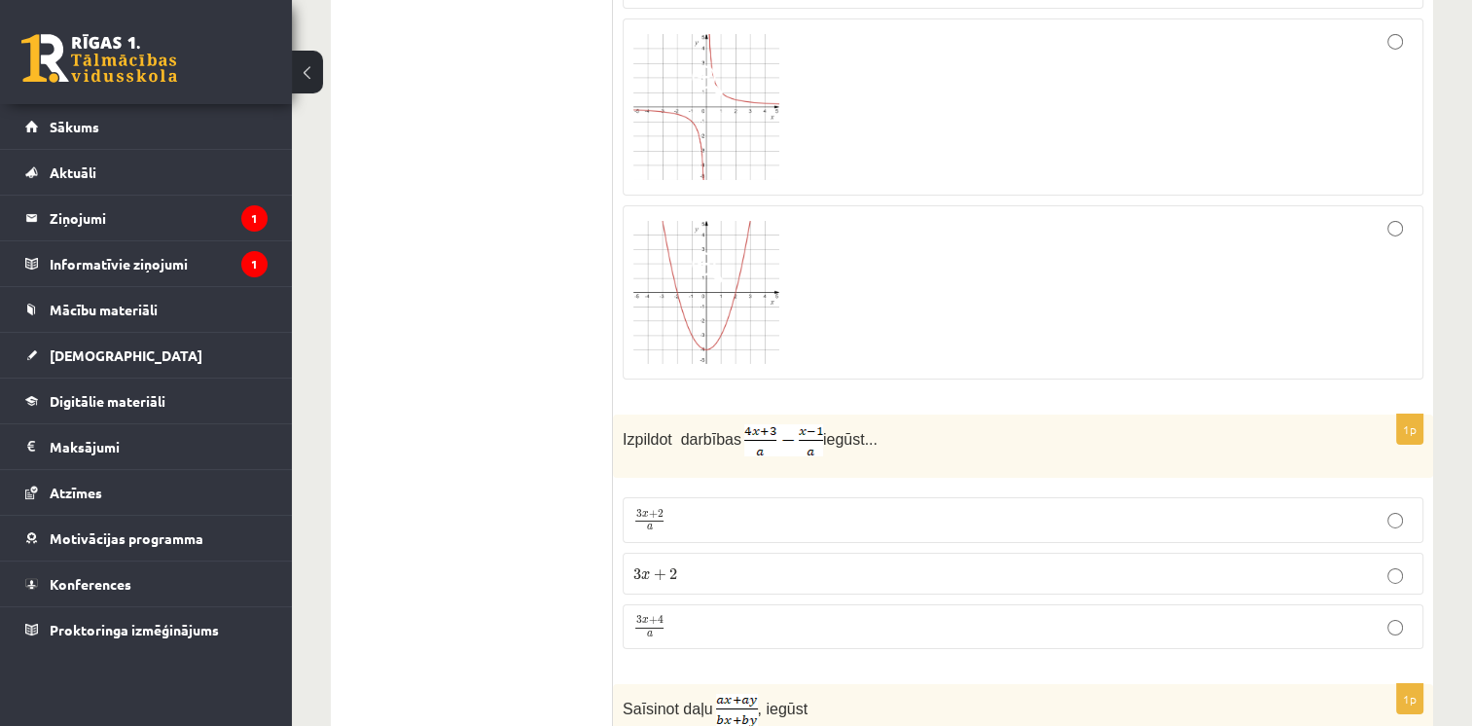
scroll to position [6614, 0]
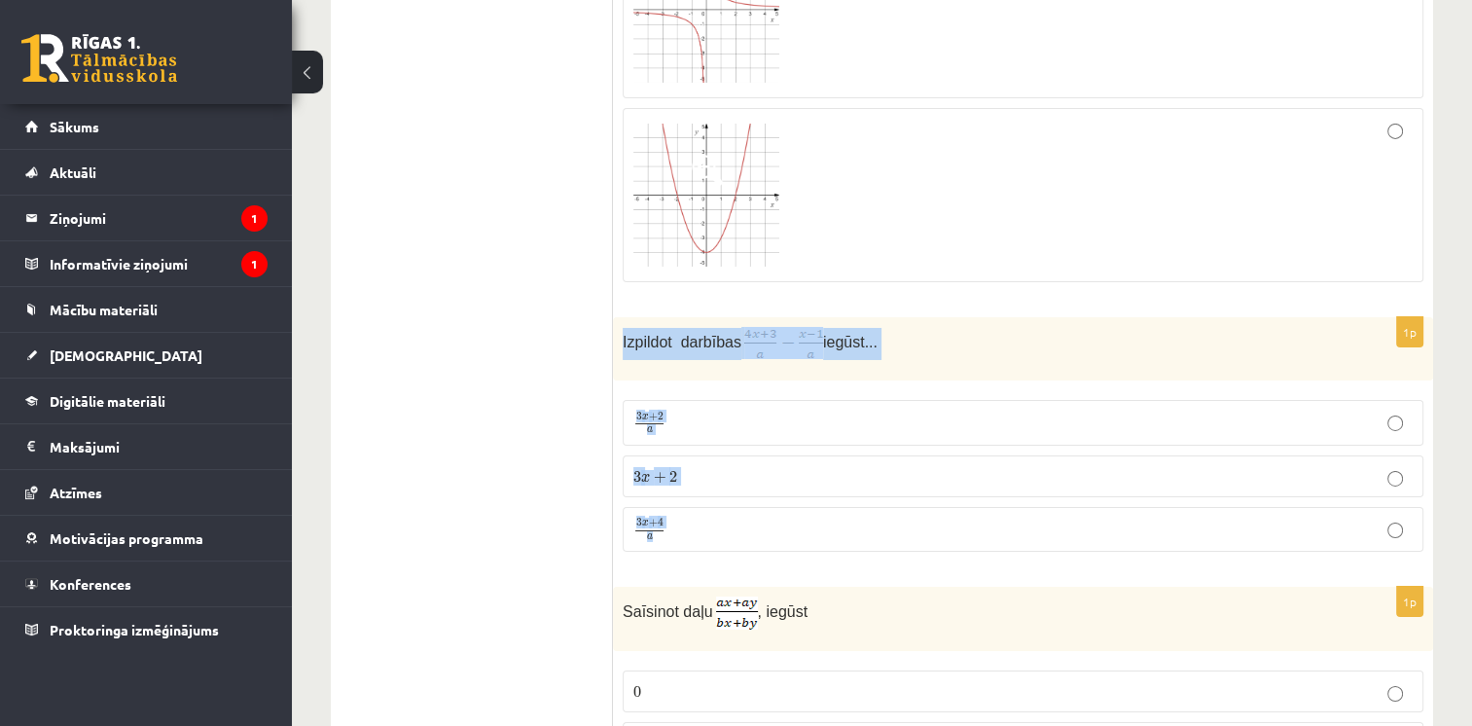
drag, startPoint x: 622, startPoint y: 286, endPoint x: 872, endPoint y: 473, distance: 312.0
click at [872, 473] on div "1p Izpildot darbības iegūst... 3 x + 2 a 3 x + 2 a 3 x + 2 3 x + 2 3 x + 4 a 3 …" at bounding box center [1023, 442] width 820 height 250
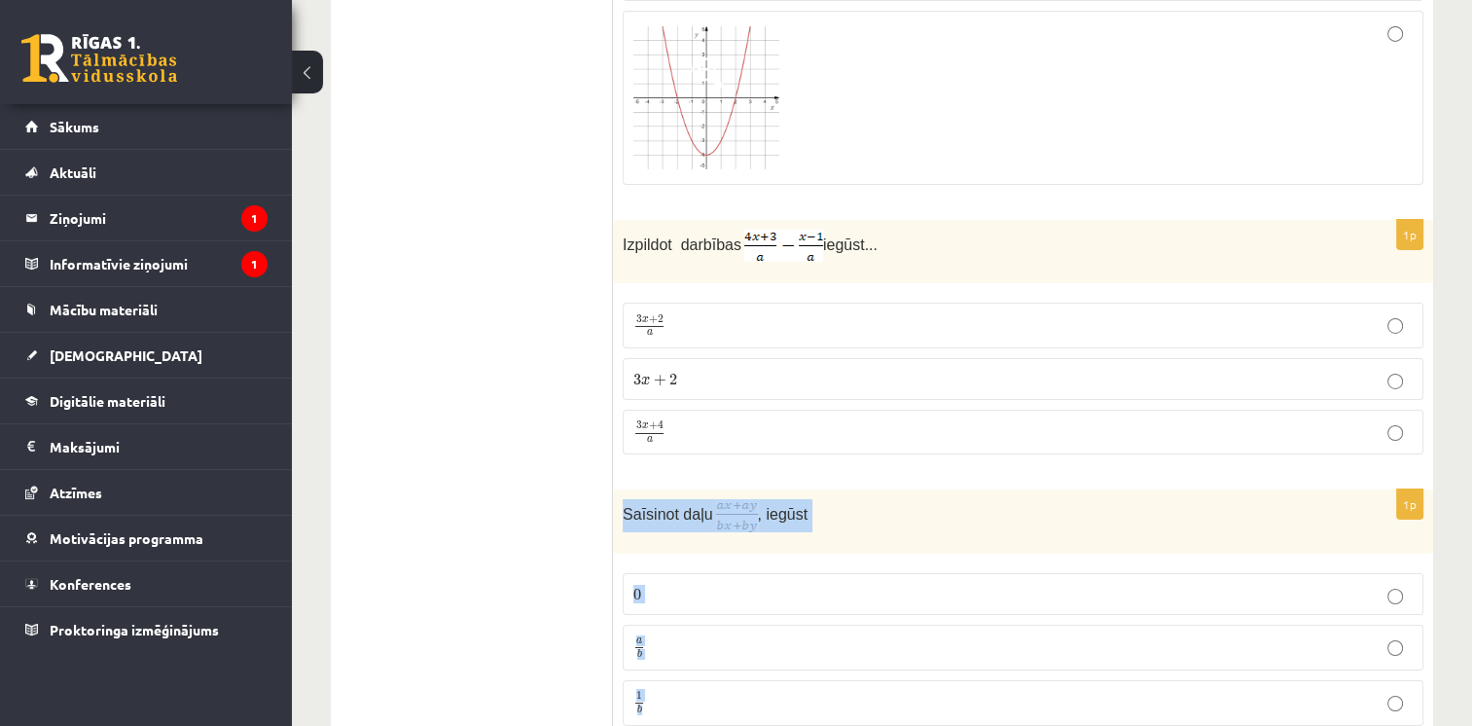
scroll to position [6906, 0]
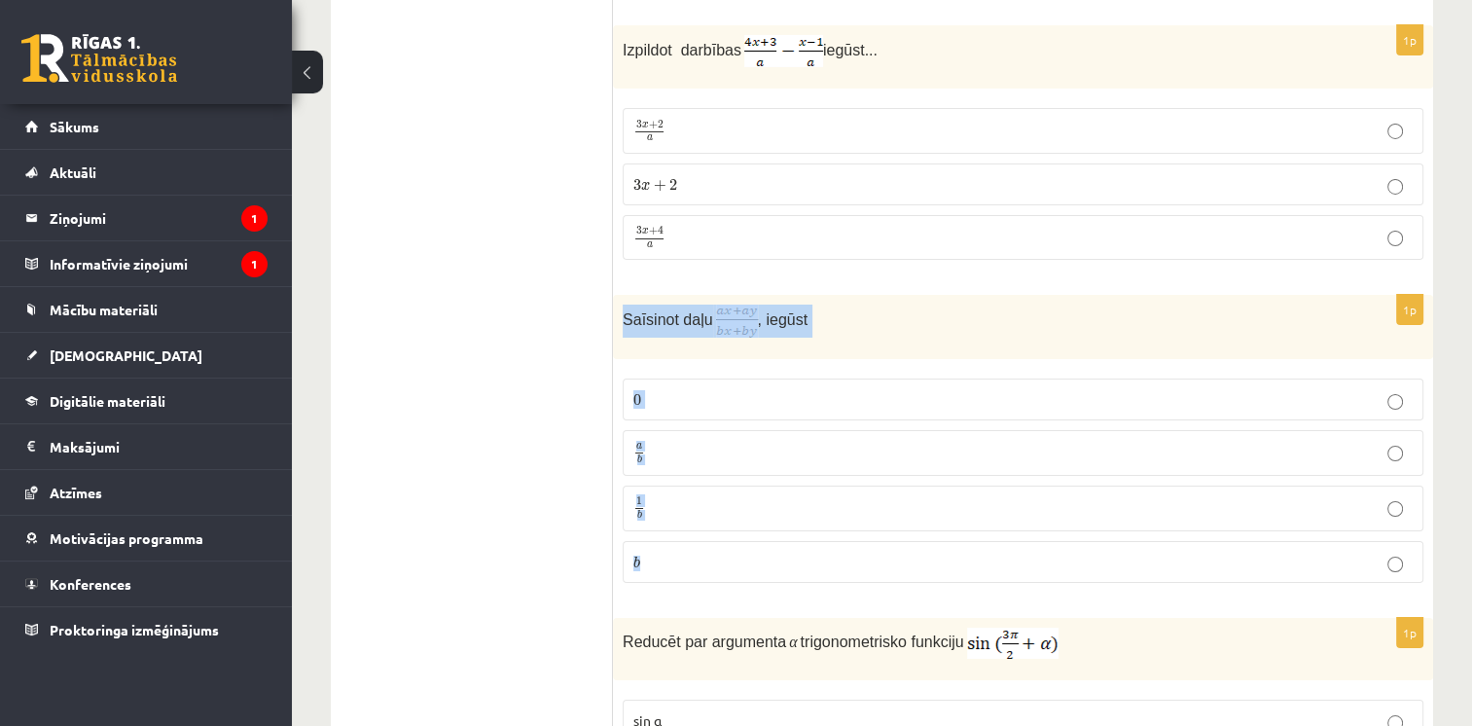
drag, startPoint x: 619, startPoint y: 457, endPoint x: 722, endPoint y: 523, distance: 122.5
click at [723, 523] on div "1p Saīsinot daļu , iegūst 0 0 a b a b 1 b 1 b b b" at bounding box center [1023, 446] width 820 height 303
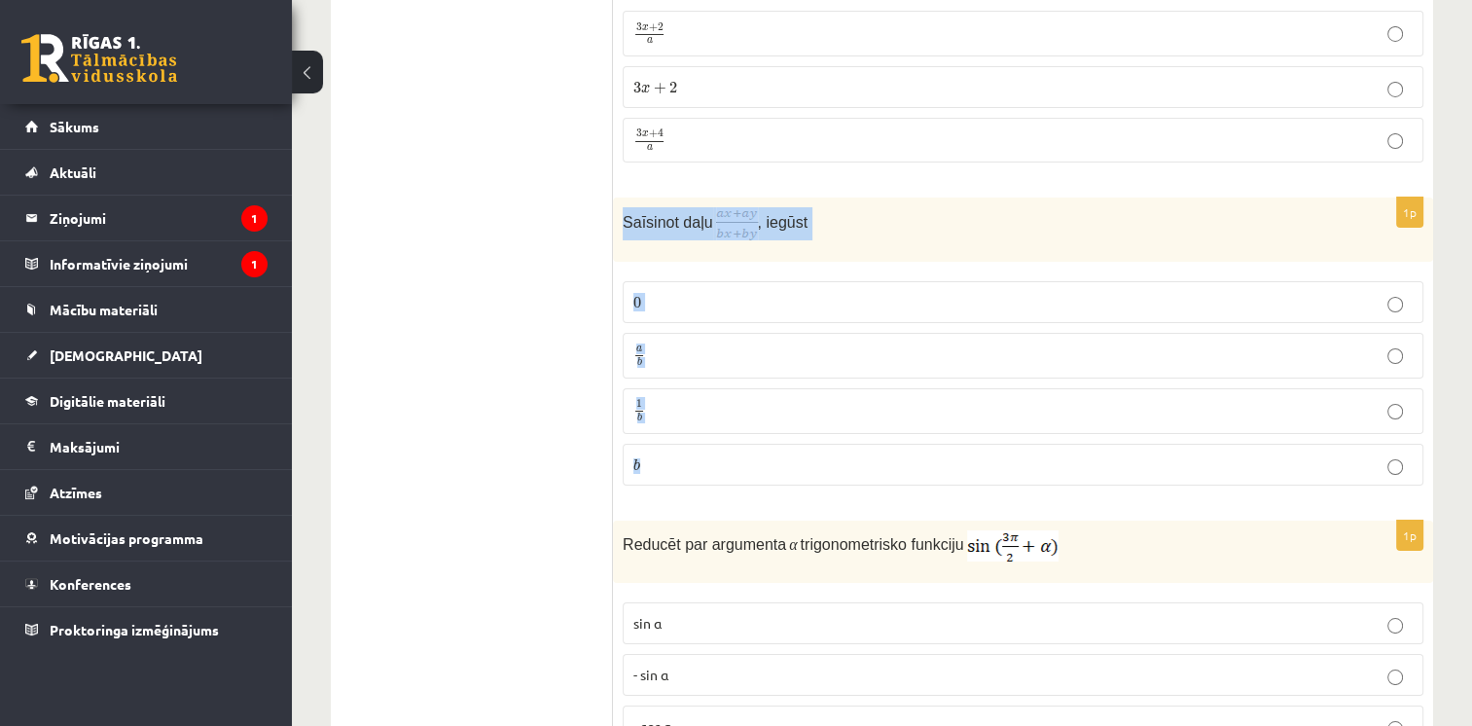
scroll to position [7295, 0]
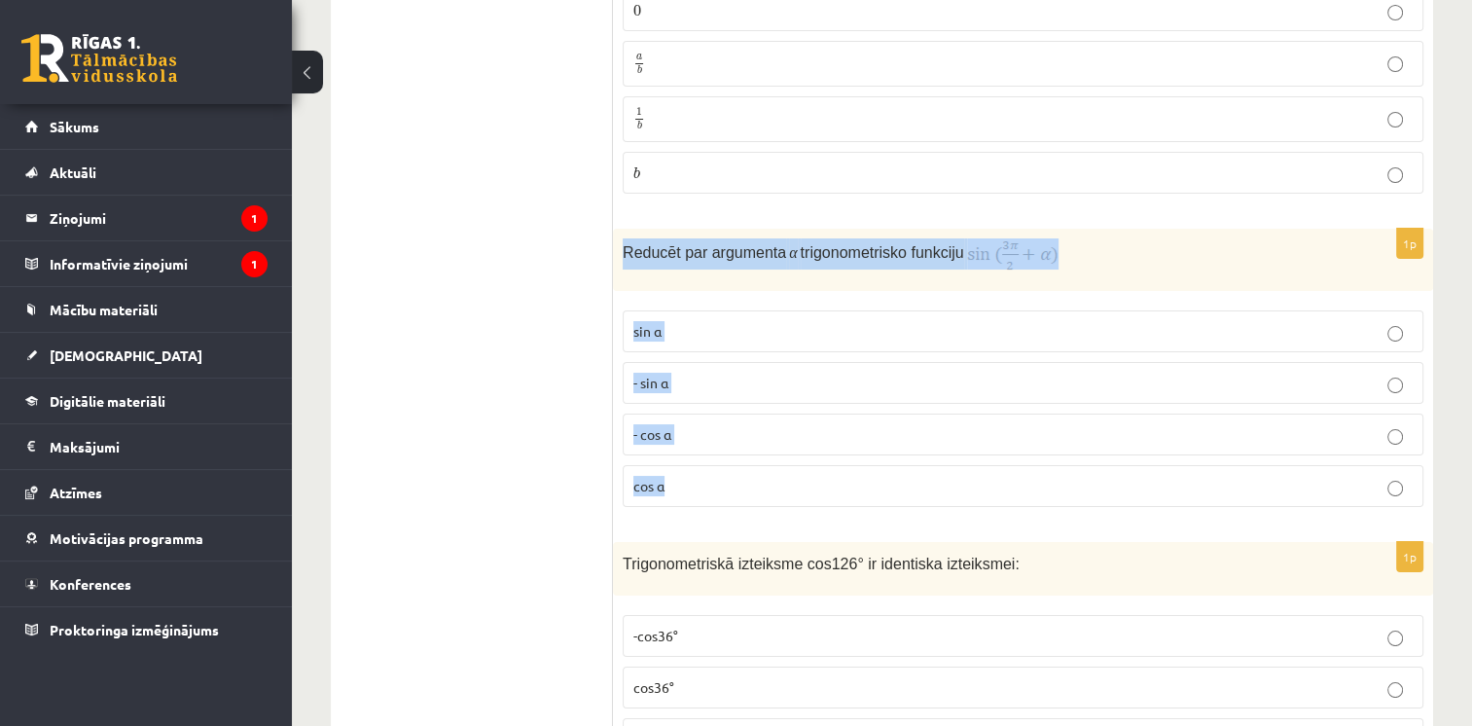
drag, startPoint x: 622, startPoint y: 185, endPoint x: 840, endPoint y: 436, distance: 333.0
click at [840, 436] on div "1p Reducēt par argumenta α trigonometrisko funkciju sin⁡ α - sin ⁡α - cos ⁡α co…" at bounding box center [1023, 376] width 820 height 294
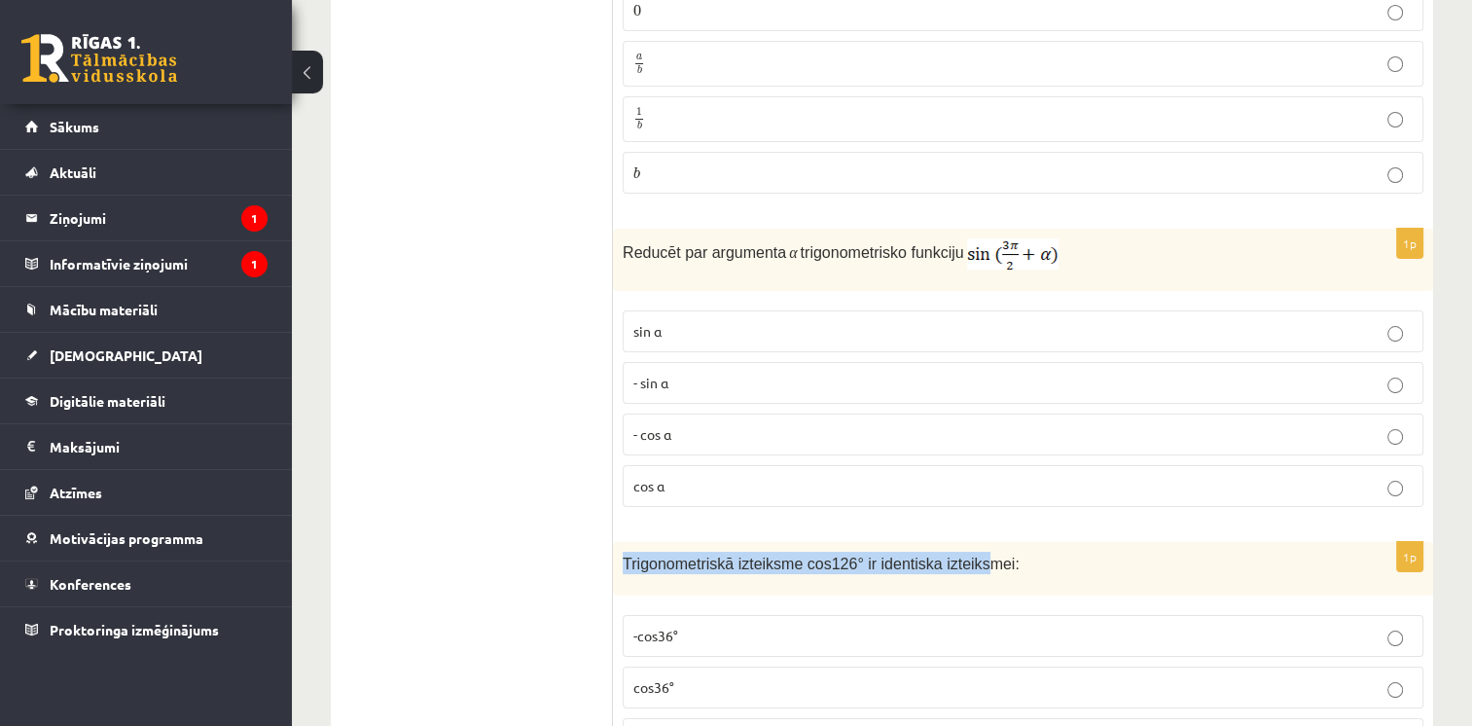
scroll to position [7587, 0]
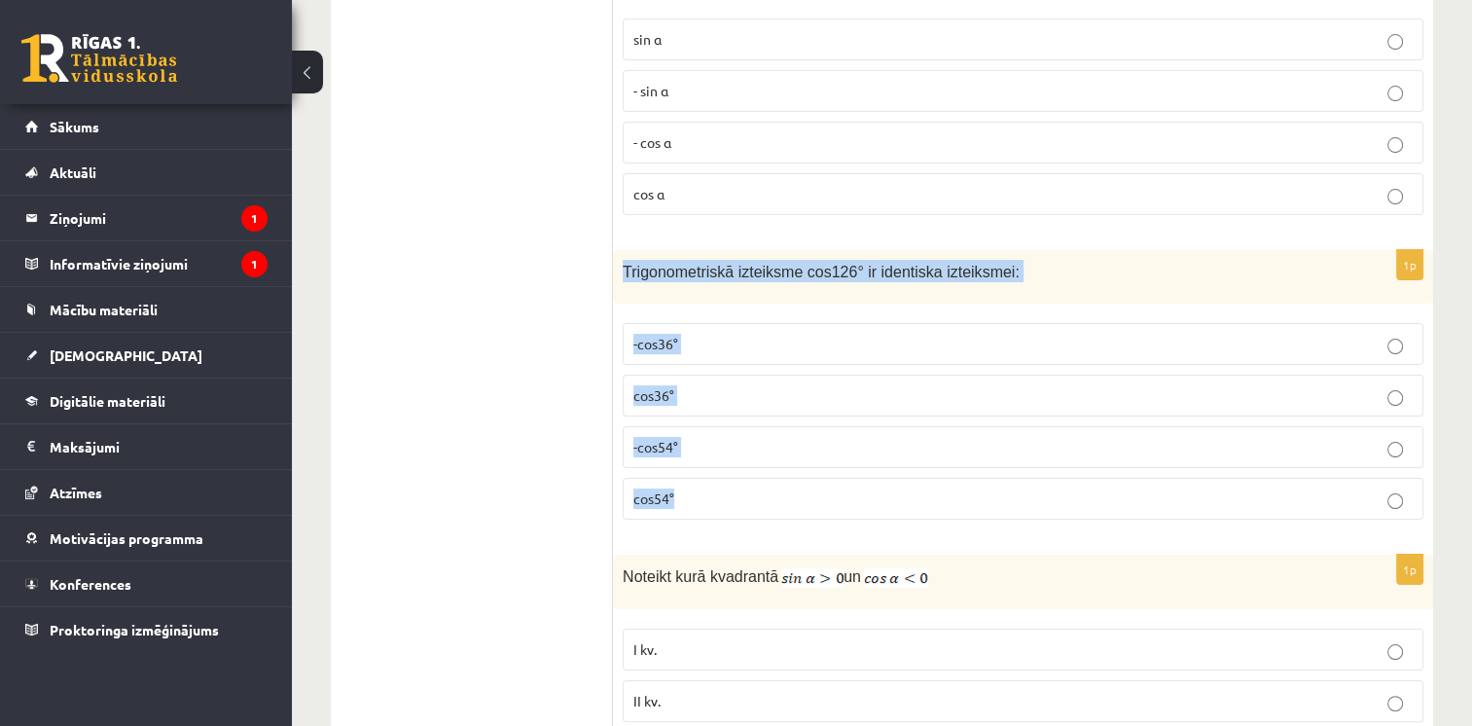
drag, startPoint x: 623, startPoint y: 498, endPoint x: 920, endPoint y: 425, distance: 305.5
click at [920, 425] on div "1p Trigonometriskā izteiksme cos126° ir identiska izteiksmei: -cos36° cos36° -c…" at bounding box center [1023, 392] width 820 height 285
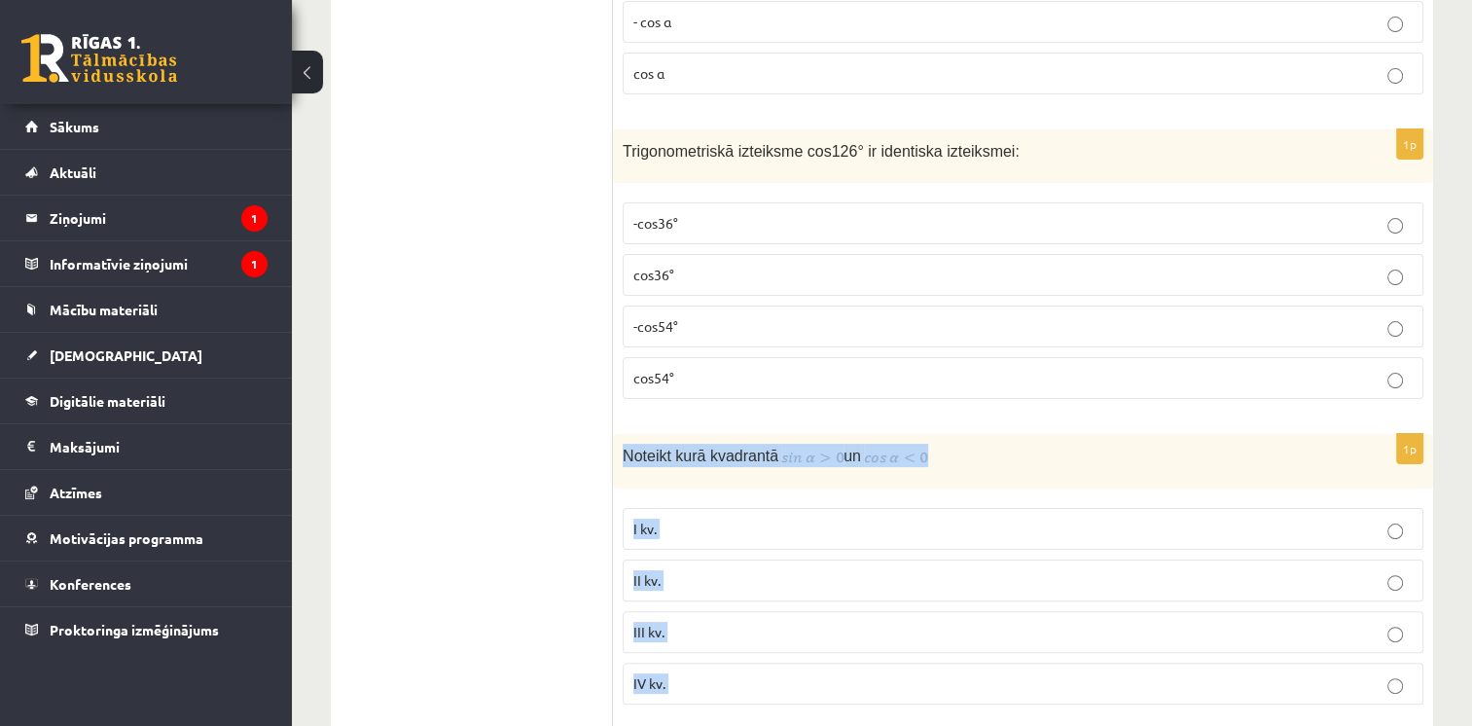
scroll to position [7717, 0]
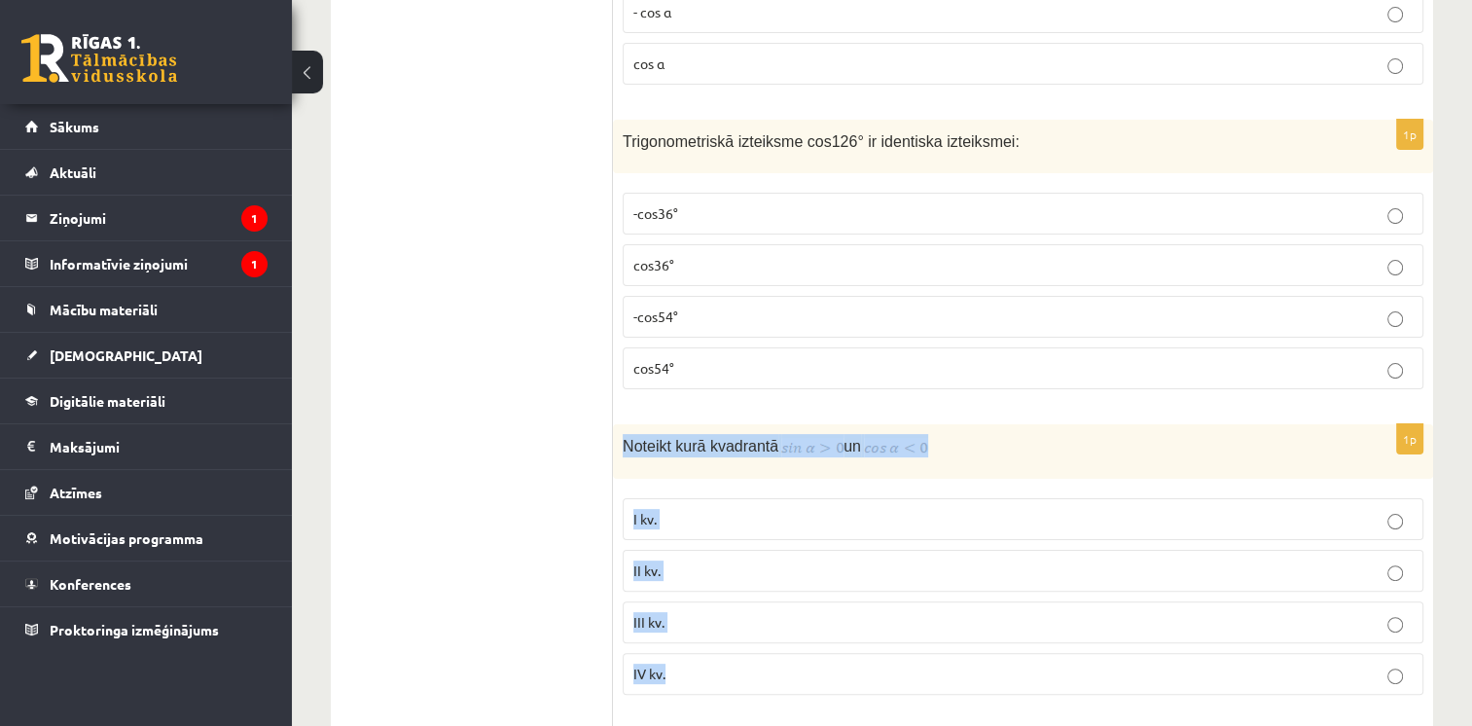
drag, startPoint x: 635, startPoint y: 505, endPoint x: 740, endPoint y: 607, distance: 146.5
click at [740, 607] on div "1p Noteikt kurā kvadrantā un I kv. II kv. III kv. IV kv." at bounding box center [1023, 567] width 820 height 286
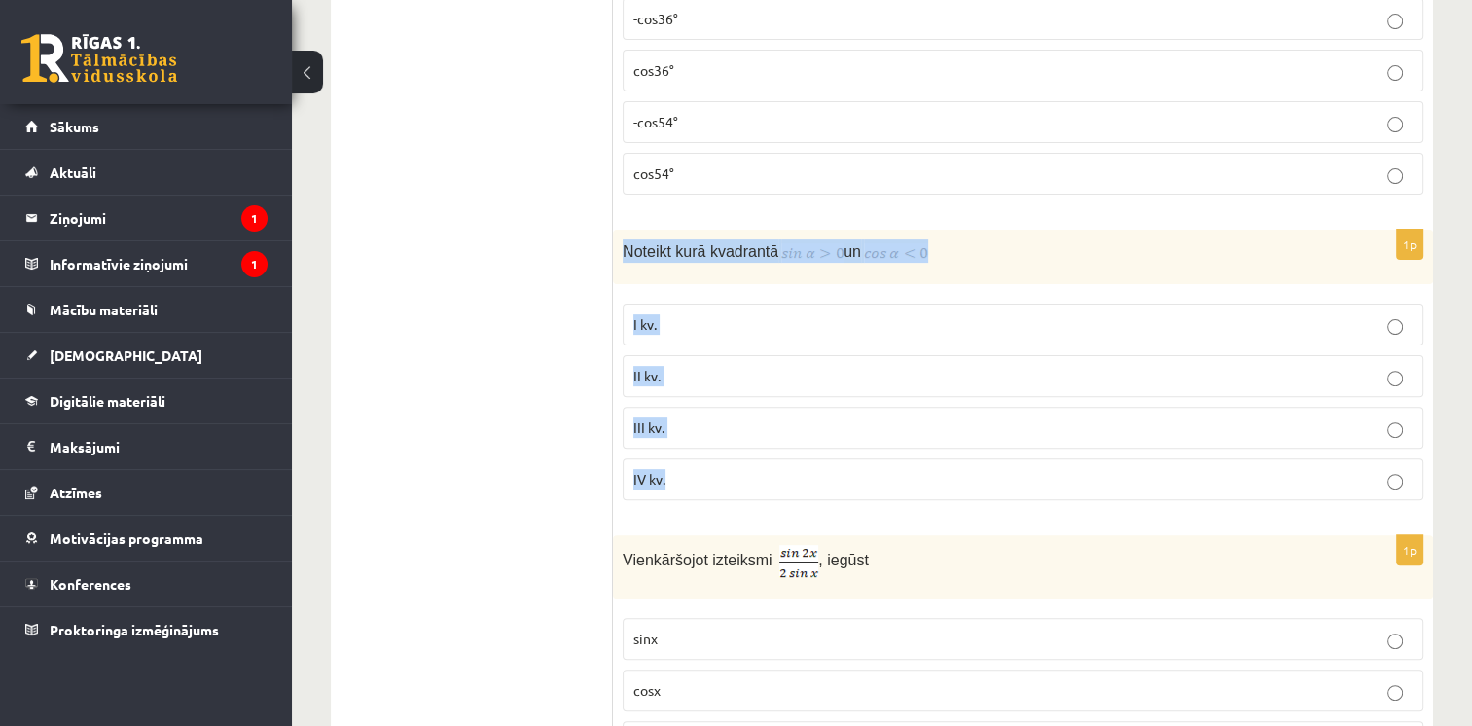
scroll to position [8106, 0]
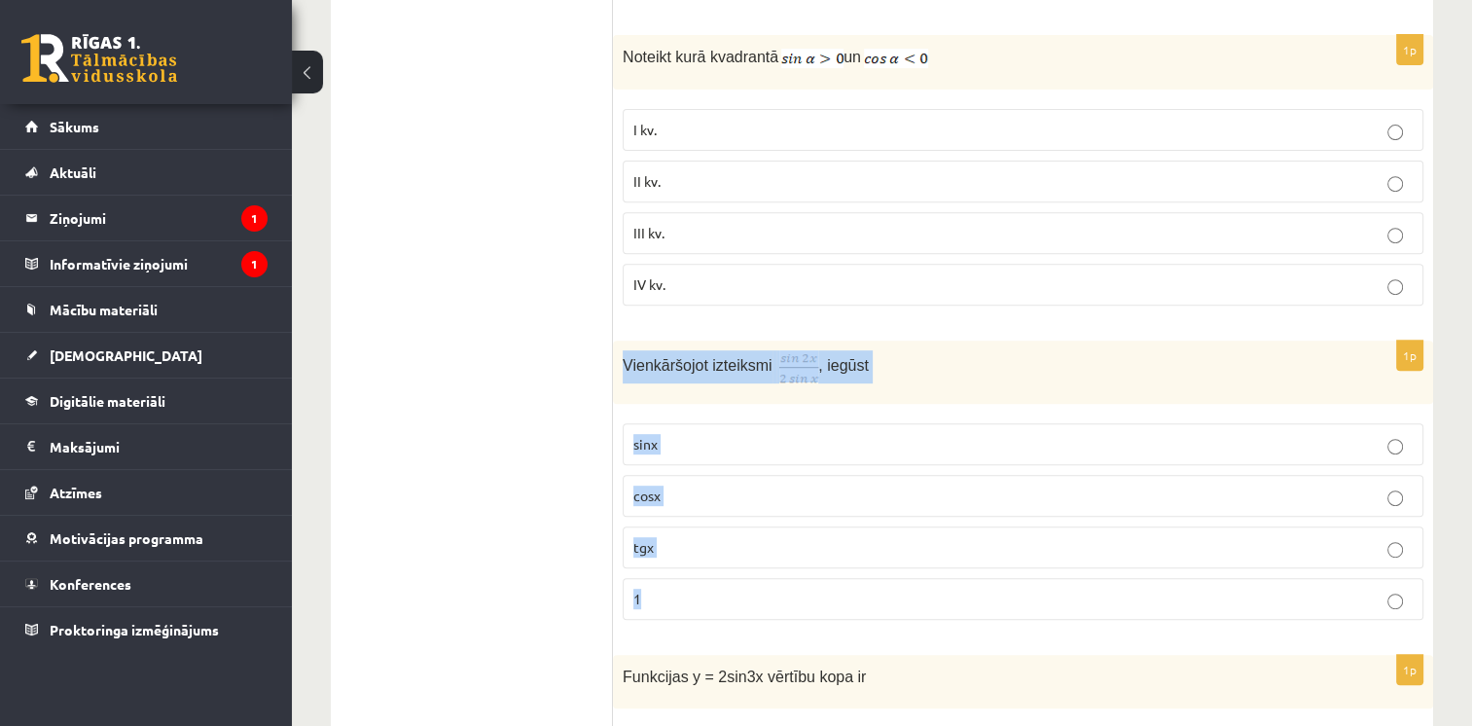
drag, startPoint x: 778, startPoint y: 292, endPoint x: 767, endPoint y: 520, distance: 228.8
click at [767, 520] on div "1p Vienkāršojot izteiksmi , iegūst sinx cosx tgx 1" at bounding box center [1023, 488] width 820 height 296
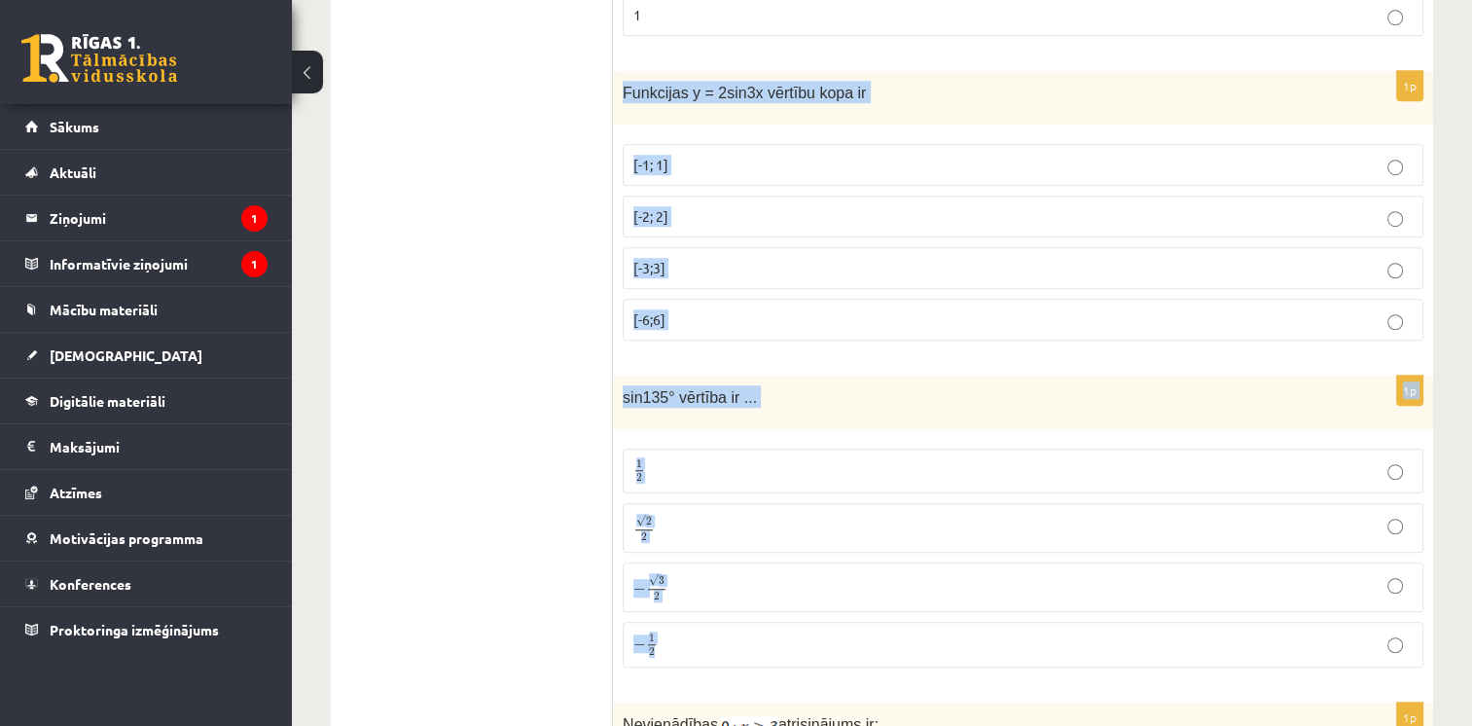
scroll to position [8884, 0]
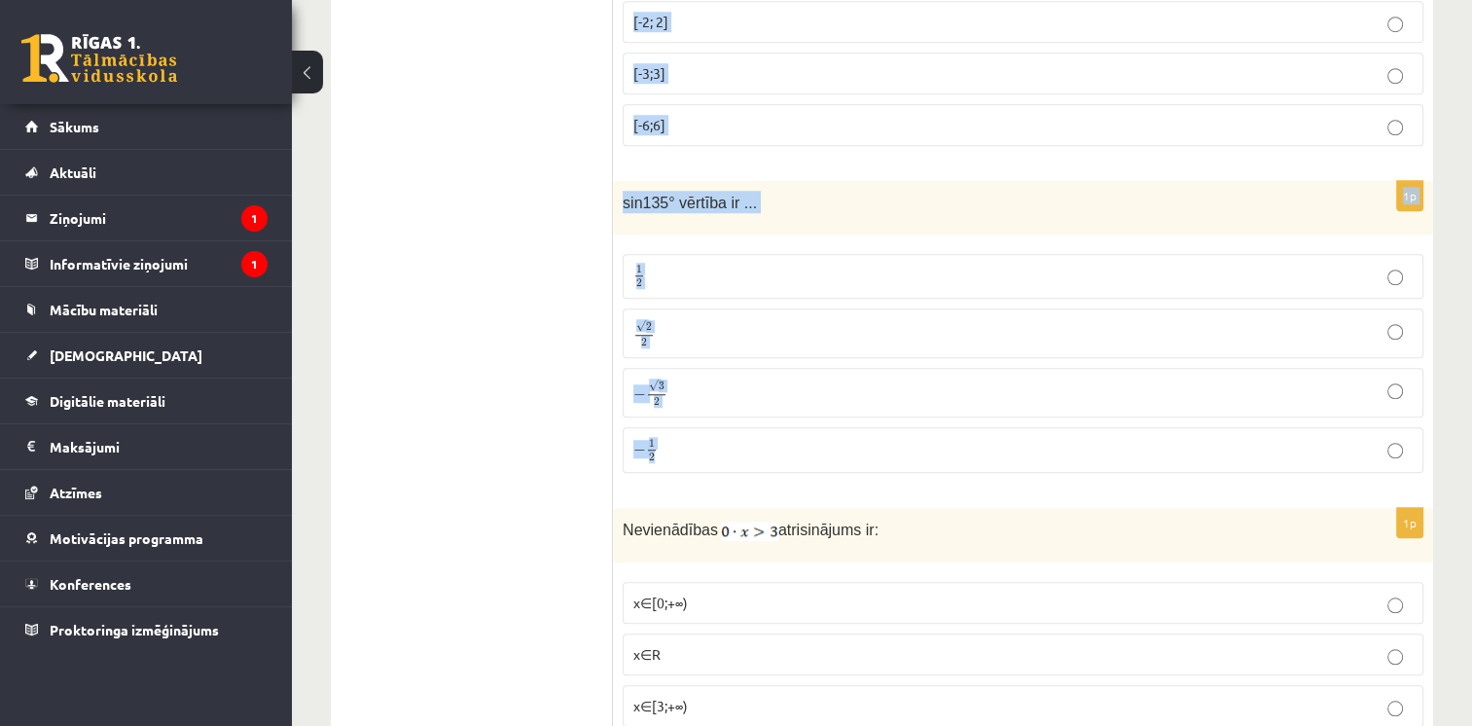
drag, startPoint x: 620, startPoint y: 314, endPoint x: 806, endPoint y: 398, distance: 204.6
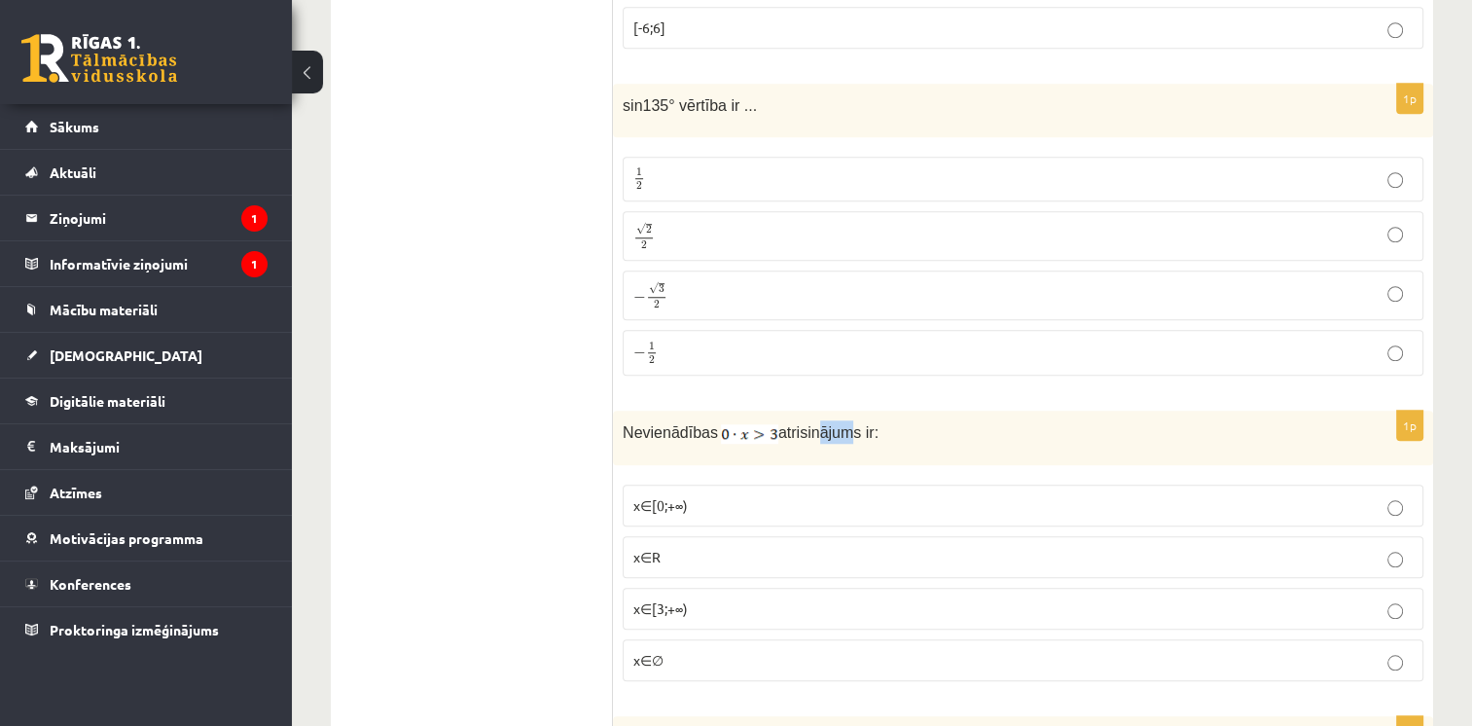
drag, startPoint x: 839, startPoint y: 368, endPoint x: 836, endPoint y: 386, distance: 18.7
click at [836, 410] on div "Nevienādības atrisinājums ir:" at bounding box center [1023, 437] width 820 height 54
drag, startPoint x: 623, startPoint y: 364, endPoint x: 770, endPoint y: 593, distance: 273.0
click at [770, 593] on div "1p Nevienādības atrisinājums ir: x∈[0;+∞) x∈R x∈[3;+∞) x∈∅" at bounding box center [1023, 553] width 820 height 286
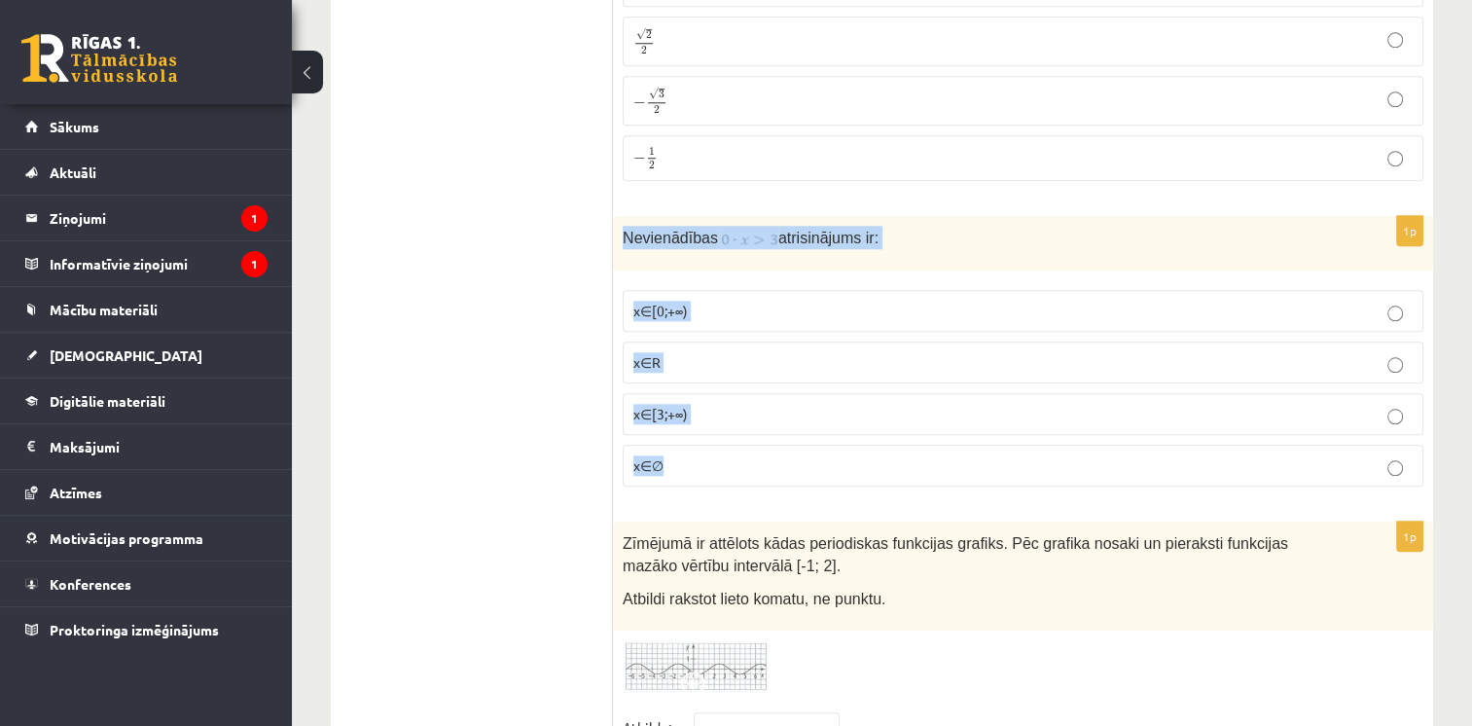
scroll to position [9273, 0]
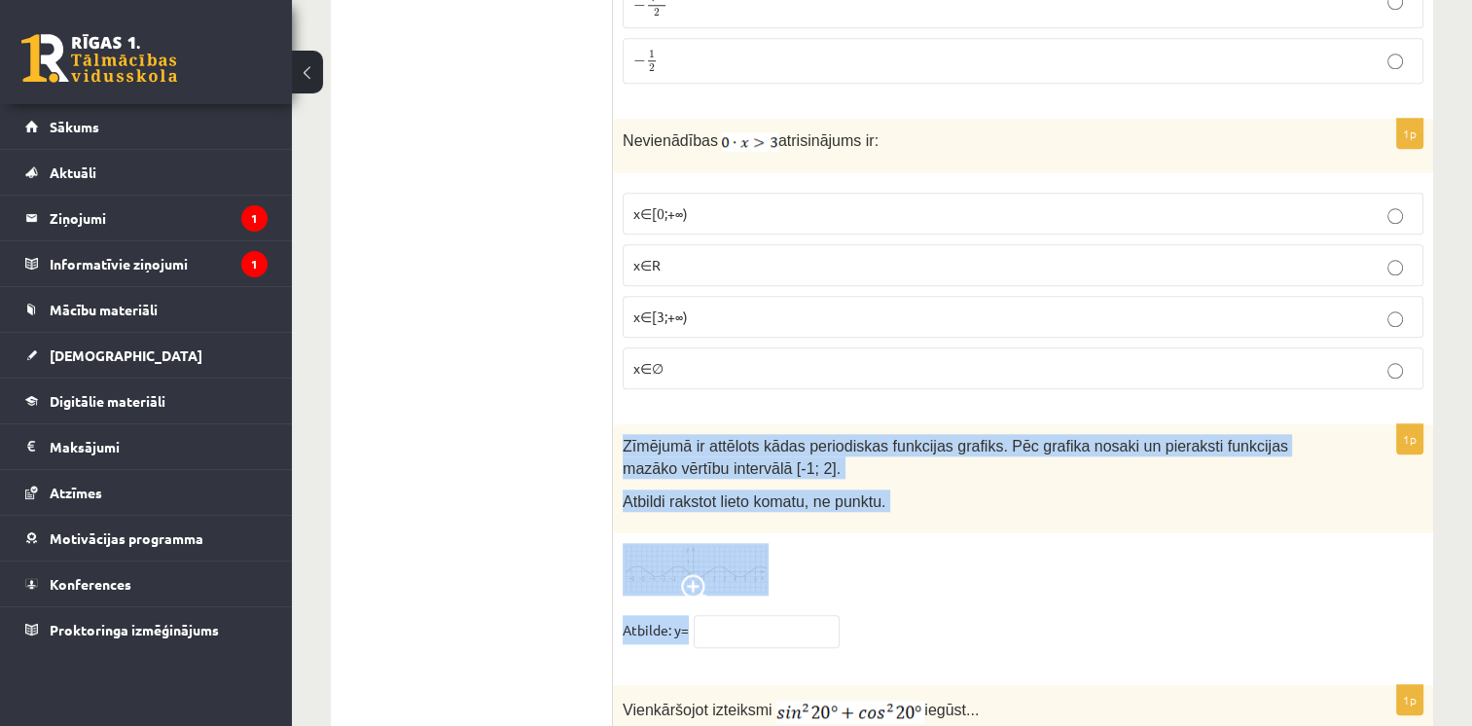
drag, startPoint x: 623, startPoint y: 372, endPoint x: 710, endPoint y: 573, distance: 219.5
click at [710, 573] on div "1p Zīmējumā ir attēlots kādas periodiskas funkcijas grafiks. Pēc grafika nosaki…" at bounding box center [1023, 544] width 820 height 241
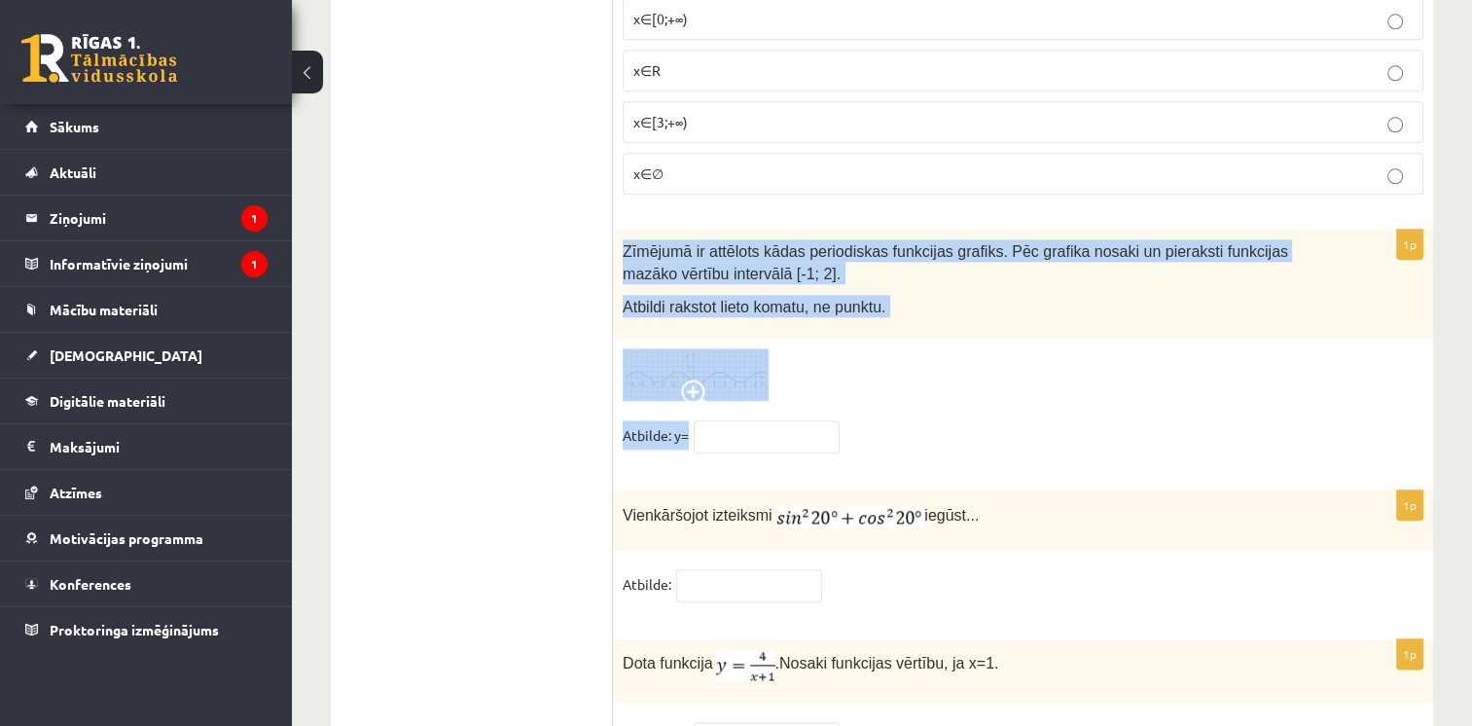
scroll to position [9505, 0]
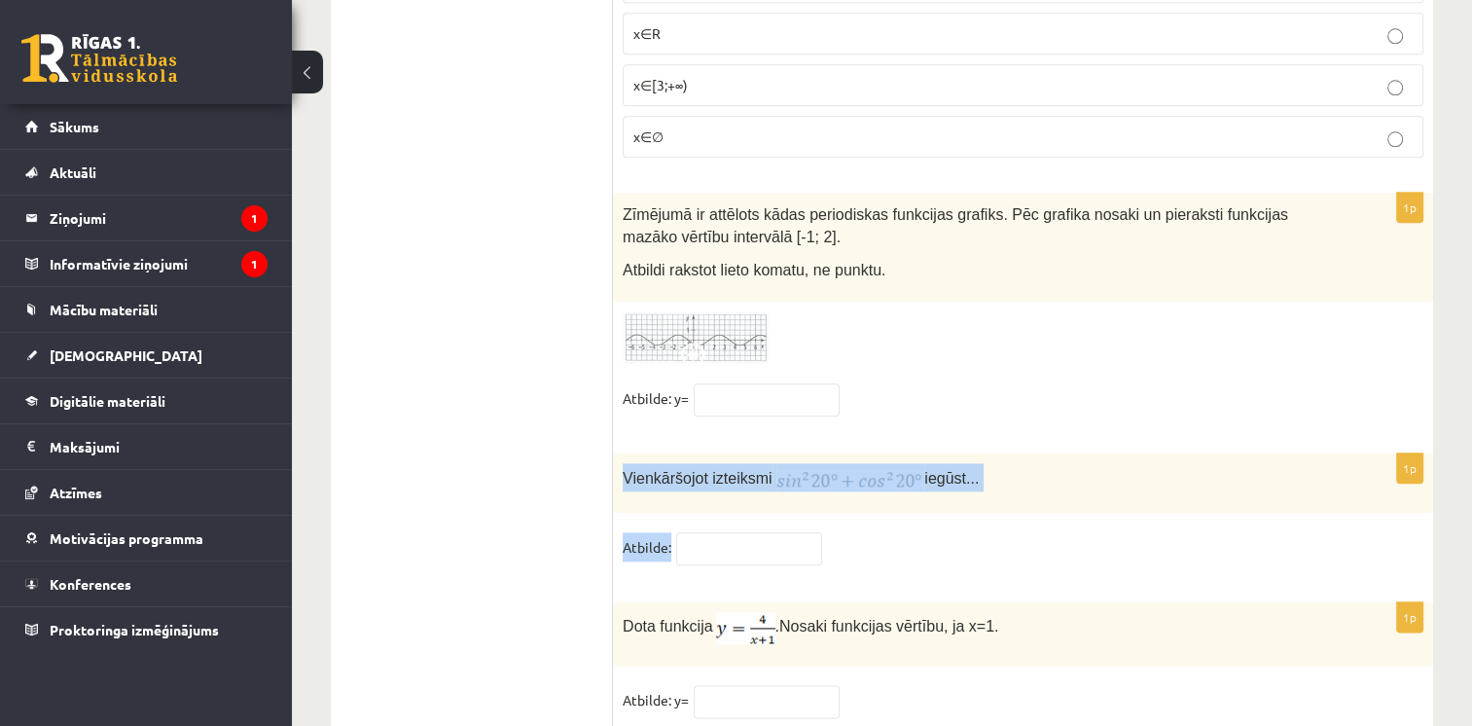
drag, startPoint x: 620, startPoint y: 405, endPoint x: 932, endPoint y: 484, distance: 322.2
click at [932, 484] on div "1p Vienkāršojot izteiksmi iegūst... Atbilde:" at bounding box center [1023, 517] width 820 height 129
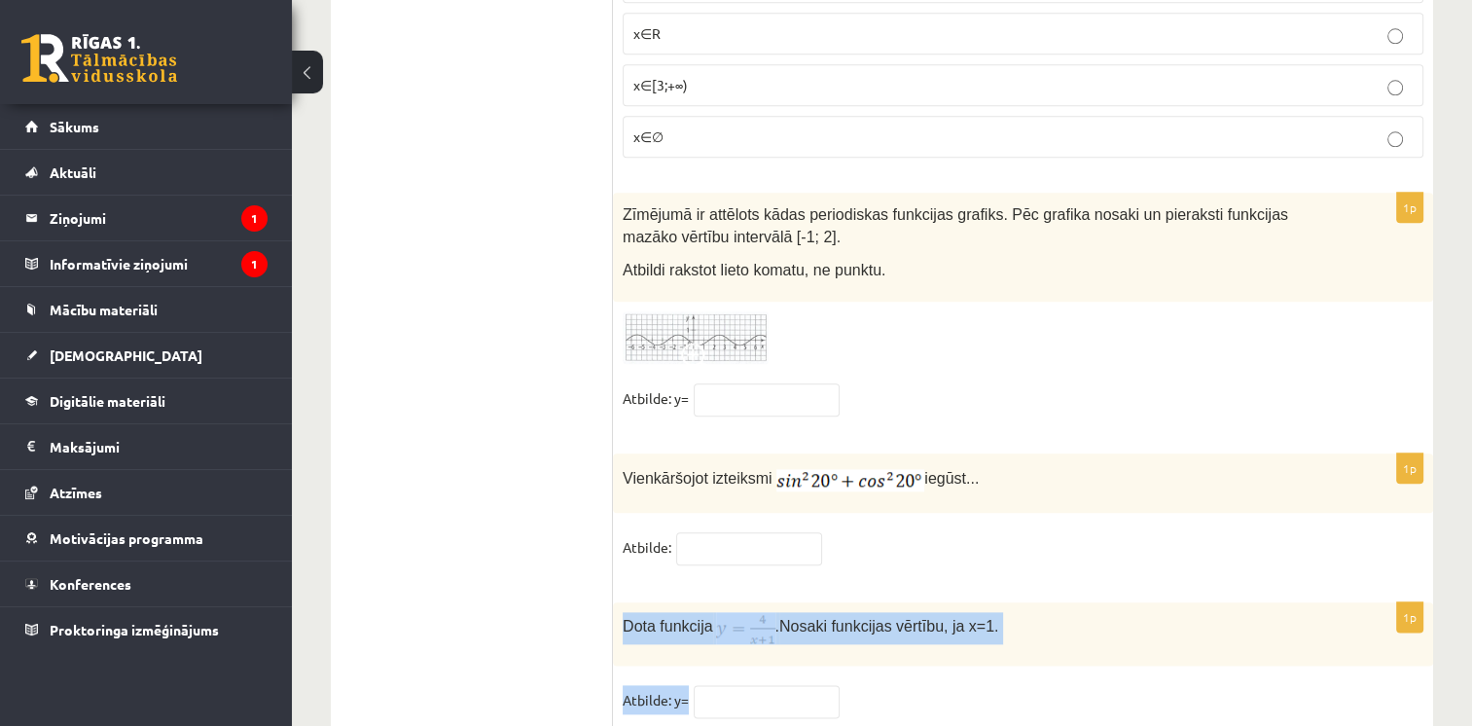
drag, startPoint x: 617, startPoint y: 553, endPoint x: 844, endPoint y: 636, distance: 242.2
click at [844, 636] on div "1p Dota funkcija . Nosaki funkcijas vērtību, ja x=1. Atbilde: y=" at bounding box center [1023, 668] width 820 height 133
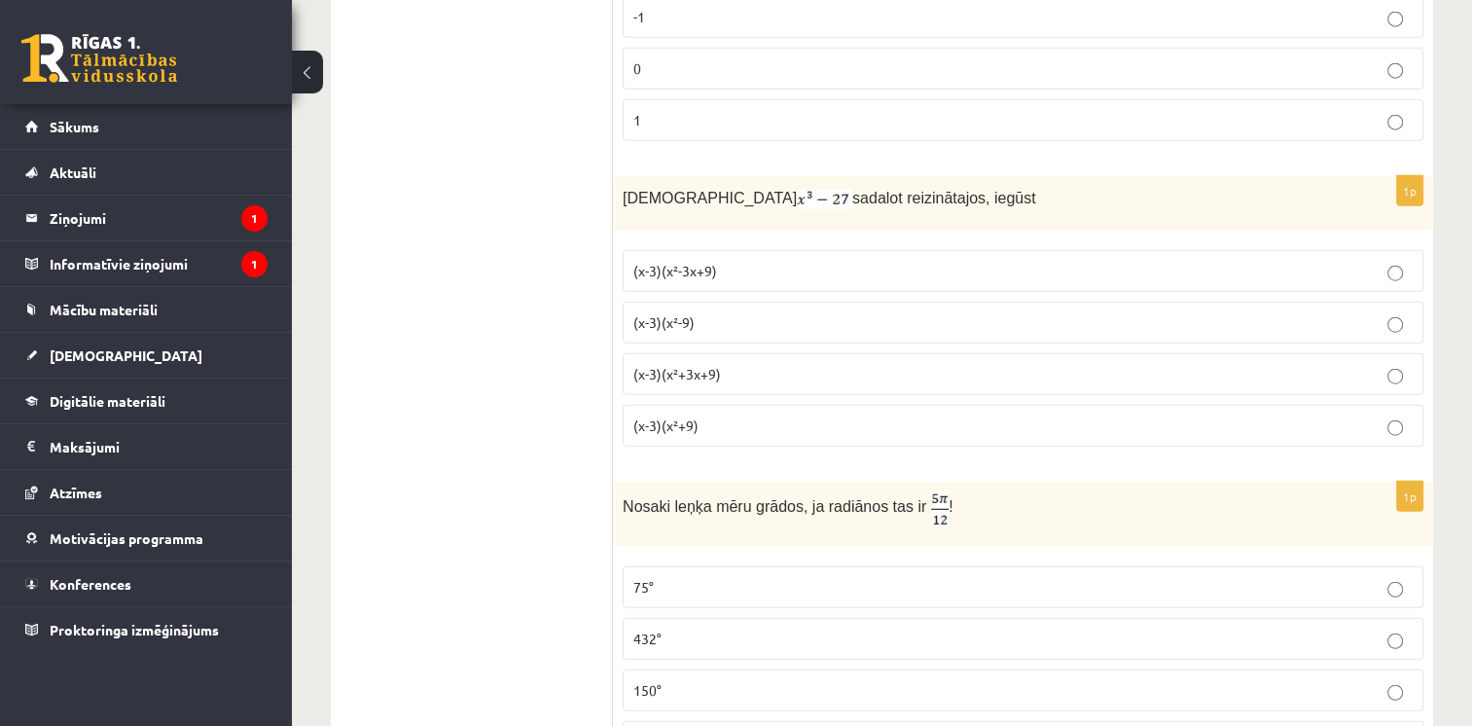
scroll to position [4155, 0]
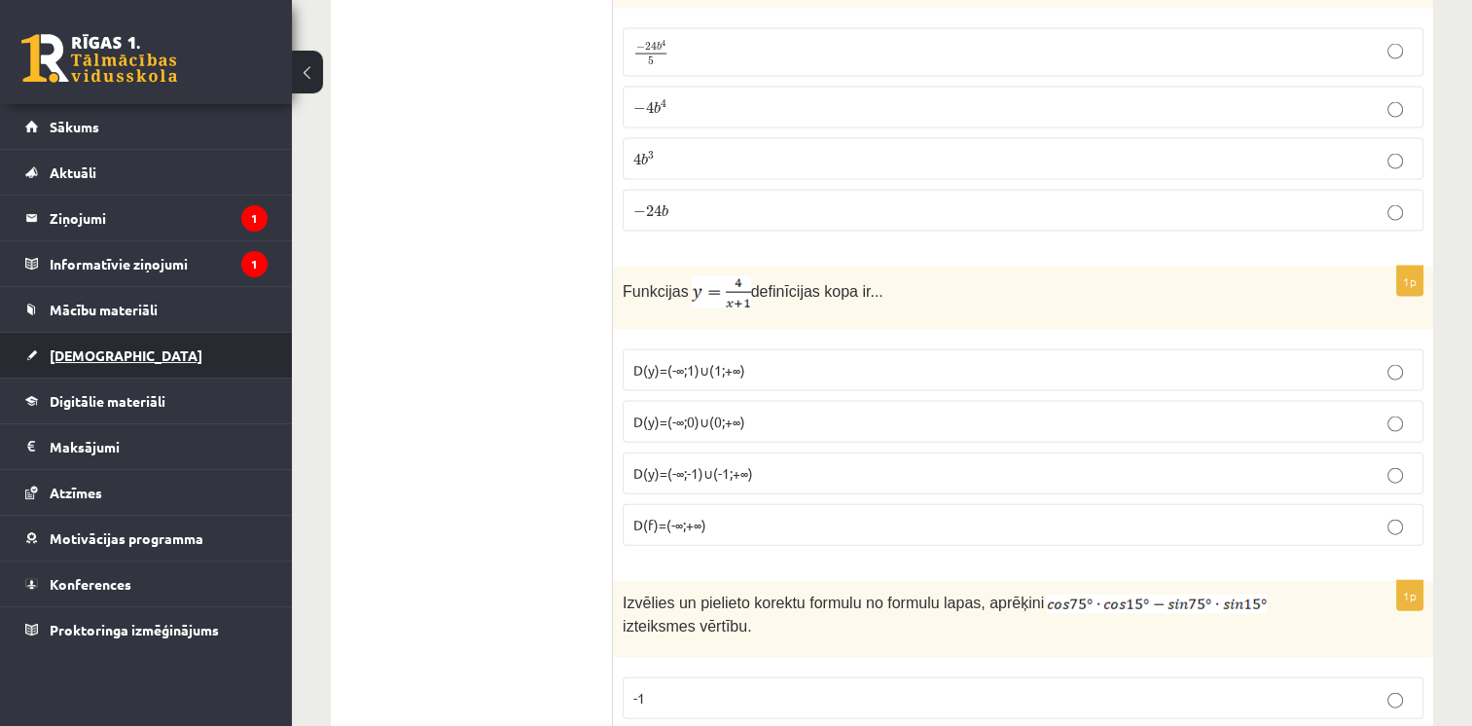
click at [161, 345] on link "[DEMOGRAPHIC_DATA]" at bounding box center [146, 355] width 242 height 45
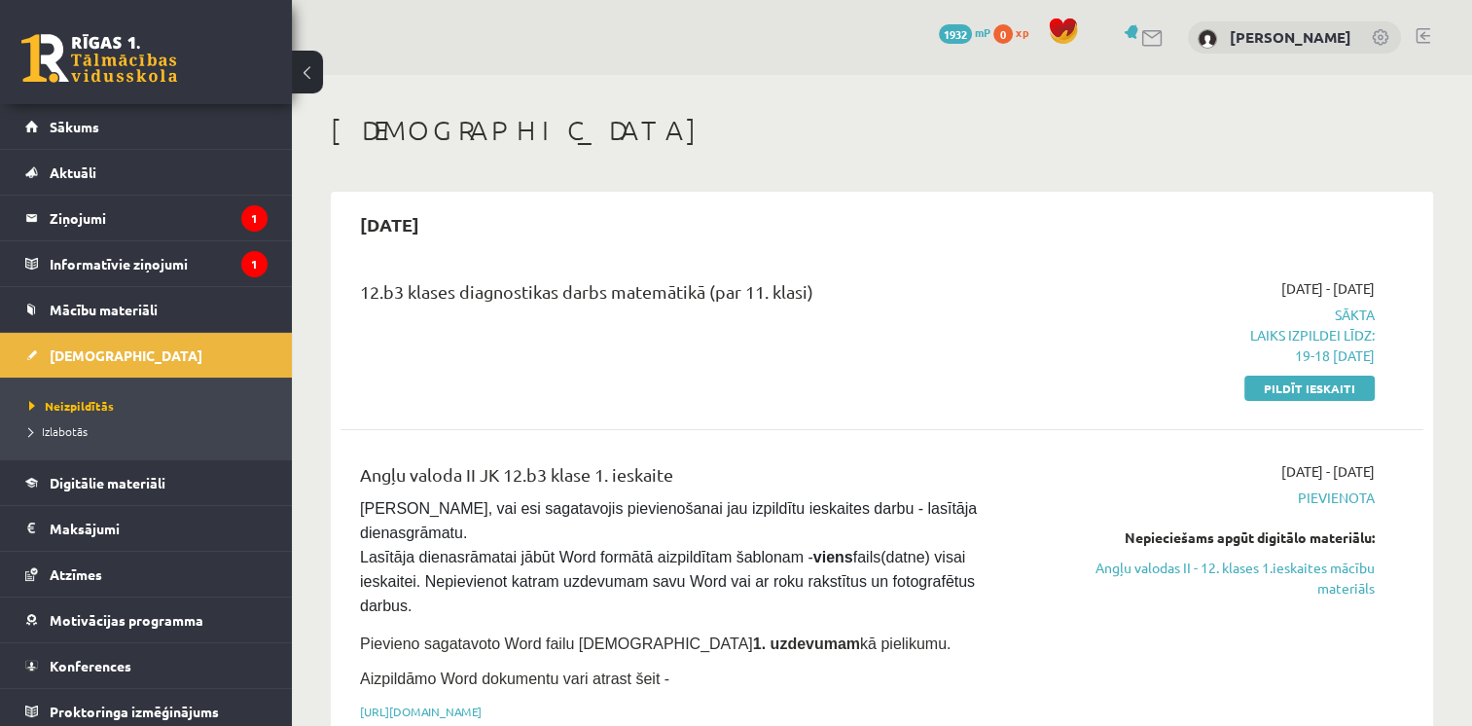
drag, startPoint x: 1287, startPoint y: 385, endPoint x: 823, endPoint y: 89, distance: 550.7
click at [1288, 385] on link "Pildīt ieskaiti" at bounding box center [1309, 387] width 130 height 25
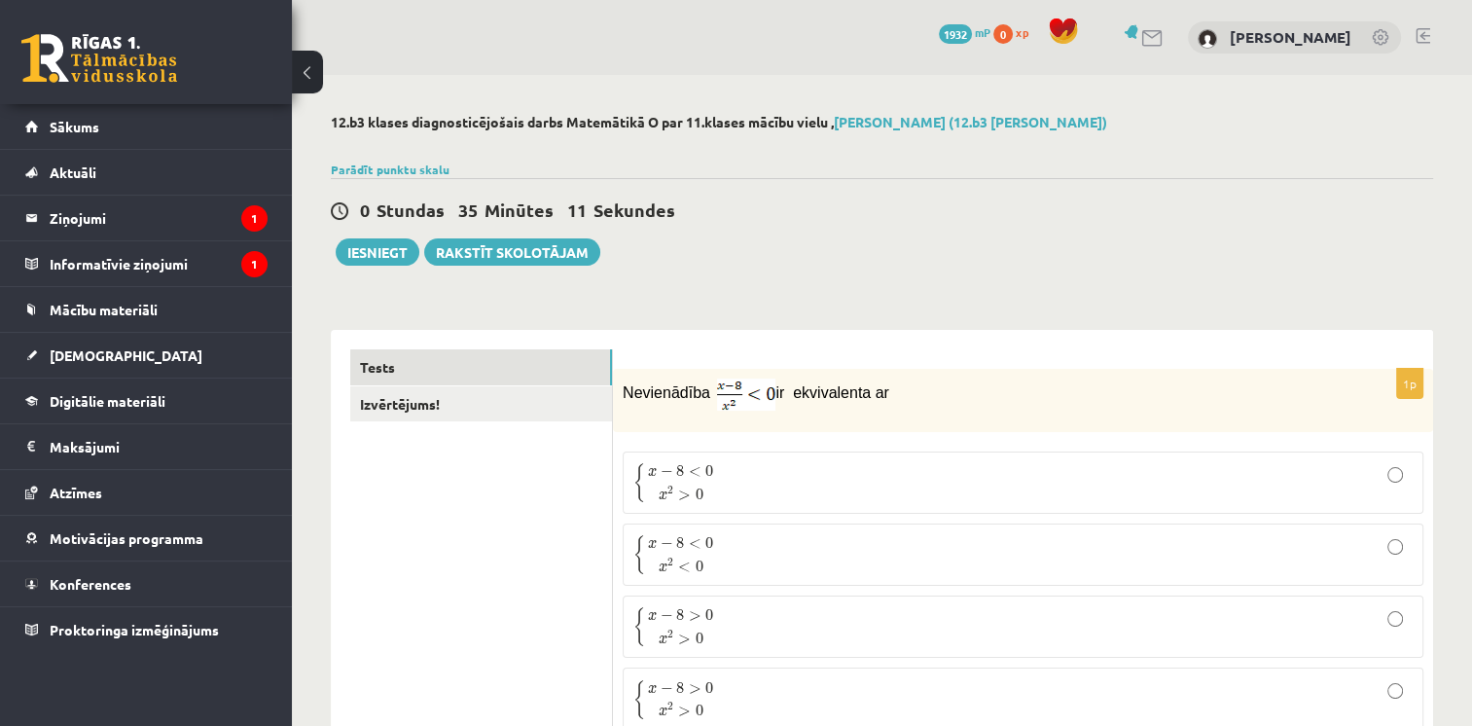
click at [844, 484] on p "{ x − 8 < 0 x 2 > 0 { x − 8 < 0 x 2 > 0" at bounding box center [1022, 482] width 779 height 41
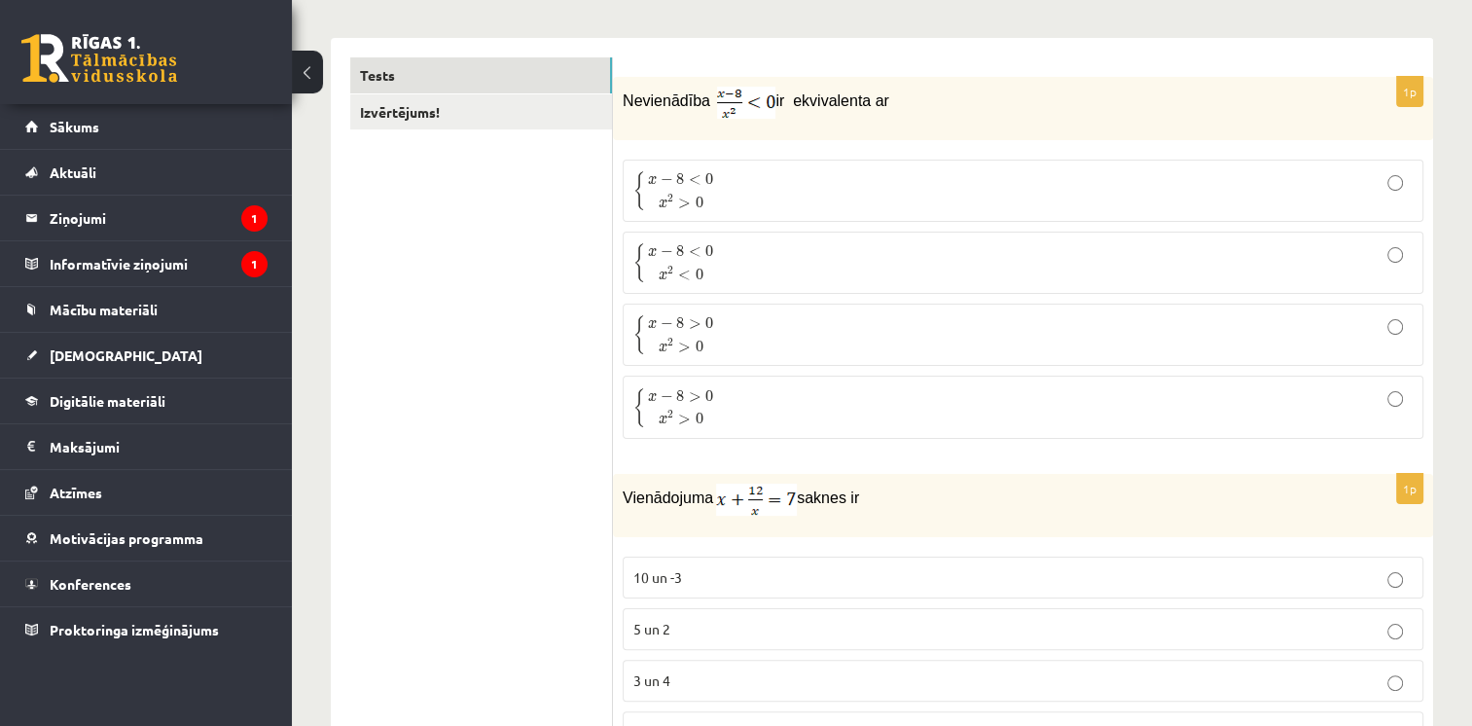
scroll to position [389, 0]
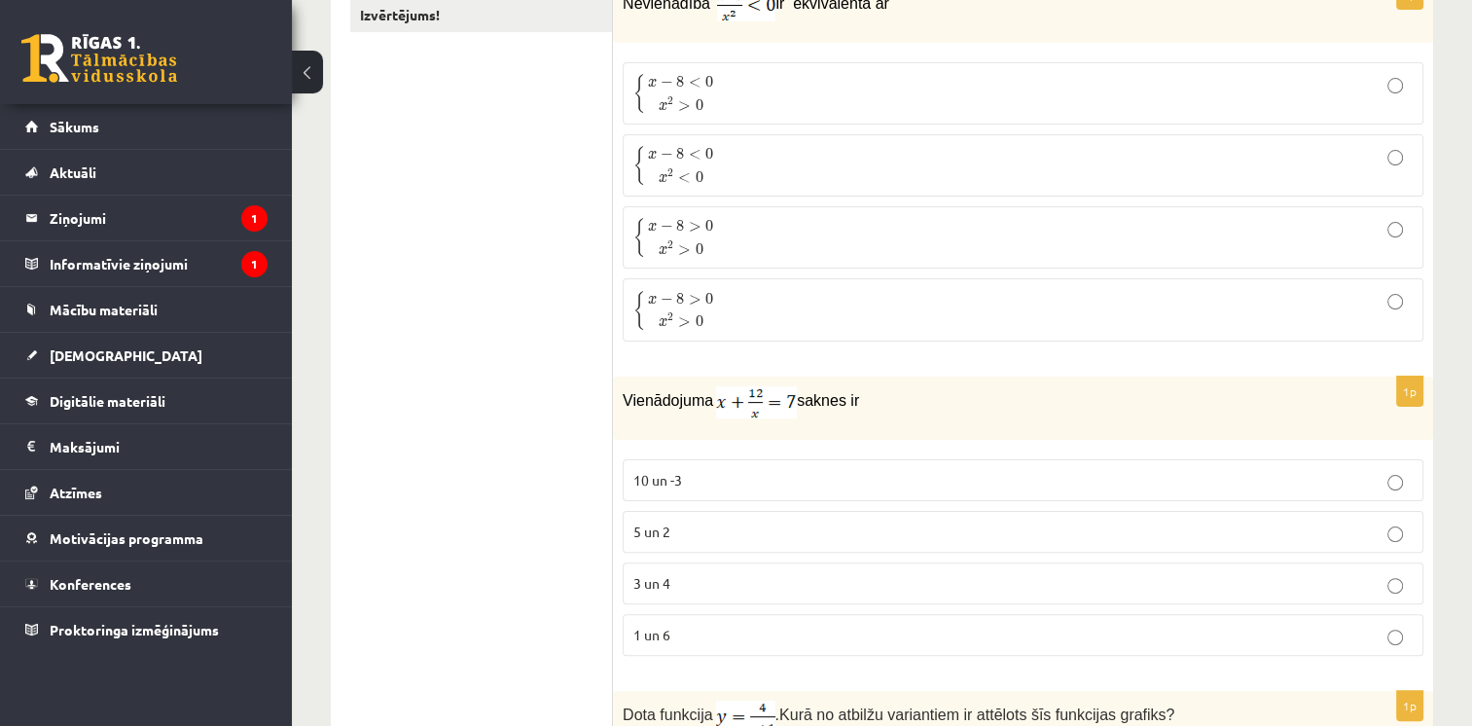
click at [710, 574] on p "3 un 4" at bounding box center [1022, 583] width 779 height 20
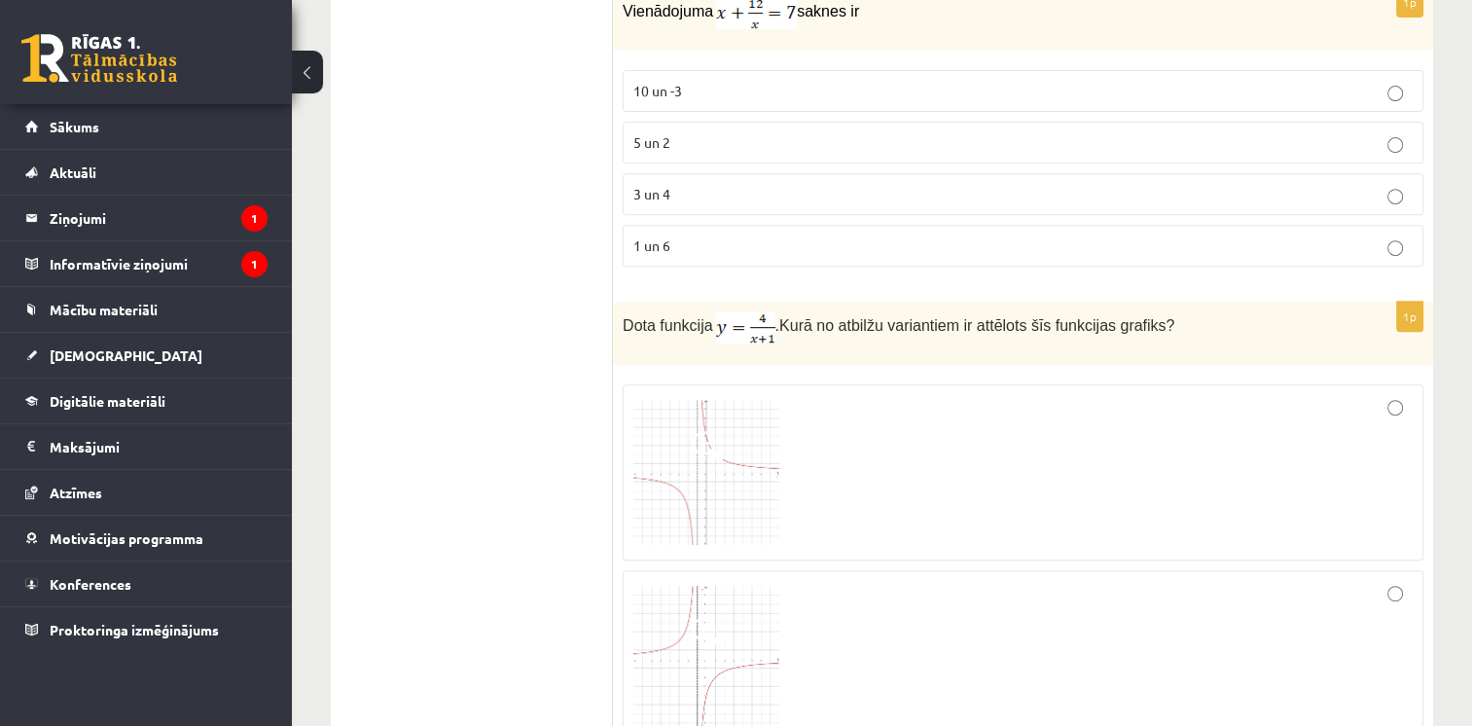
scroll to position [1070, 0]
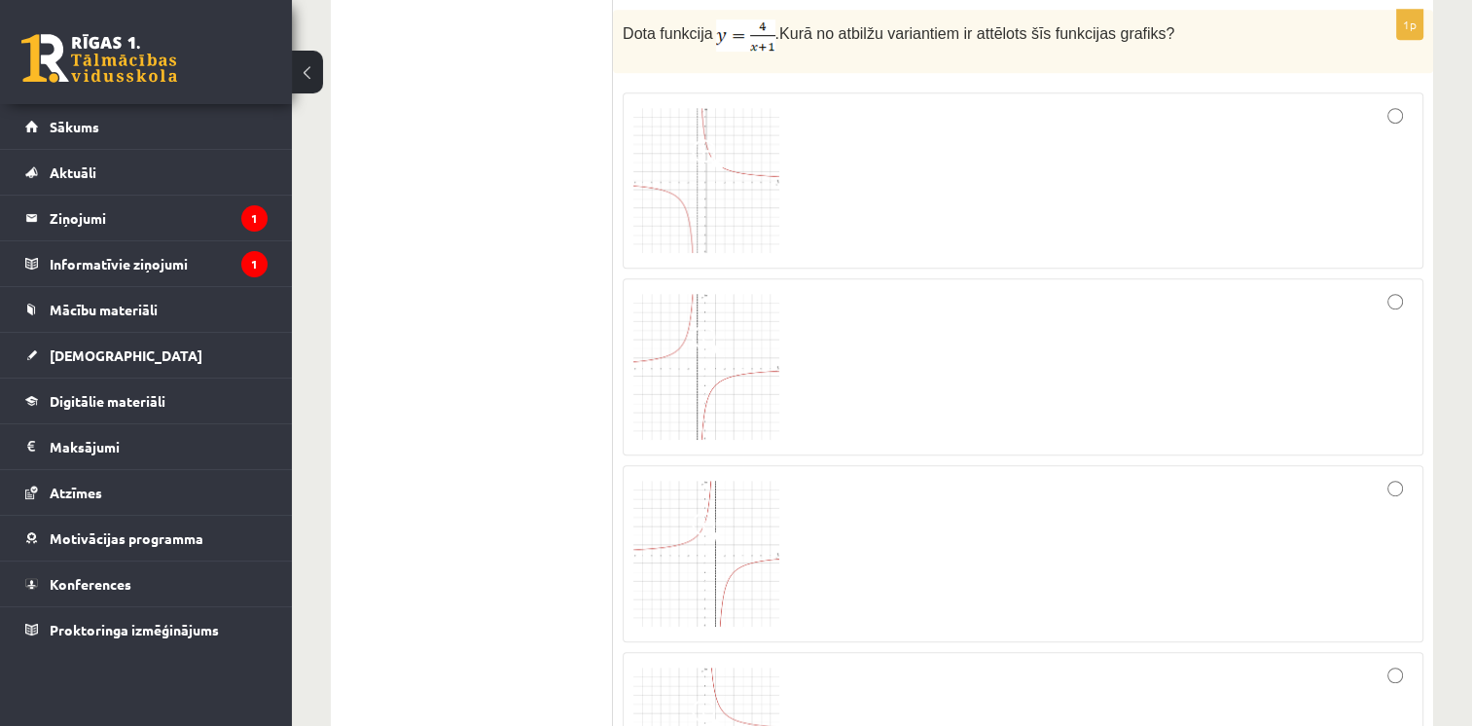
click at [779, 169] on div at bounding box center [1022, 181] width 779 height 156
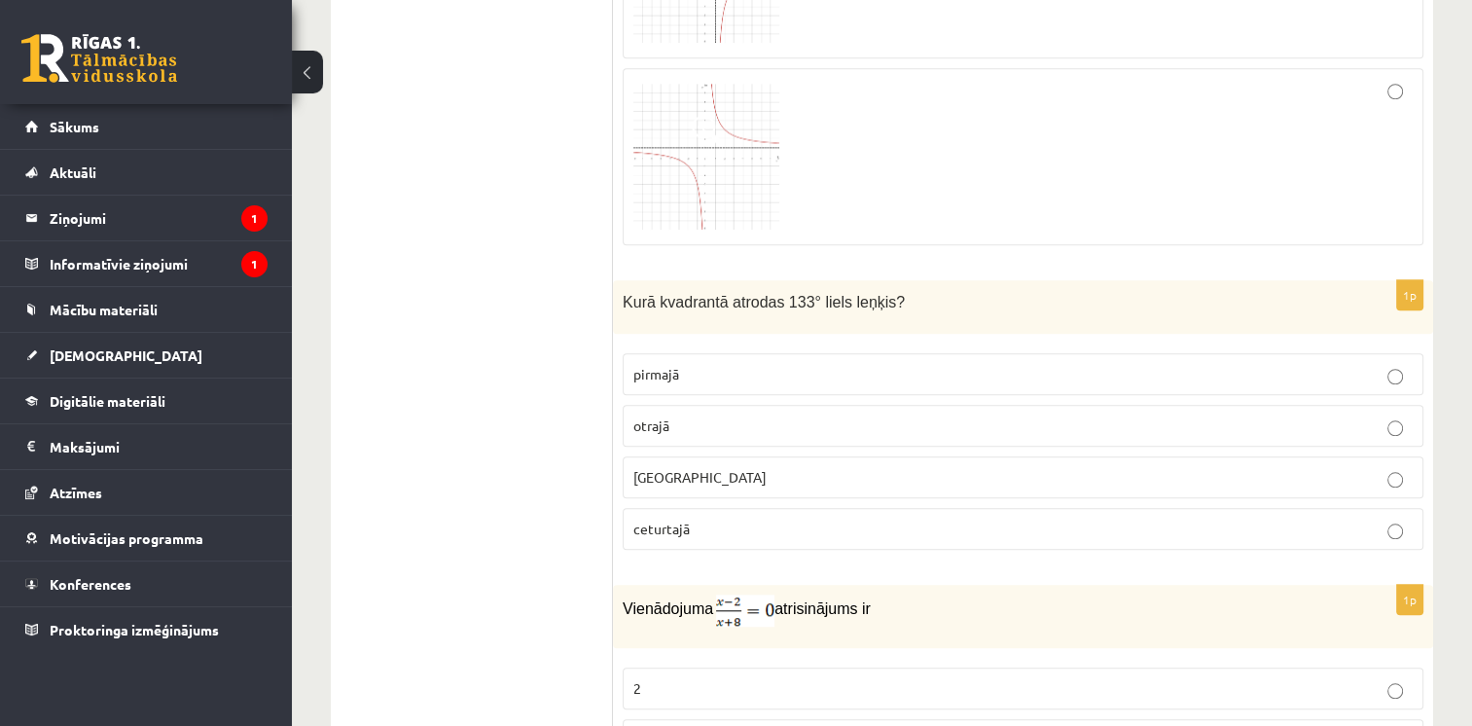
scroll to position [1751, 0]
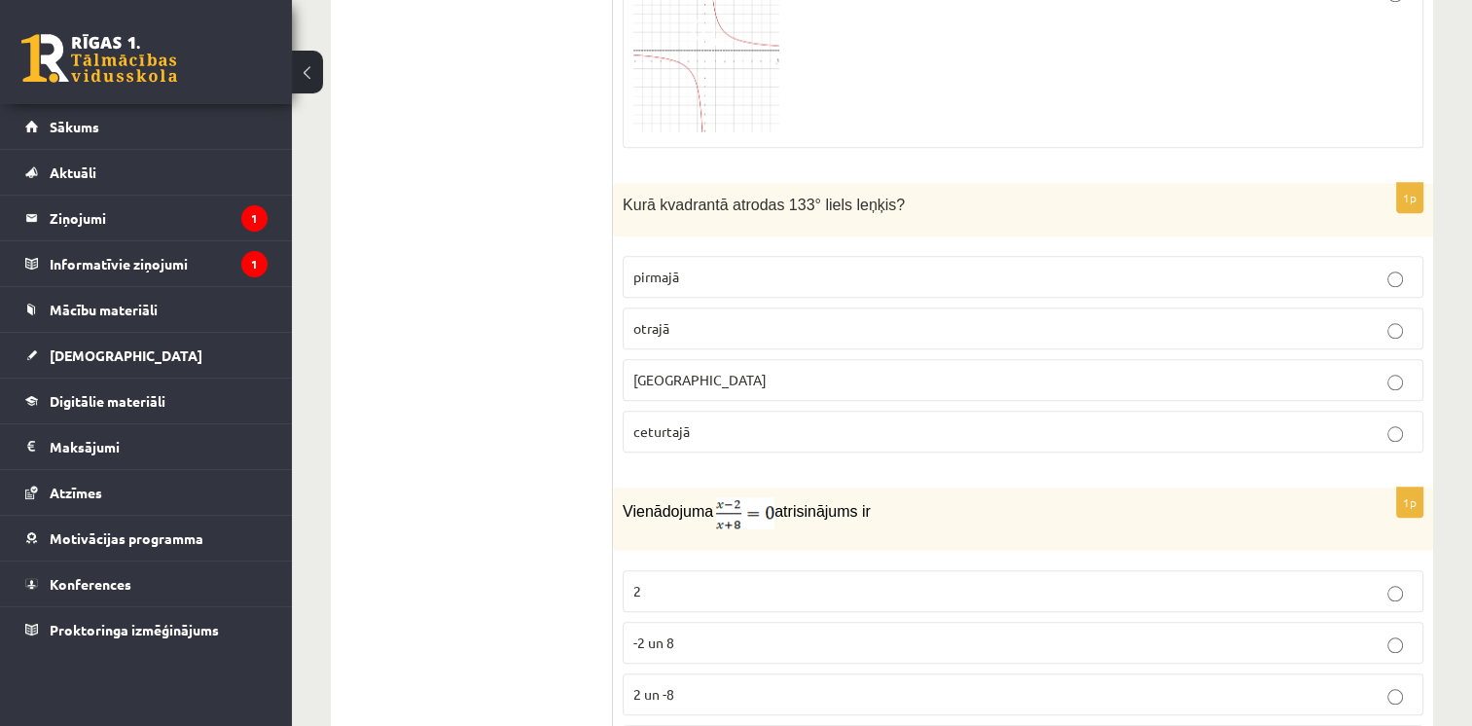
click at [790, 325] on p "otrajā" at bounding box center [1022, 328] width 779 height 20
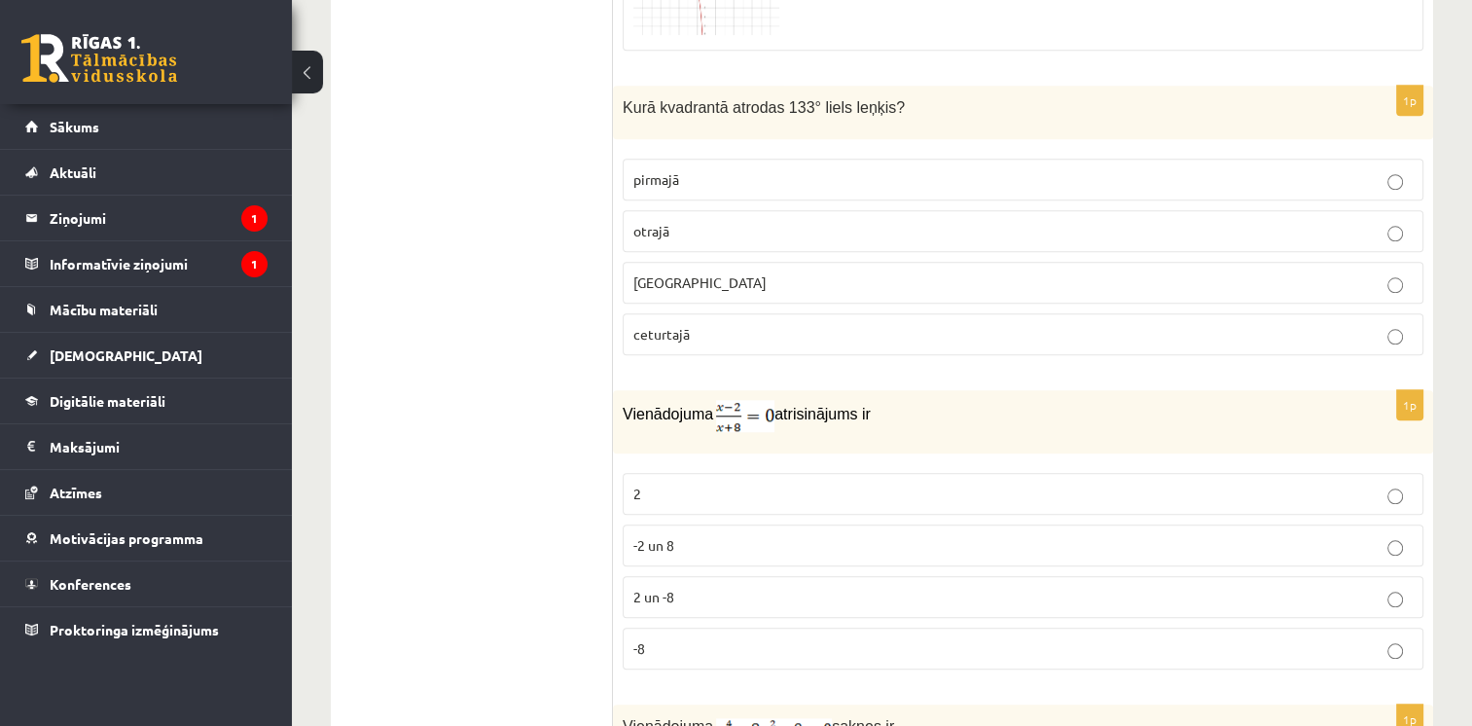
click at [728, 489] on p "2" at bounding box center [1022, 493] width 779 height 20
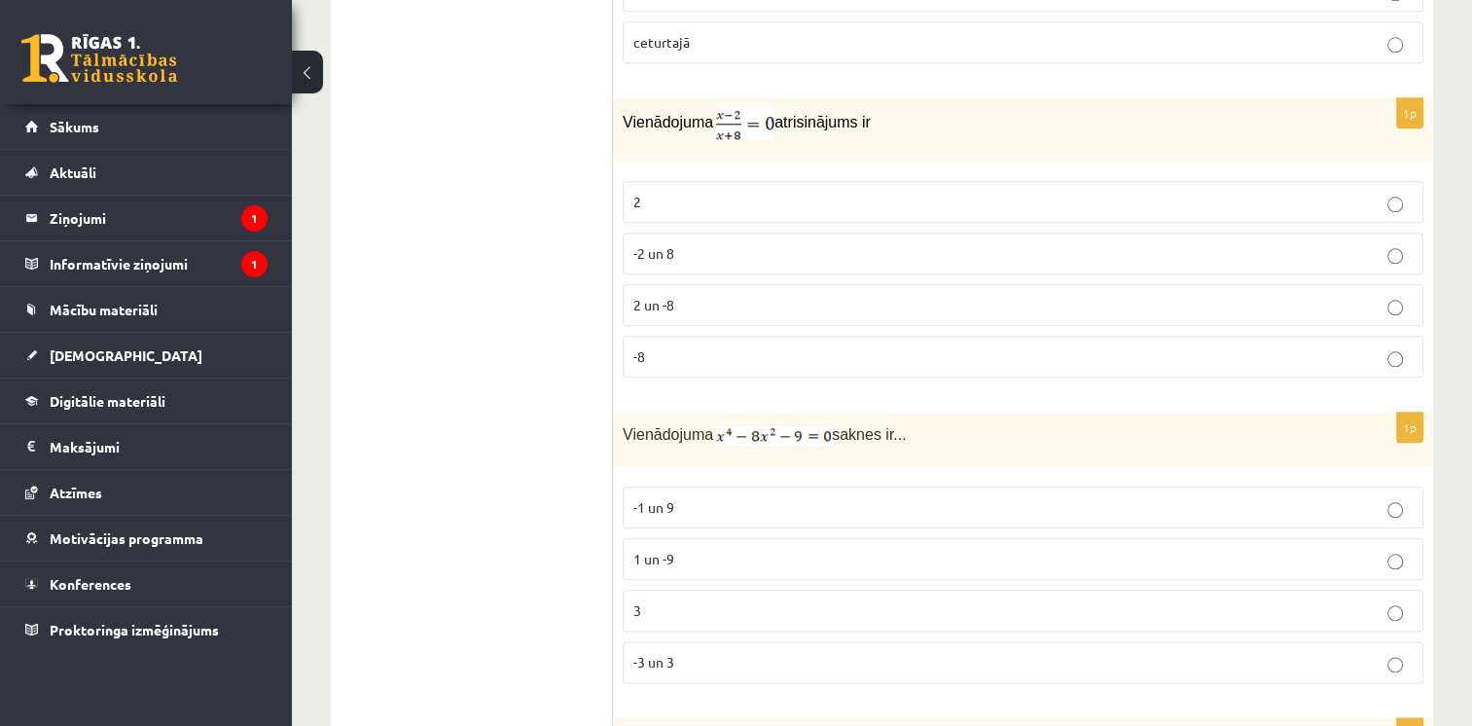
scroll to position [2237, 0]
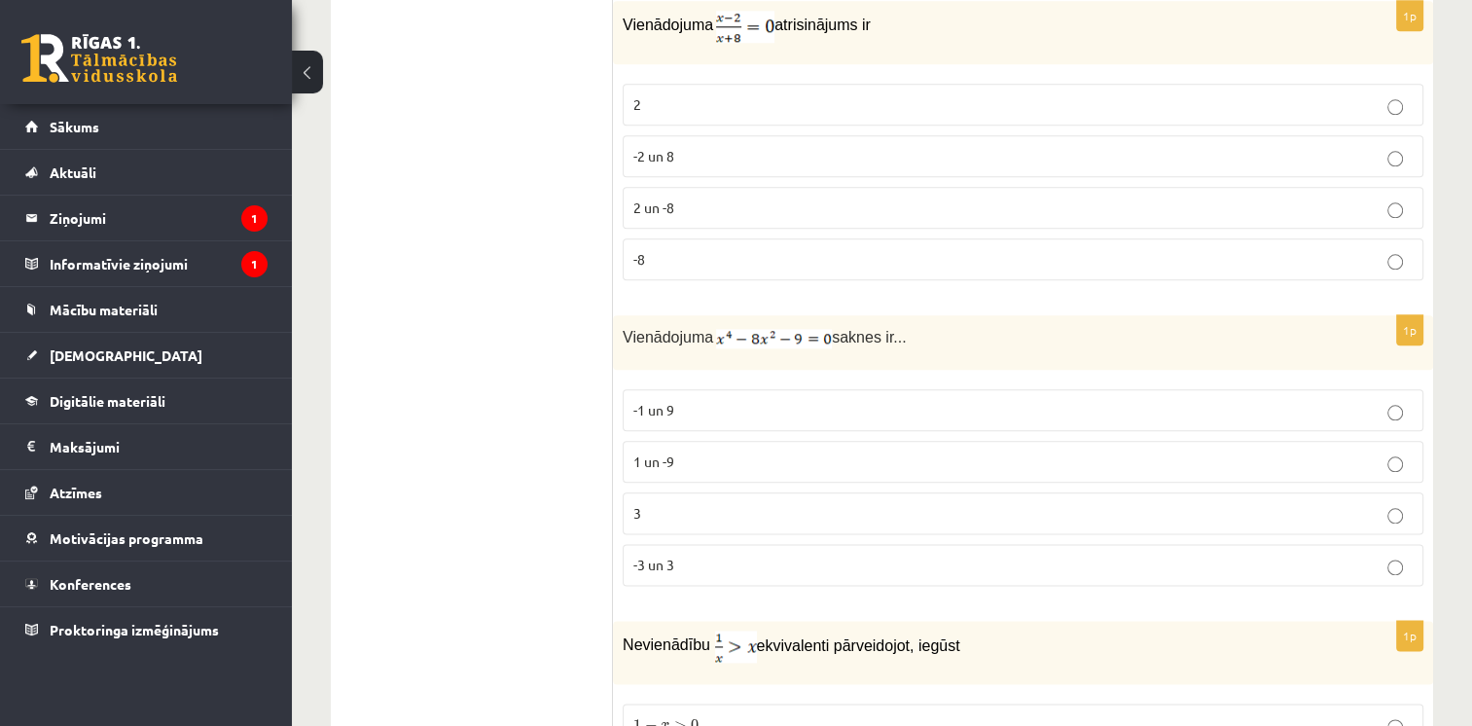
click at [753, 568] on label "-3 un 3" at bounding box center [1023, 565] width 800 height 42
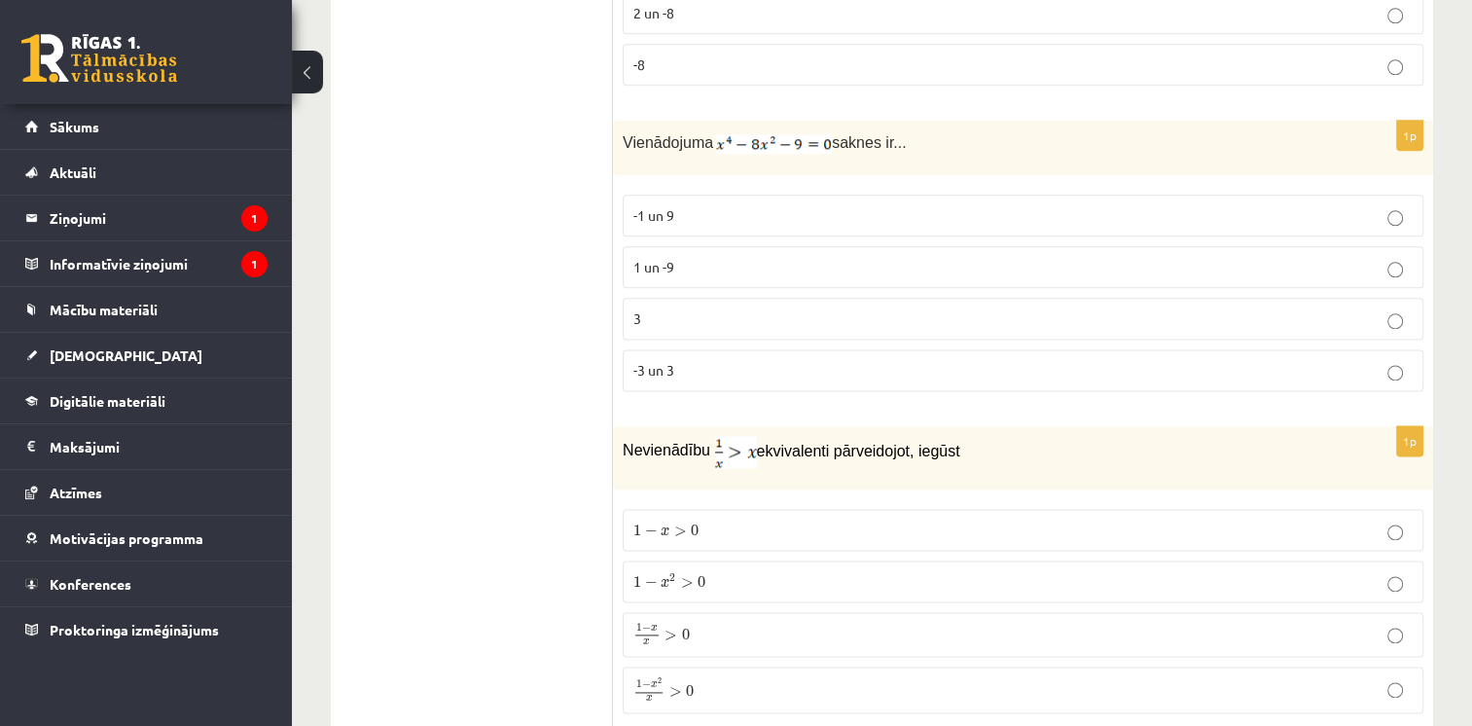
scroll to position [2529, 0]
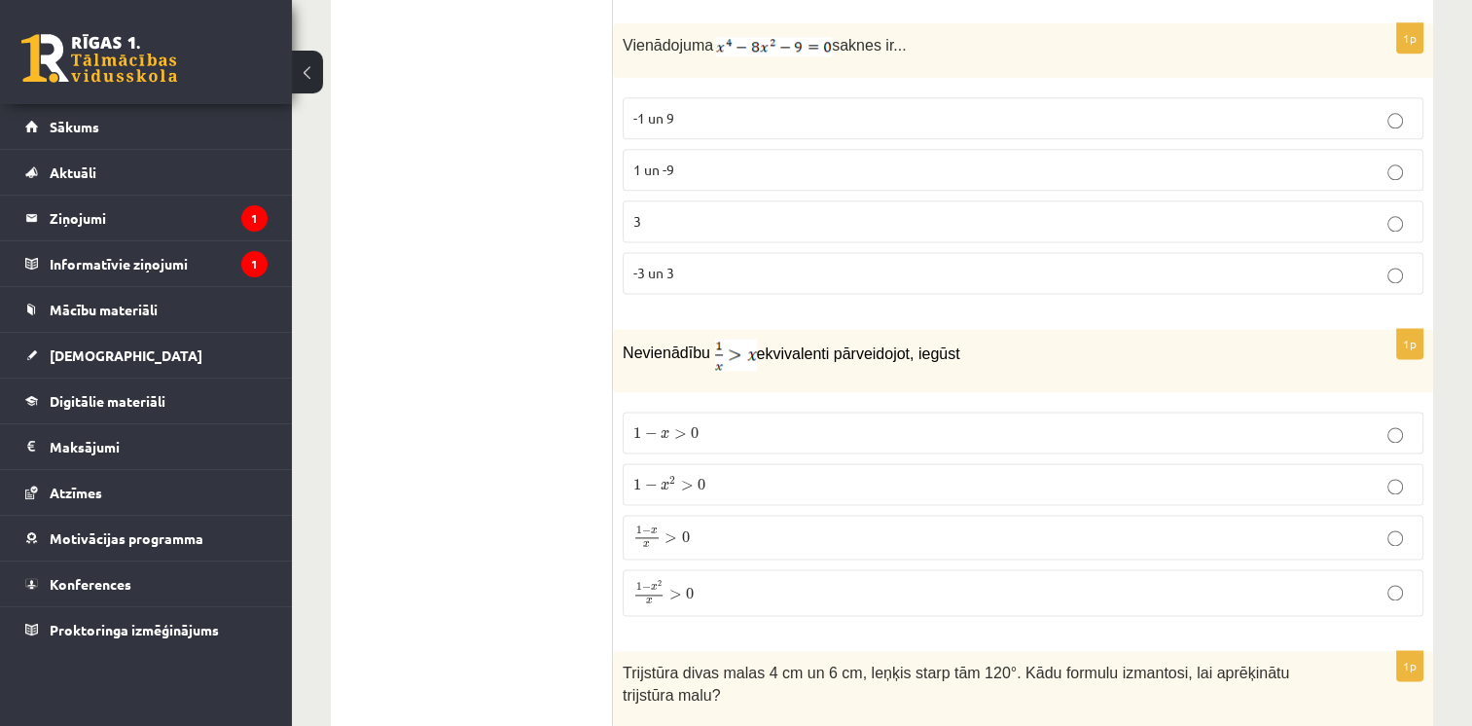
click at [757, 582] on p "1 − x 2 x > 0 1 − x 2 x > 0" at bounding box center [1022, 592] width 779 height 25
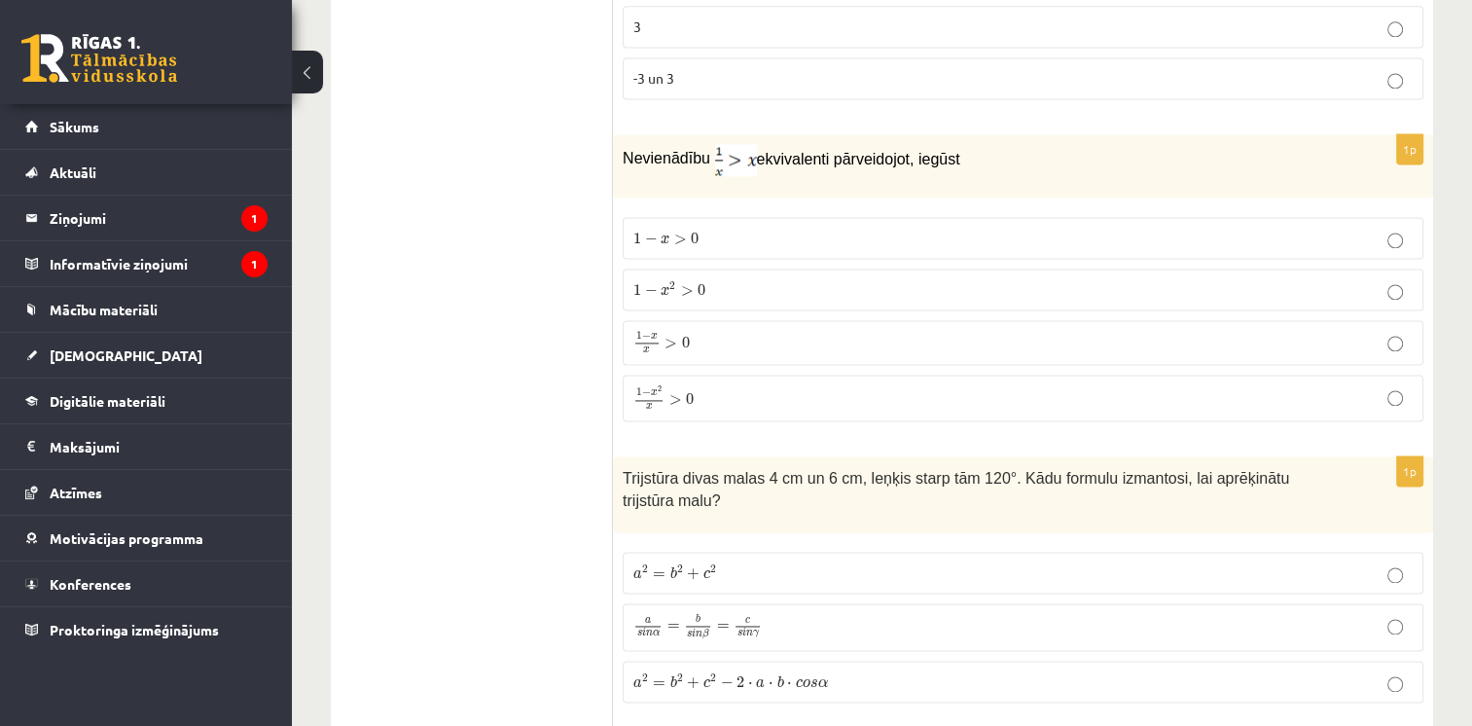
scroll to position [2821, 0]
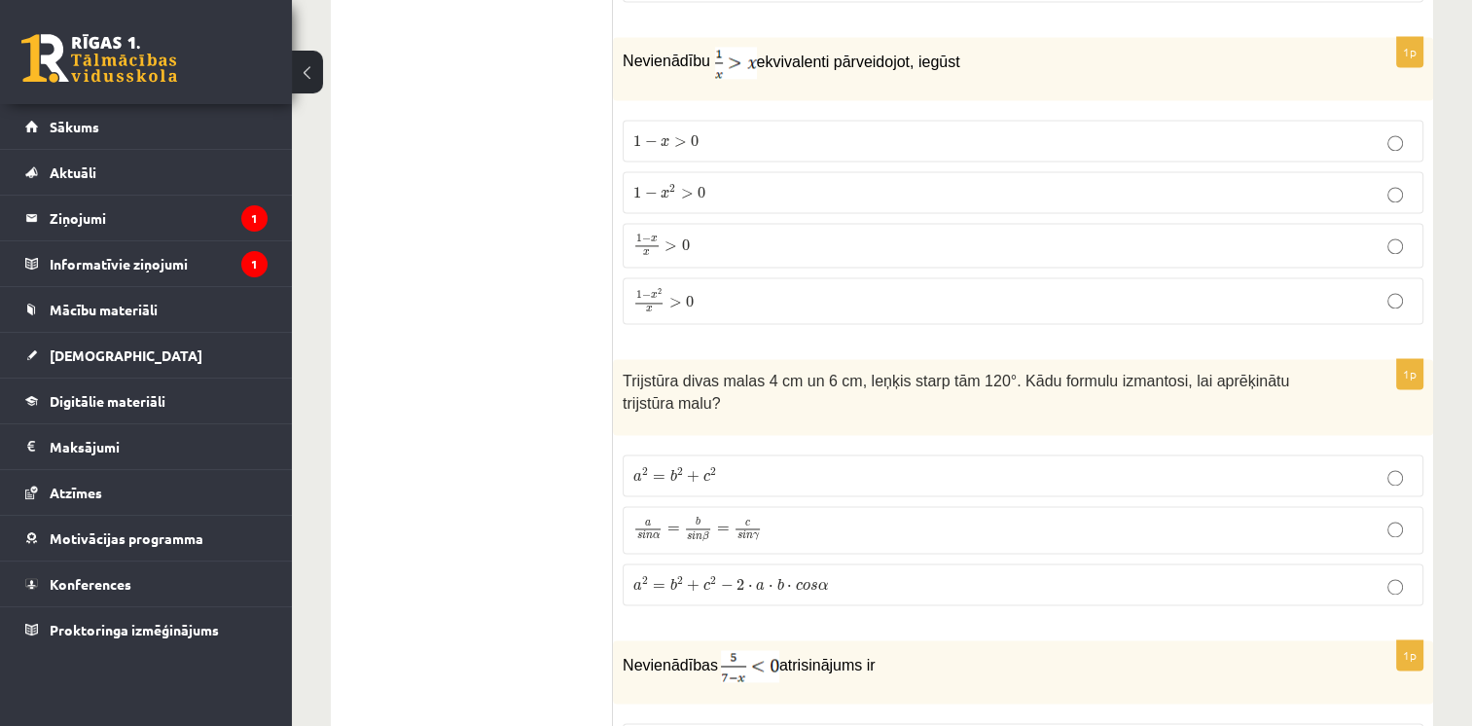
click at [789, 577] on span "a 2 = b 2 + c 2 − 2 ⋅ a ⋅ b ⋅ c o s α" at bounding box center [730, 584] width 195 height 15
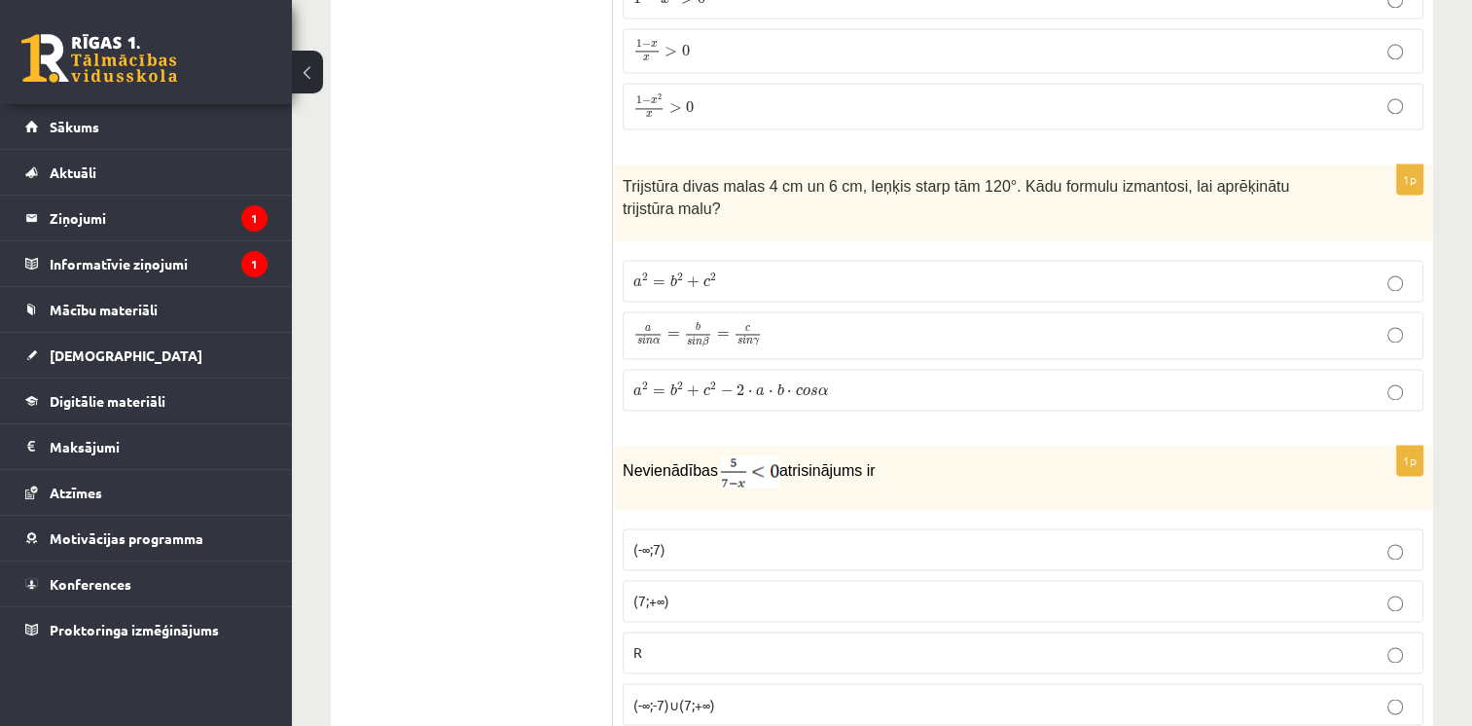
scroll to position [3113, 0]
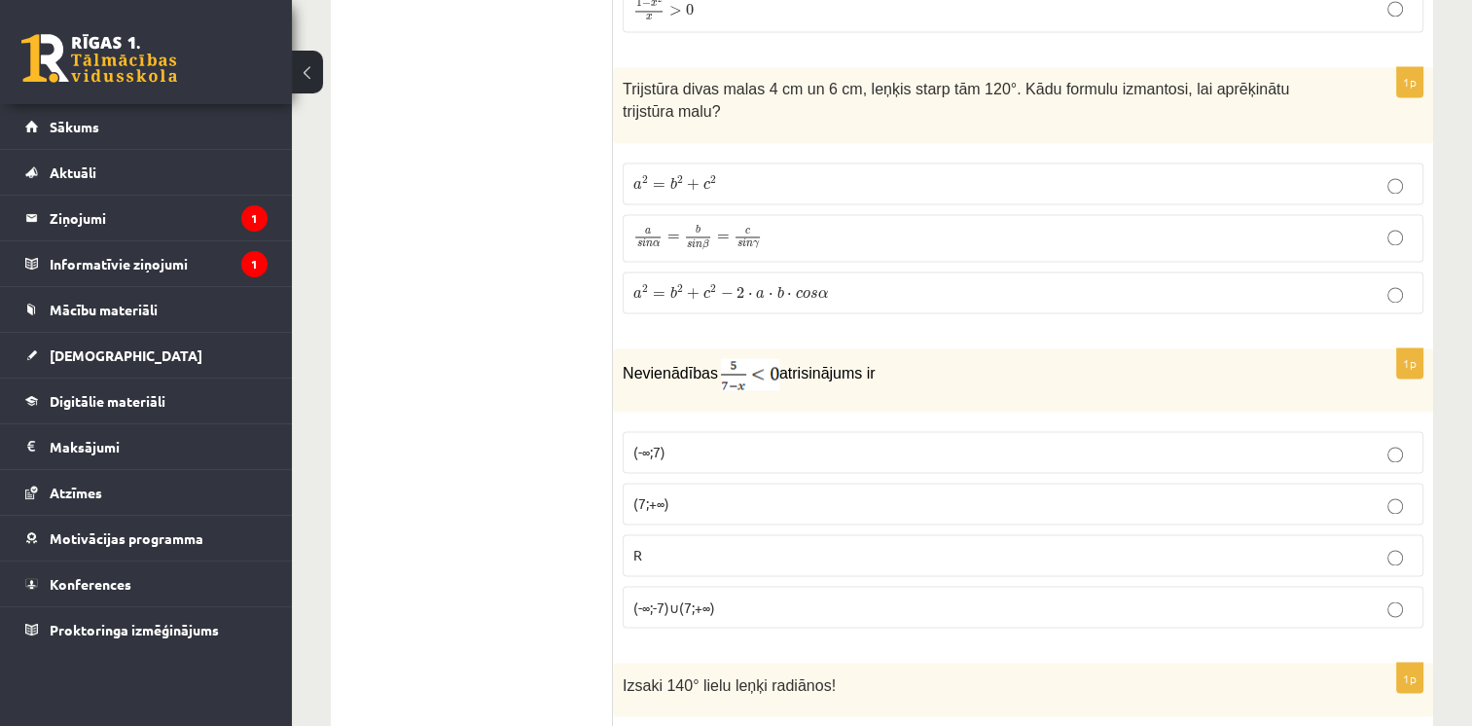
click at [751, 493] on p "(7;+∞)" at bounding box center [1022, 503] width 779 height 20
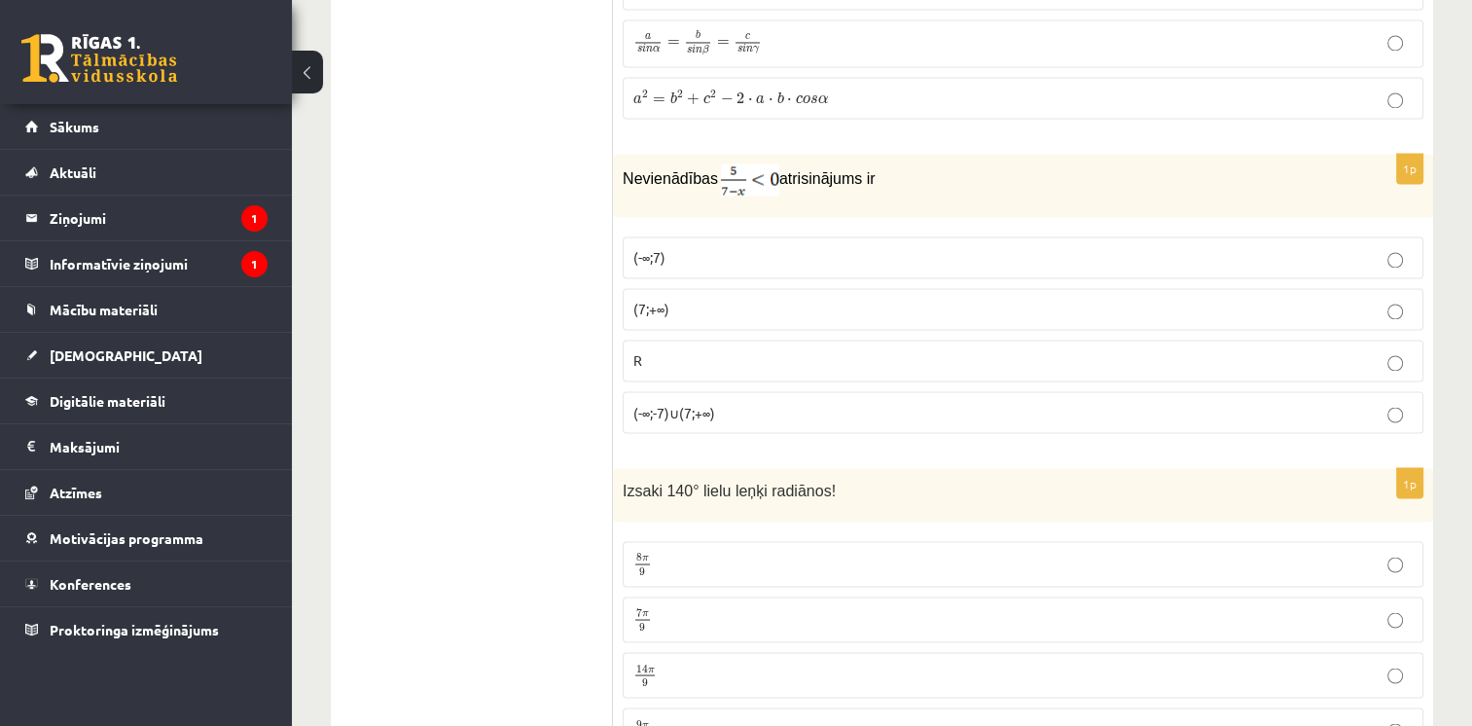
scroll to position [3404, 0]
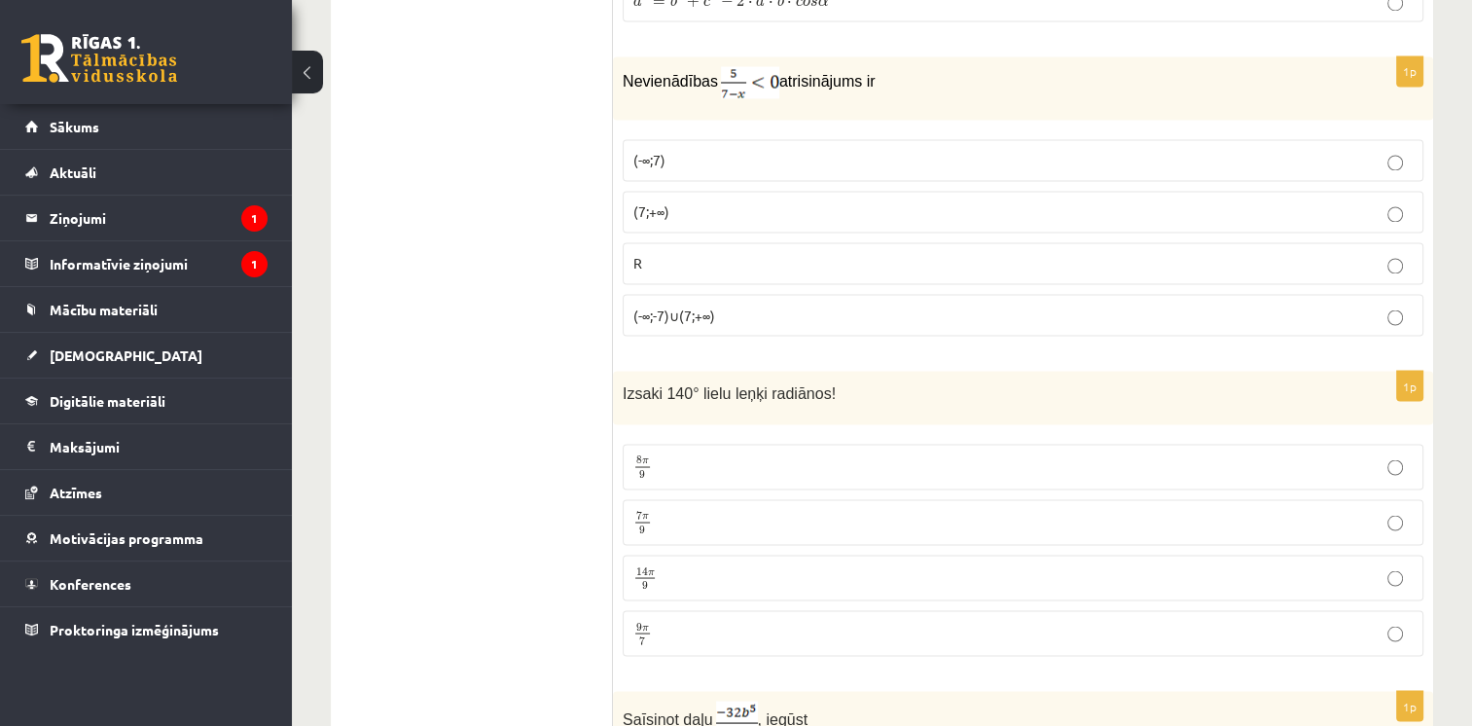
click at [735, 510] on p "7 π 9 7 π 9" at bounding box center [1022, 522] width 779 height 24
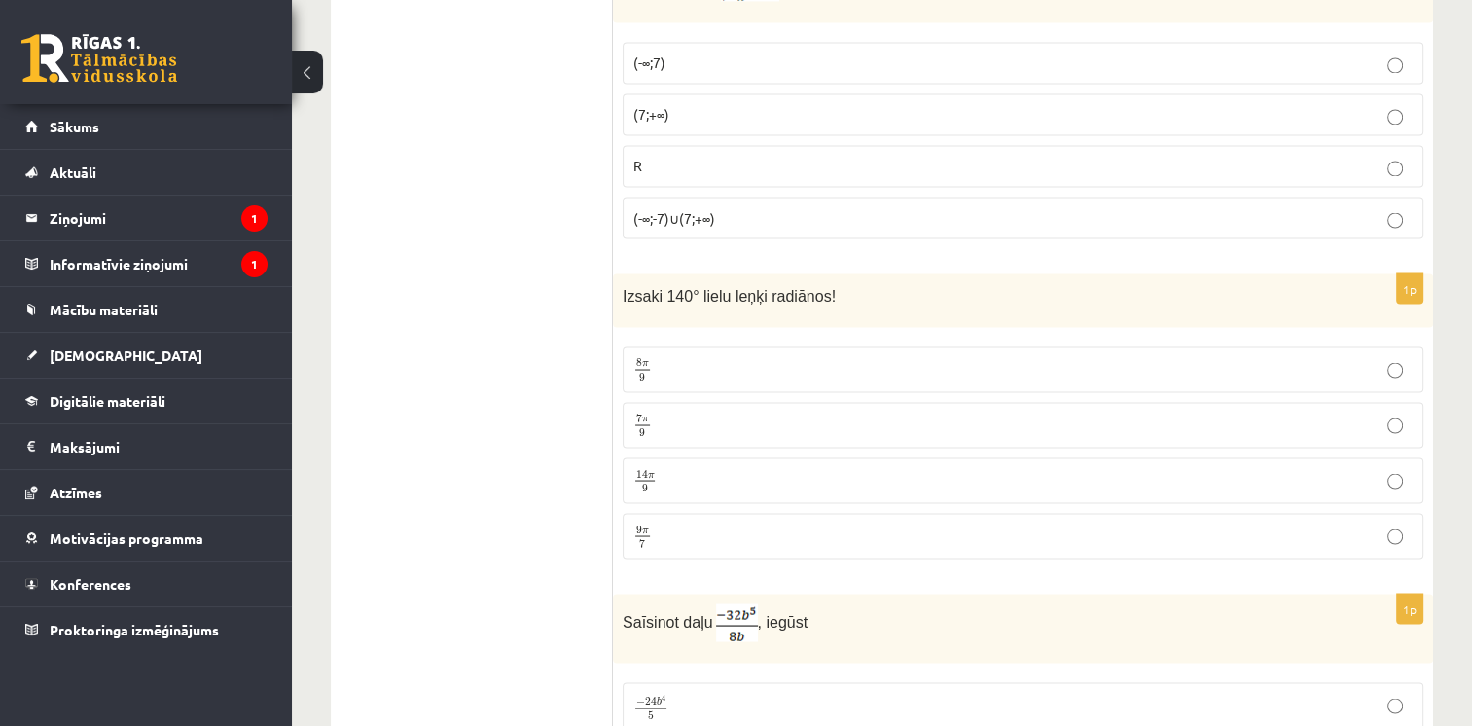
scroll to position [3696, 0]
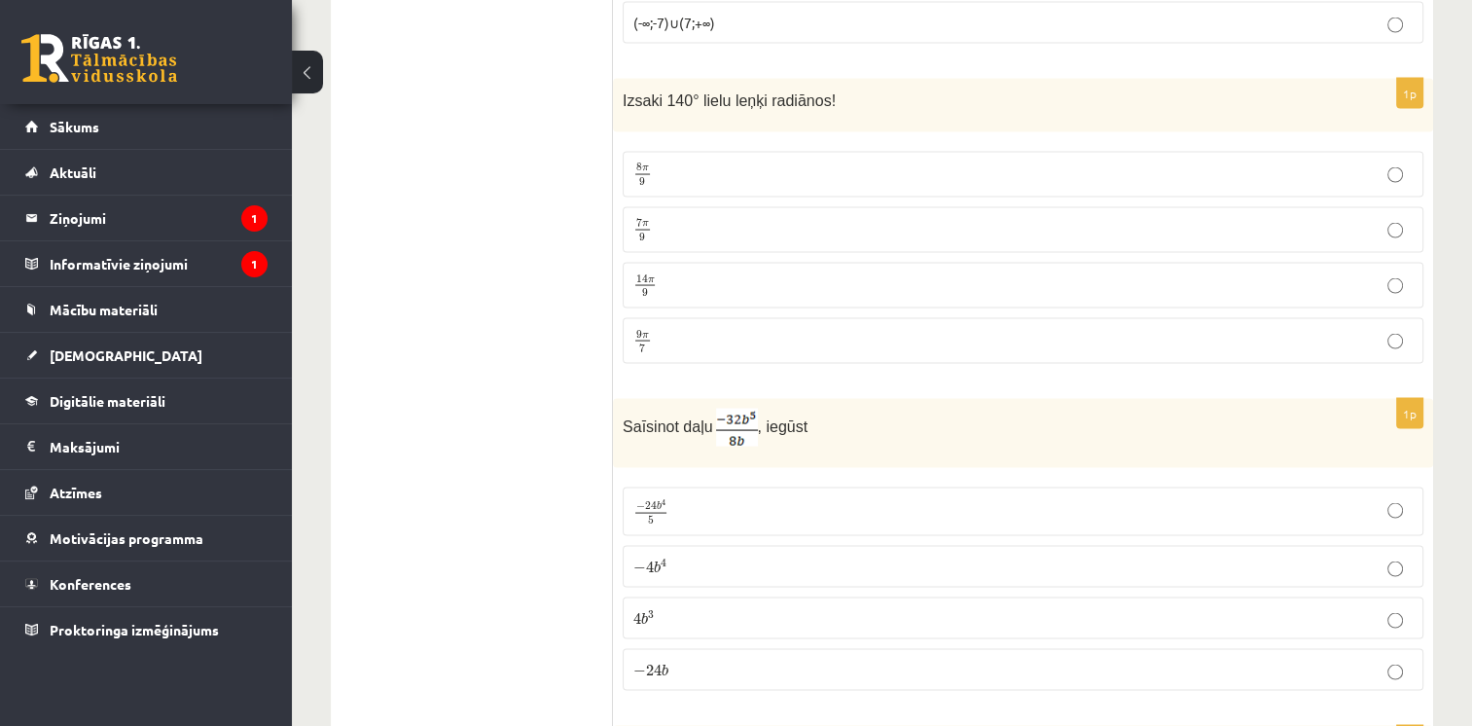
click at [716, 556] on p "− 4 b 4 − 4 b 4" at bounding box center [1022, 566] width 779 height 20
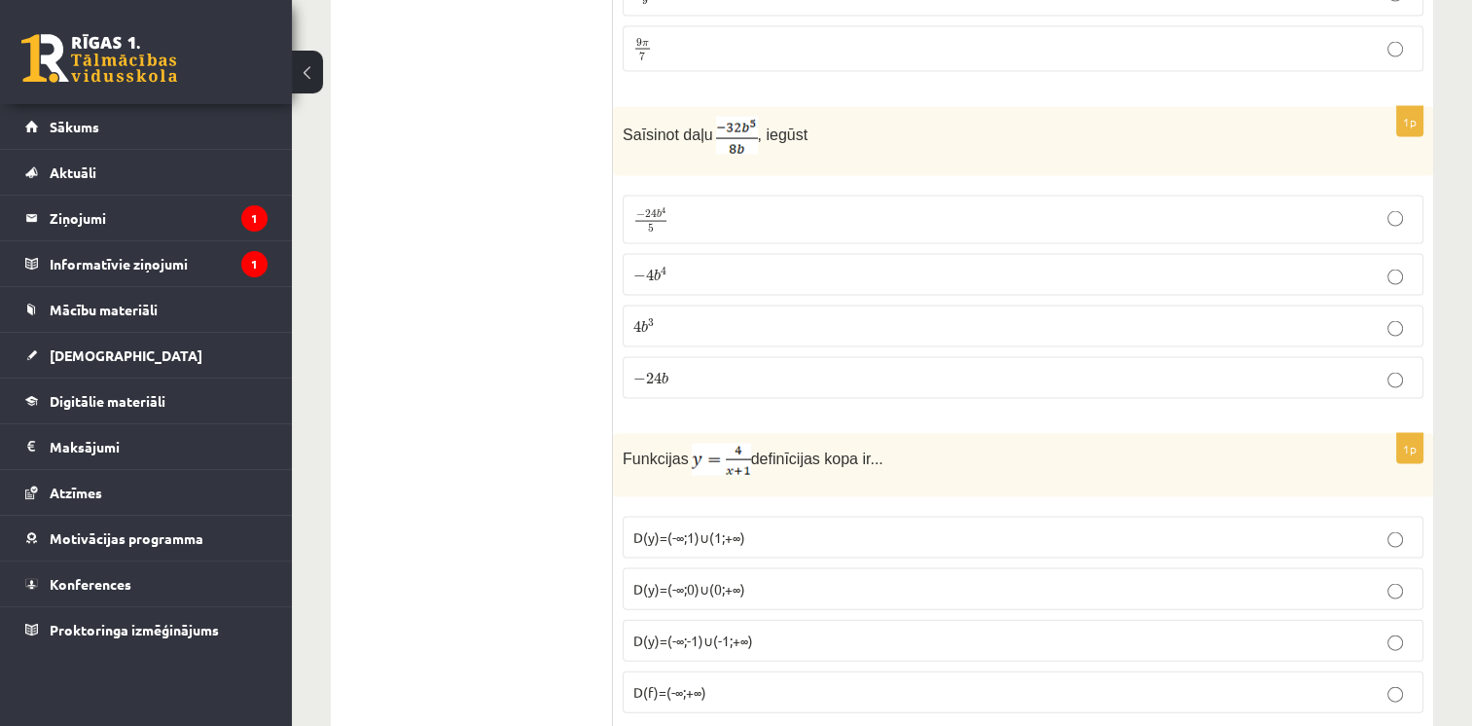
scroll to position [4085, 0]
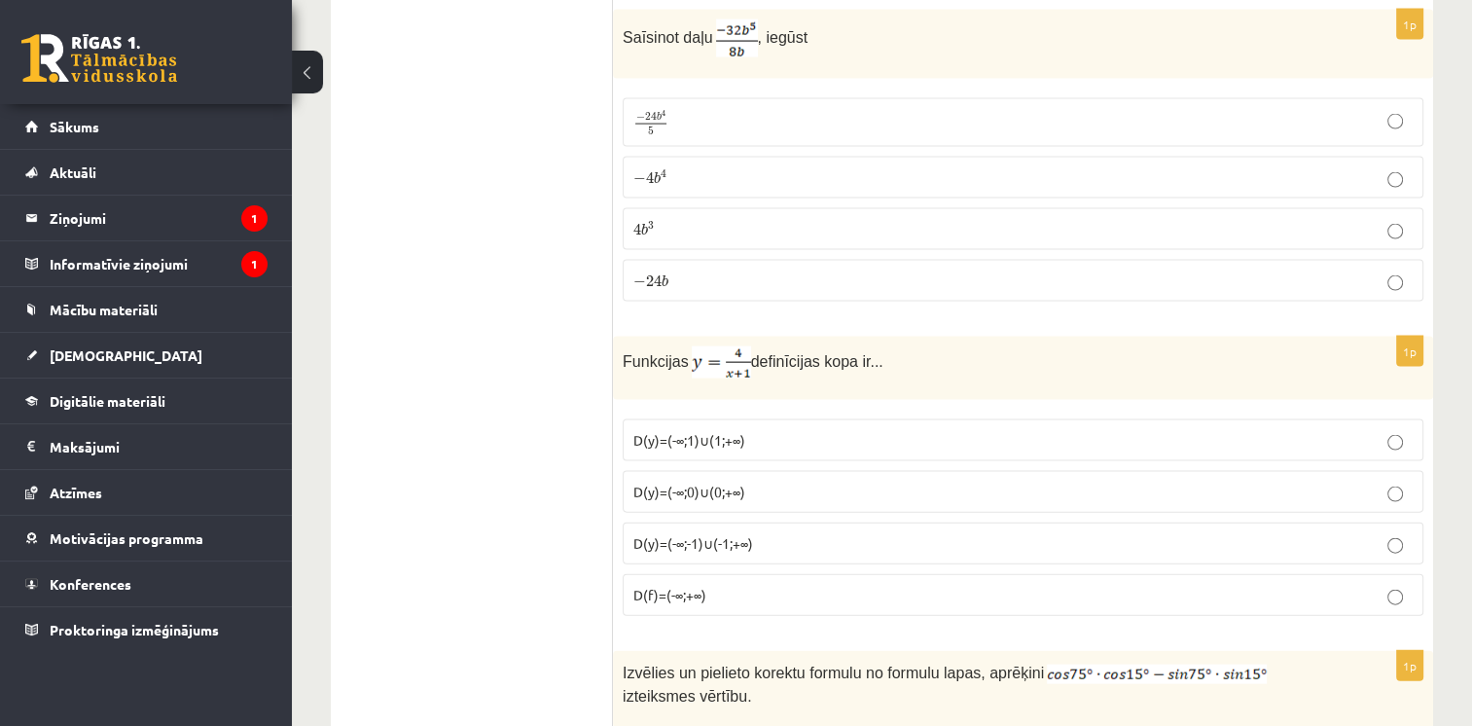
click at [771, 533] on p "D(y)=(-∞;-1)∪(-1;+∞)" at bounding box center [1022, 543] width 779 height 20
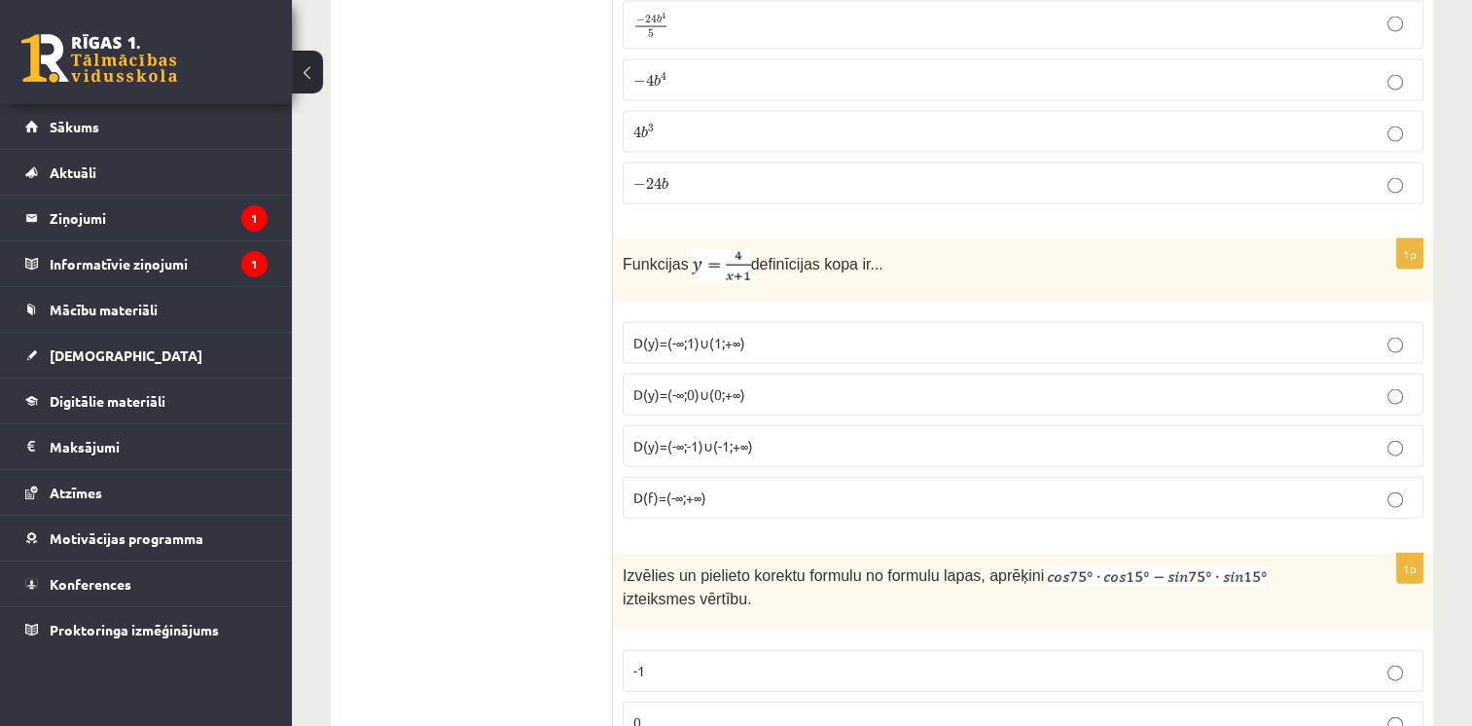
scroll to position [4280, 0]
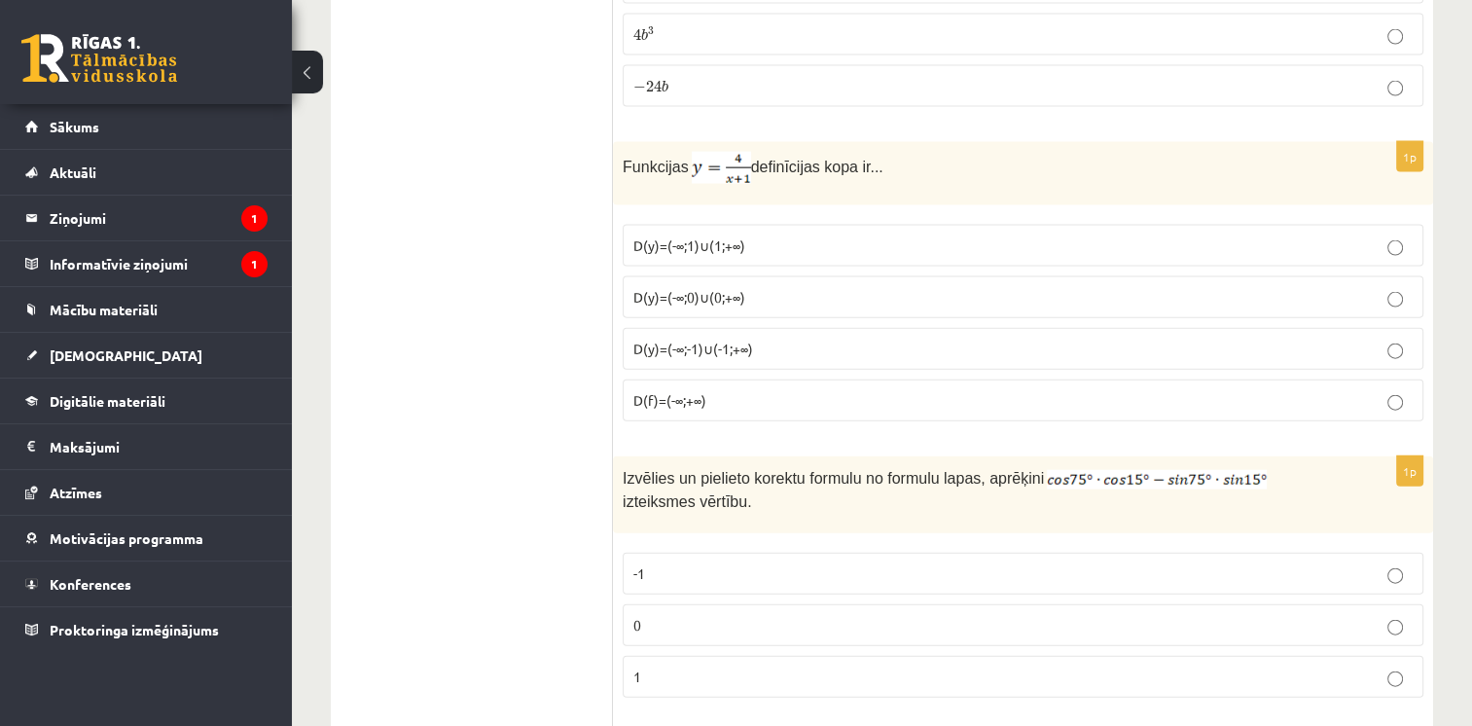
click at [733, 604] on label "0" at bounding box center [1023, 625] width 800 height 42
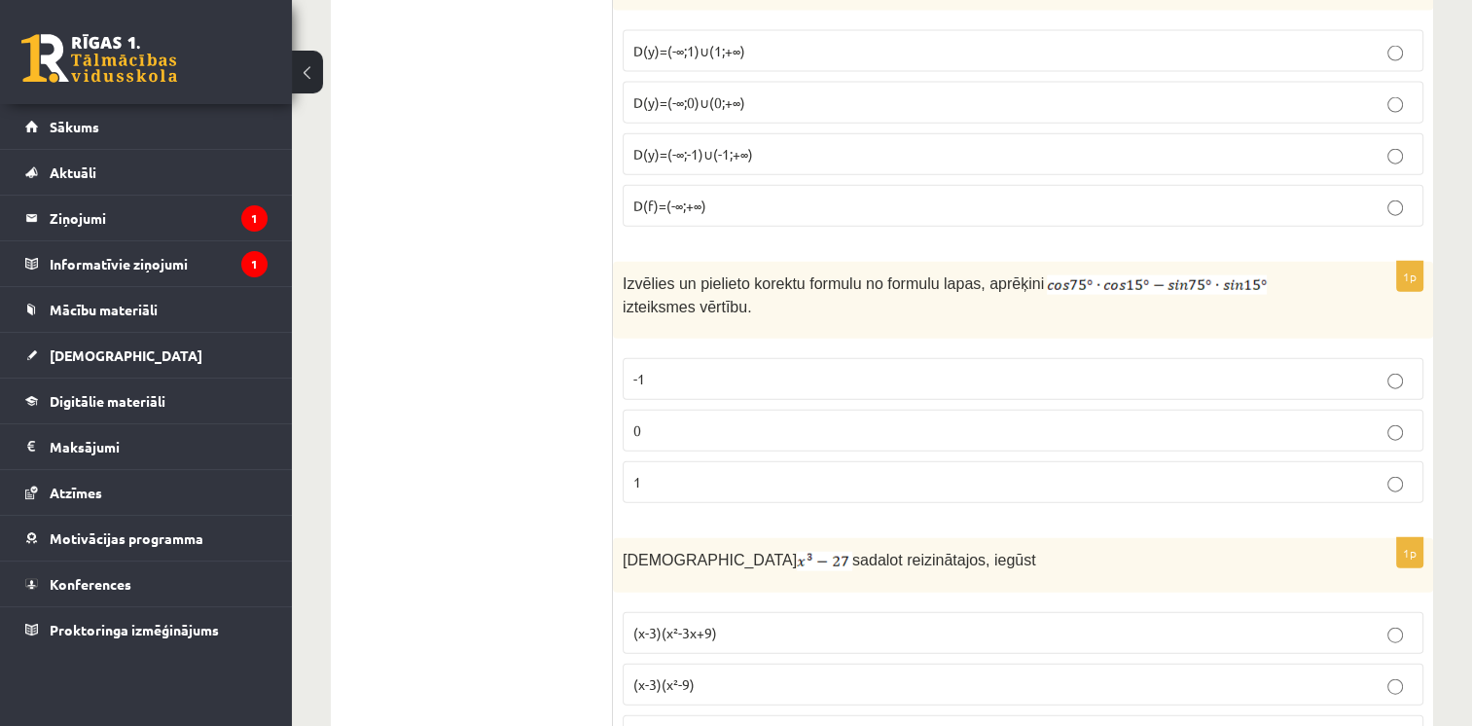
scroll to position [4571, 0]
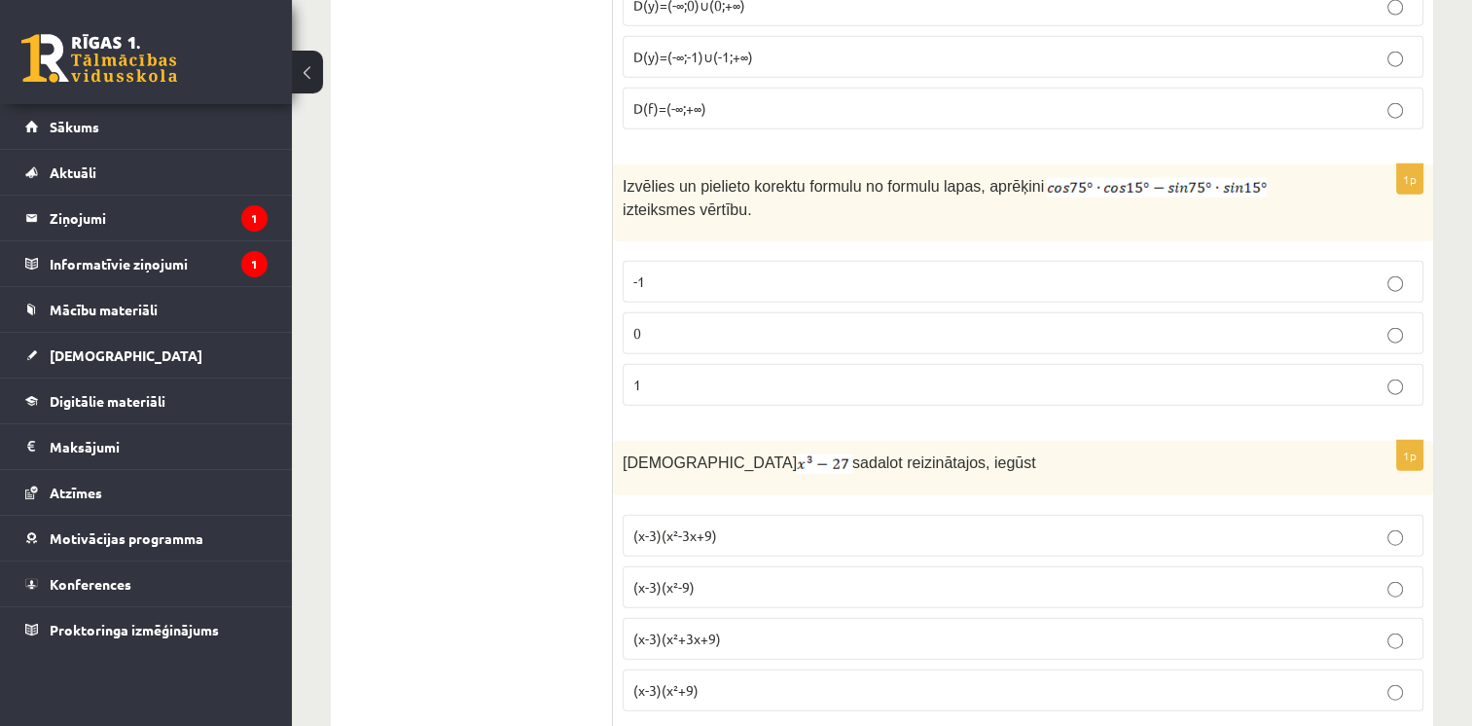
click at [728, 628] on p "(x-3)(x²+3x+9)" at bounding box center [1022, 638] width 779 height 20
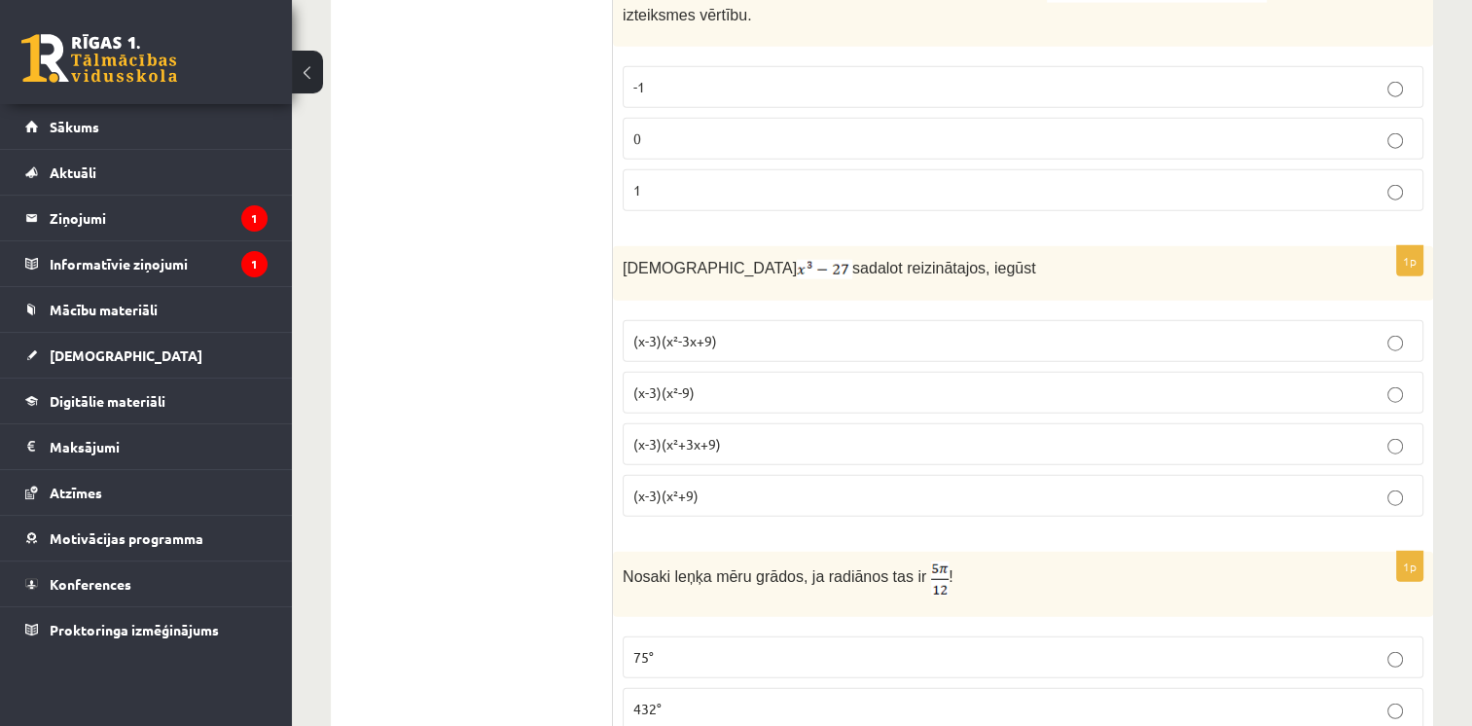
scroll to position [4863, 0]
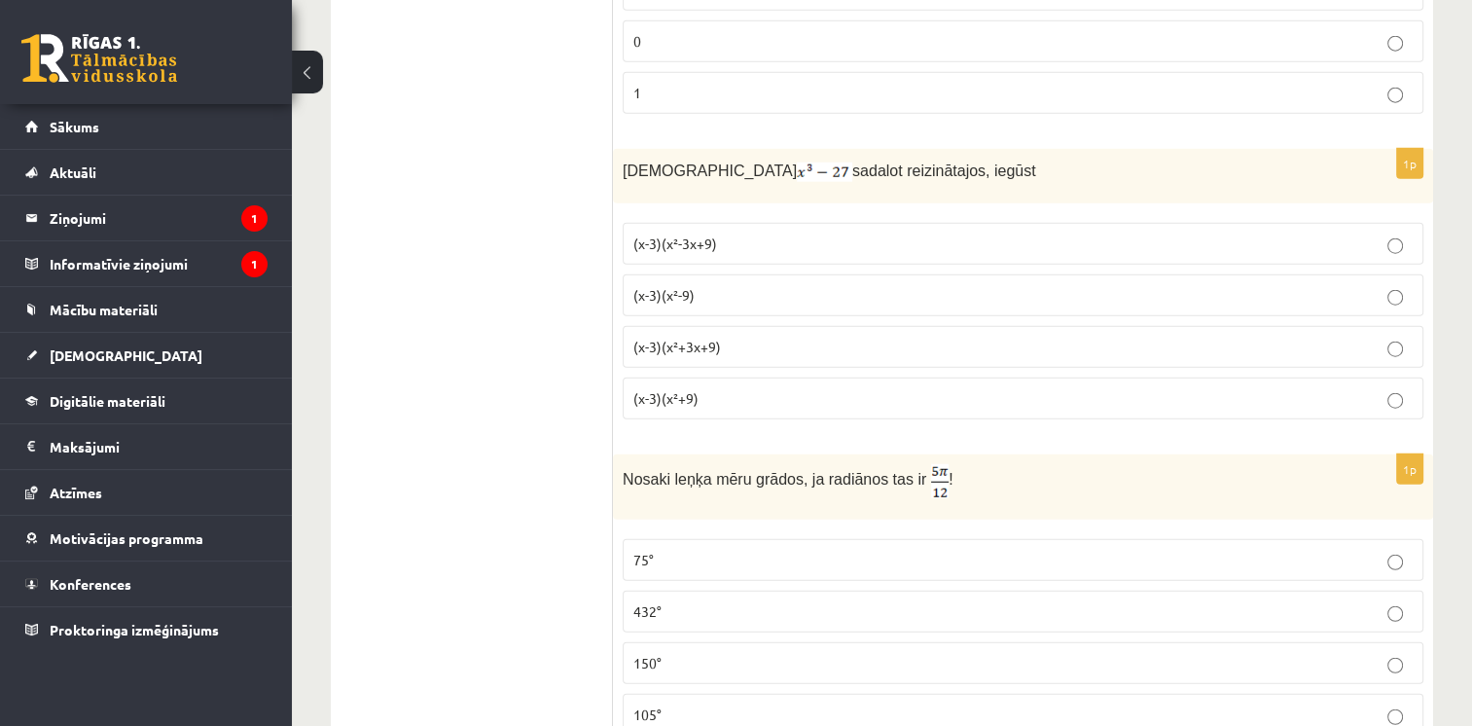
click at [724, 550] on p "75°" at bounding box center [1022, 560] width 779 height 20
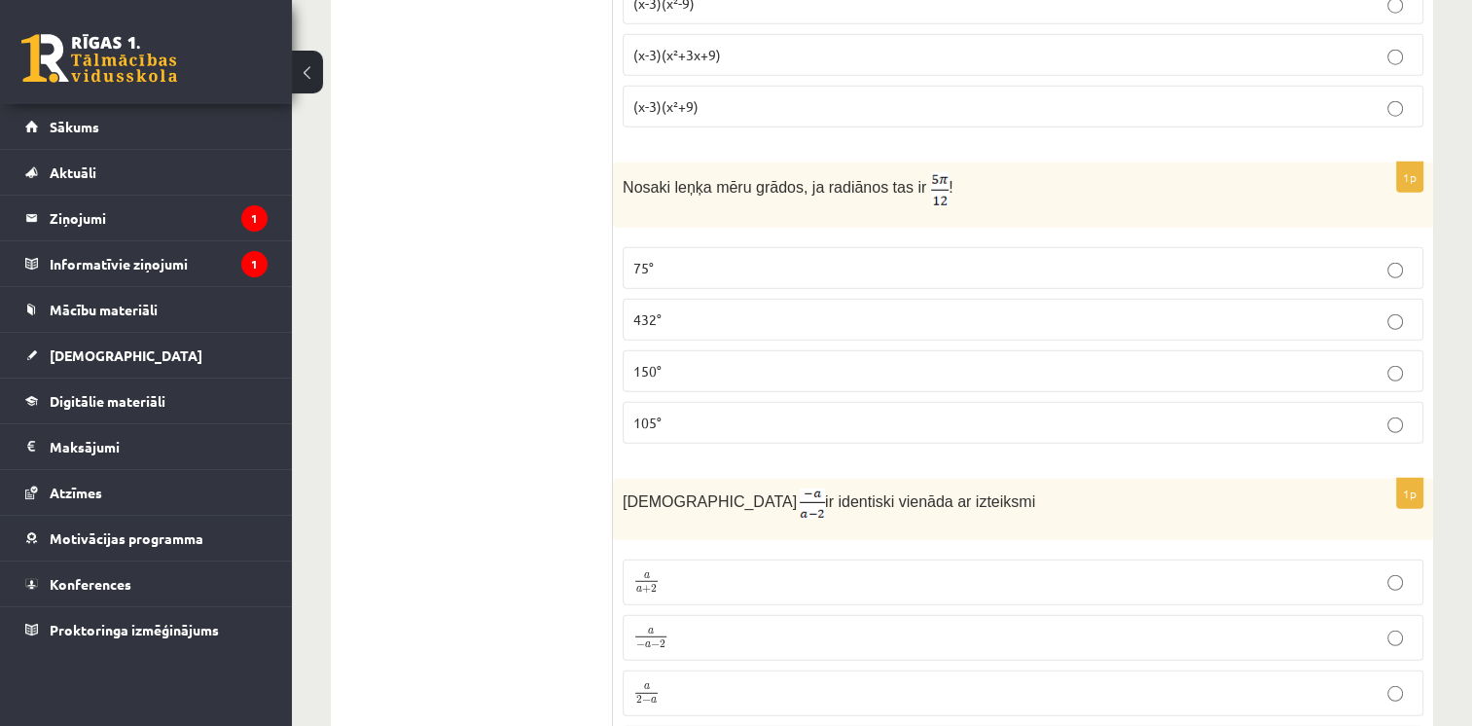
scroll to position [5252, 0]
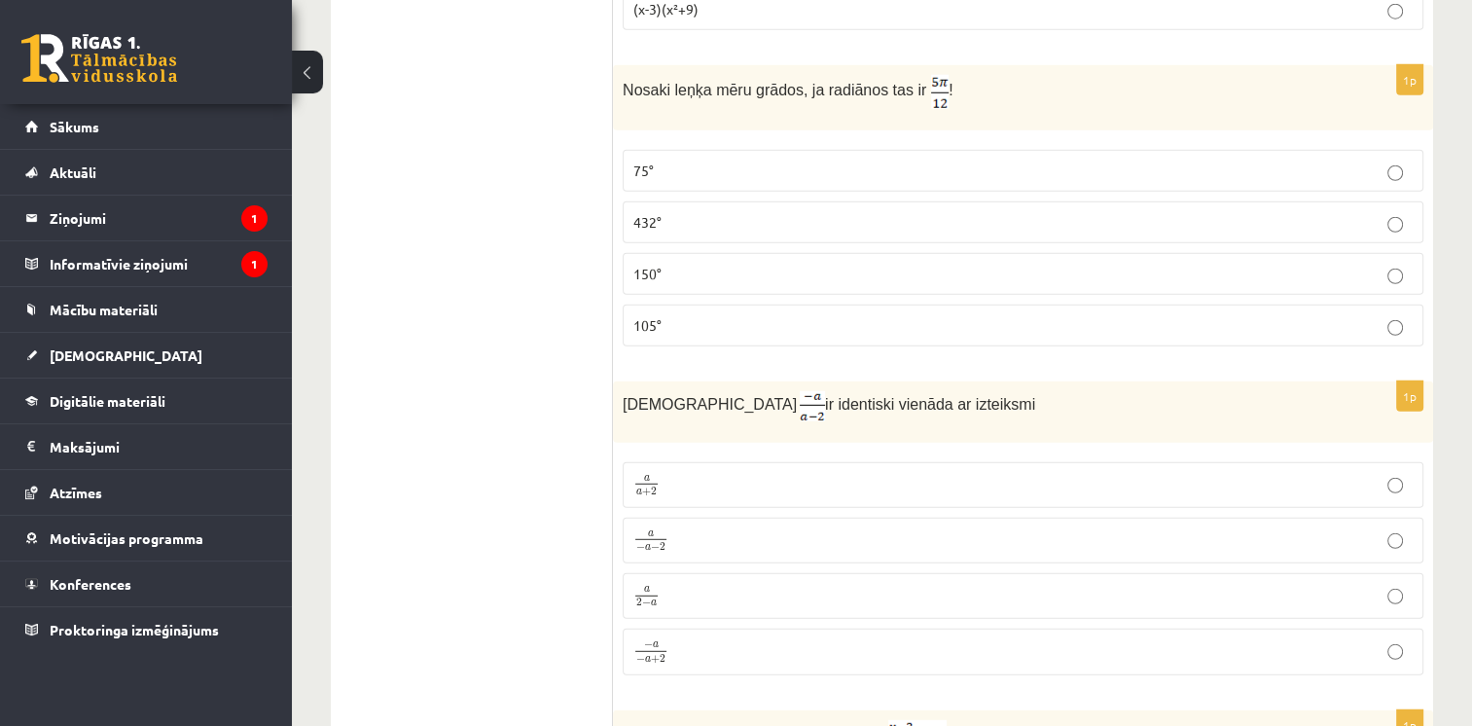
click at [680, 584] on p "a 2 − a a 2 − a" at bounding box center [1022, 596] width 779 height 24
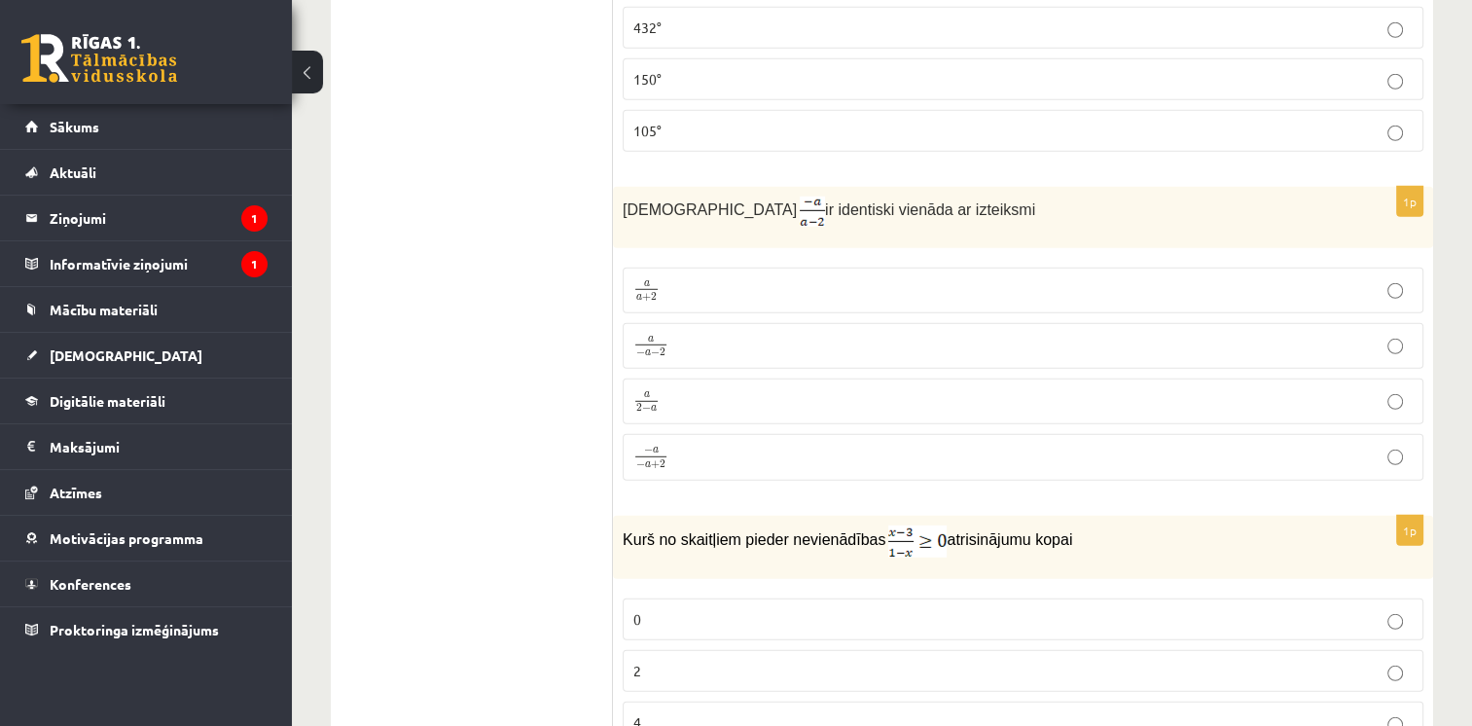
scroll to position [5544, 0]
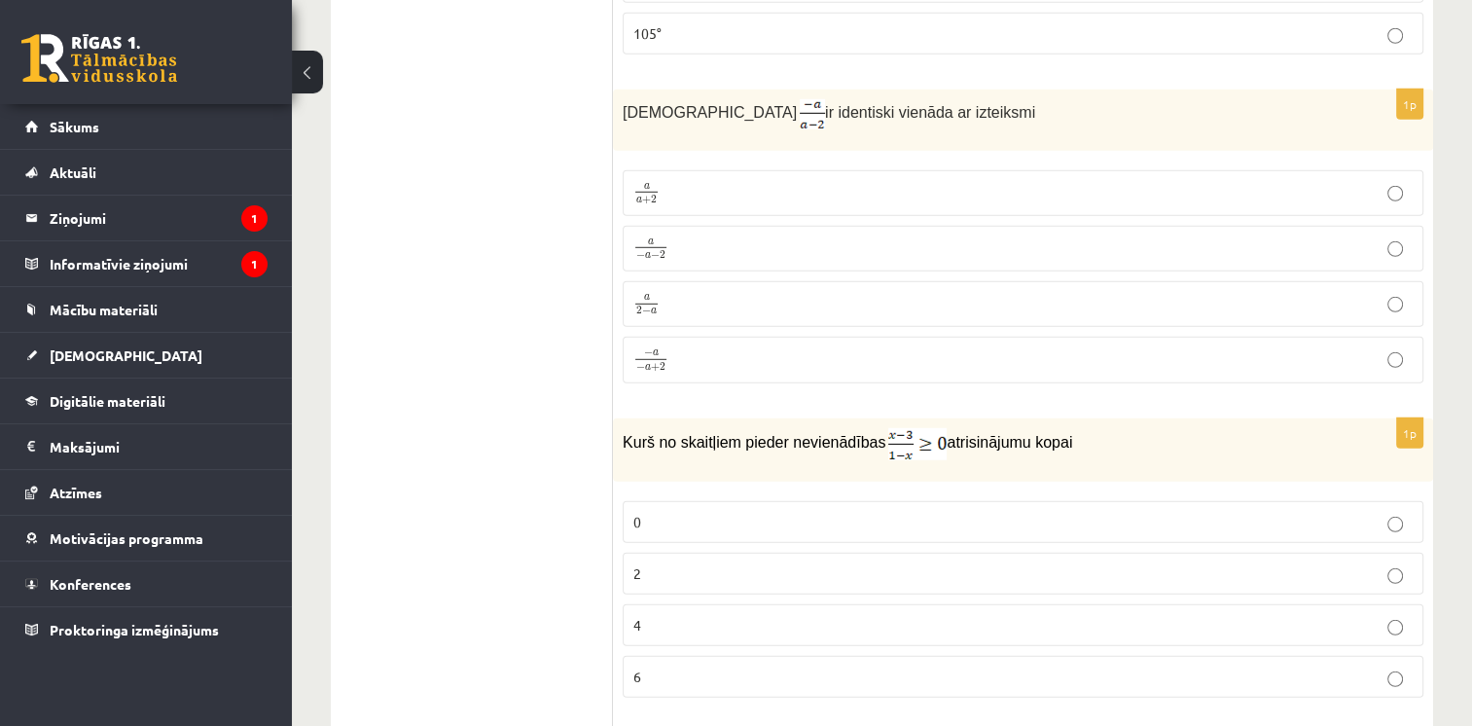
click at [685, 563] on p "2" at bounding box center [1022, 573] width 779 height 20
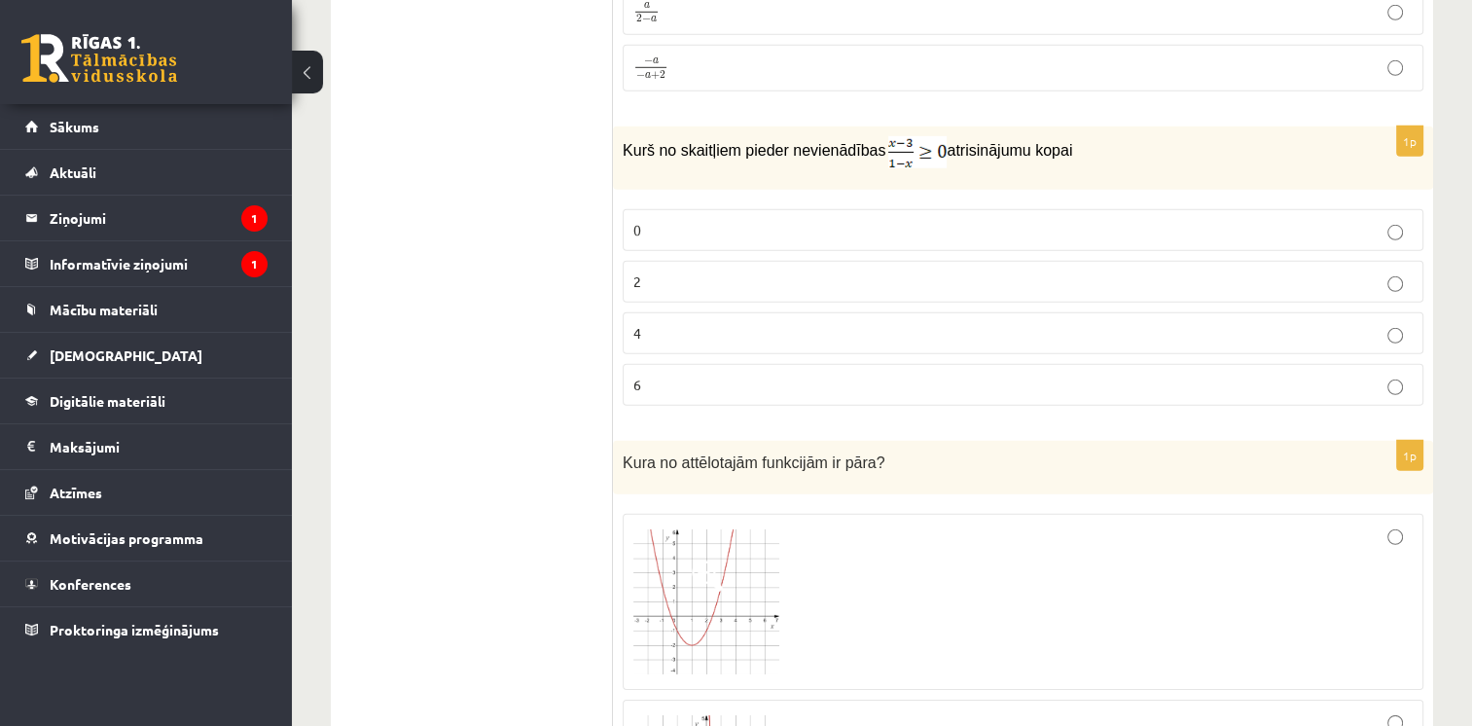
scroll to position [5933, 0]
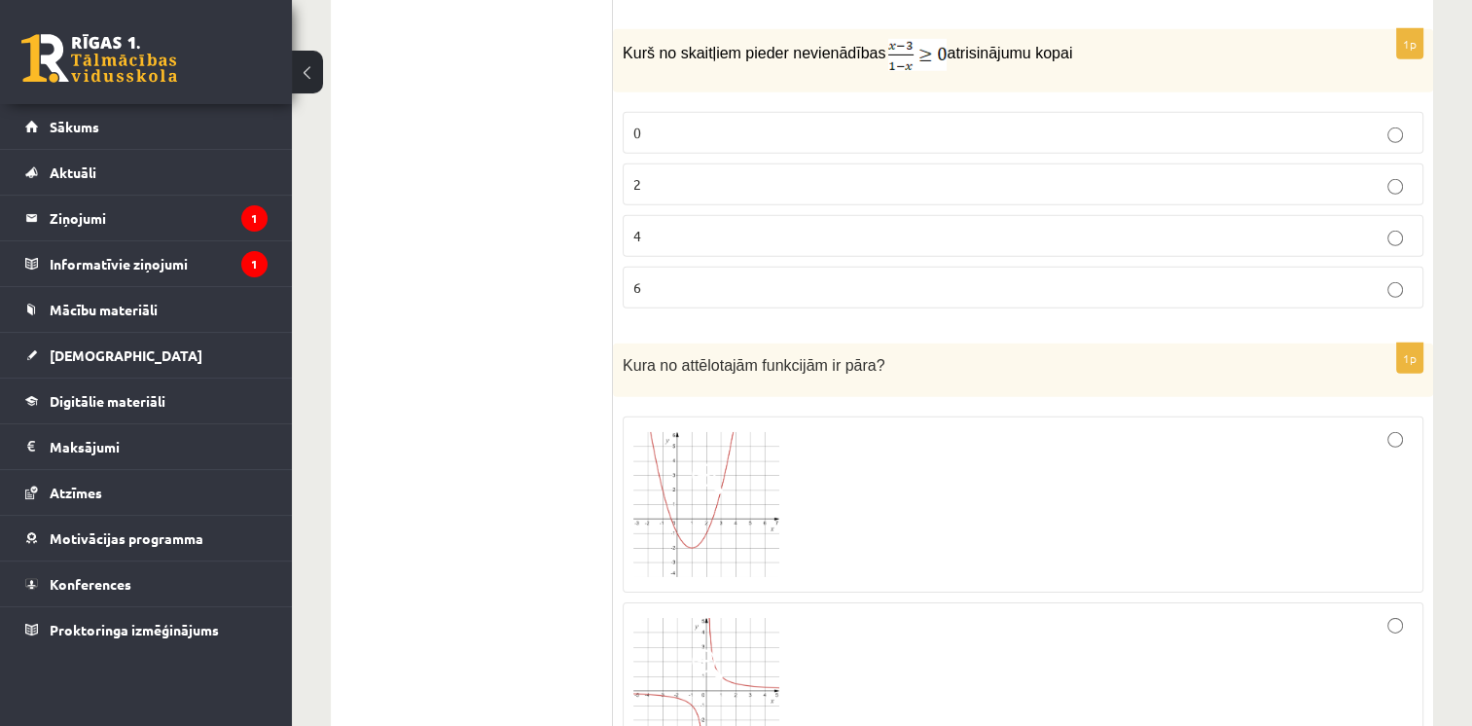
click at [708, 480] on img at bounding box center [706, 505] width 146 height 146
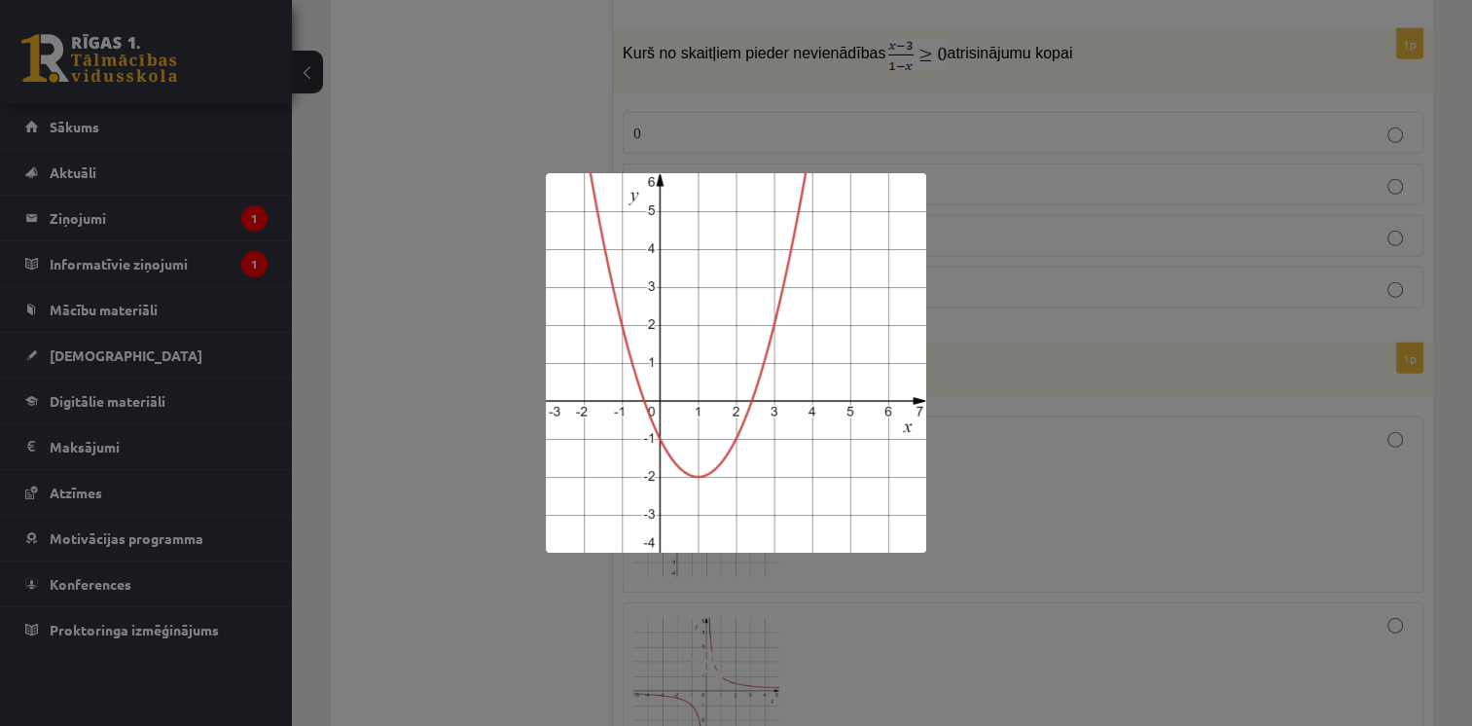
click at [954, 460] on div at bounding box center [736, 363] width 1472 height 726
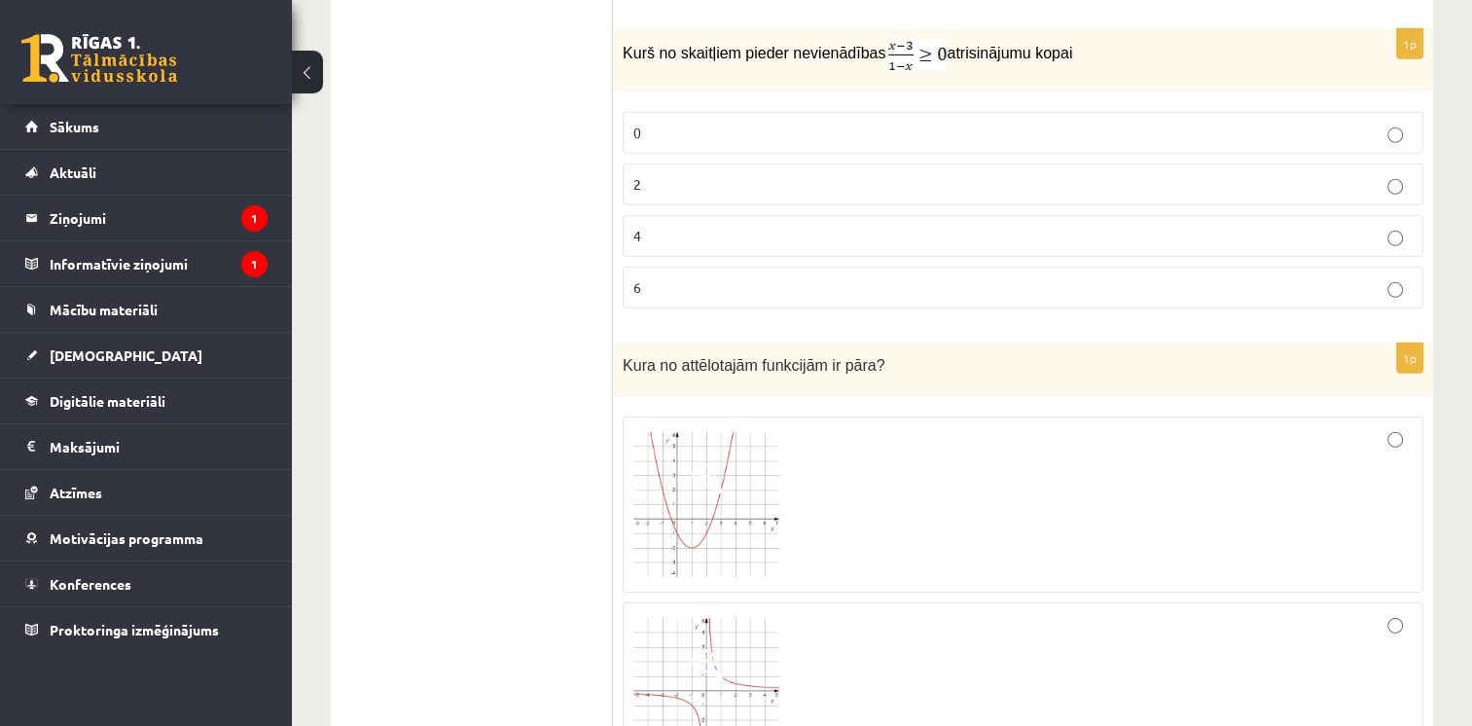
click at [988, 437] on div at bounding box center [1022, 505] width 779 height 156
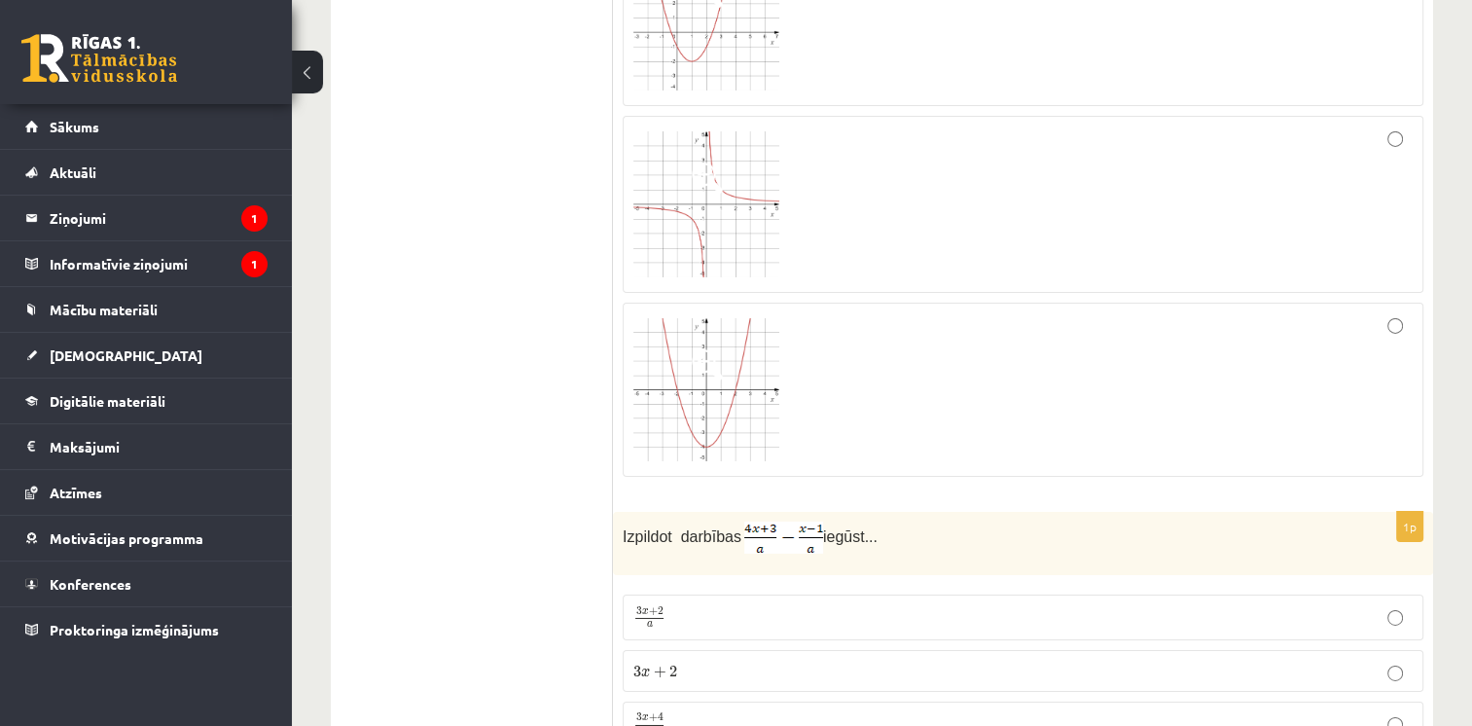
scroll to position [6517, 0]
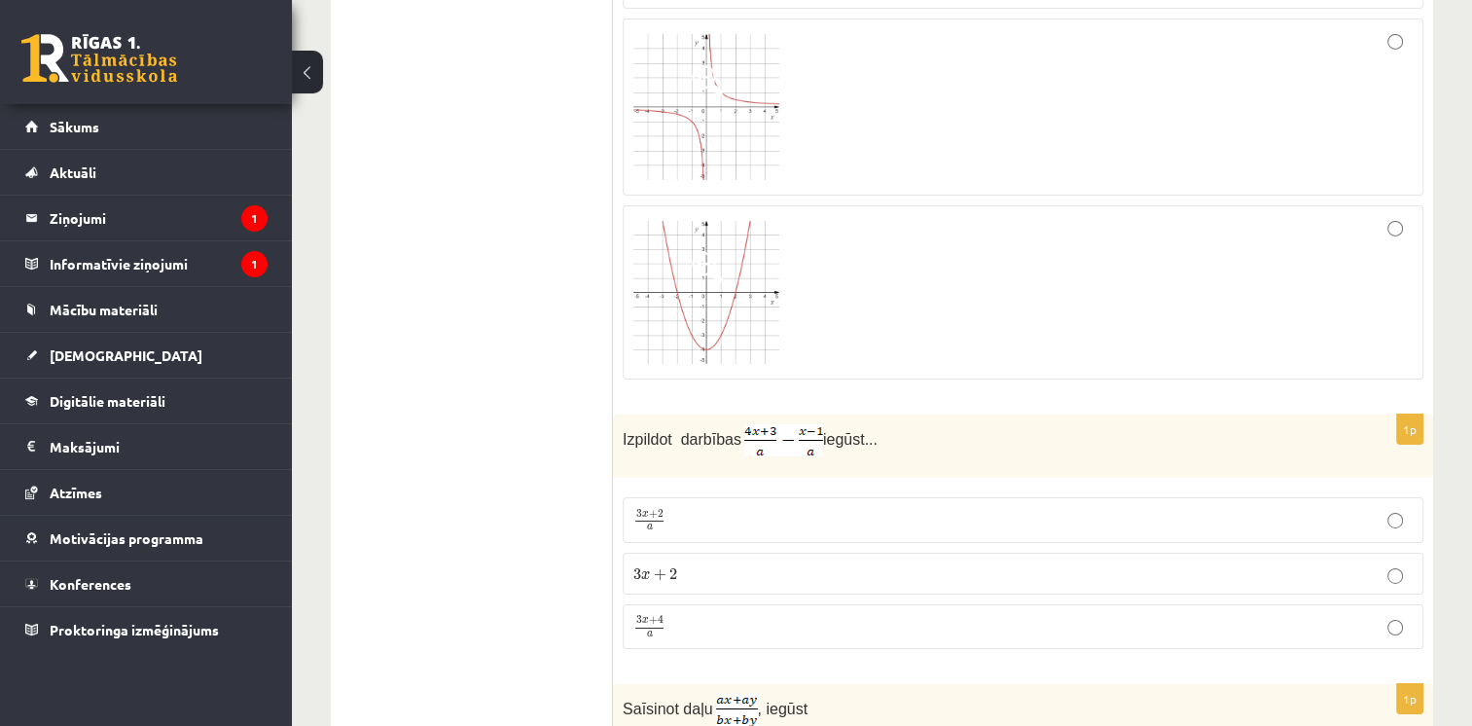
click at [673, 615] on p "3 x + 4 a 3 x + 4 a" at bounding box center [1022, 627] width 779 height 24
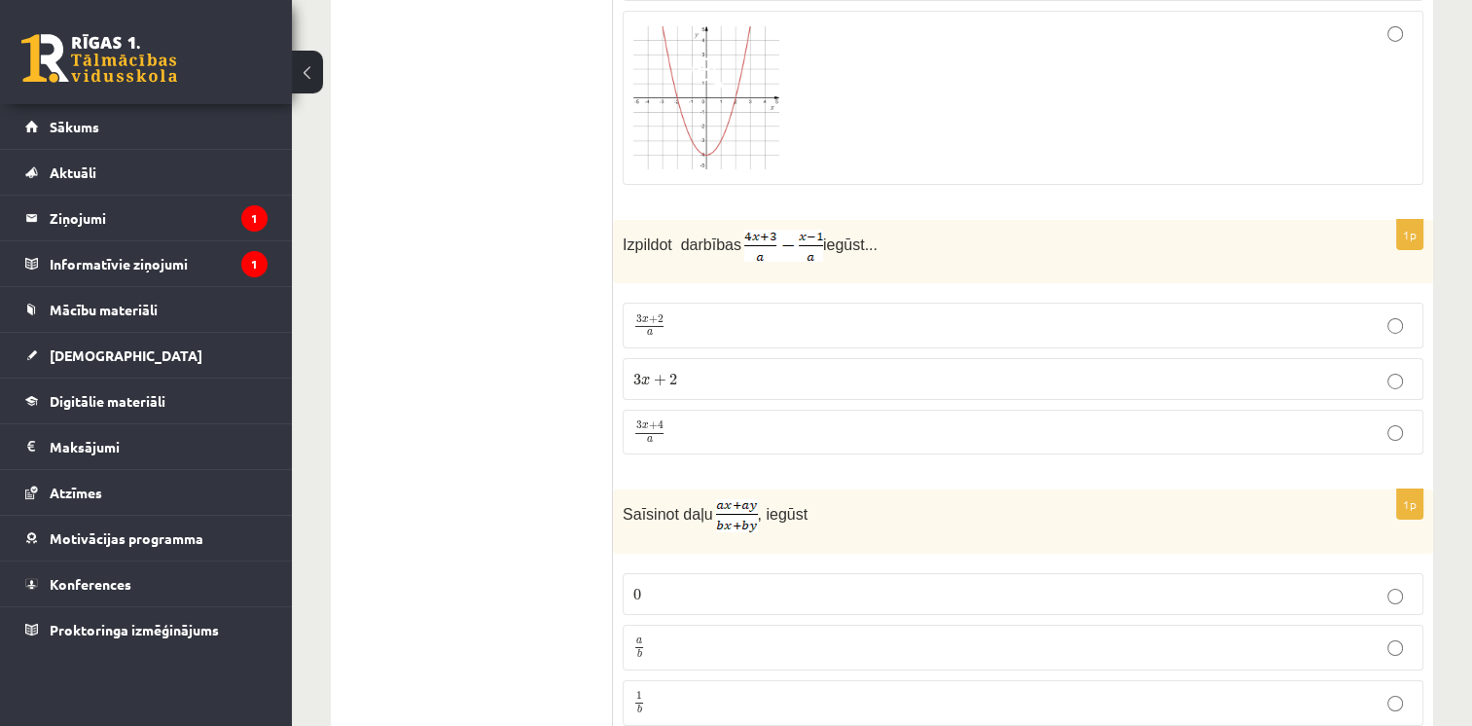
scroll to position [6809, 0]
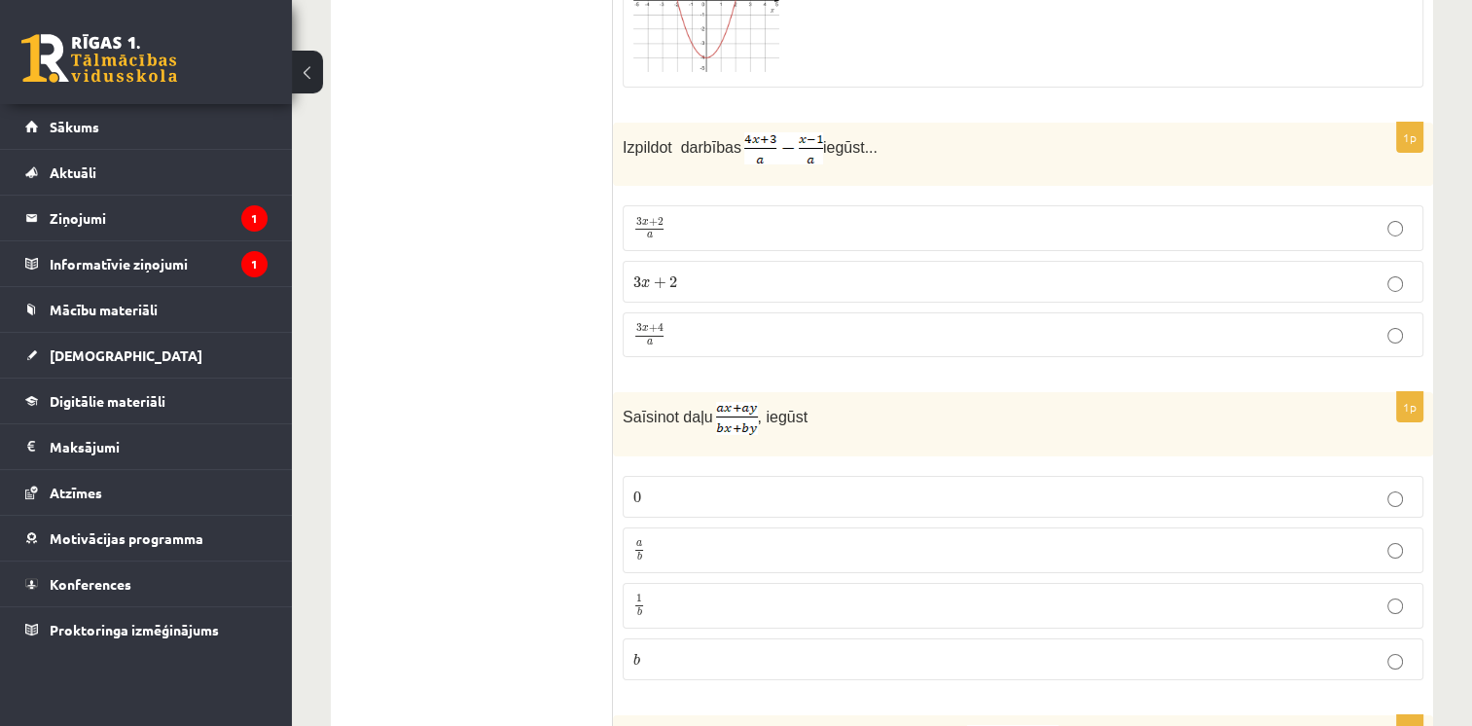
click at [731, 538] on p "a b a b" at bounding box center [1022, 550] width 779 height 24
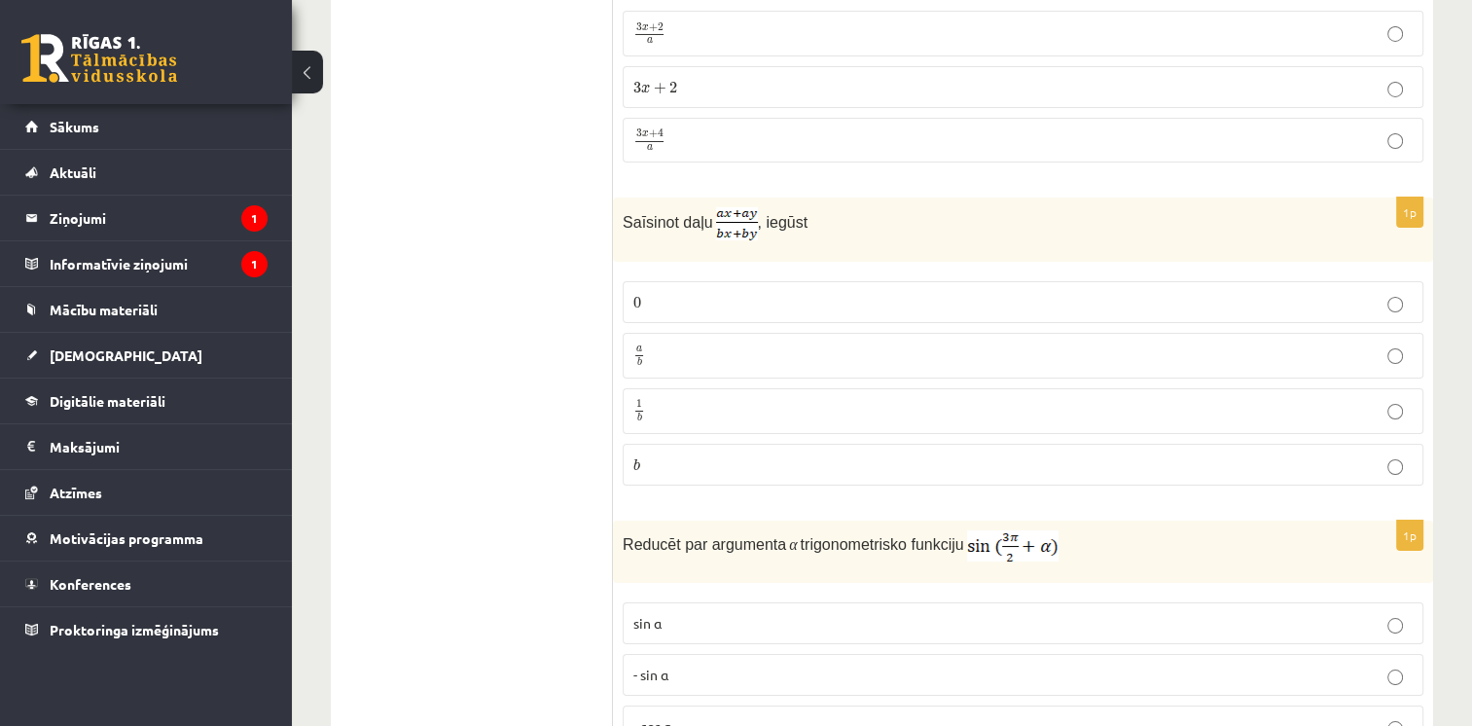
scroll to position [7100, 0]
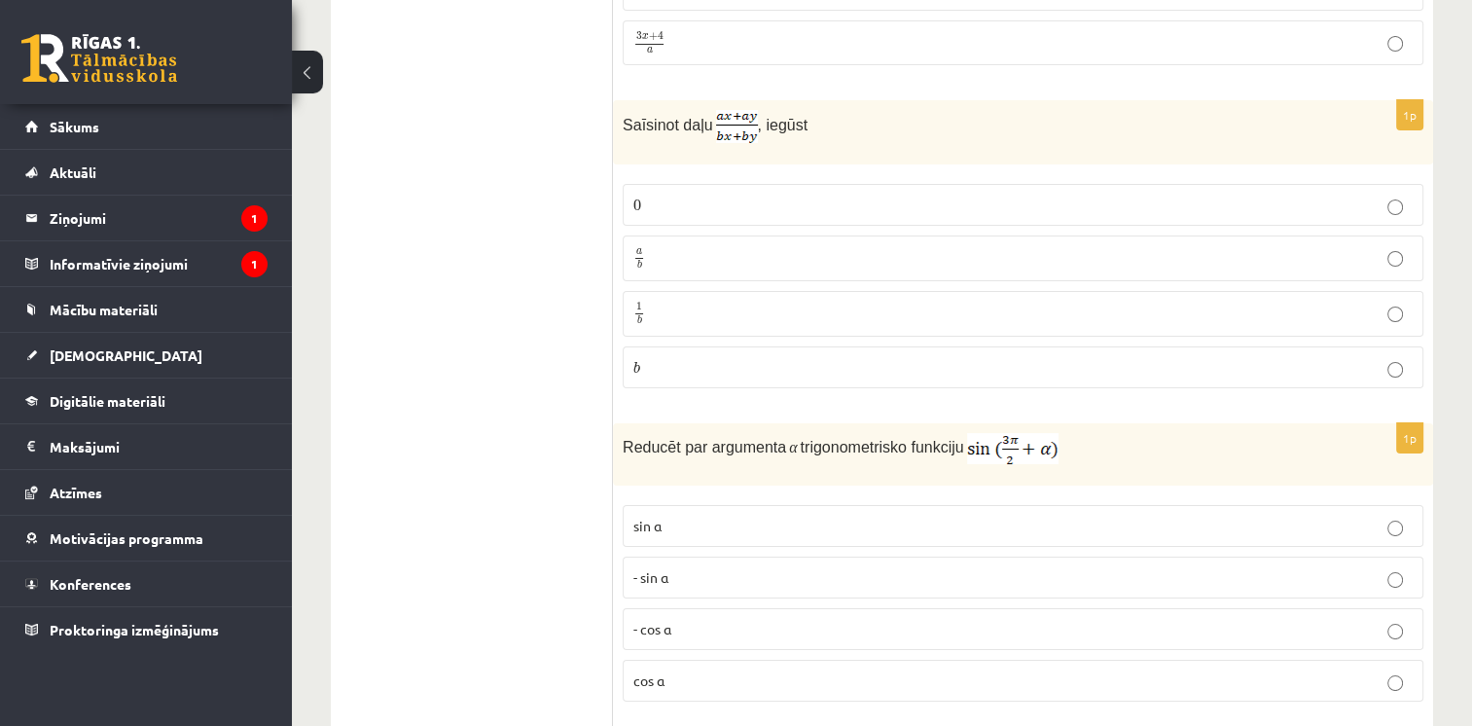
click at [696, 619] on p "- cos ⁡α" at bounding box center [1022, 629] width 779 height 20
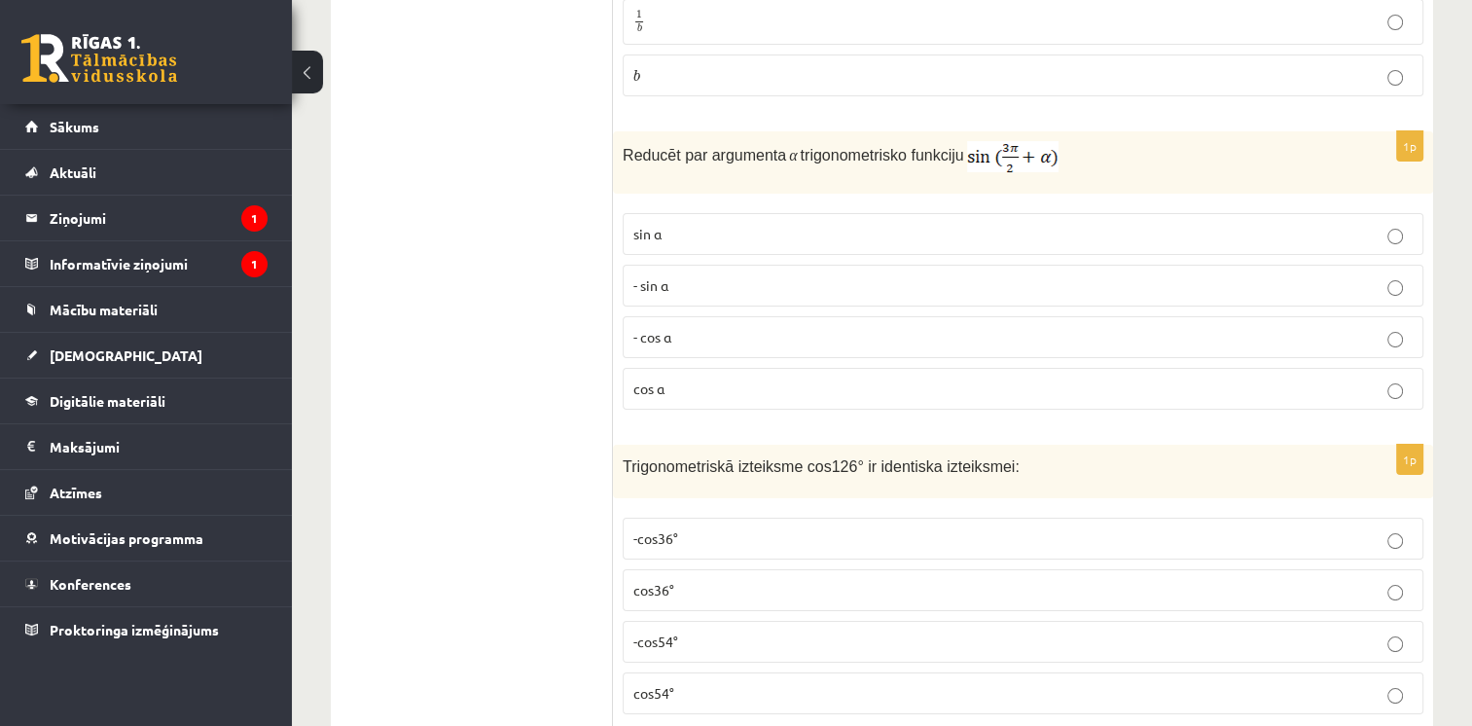
scroll to position [7489, 0]
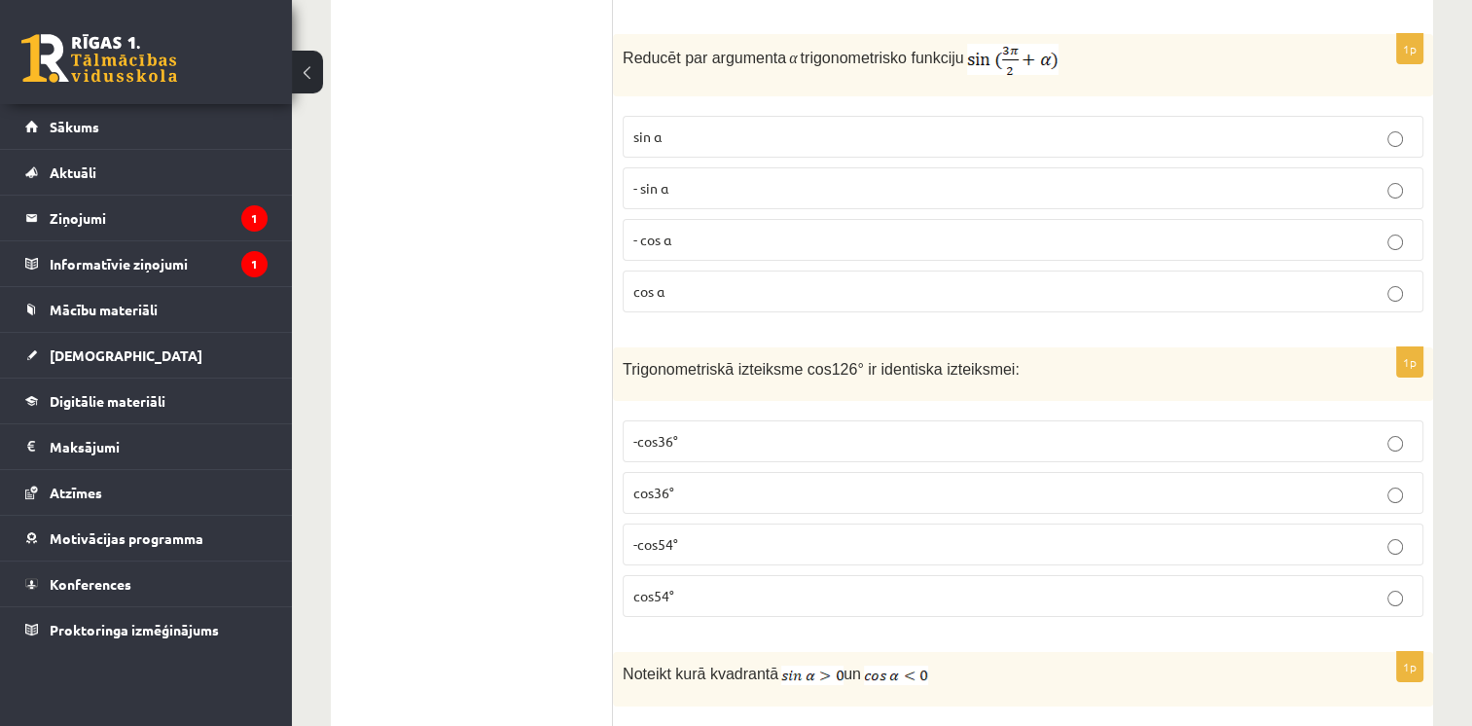
click at [727, 523] on label "-cos54°" at bounding box center [1023, 544] width 800 height 42
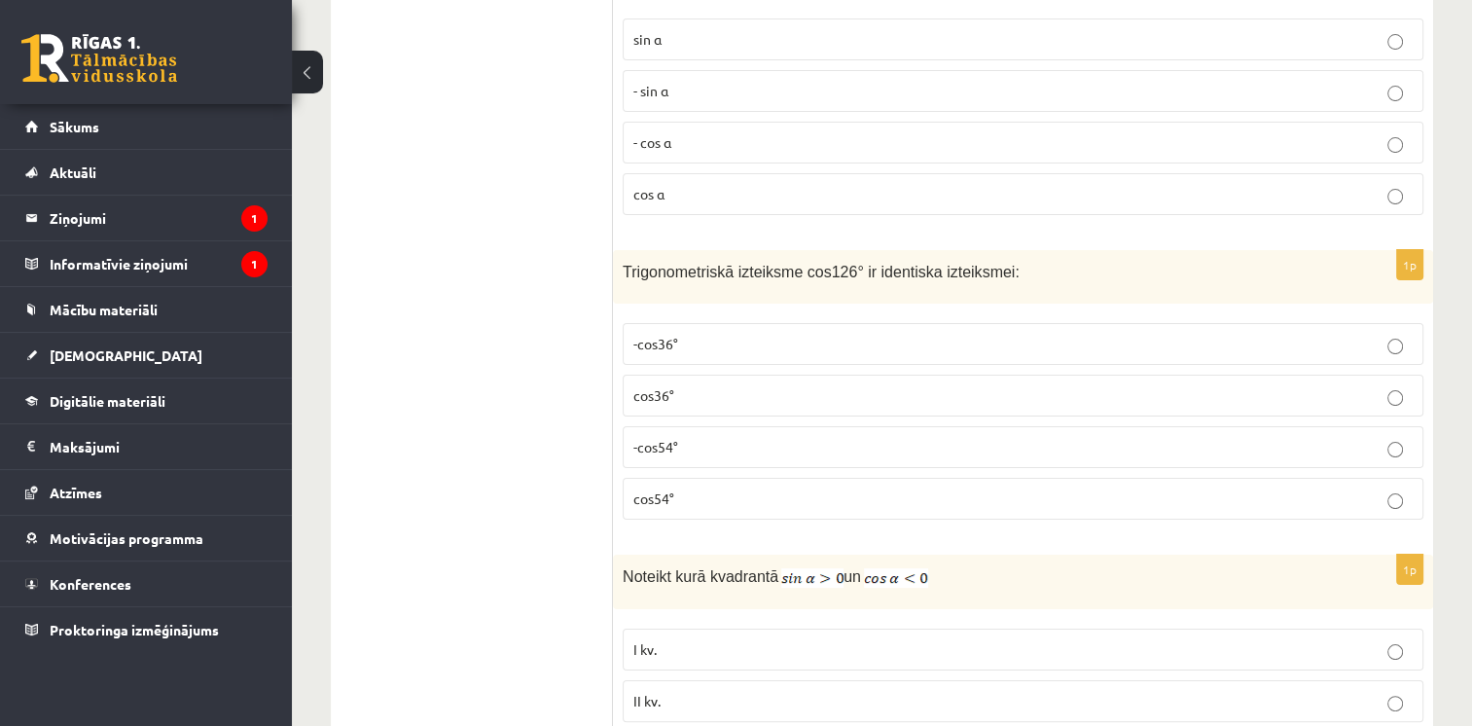
scroll to position [7684, 0]
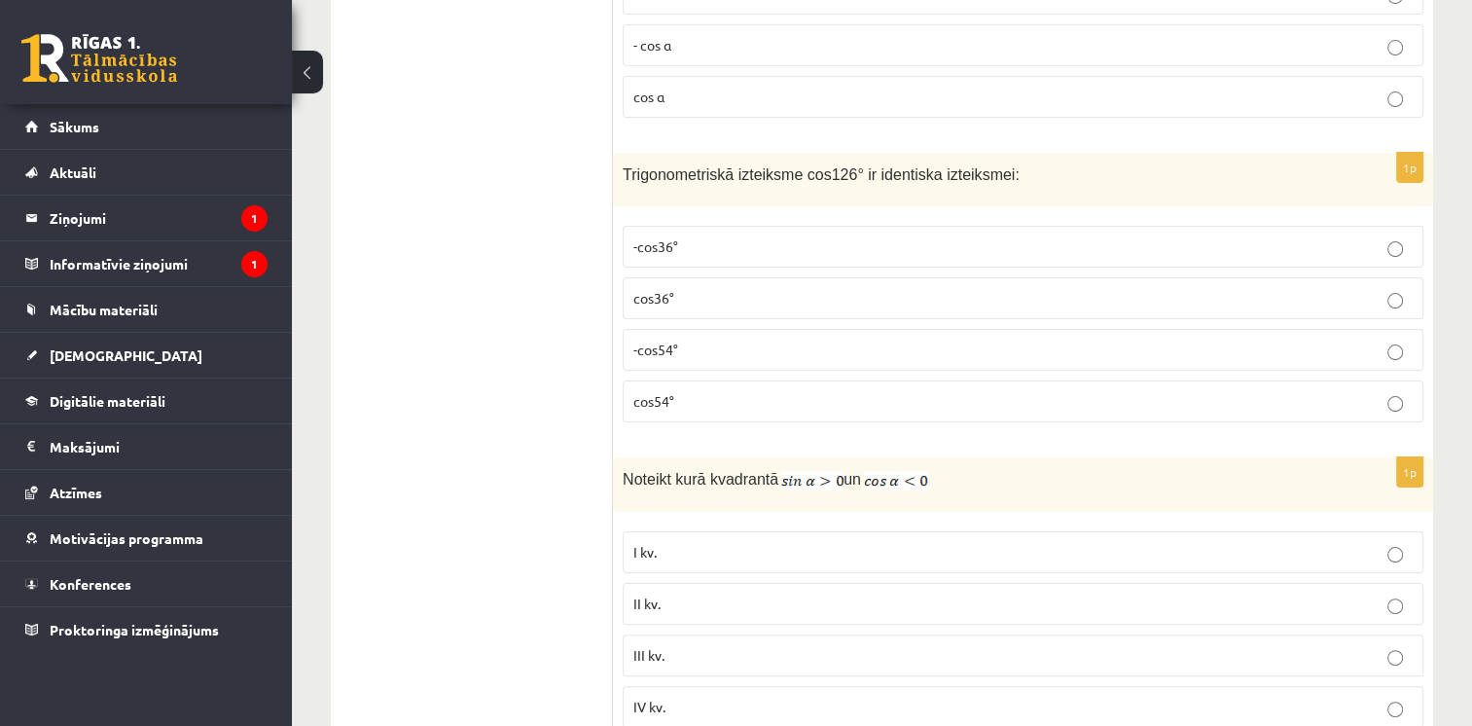
click at [722, 593] on p "II kv." at bounding box center [1022, 603] width 779 height 20
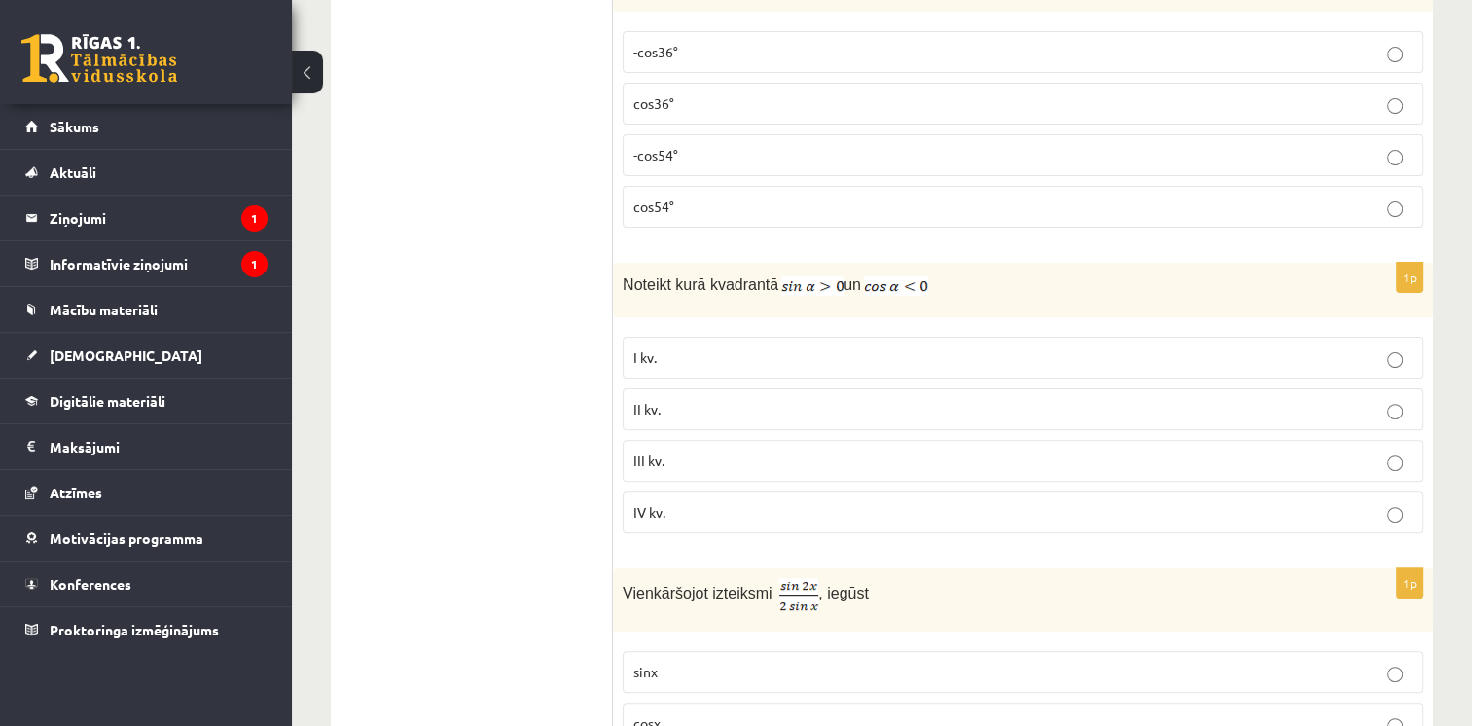
scroll to position [7976, 0]
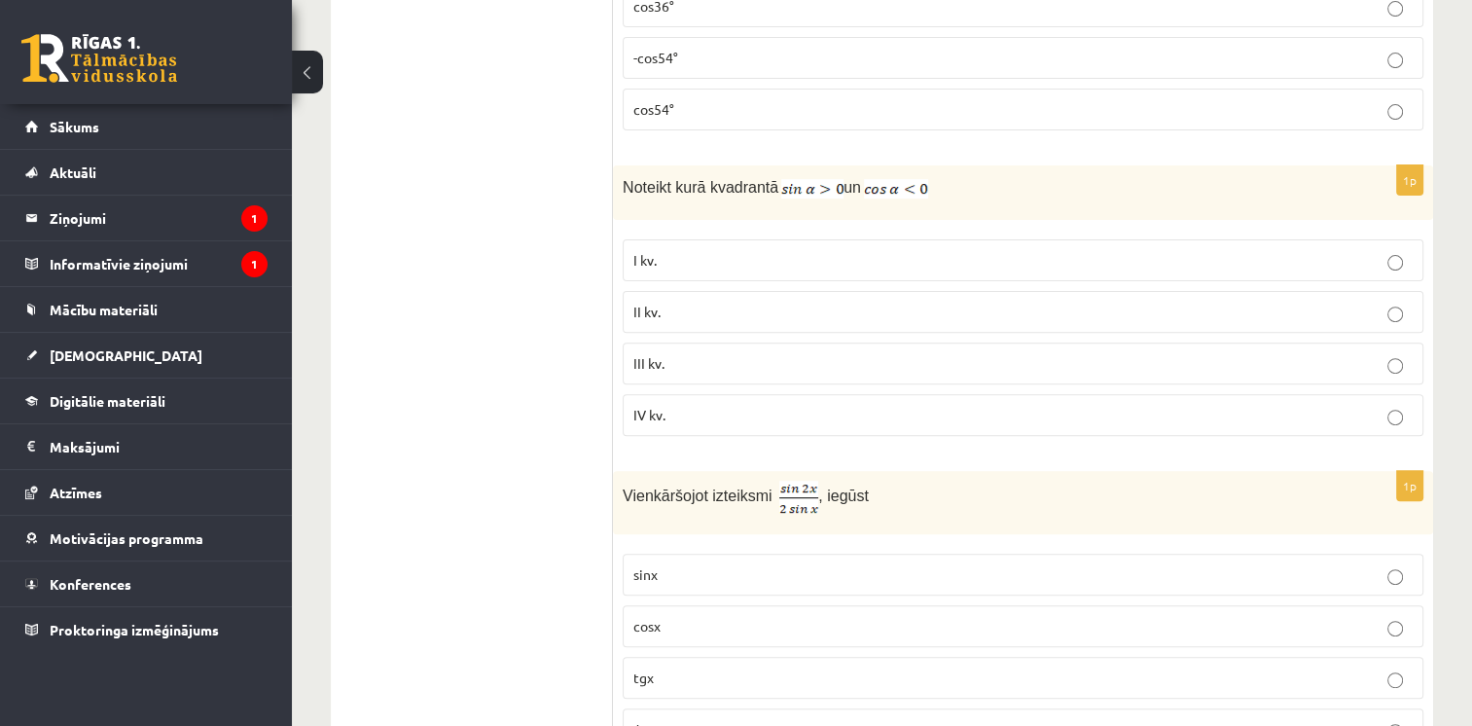
click at [720, 616] on p "cosx" at bounding box center [1022, 626] width 779 height 20
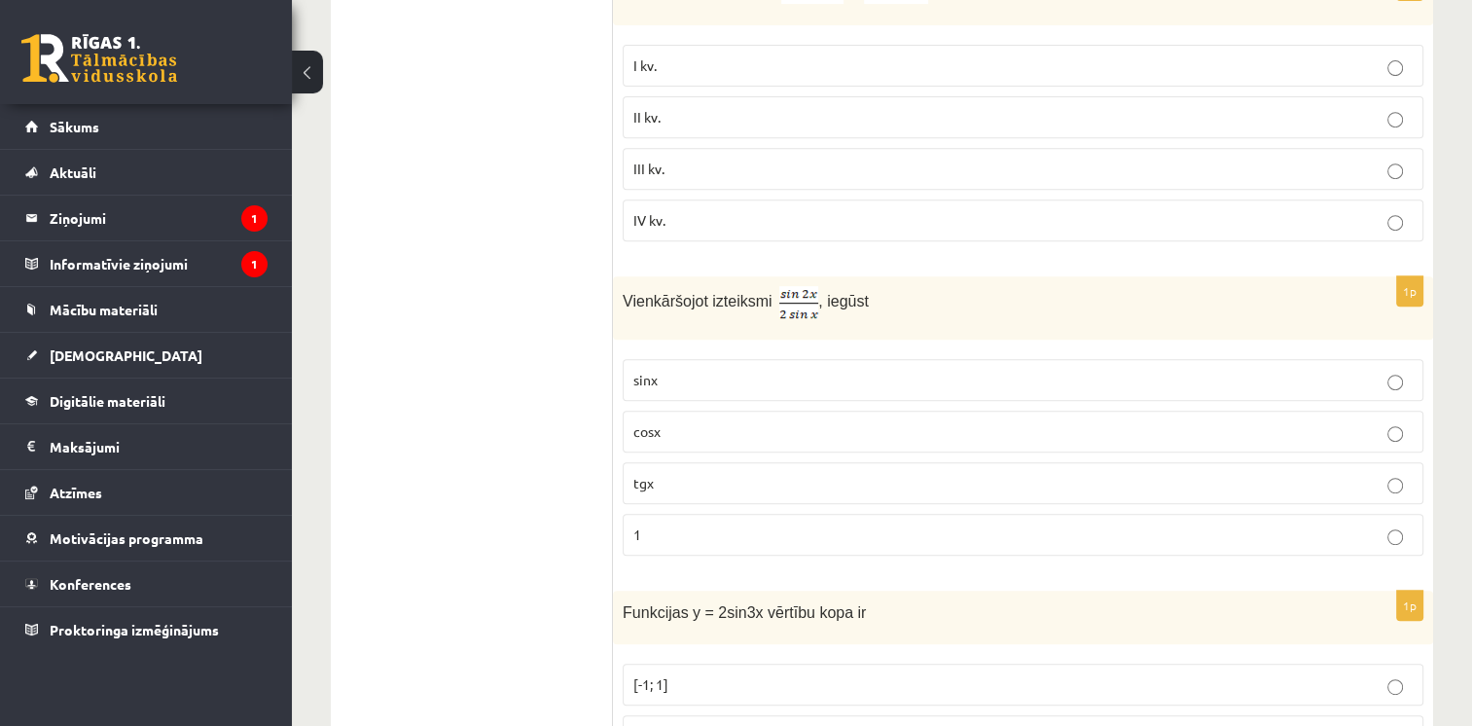
scroll to position [8268, 0]
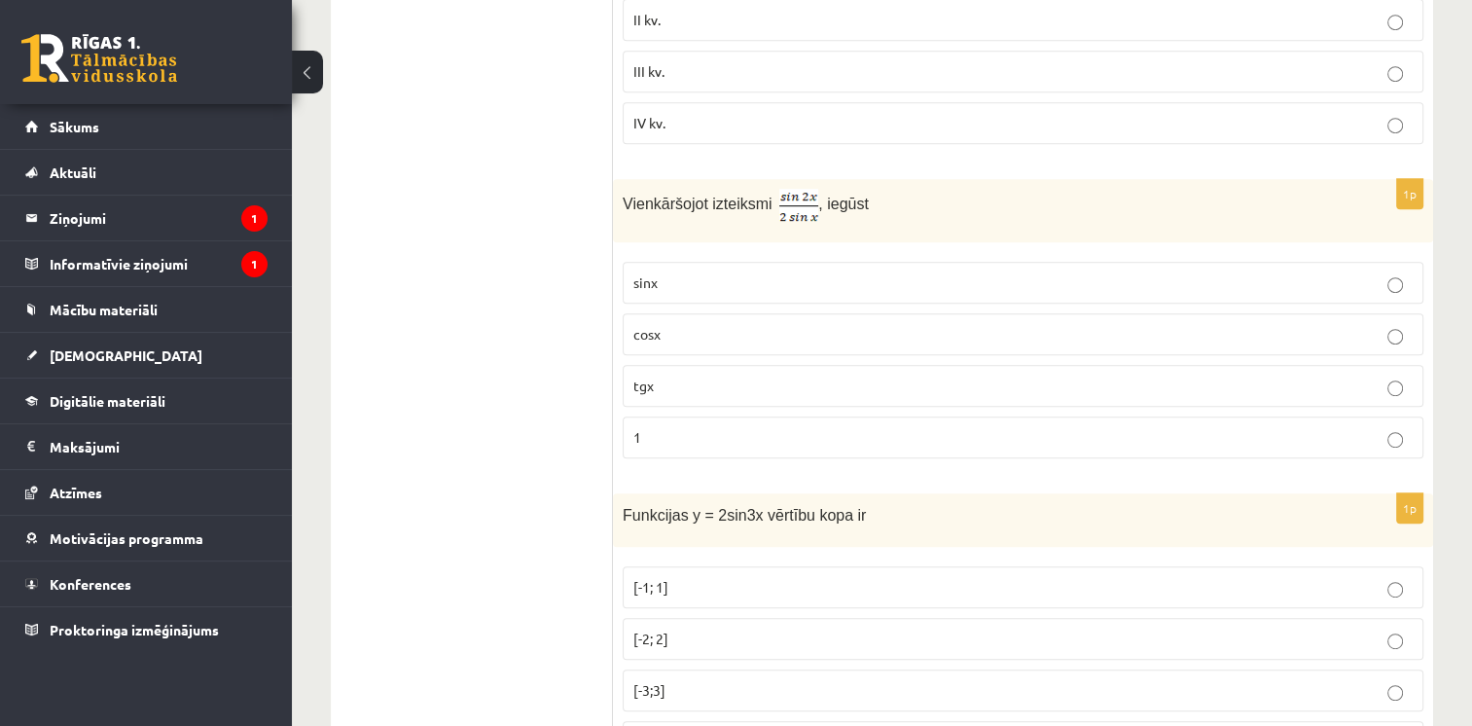
click at [752, 628] on p "[-2; 2]" at bounding box center [1022, 638] width 779 height 20
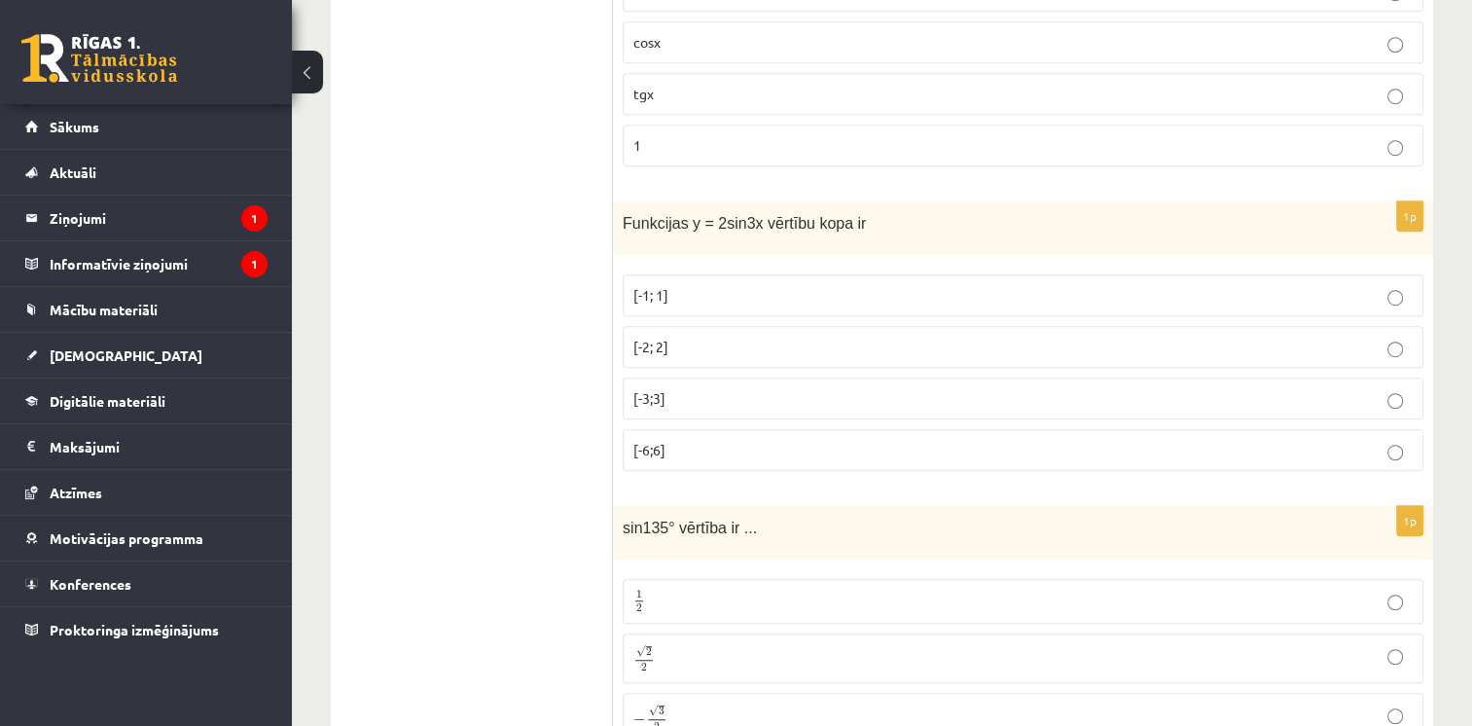
scroll to position [8657, 0]
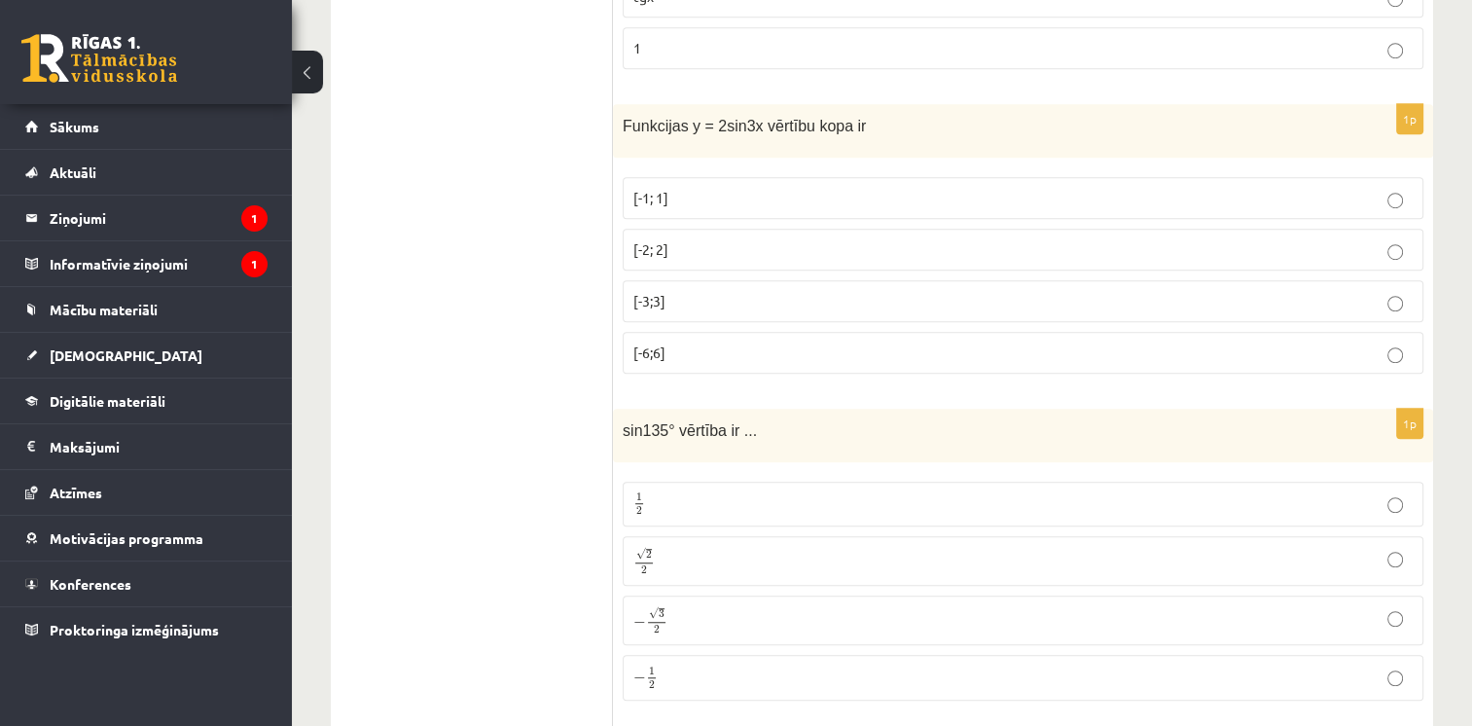
click at [739, 547] on p "√ 2 2 2 2" at bounding box center [1022, 561] width 779 height 28
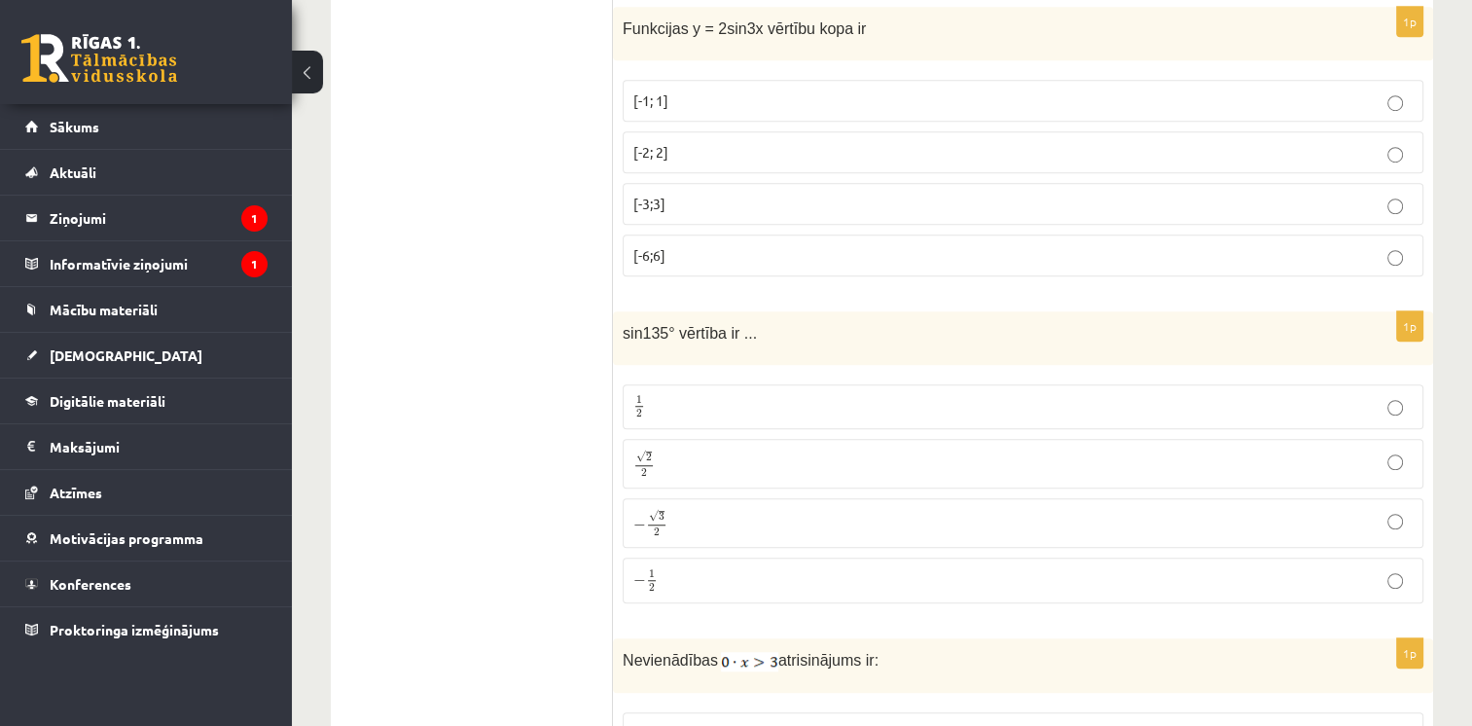
scroll to position [8948, 0]
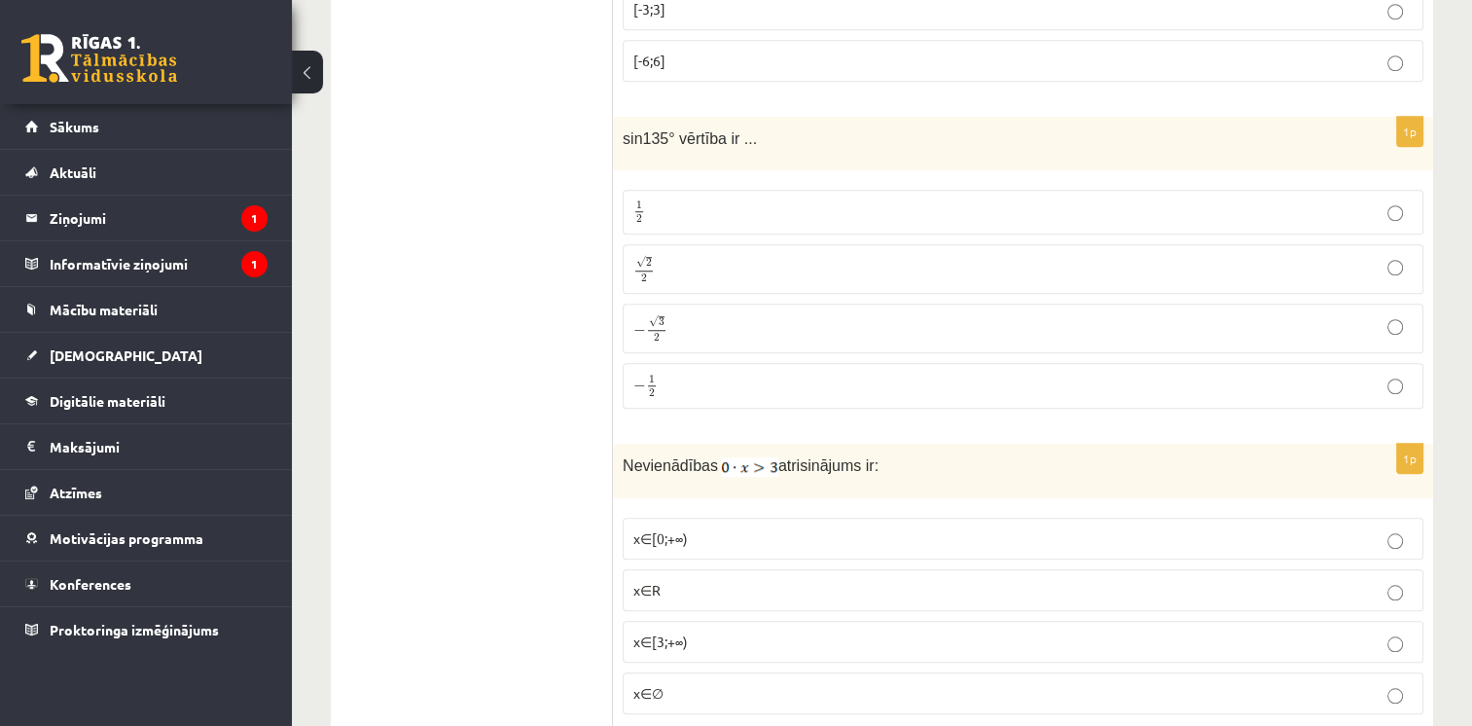
click at [693, 683] on p "x∈∅" at bounding box center [1022, 693] width 779 height 20
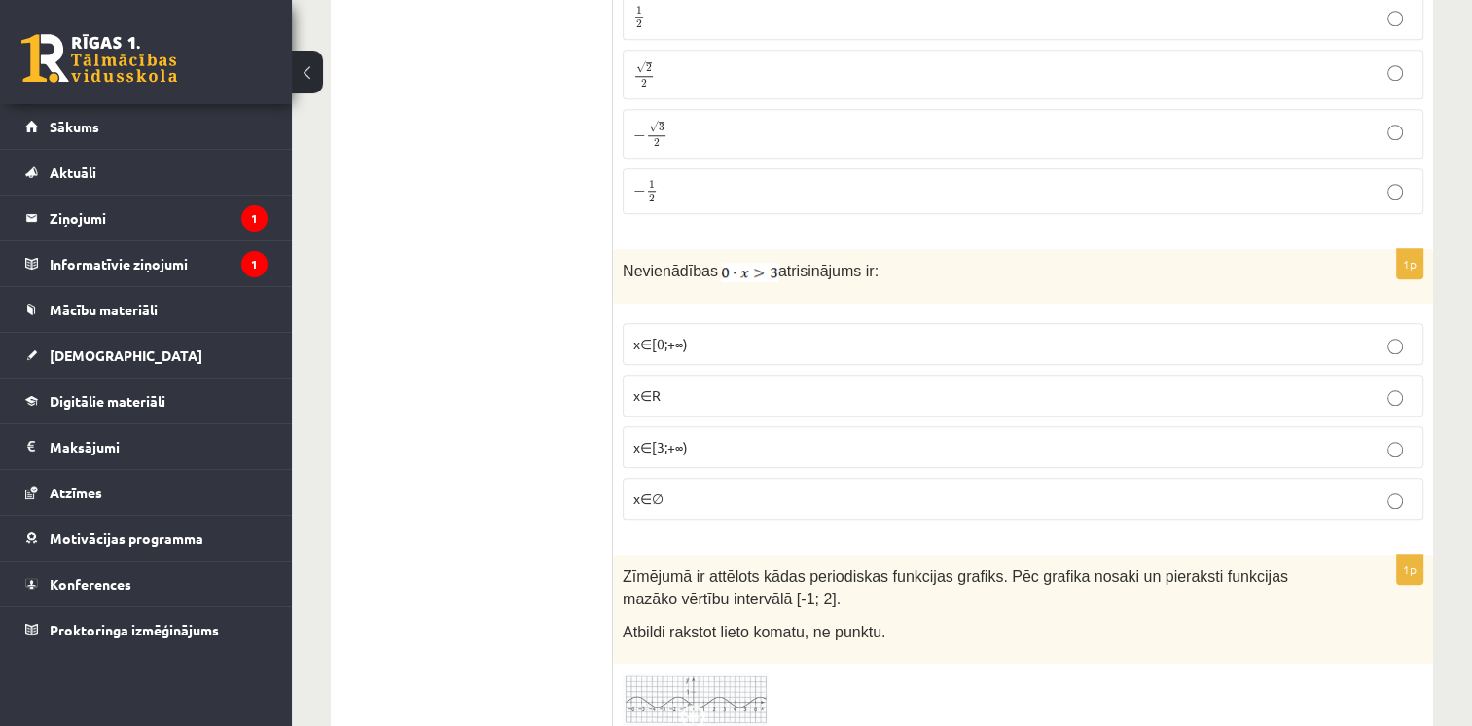
scroll to position [9338, 0]
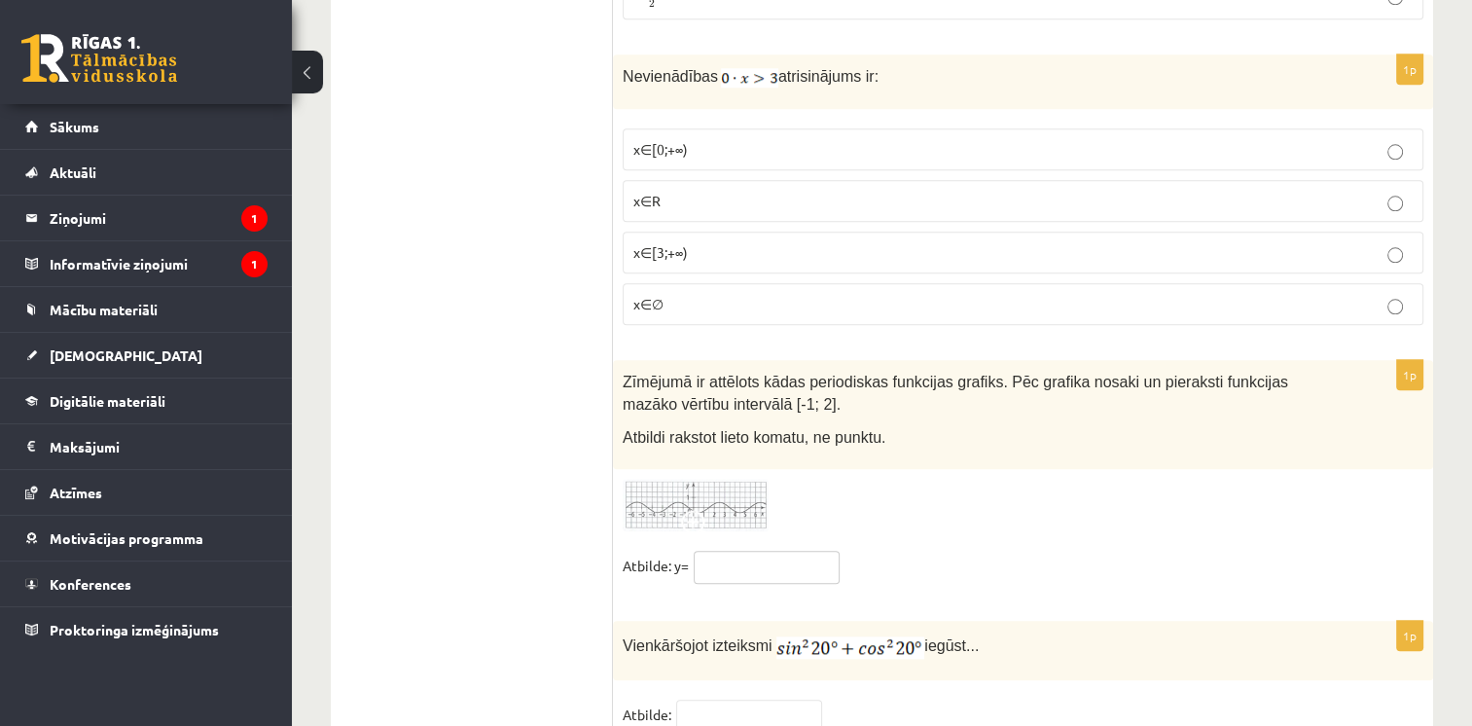
click at [747, 551] on input "text" at bounding box center [767, 567] width 146 height 33
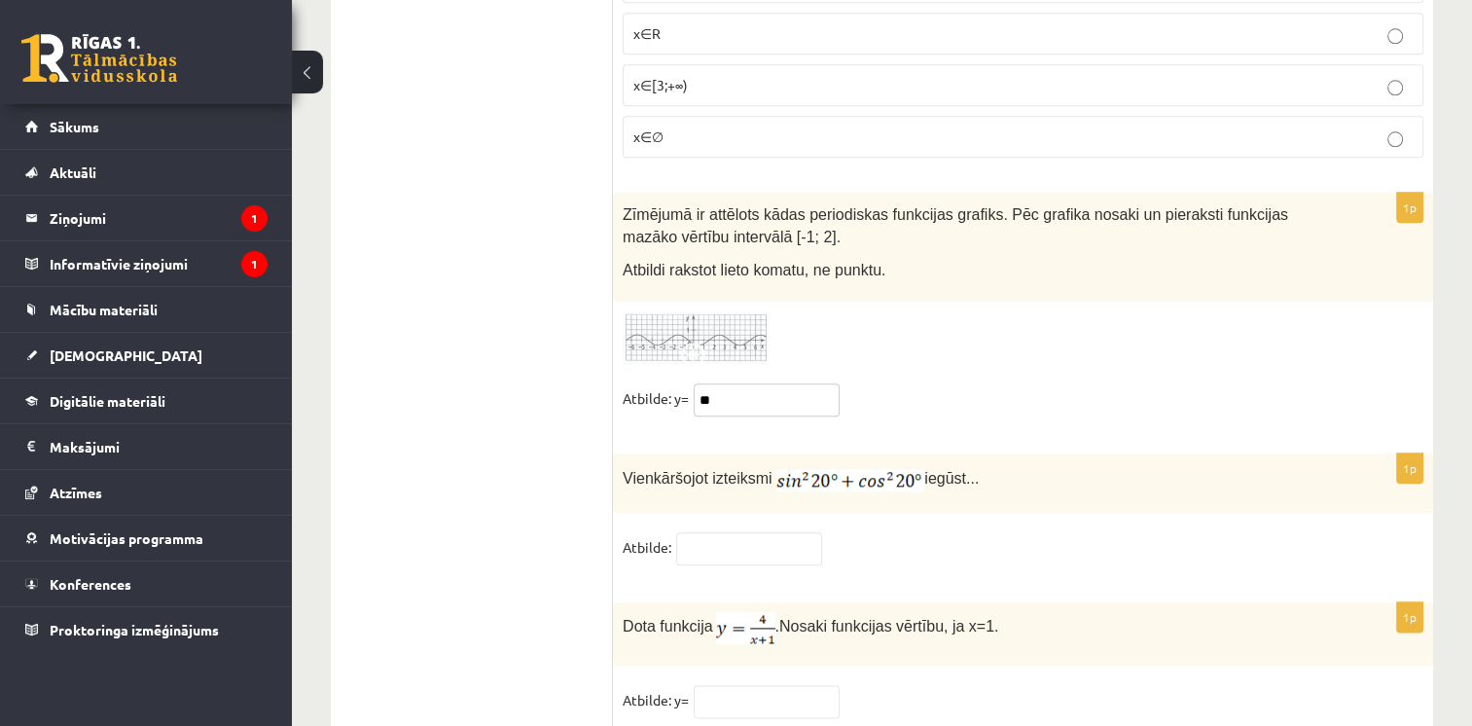
type input "**"
click at [761, 532] on input "text" at bounding box center [749, 548] width 146 height 33
type input "*"
click at [728, 685] on input "text" at bounding box center [767, 701] width 146 height 33
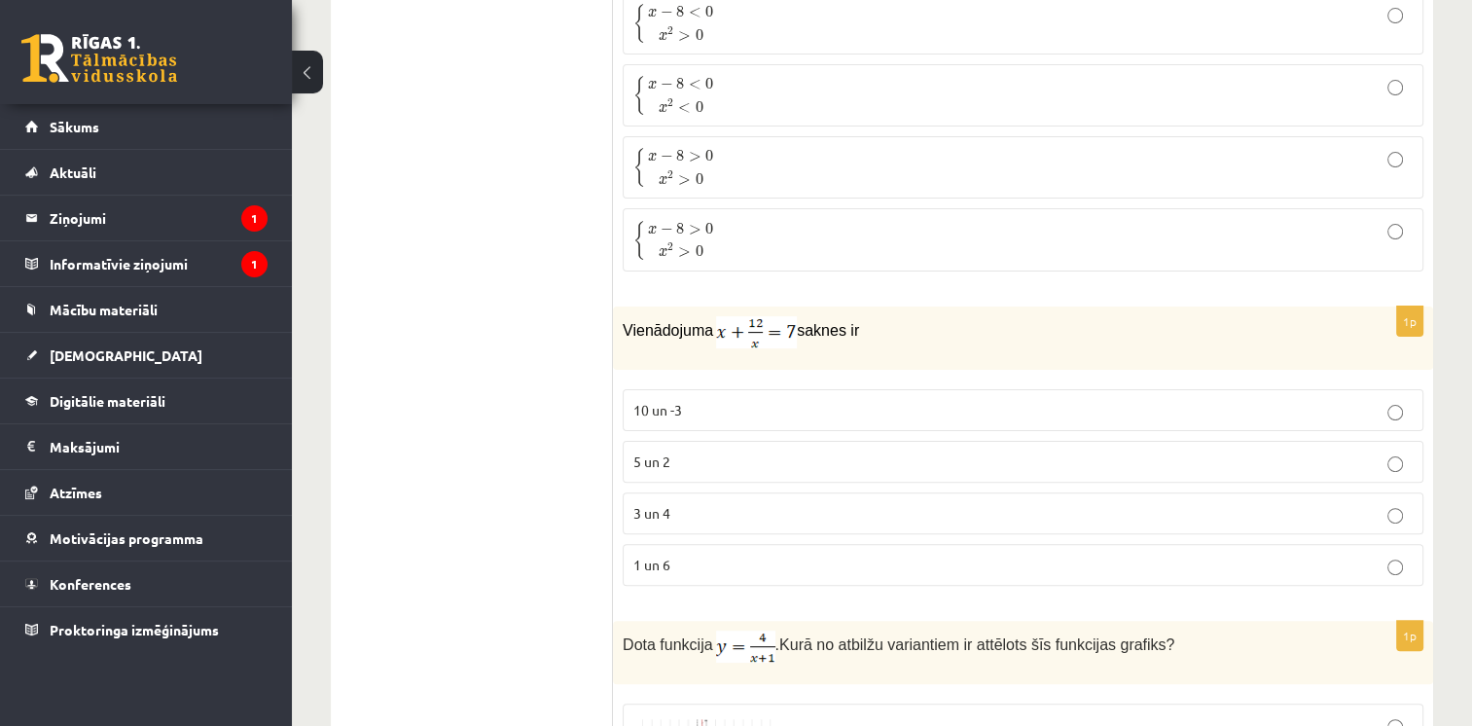
scroll to position [0, 0]
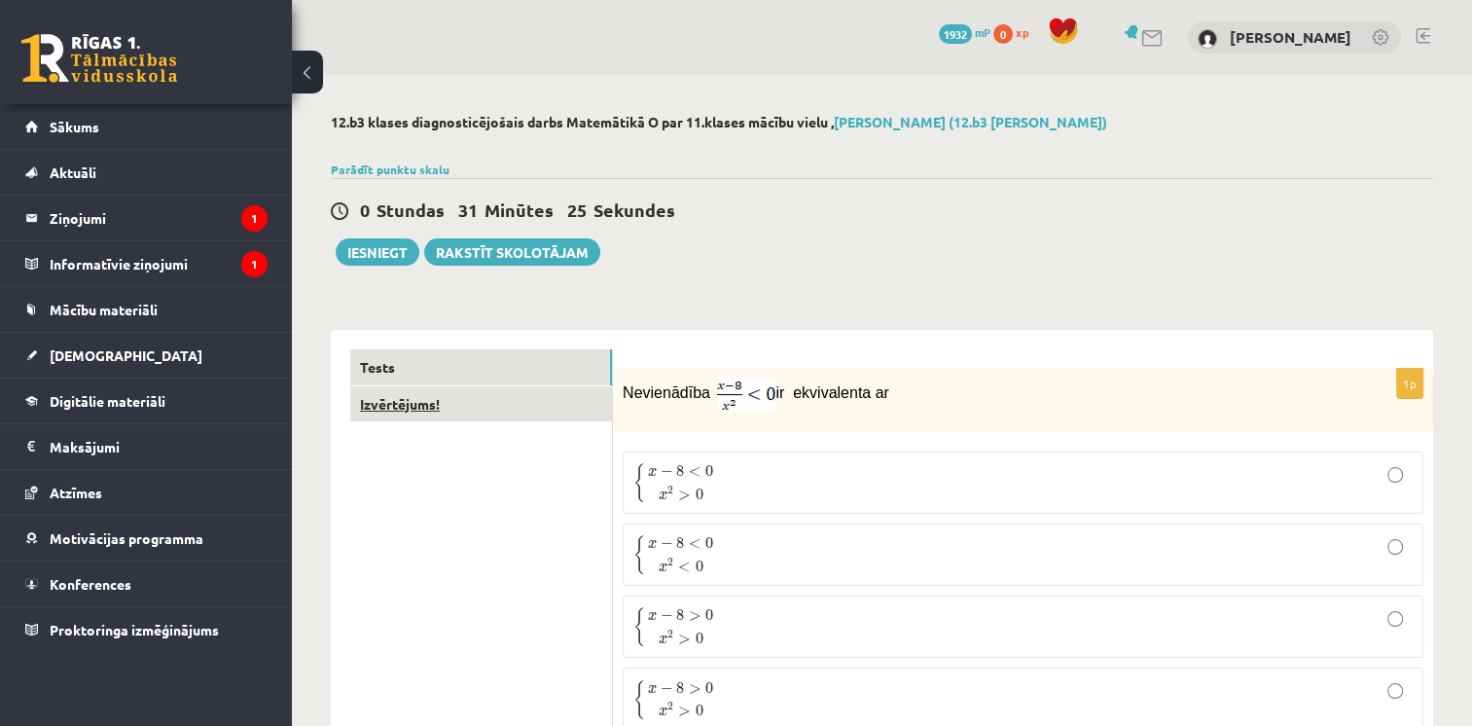
type input "*"
click at [479, 405] on link "Izvērtējums!" at bounding box center [481, 404] width 262 height 36
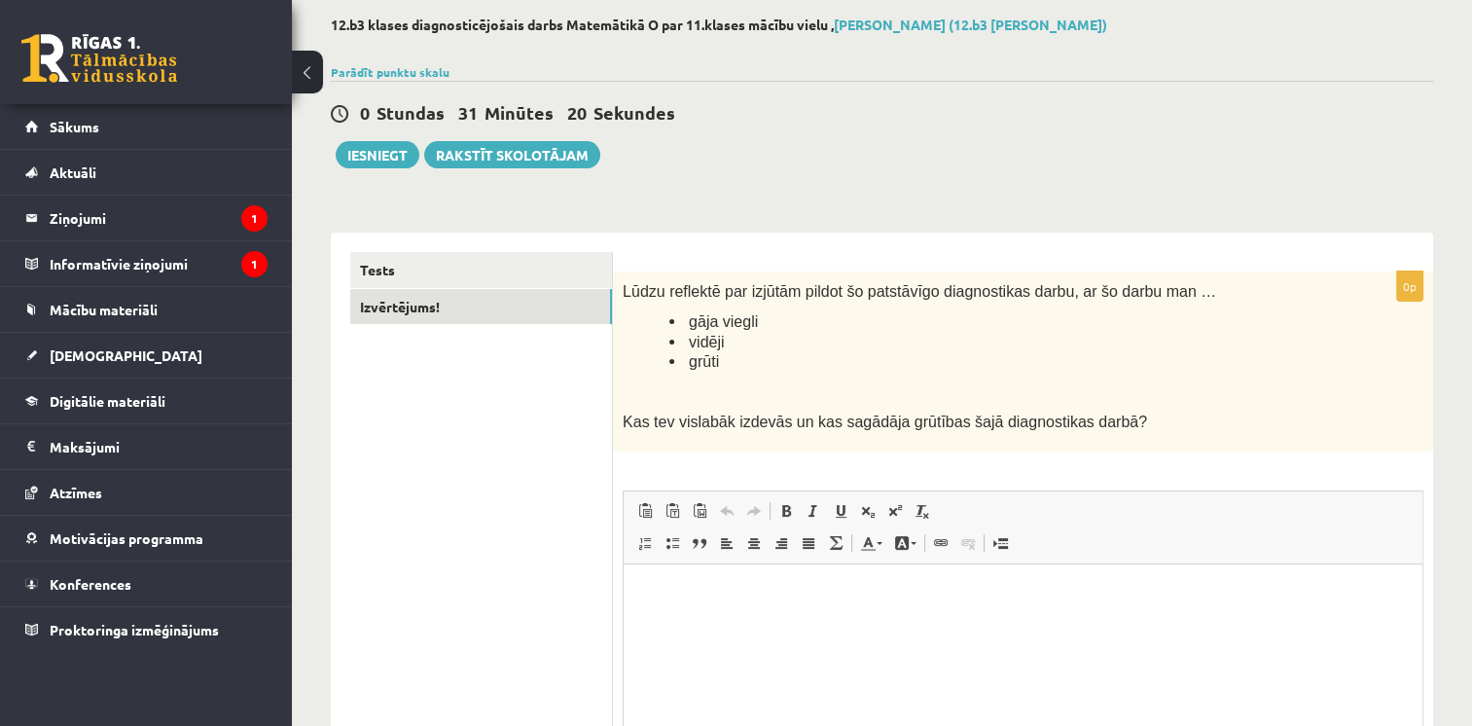
scroll to position [292, 0]
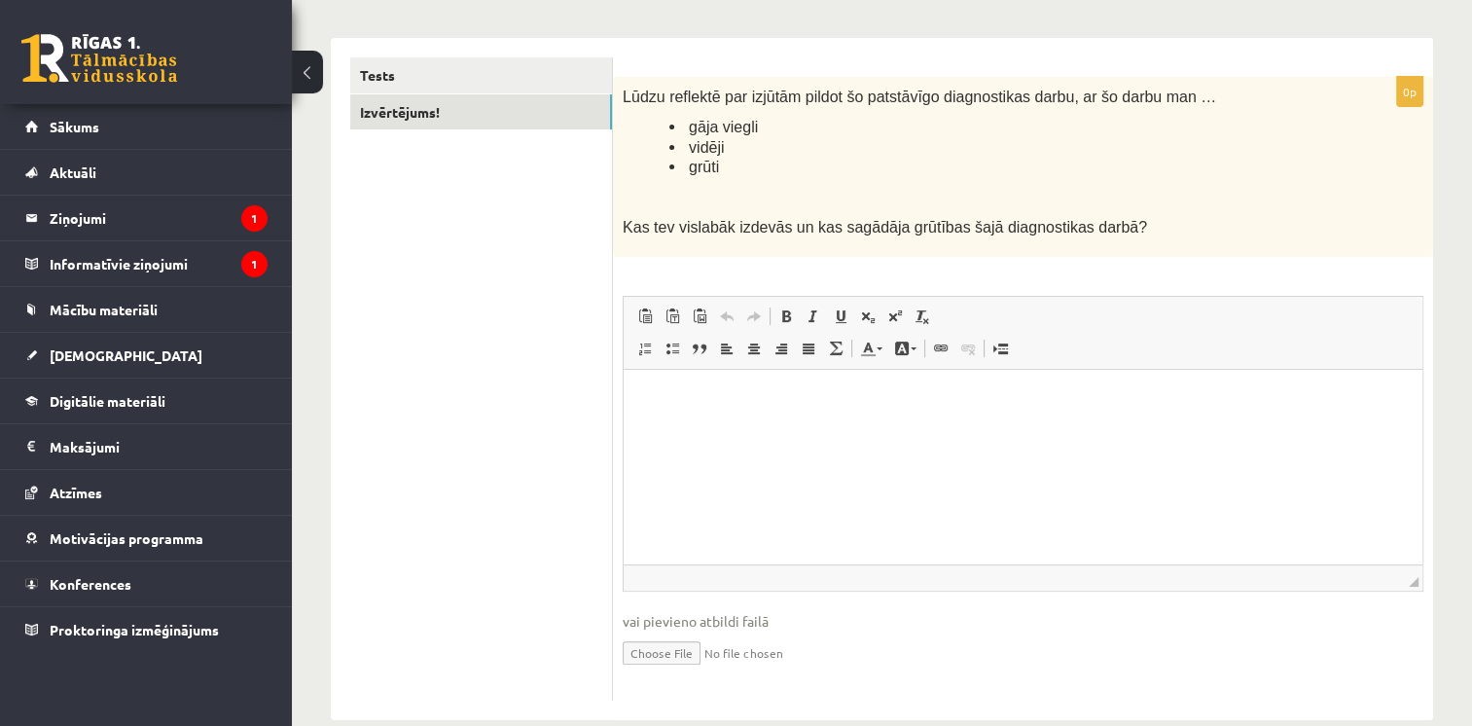
click at [834, 429] on html at bounding box center [1022, 399] width 799 height 59
click at [486, 303] on ul "Tests Izvērtējums!" at bounding box center [481, 378] width 263 height 643
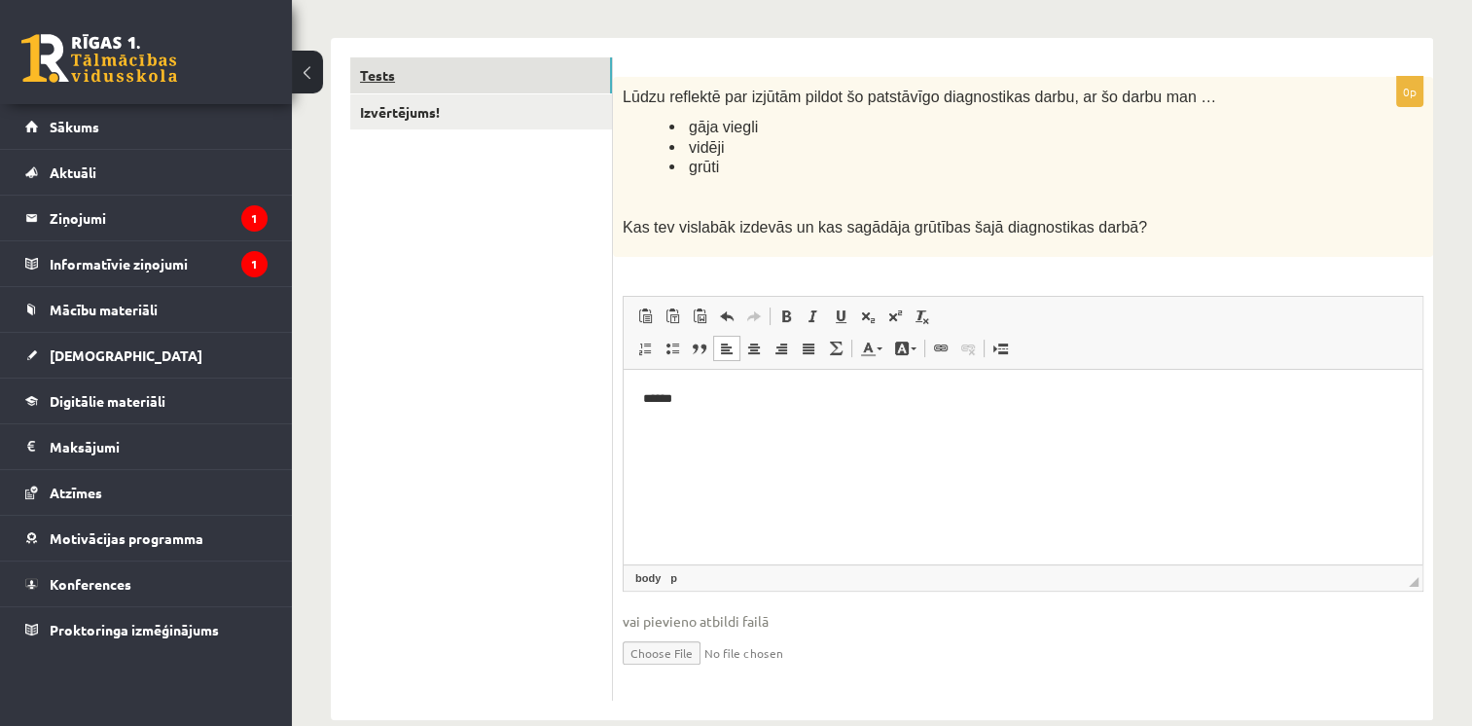
click at [471, 79] on link "Tests" at bounding box center [481, 75] width 262 height 36
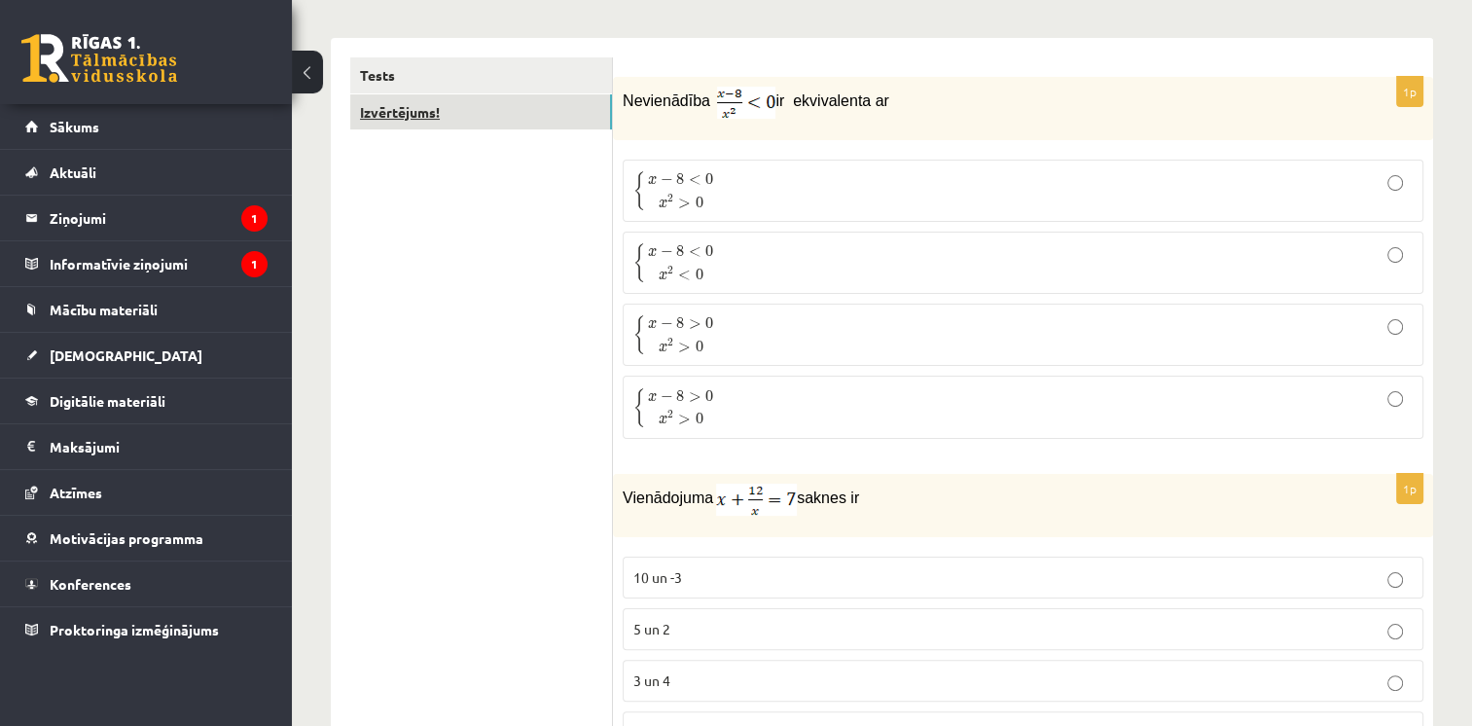
click at [450, 111] on link "Izvērtējums!" at bounding box center [481, 112] width 262 height 36
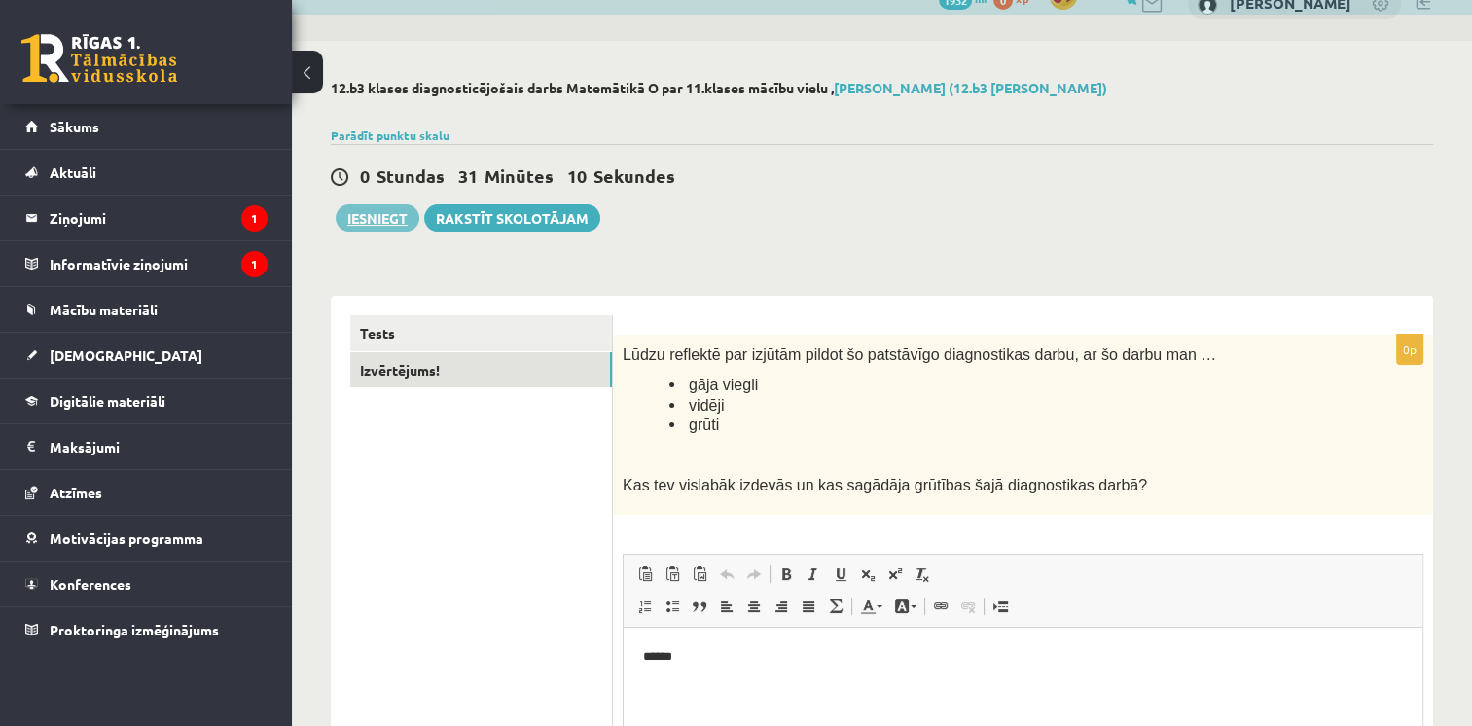
scroll to position [0, 0]
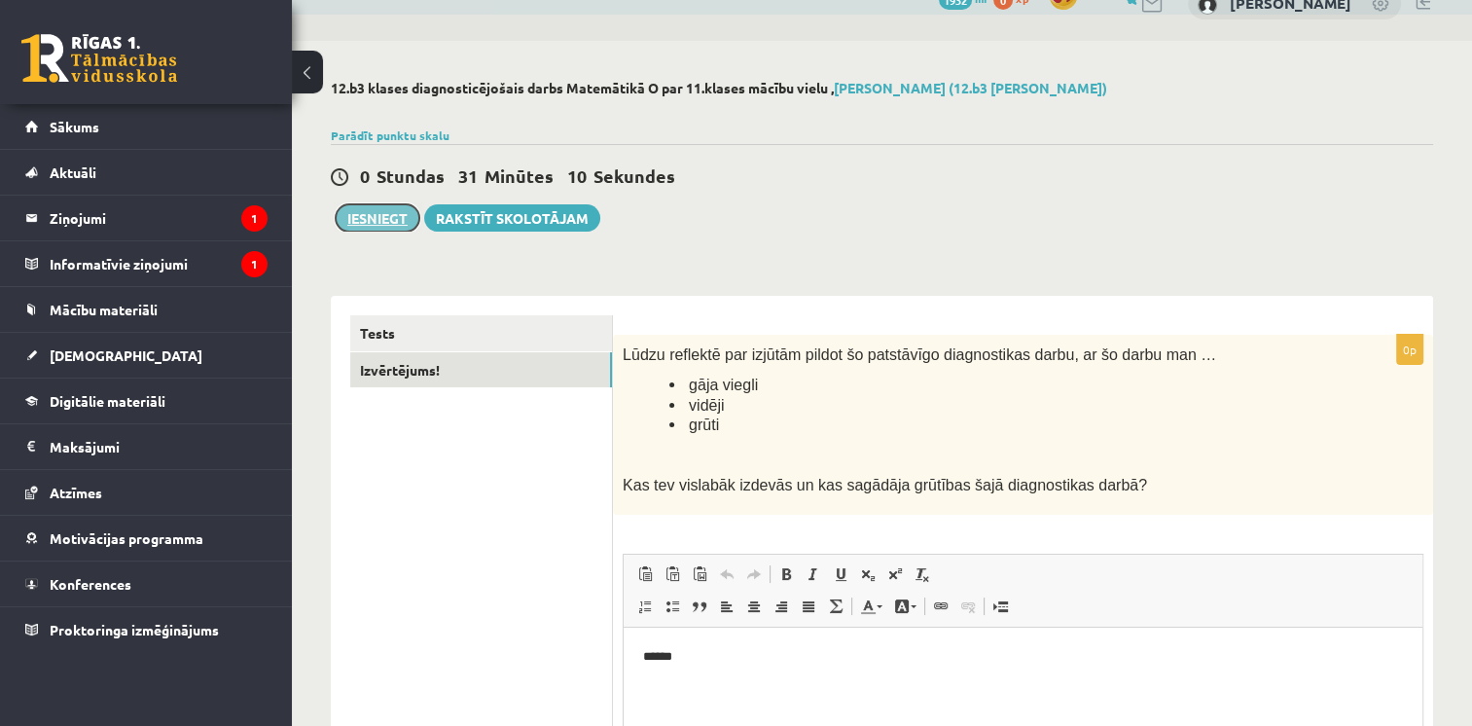
click at [396, 217] on button "Iesniegt" at bounding box center [378, 217] width 84 height 27
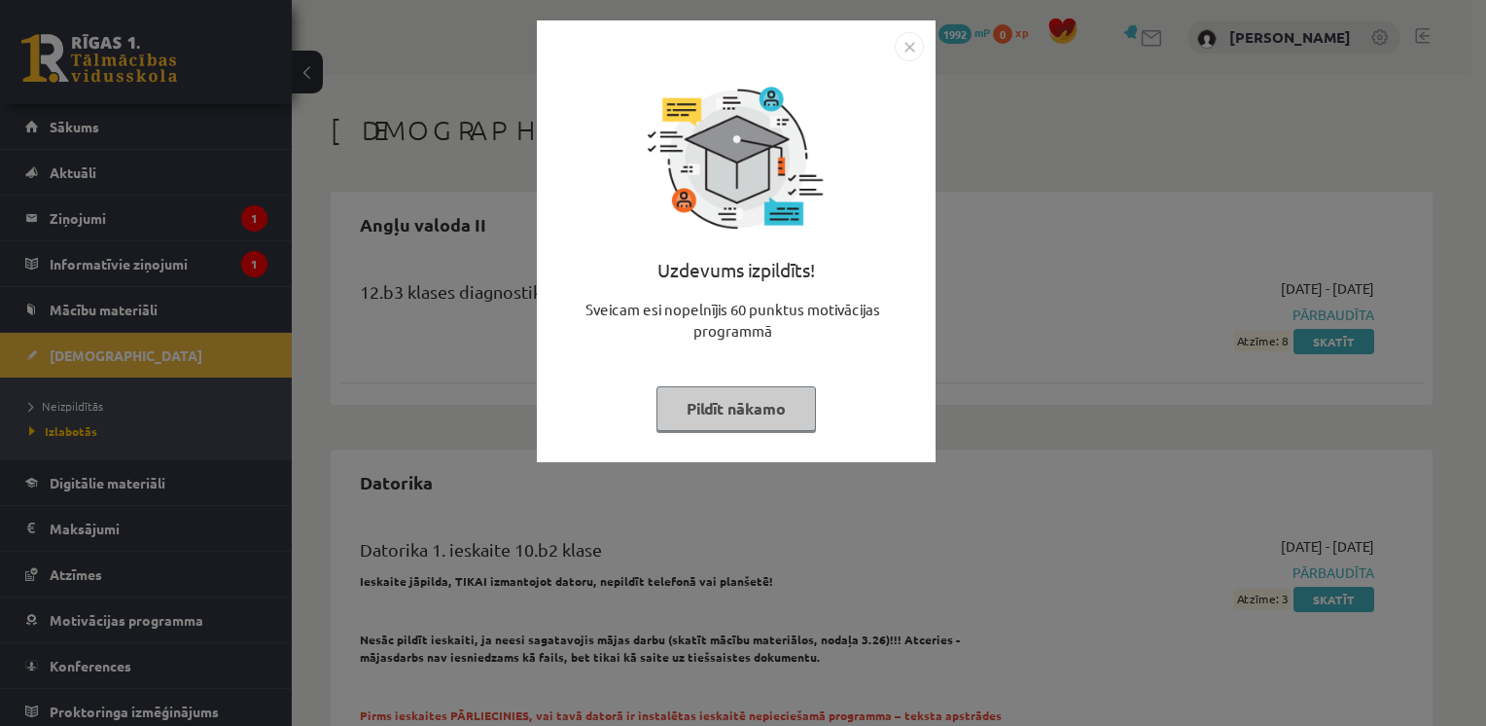
click at [891, 53] on div at bounding box center [736, 46] width 375 height 29
click at [903, 53] on img "Close" at bounding box center [909, 46] width 29 height 29
